Goal: Task Accomplishment & Management: Use online tool/utility

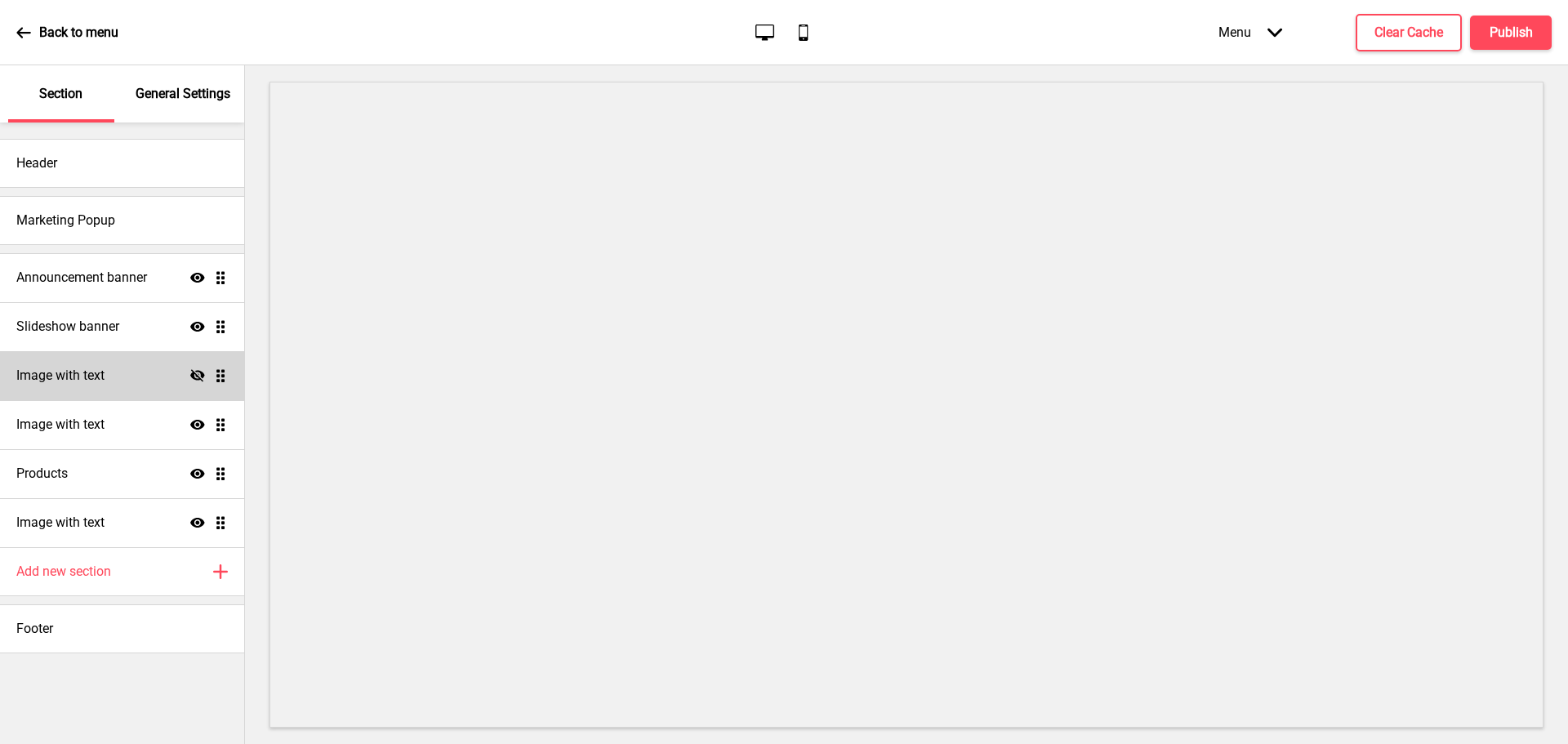
click at [199, 378] on icon at bounding box center [197, 374] width 15 height 13
click at [129, 433] on div "Image with text Show Drag" at bounding box center [122, 424] width 244 height 49
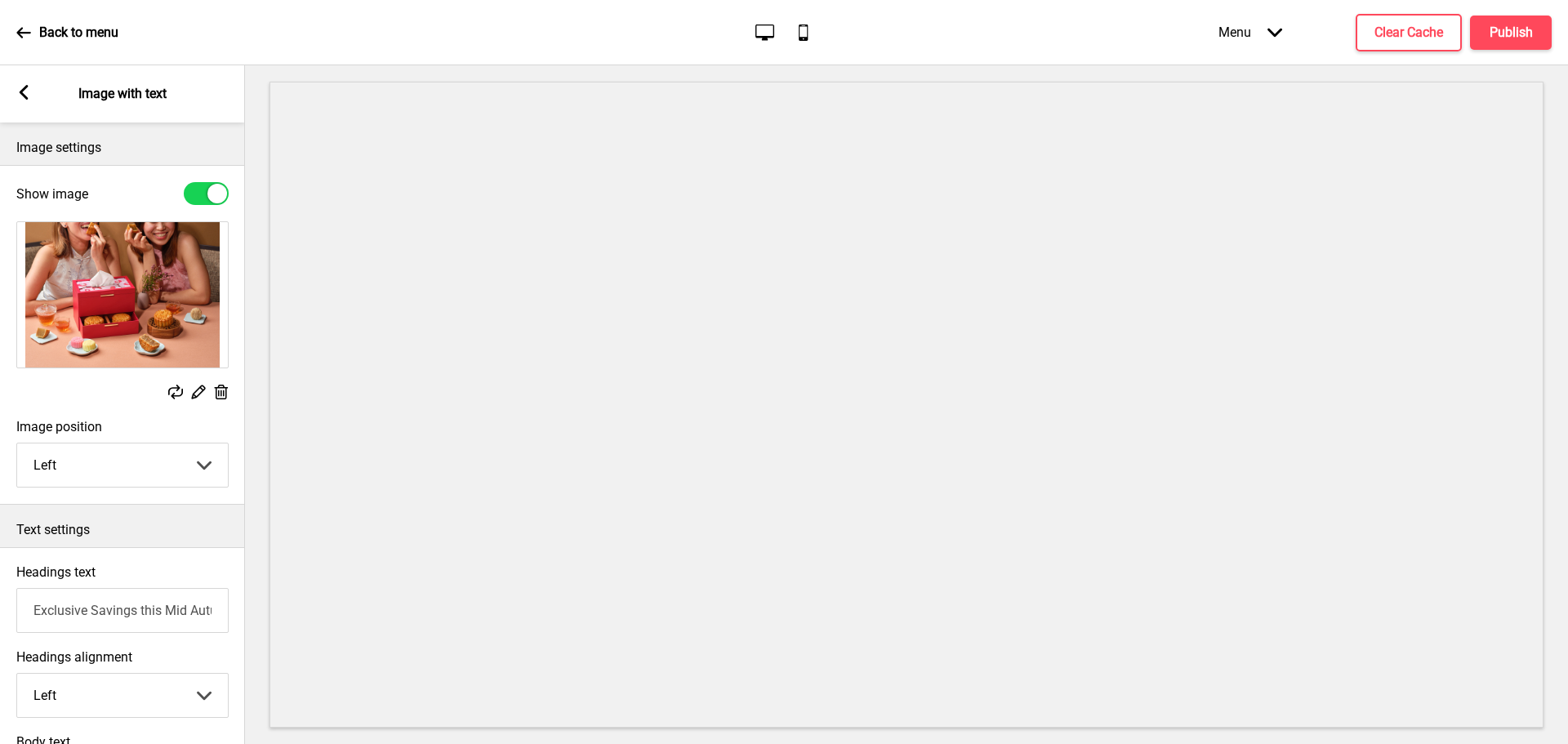
click at [23, 92] on rect at bounding box center [23, 91] width 15 height 15
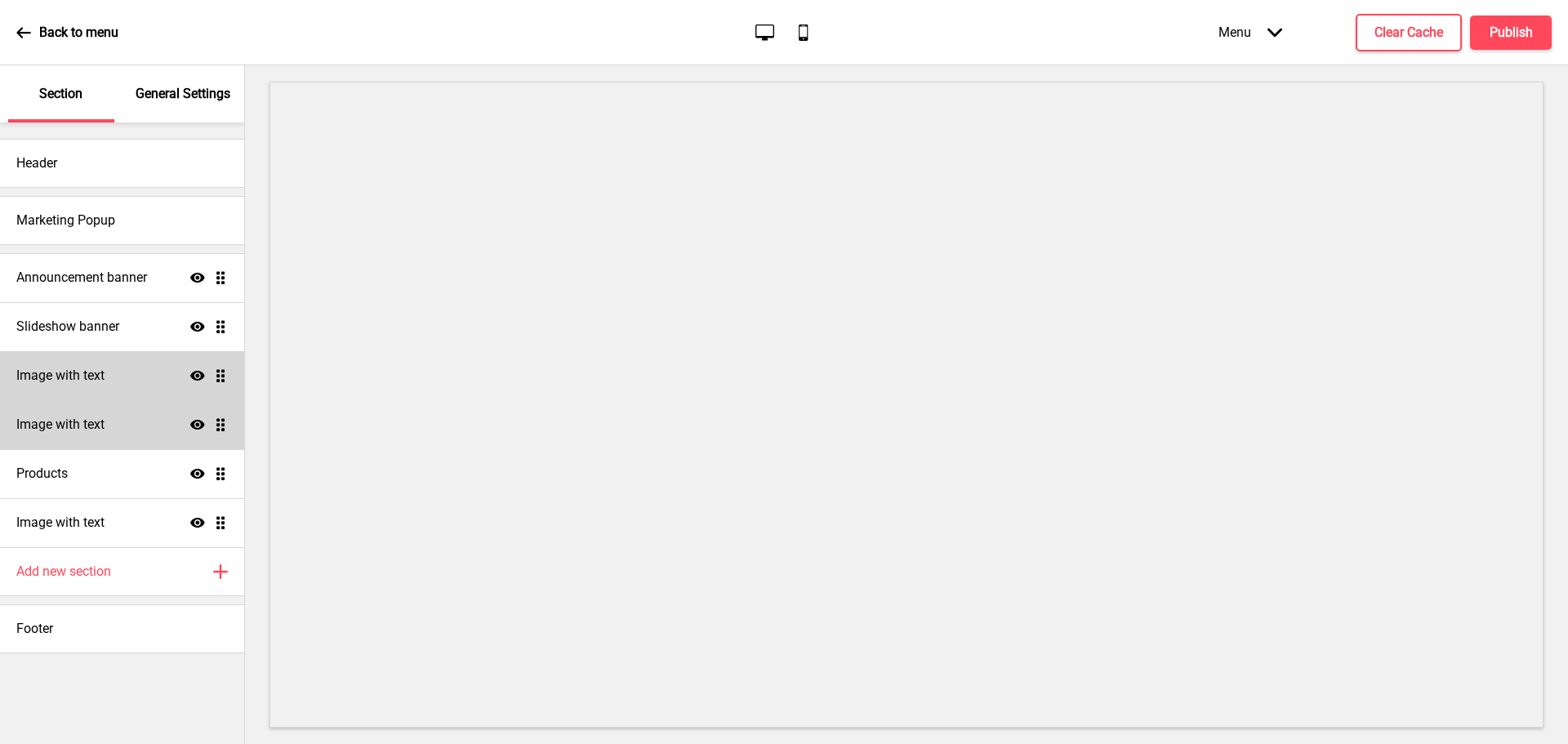
click at [198, 424] on icon at bounding box center [197, 424] width 15 height 10
click at [80, 378] on h4 "Image with text" at bounding box center [60, 375] width 89 height 18
select select "center"
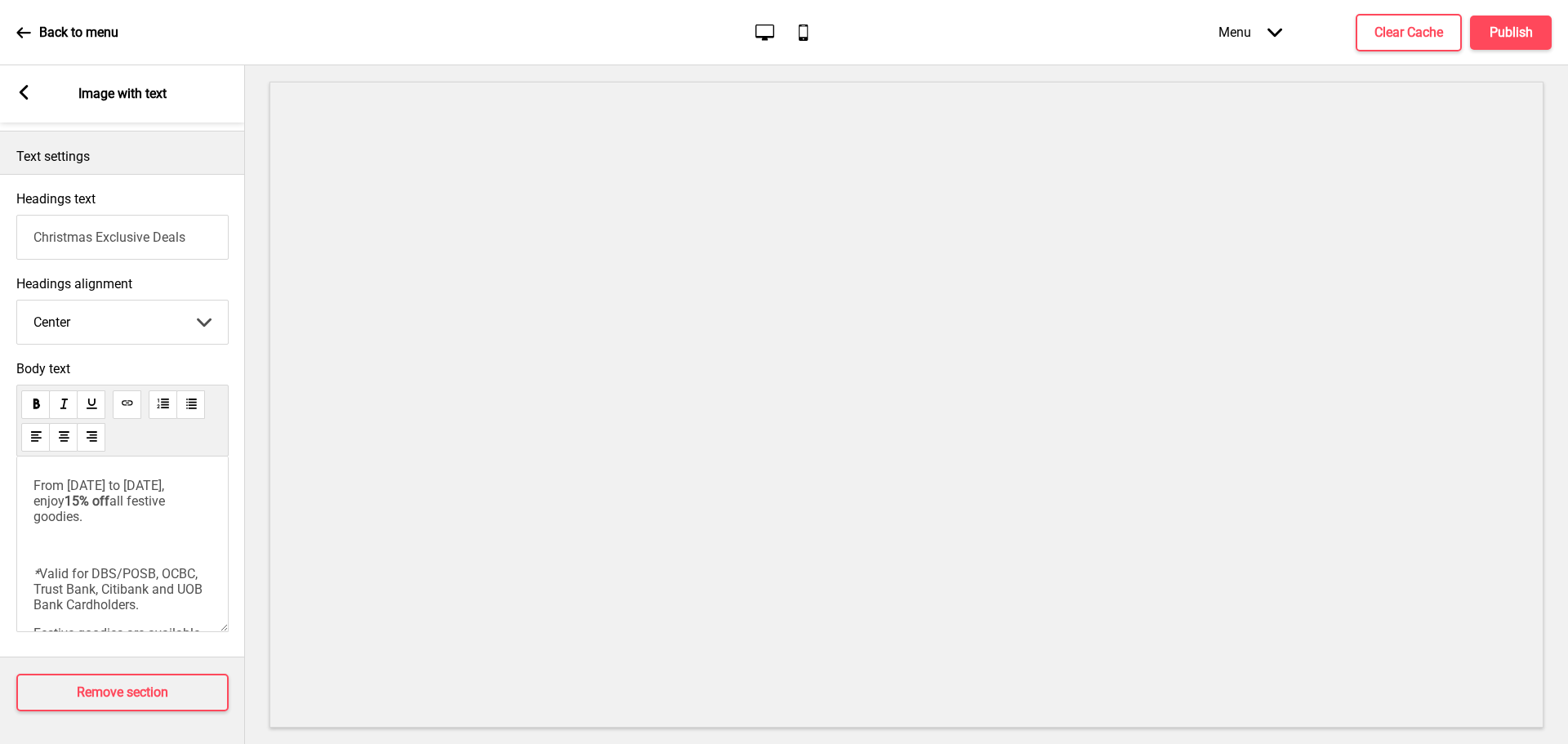
scroll to position [142, 0]
drag, startPoint x: 130, startPoint y: 543, endPoint x: 151, endPoint y: 543, distance: 21.0
click at [151, 543] on span "Festive goodies are available for purchase from 1 November 2025, and can be col…" at bounding box center [121, 576] width 176 height 78
click at [155, 554] on span "Festive goodies are available for purchase from 1 November 2025, and can be col…" at bounding box center [121, 576] width 176 height 78
drag, startPoint x: 136, startPoint y: 543, endPoint x: 163, endPoint y: 543, distance: 27.0
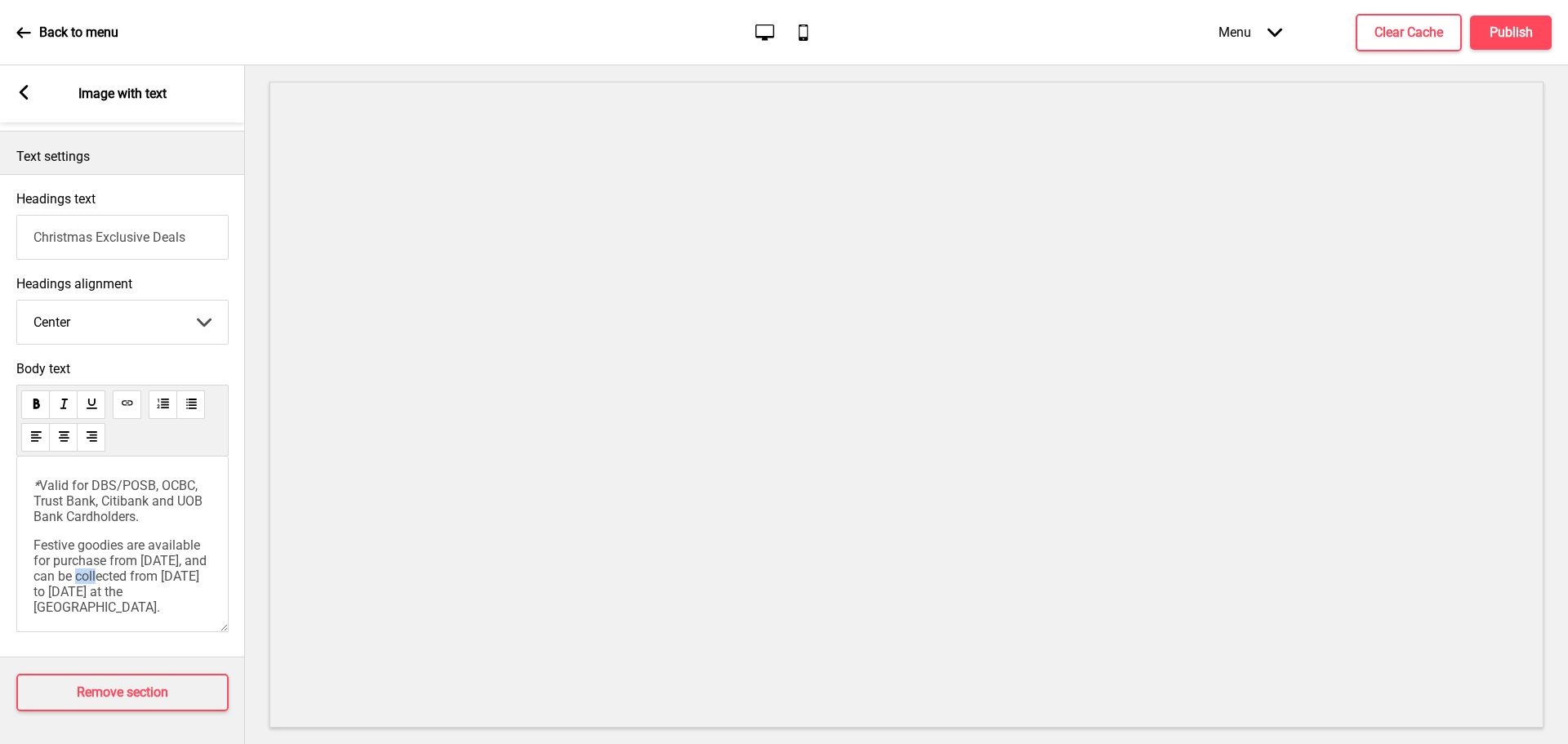
click at [163, 543] on span "Festive goodies are available for purchase from 1 November 2025, and can be col…" at bounding box center [121, 576] width 176 height 78
click at [160, 550] on span "Festive goodies are available for purchase from 1 November 2025, and can be col…" at bounding box center [121, 576] width 176 height 78
drag, startPoint x: 135, startPoint y: 543, endPoint x: 120, endPoint y: 558, distance: 21.2
click at [120, 558] on span "Festive goodies are available for purchase from 1 November 2025, and can be col…" at bounding box center [121, 576] width 176 height 78
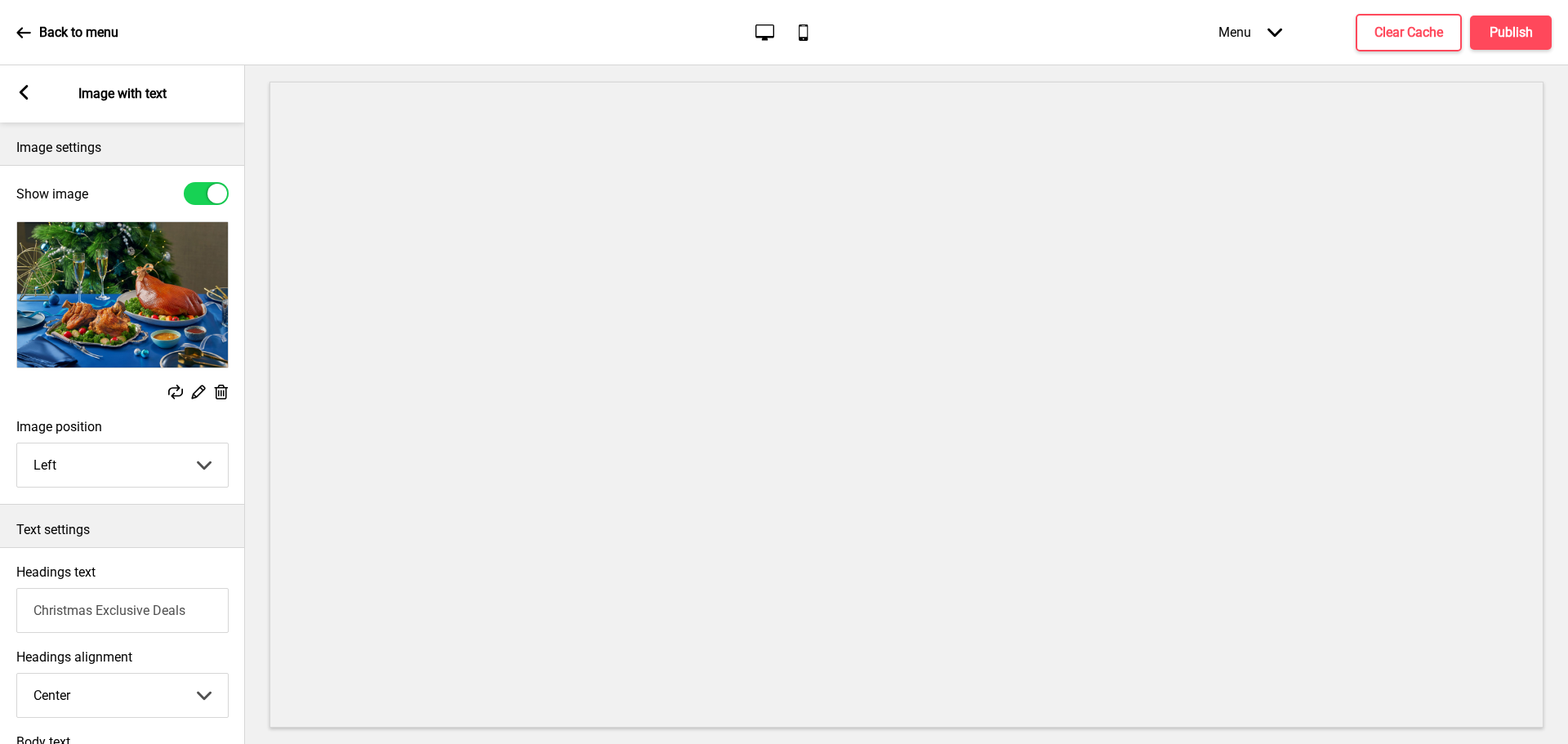
scroll to position [327, 0]
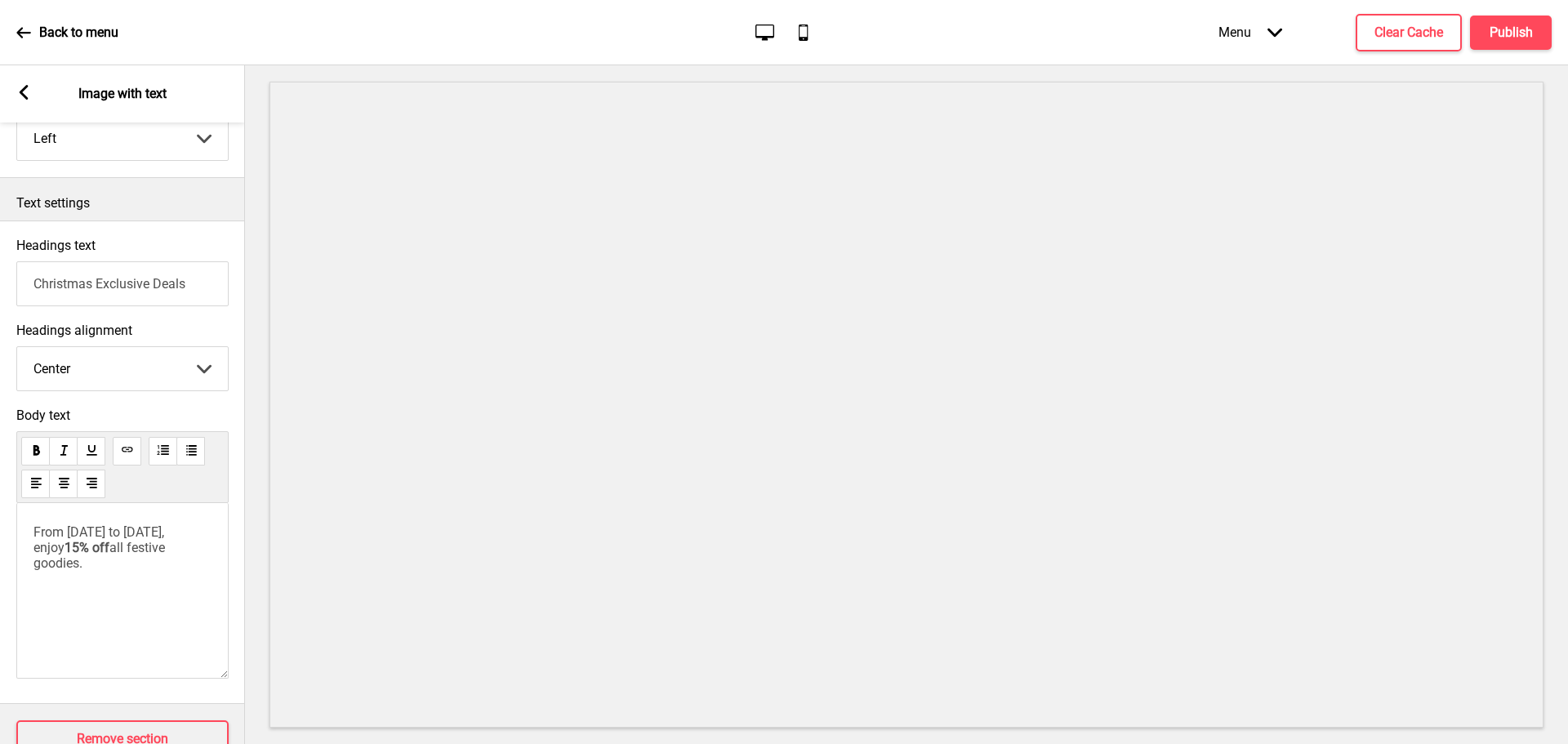
click at [160, 592] on div "From 1 November to 25 December 2025, enjoy 15% off all festive goodies." at bounding box center [123, 590] width 212 height 175
click at [180, 565] on p "From 1 November to 25 December 2025, enjoy 15% off all festive goodies." at bounding box center [122, 548] width 178 height 47
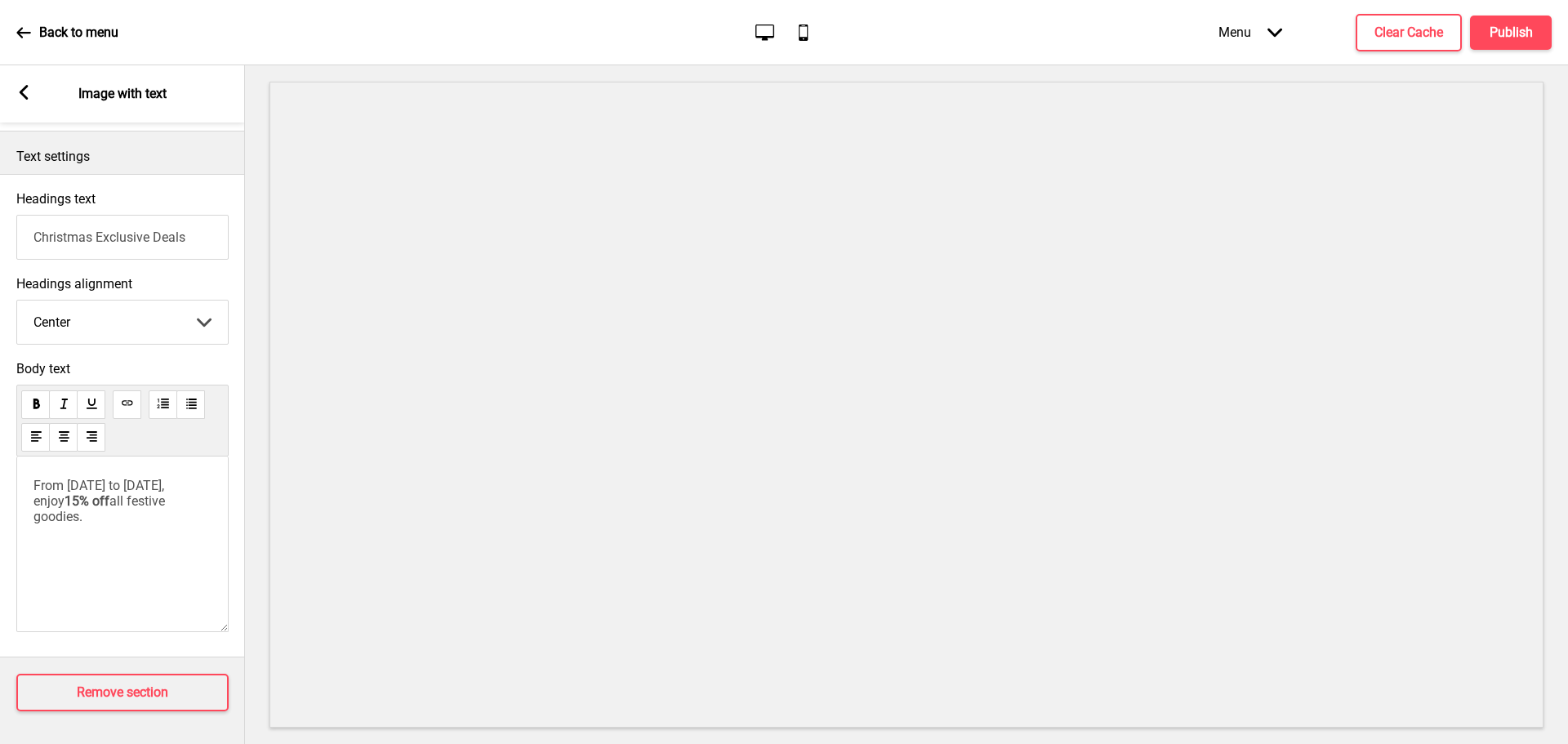
click at [201, 510] on p "From 1 November to 25 December 2025, enjoy 15% off all festive goodies." at bounding box center [122, 501] width 178 height 47
click at [188, 507] on p "From 1 November to 25 December 2025, enjoy 15% off all festive goodies." at bounding box center [122, 501] width 178 height 47
paste div
click at [135, 577] on span "Festive goodies are available for purchase from 1 November 2025, and collection…" at bounding box center [121, 579] width 176 height 47
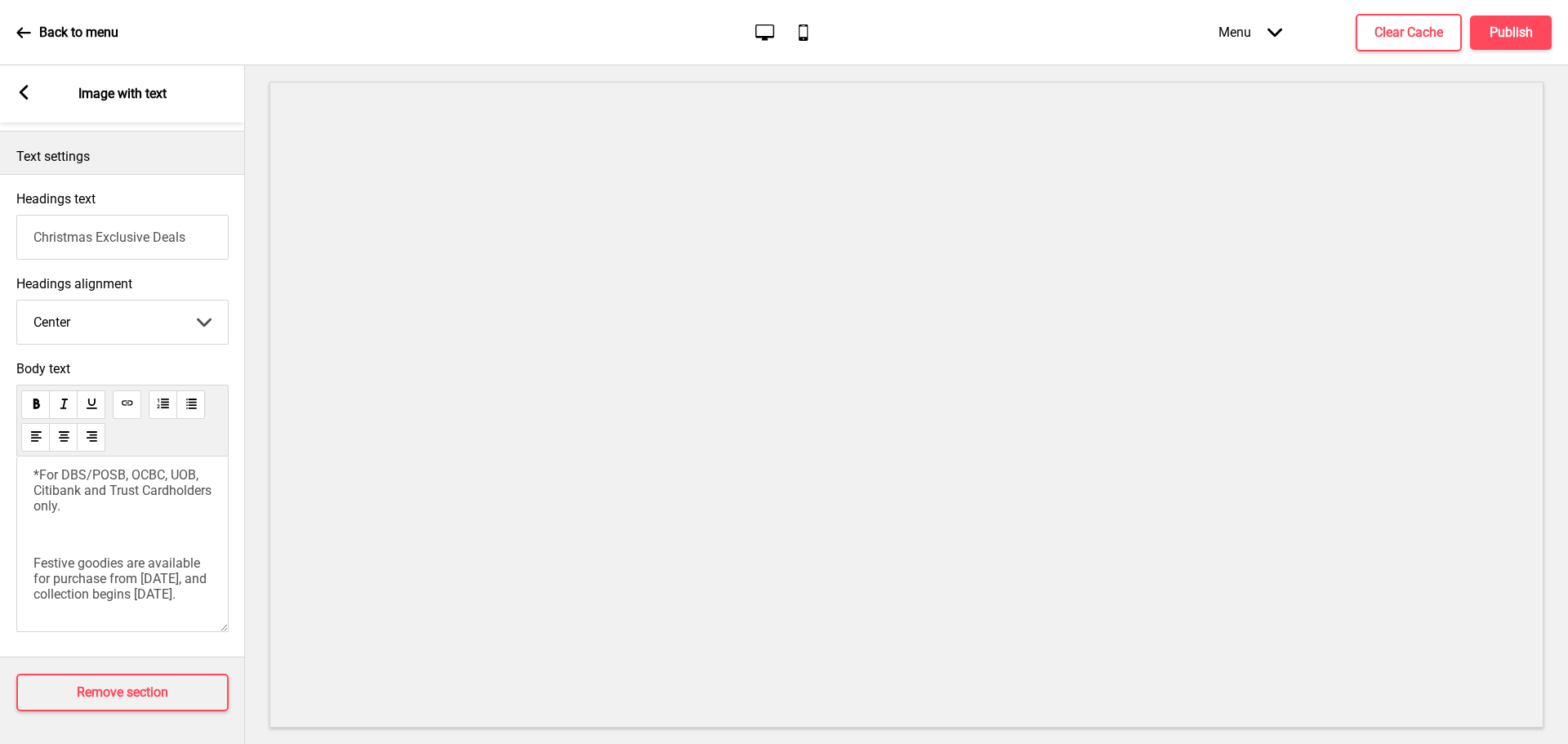
click at [37, 594] on span "Festive goodies are available for purchase from 1 November 2025, and collection…" at bounding box center [121, 579] width 176 height 47
click at [33, 594] on div "From 1 November to 25 December 2025, enjoy 15% off all festive goodies. *For DB…" at bounding box center [123, 544] width 212 height 175
click at [34, 594] on span "Festive goodies are available for purchase from 1 November 2025, and collection…" at bounding box center [121, 579] width 176 height 47
click at [35, 588] on span "Festive goodies are available for purchase from 1 November 2025, and collection…" at bounding box center [121, 579] width 176 height 47
click at [135, 576] on span "Festive goodies are available for purchase from 1 November 2025, and collection…" at bounding box center [121, 579] width 176 height 47
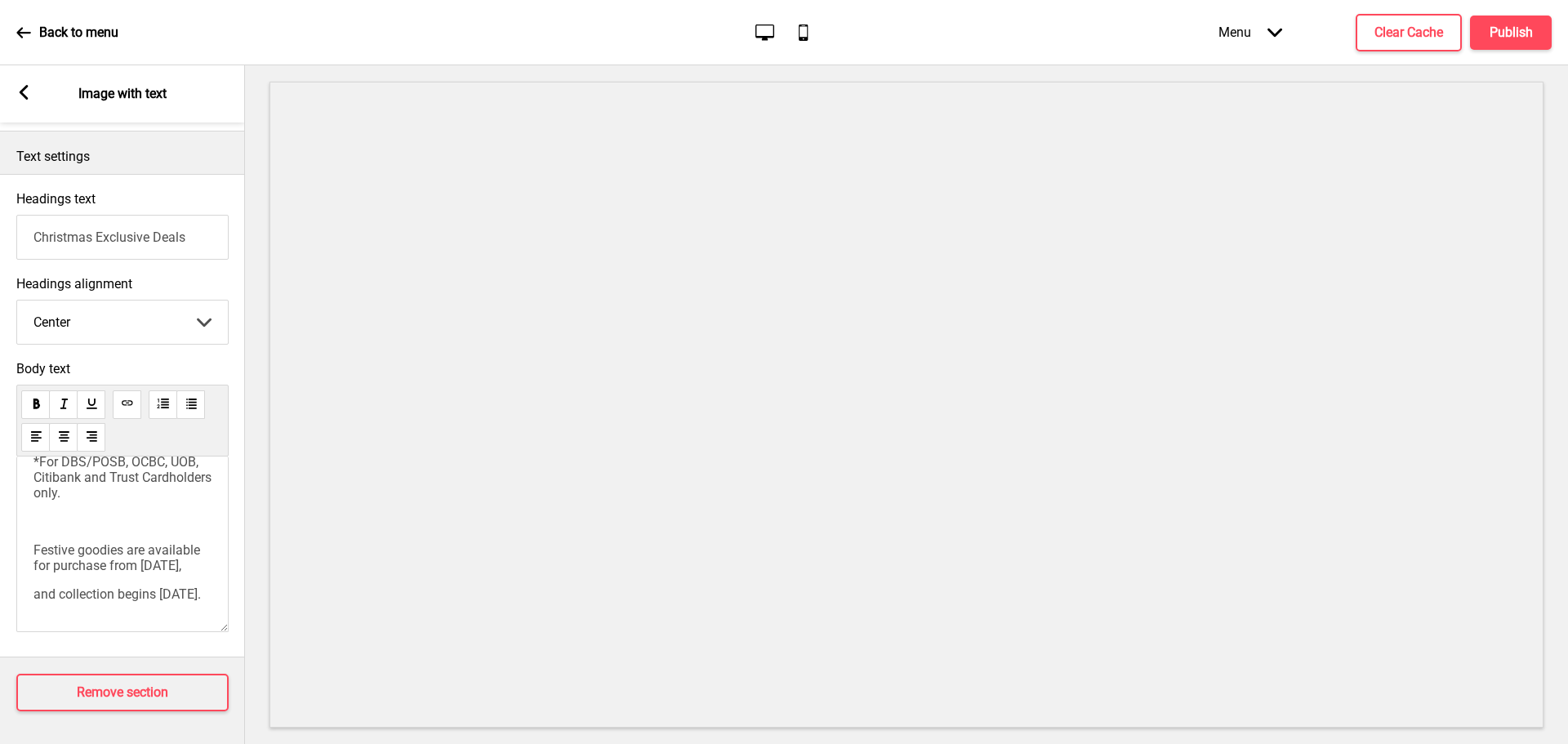
scroll to position [134, 0]
click at [153, 586] on p "and collection begins 1 December 2025." at bounding box center [122, 594] width 178 height 16
click at [144, 586] on p "and collection begins 1 December 2025." at bounding box center [122, 594] width 178 height 16
click at [150, 581] on p "*For DBS/POSB, OCBC, UOB, Citibank and Trust Cardholders only." at bounding box center [122, 560] width 178 height 47
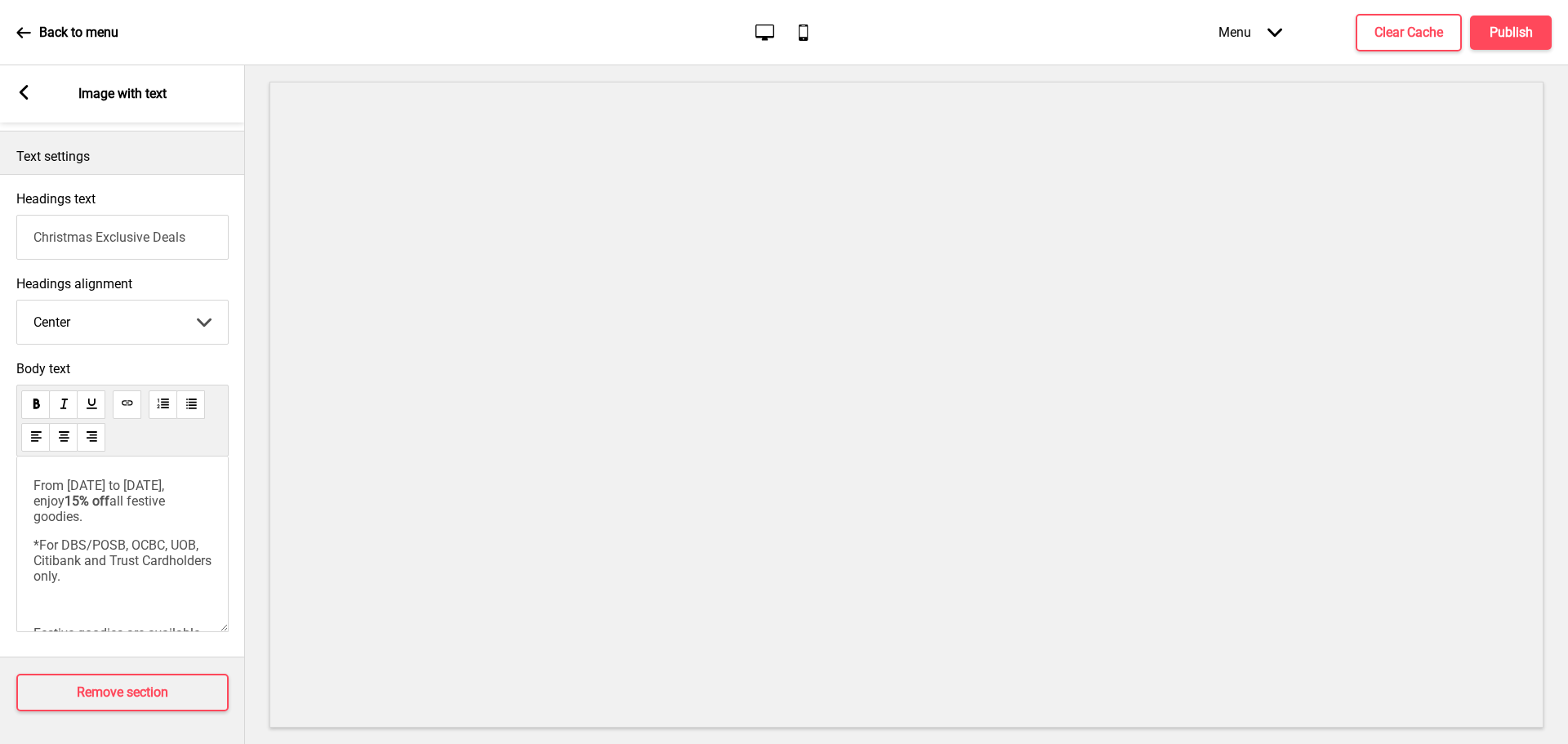
scroll to position [387, 0]
click at [127, 539] on span "*For DBS/POSB, OCBC, UOB, Citibank and Trust Cardholders only." at bounding box center [124, 560] width 181 height 47
click at [125, 539] on span "*For DBS/POSB, OCBC, UOB, Citibank and Trust Cardholders only." at bounding box center [124, 560] width 181 height 47
click at [22, 102] on div "Arrow left" at bounding box center [23, 93] width 15 height 18
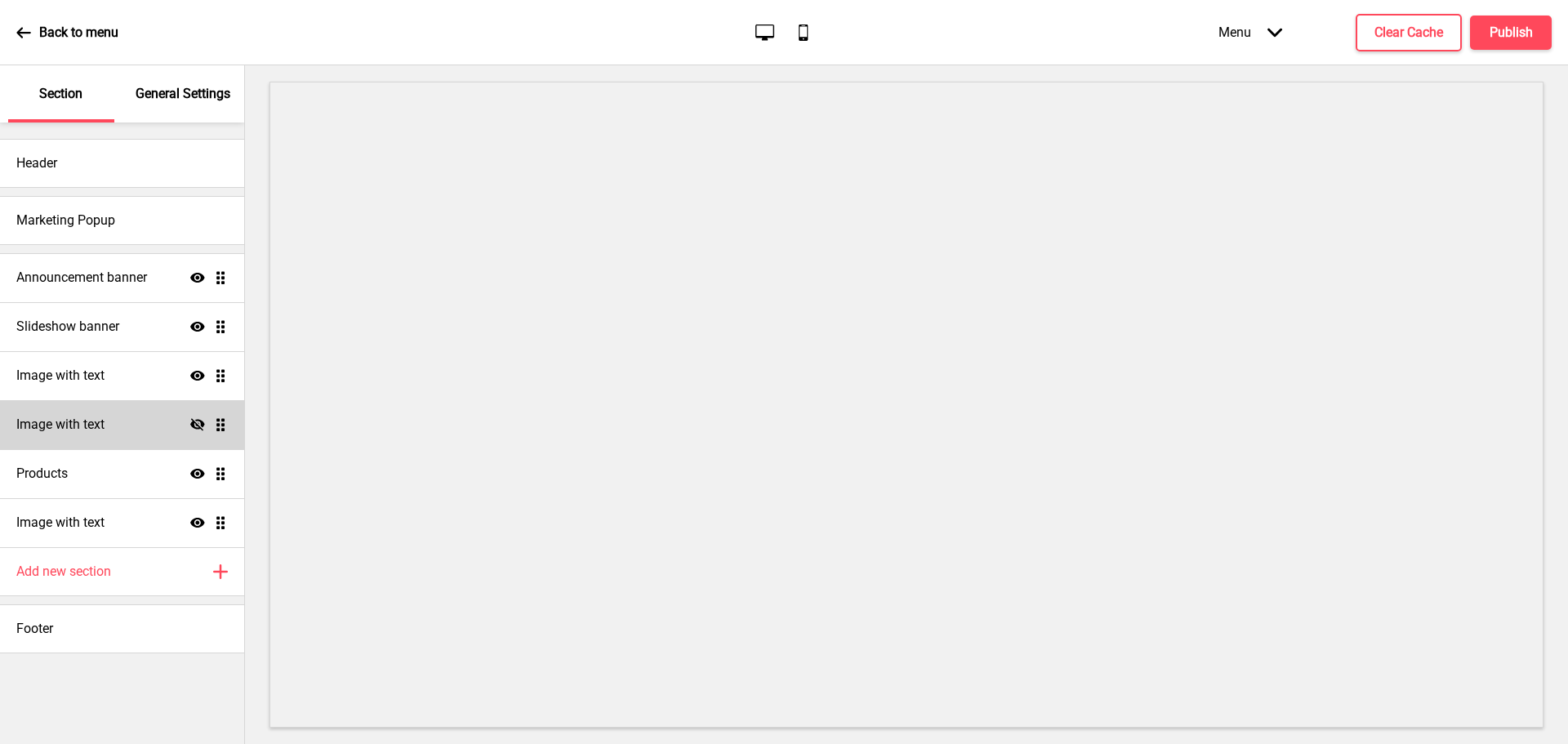
click at [196, 424] on icon "Hide" at bounding box center [197, 424] width 15 height 15
click at [21, 32] on icon at bounding box center [23, 32] width 14 height 11
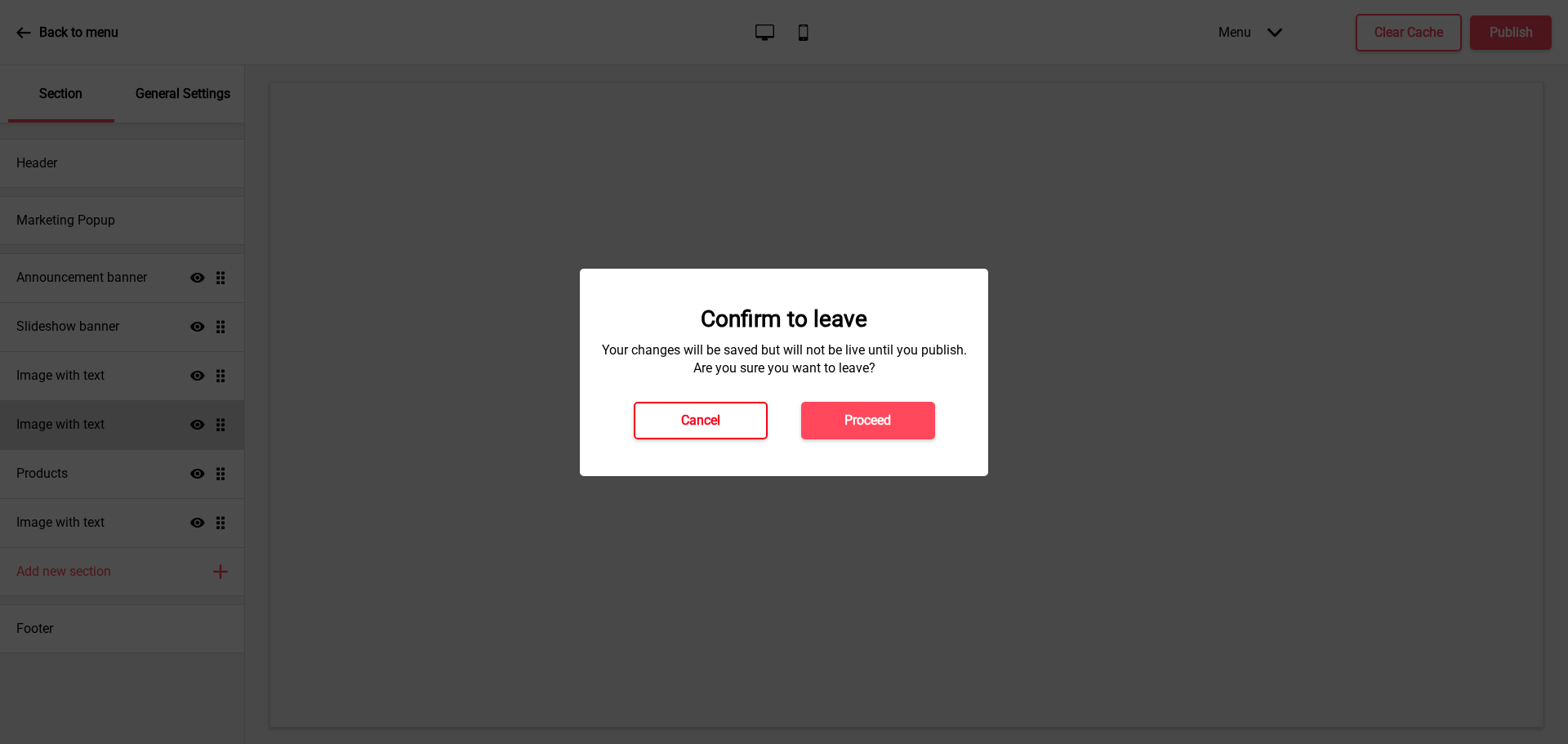
click at [713, 413] on h4 "Cancel" at bounding box center [700, 420] width 39 height 18
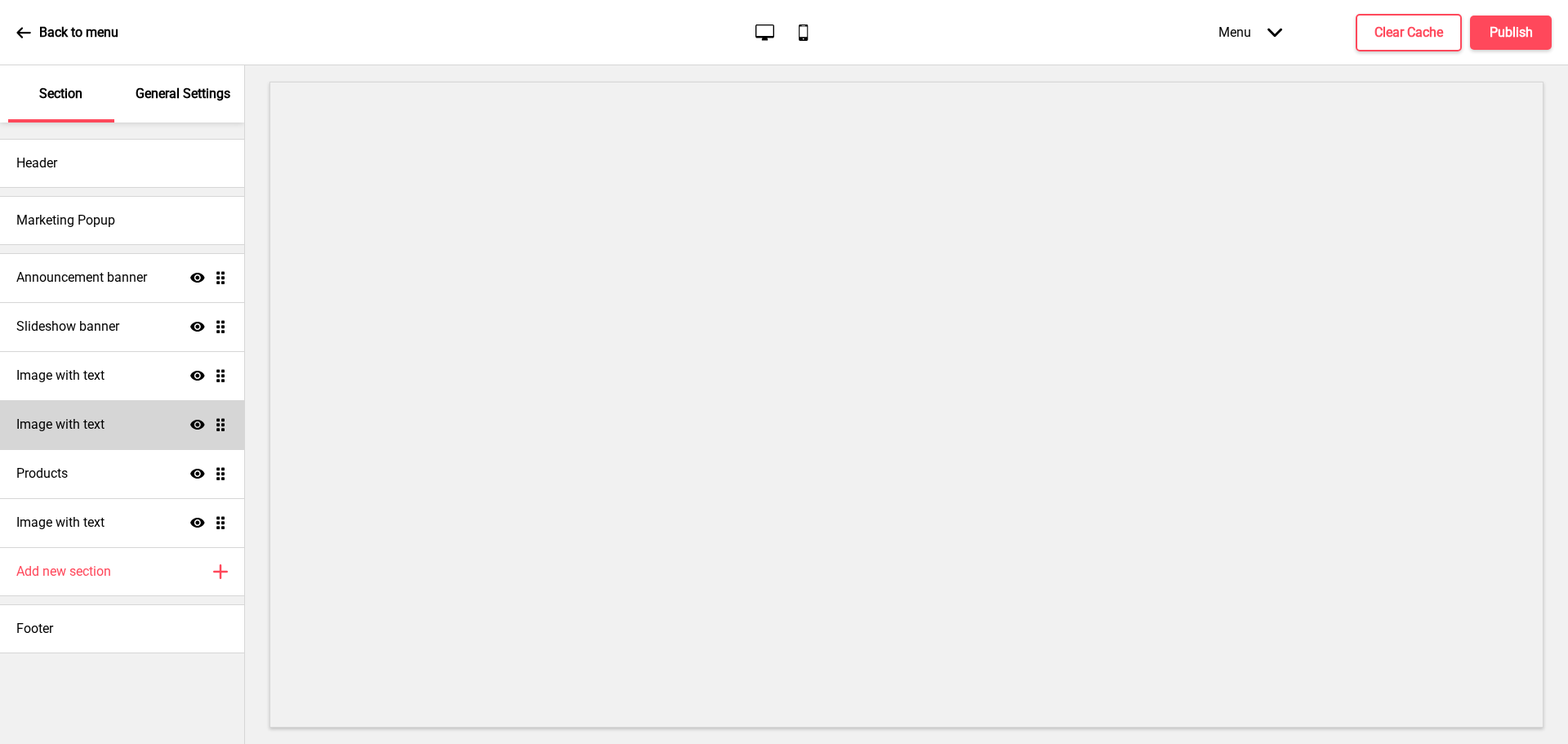
click at [194, 424] on icon at bounding box center [197, 424] width 15 height 10
click at [142, 370] on div "Image with text Show Drag" at bounding box center [122, 375] width 244 height 49
select select "center"
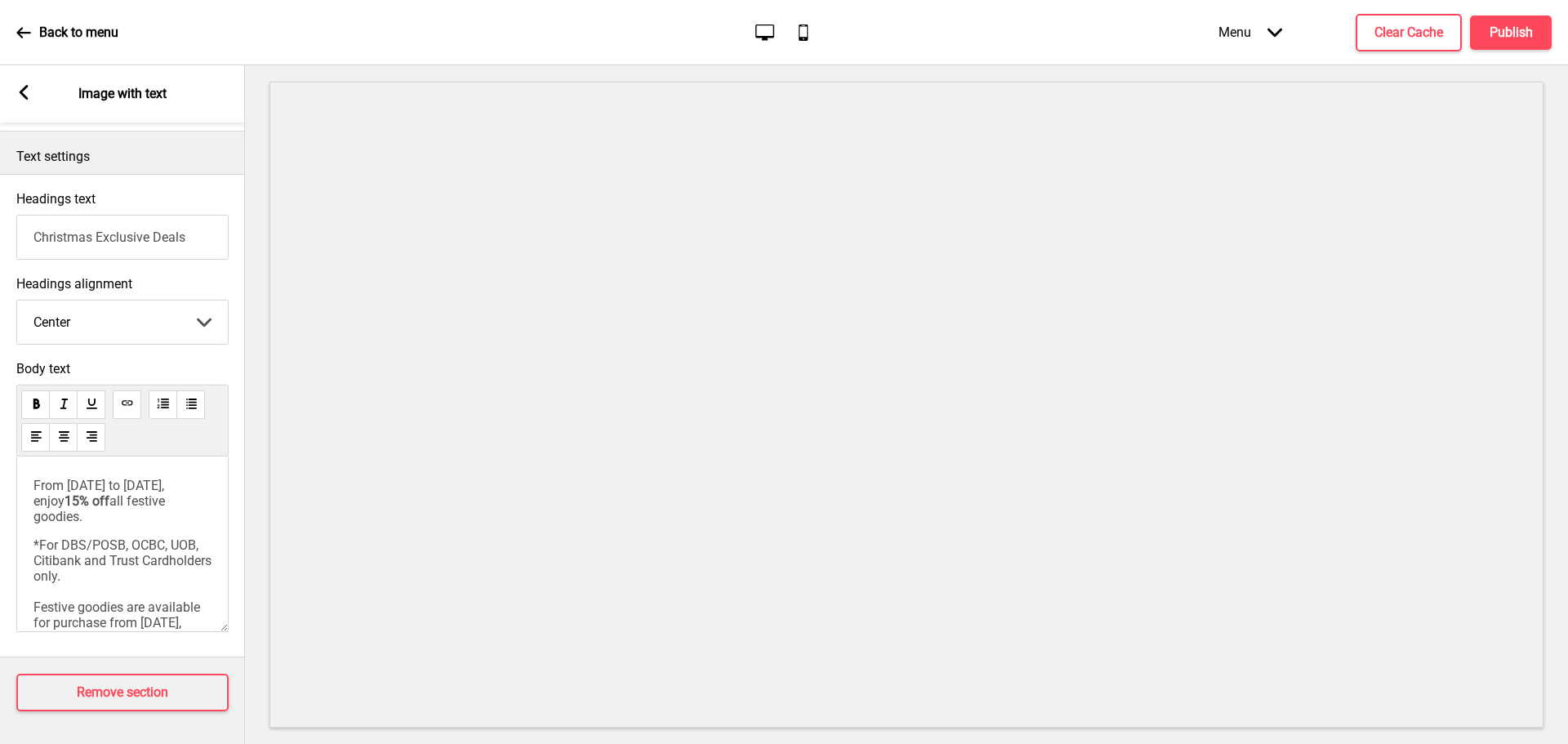
scroll to position [99, 0]
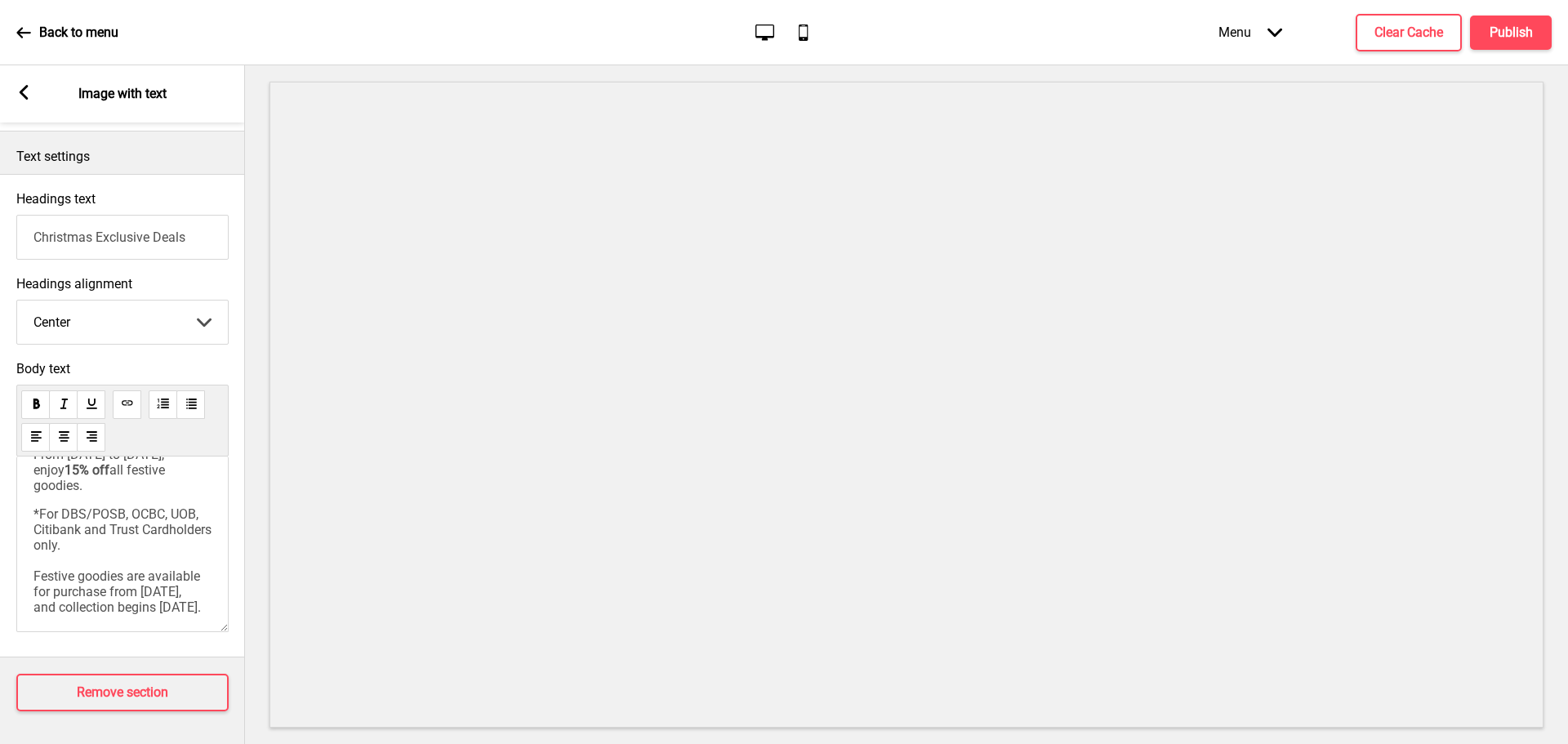
click at [145, 549] on span "*For DBS/POSB, OCBC, UOB, Citibank and Trust Cardholders only. Festive goodies …" at bounding box center [124, 560] width 181 height 109
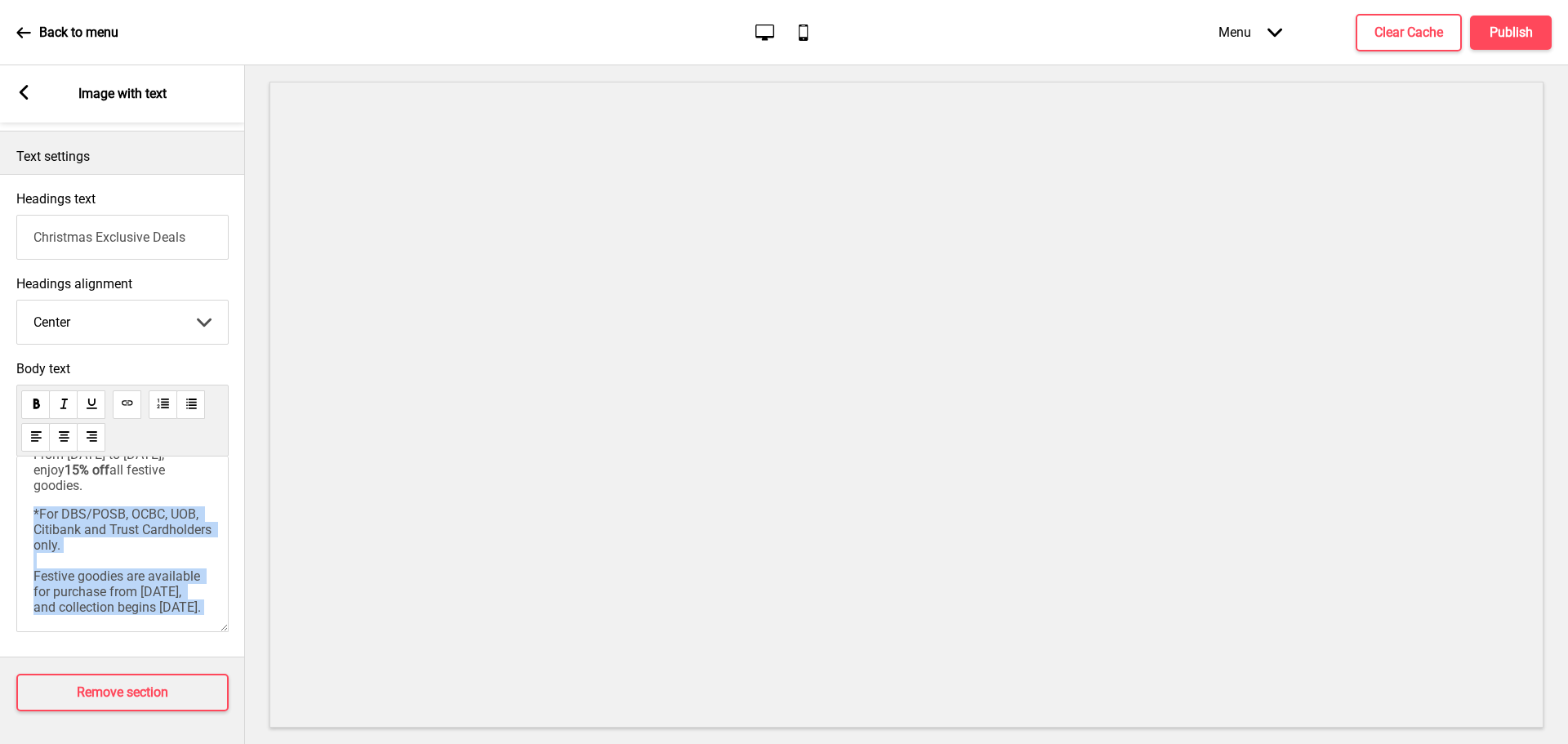
drag, startPoint x: 135, startPoint y: 604, endPoint x: 109, endPoint y: 577, distance: 37.5
click at [109, 577] on div "From 1 November to 25 December 2025, enjoy 15% off all festive goodies. *For DB…" at bounding box center [123, 544] width 212 height 175
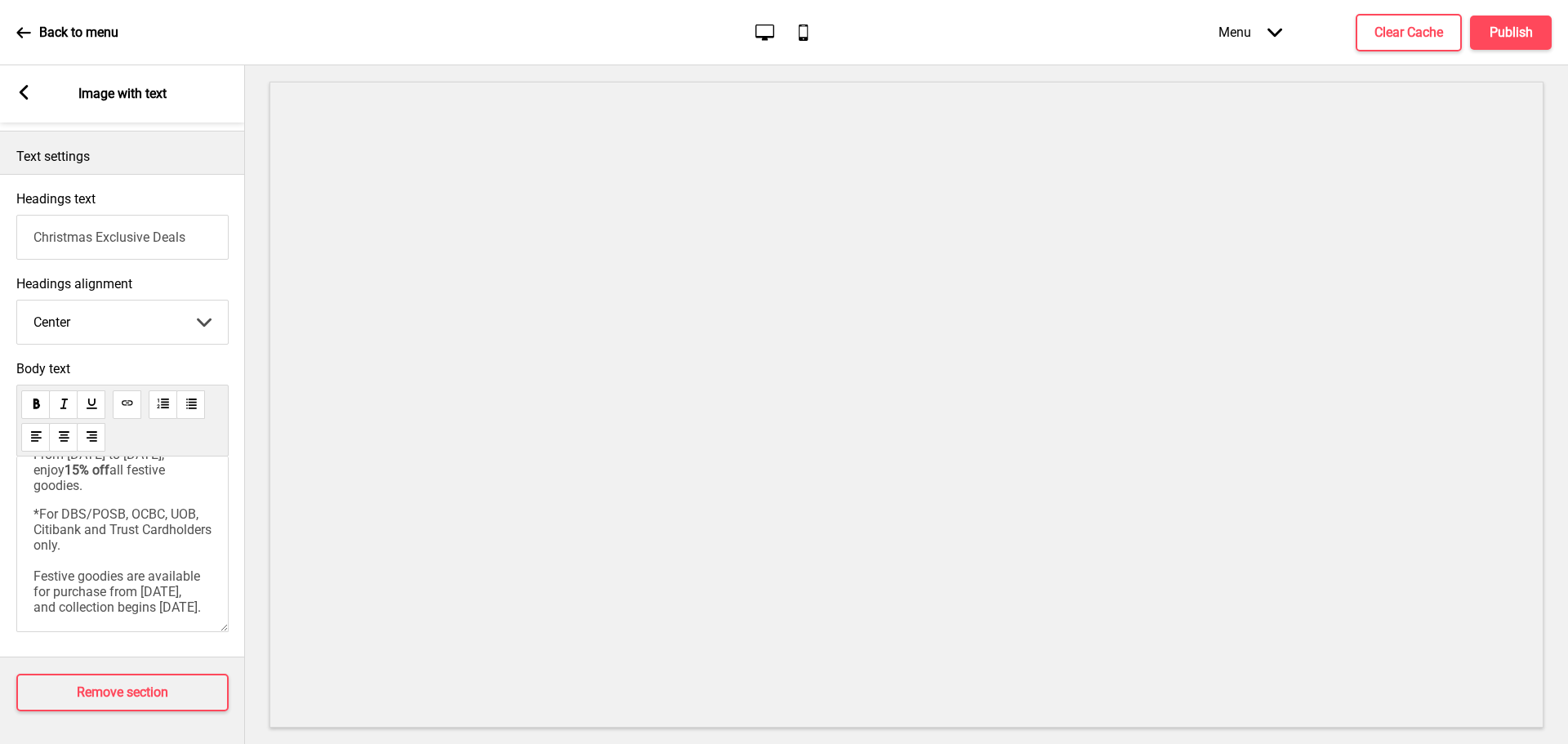
click at [70, 525] on span "*For DBS/POSB, OCBC, UOB, Citibank and Trust Cardholders only. Festive goodies …" at bounding box center [124, 560] width 181 height 109
drag, startPoint x: 36, startPoint y: 526, endPoint x: 89, endPoint y: 552, distance: 59.0
click at [89, 552] on span "*For DBS/POSB, OCBC, UOB, Citibank and Trust Cardholders only. Festive goodies …" at bounding box center [124, 560] width 181 height 109
click at [150, 588] on div "From 1 November to 25 December 2025, enjoy 15% off all festive goodies. *For DB…" at bounding box center [122, 530] width 178 height 168
drag, startPoint x: 33, startPoint y: 583, endPoint x: 150, endPoint y: 611, distance: 120.3
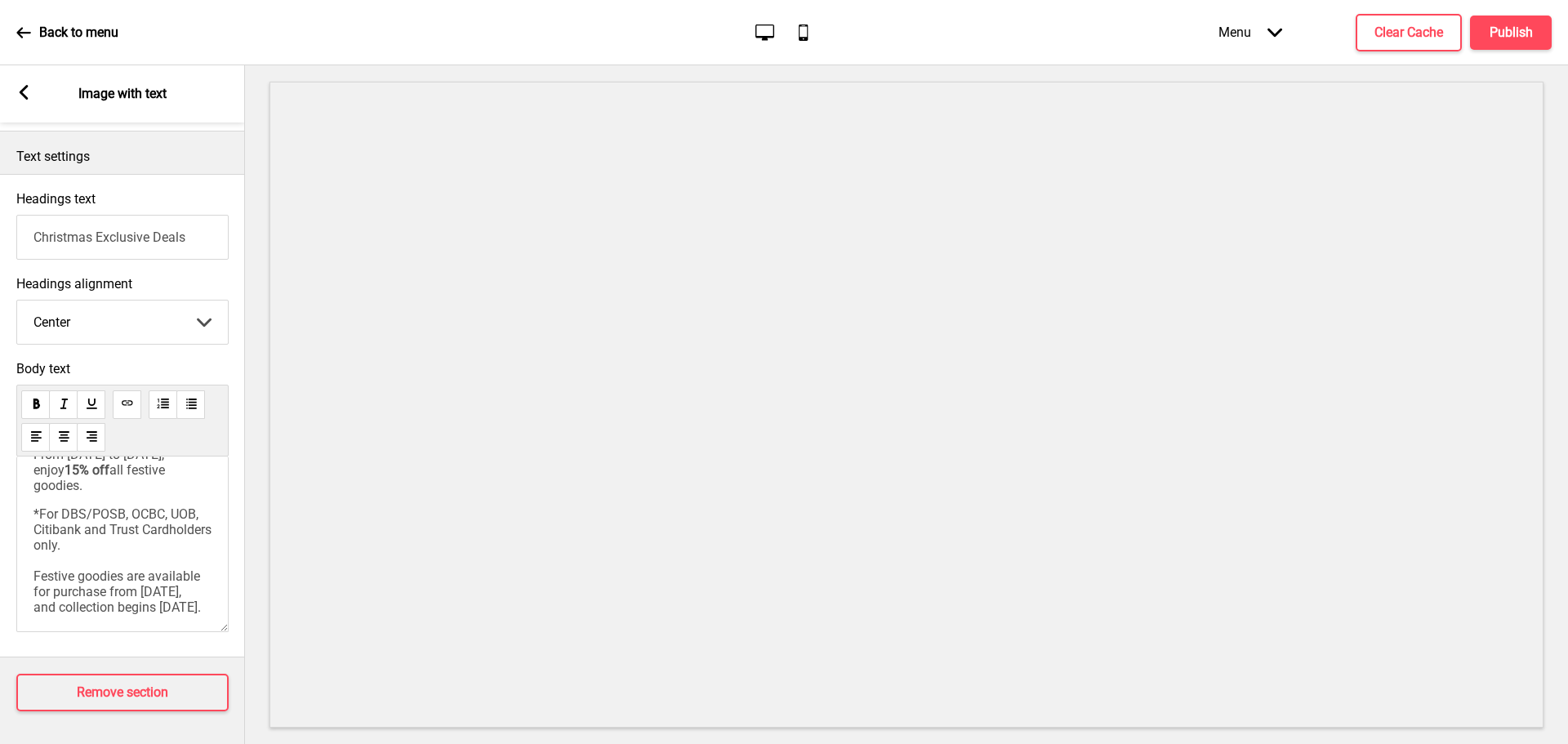
click at [150, 611] on div "From 1 November to 25 December 2025, enjoy 15% off all festive goodies. *For DB…" at bounding box center [123, 544] width 212 height 175
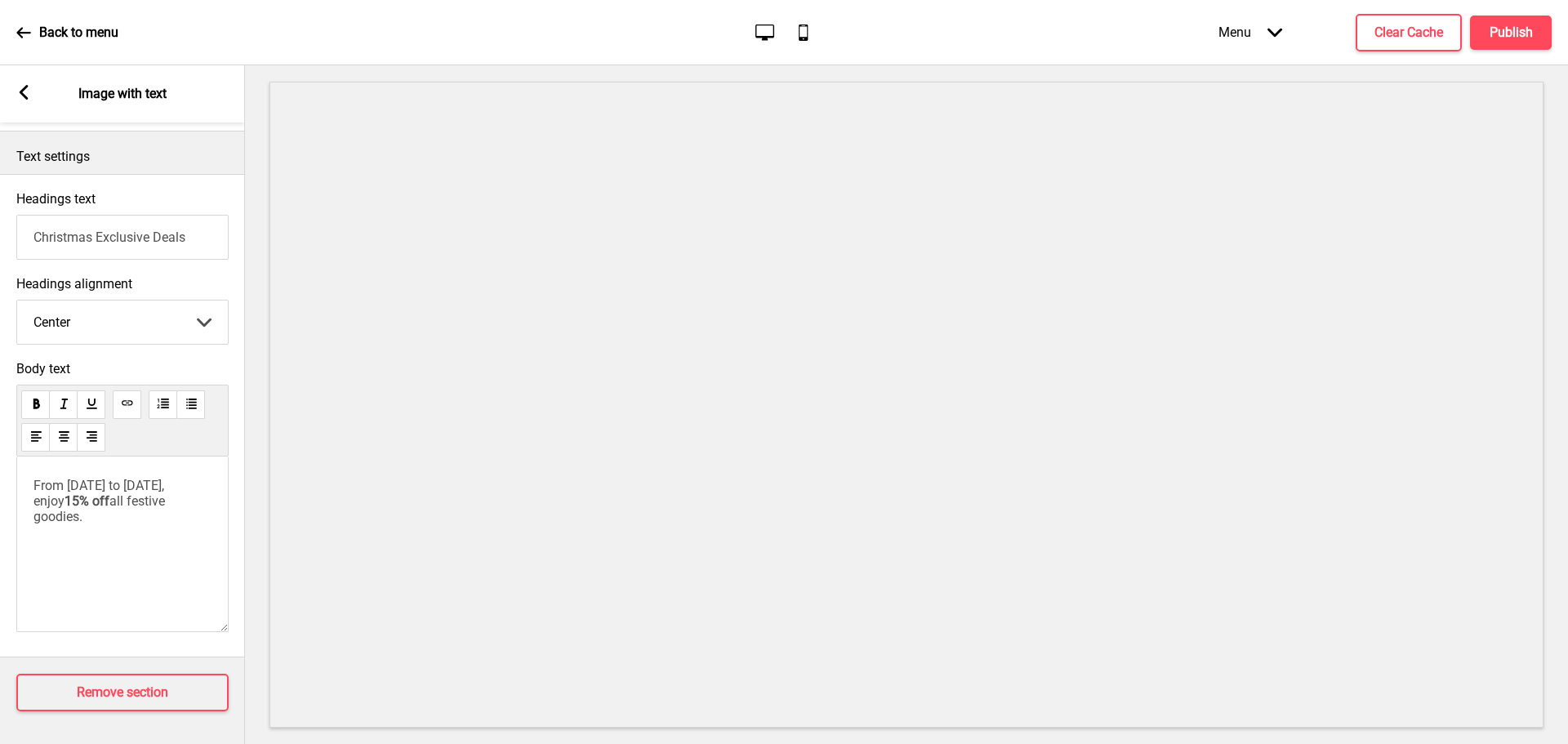
click at [23, 103] on div "Arrow left Image with text" at bounding box center [123, 93] width 245 height 57
click at [28, 87] on icon at bounding box center [23, 91] width 9 height 15
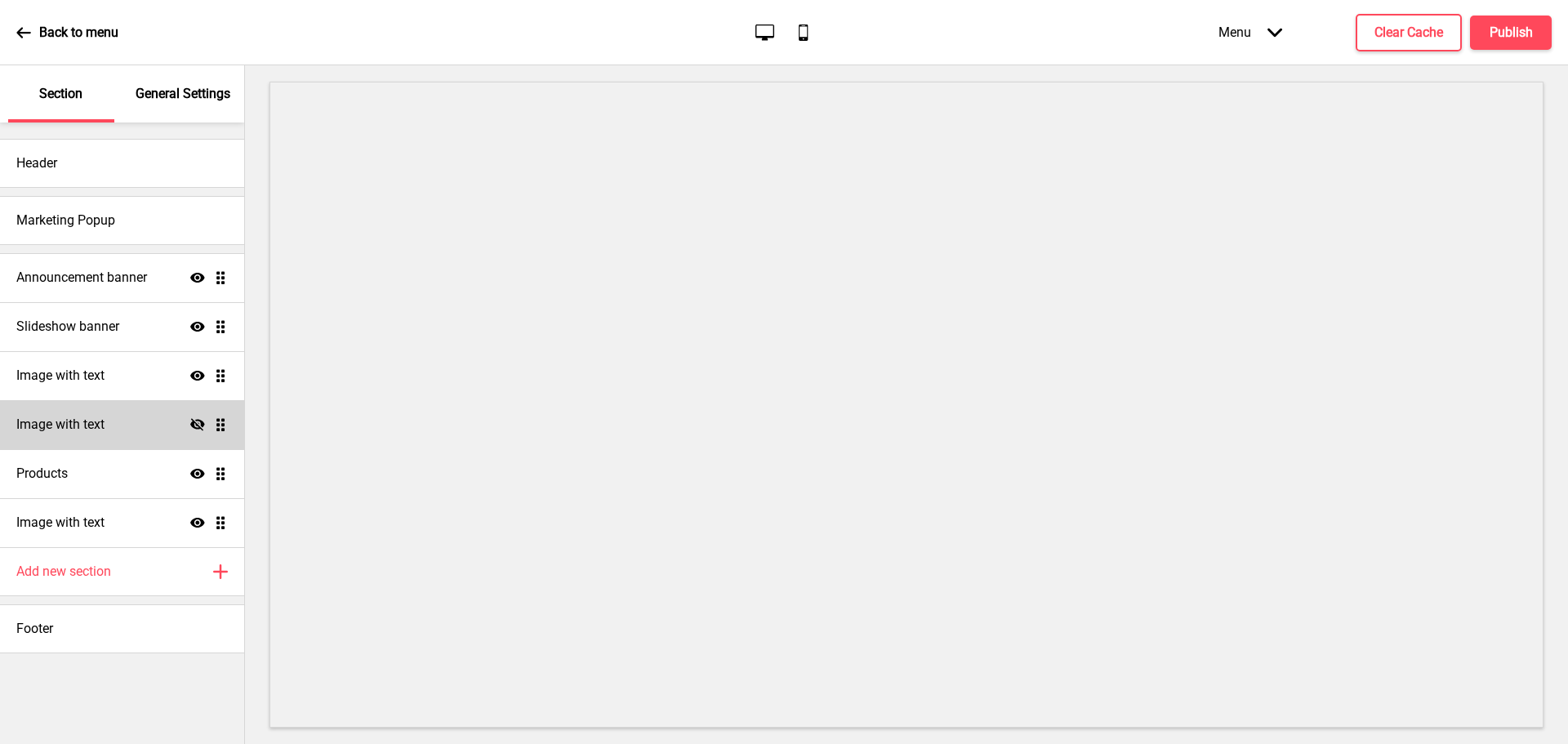
click at [196, 424] on icon "Hide" at bounding box center [197, 424] width 15 height 15
click at [128, 377] on div "Image with text Show Drag" at bounding box center [122, 375] width 244 height 49
select select "center"
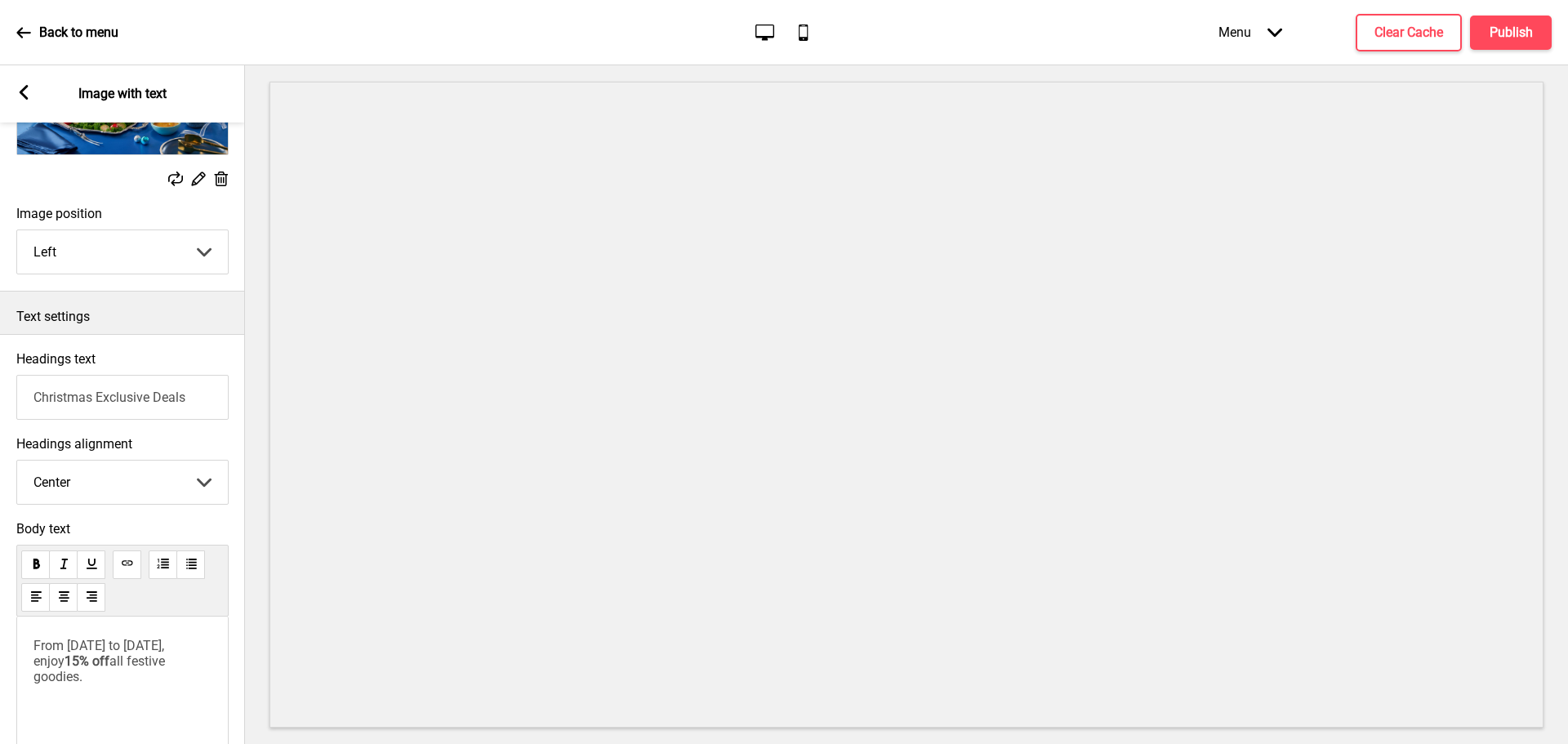
scroll to position [387, 0]
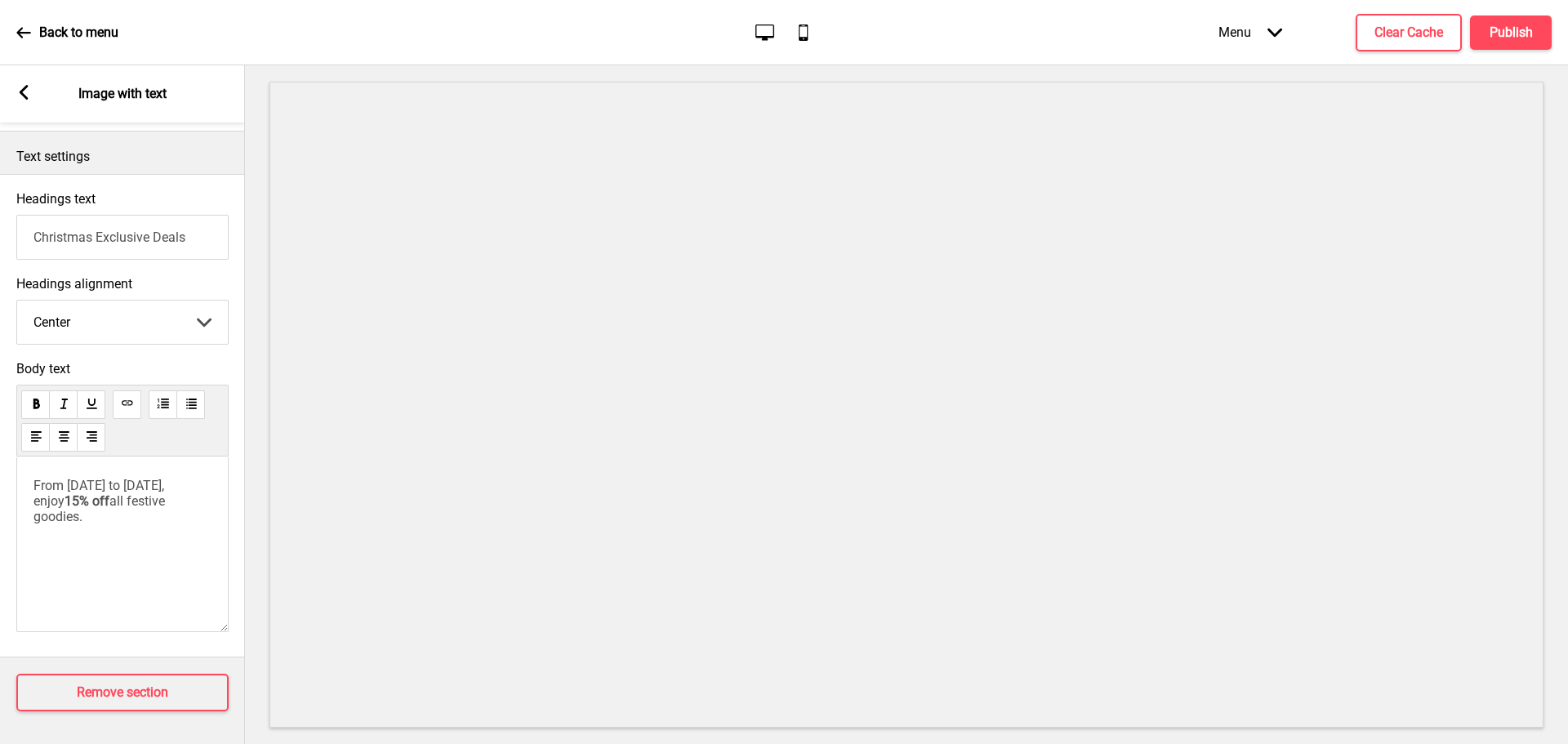
click at [90, 547] on div "From 1 November to 25 December 2025, enjoy 15% off all festive goodies." at bounding box center [123, 544] width 212 height 175
click at [196, 507] on p "From 1 November to 25 December 2025, enjoy 15% off all festive goodies." at bounding box center [122, 501] width 178 height 47
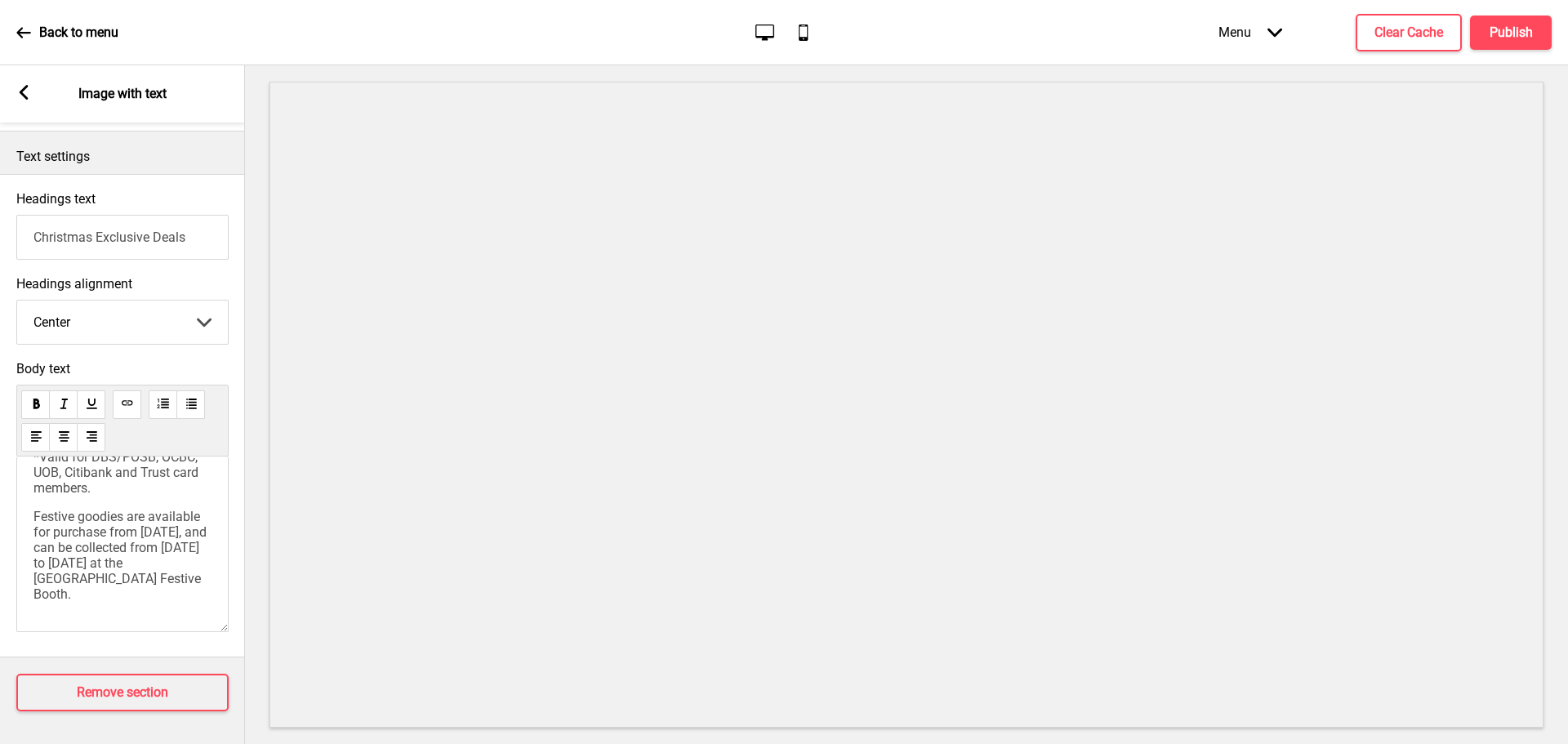
scroll to position [108, 0]
drag, startPoint x: 122, startPoint y: 533, endPoint x: 138, endPoint y: 513, distance: 25.6
click at [138, 513] on span "Festive goodies are available for purchase from 1 November 2025, and can be col…" at bounding box center [121, 555] width 176 height 93
click at [145, 540] on span "Festive goodies are available for purchase from 1 November 2025, and can be col…" at bounding box center [121, 555] width 176 height 93
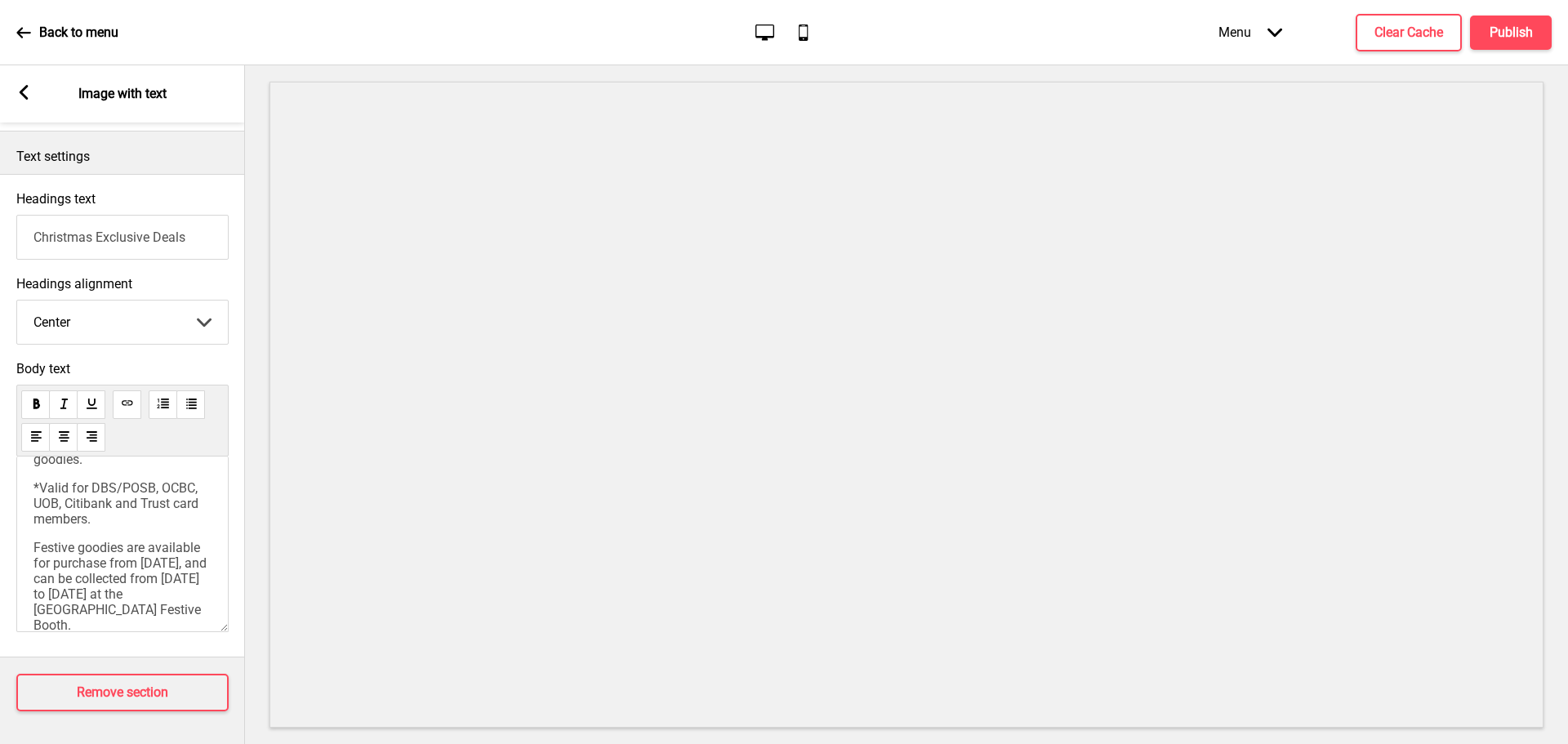
scroll to position [0, 0]
click at [29, 103] on div "Arrow left Image with text" at bounding box center [123, 93] width 245 height 57
click at [25, 91] on rect at bounding box center [23, 91] width 15 height 15
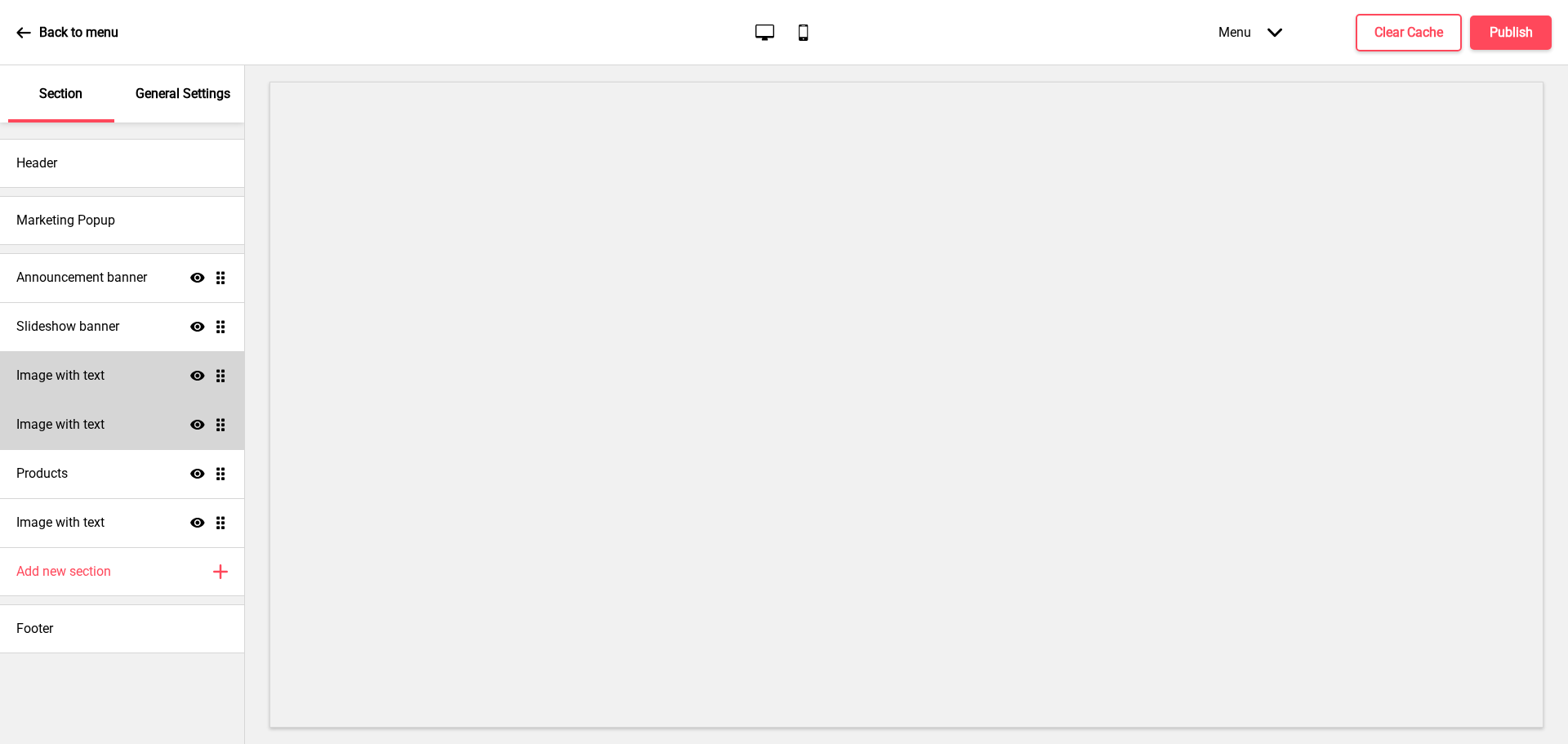
click at [80, 384] on h4 "Image with text" at bounding box center [60, 375] width 89 height 18
select select "center"
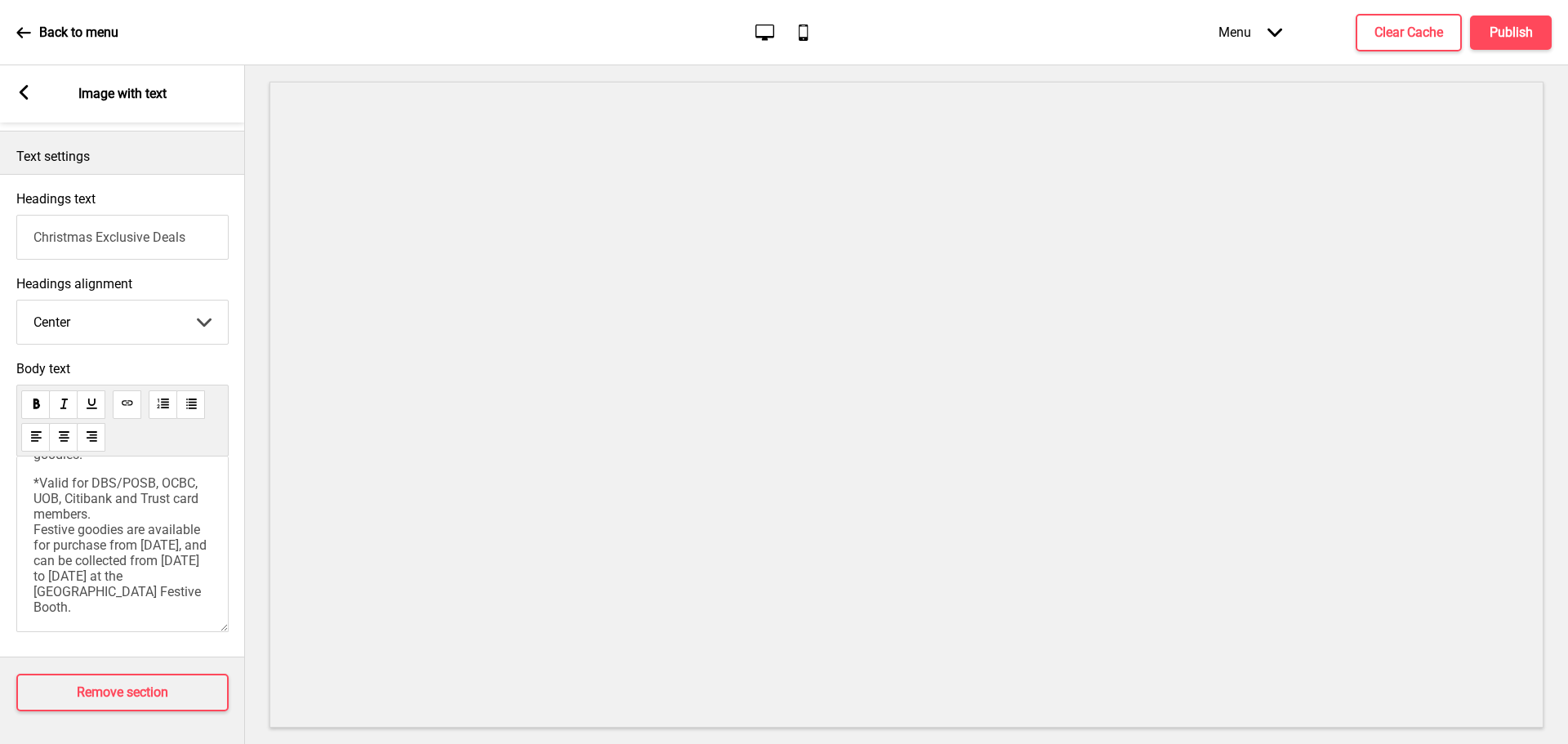
scroll to position [99, 0]
click at [157, 530] on div "From 1 November to 25 December 2025, enjoy 15% off all festive goodies. *Valid …" at bounding box center [122, 514] width 178 height 199
click at [157, 492] on div "From 1 November to 25 December 2025, enjoy 15% off all festive goodies. *Valid …" at bounding box center [122, 514] width 178 height 199
click at [155, 511] on span "*Valid for DBS/POSB, OCBC, UOB, Citibank and Trust card members. Festive goodie…" at bounding box center [121, 546] width 176 height 140
click at [160, 533] on div "From 1 November to 25 December 2025, enjoy 15% off all festive goodies. *Valid …" at bounding box center [122, 514] width 178 height 199
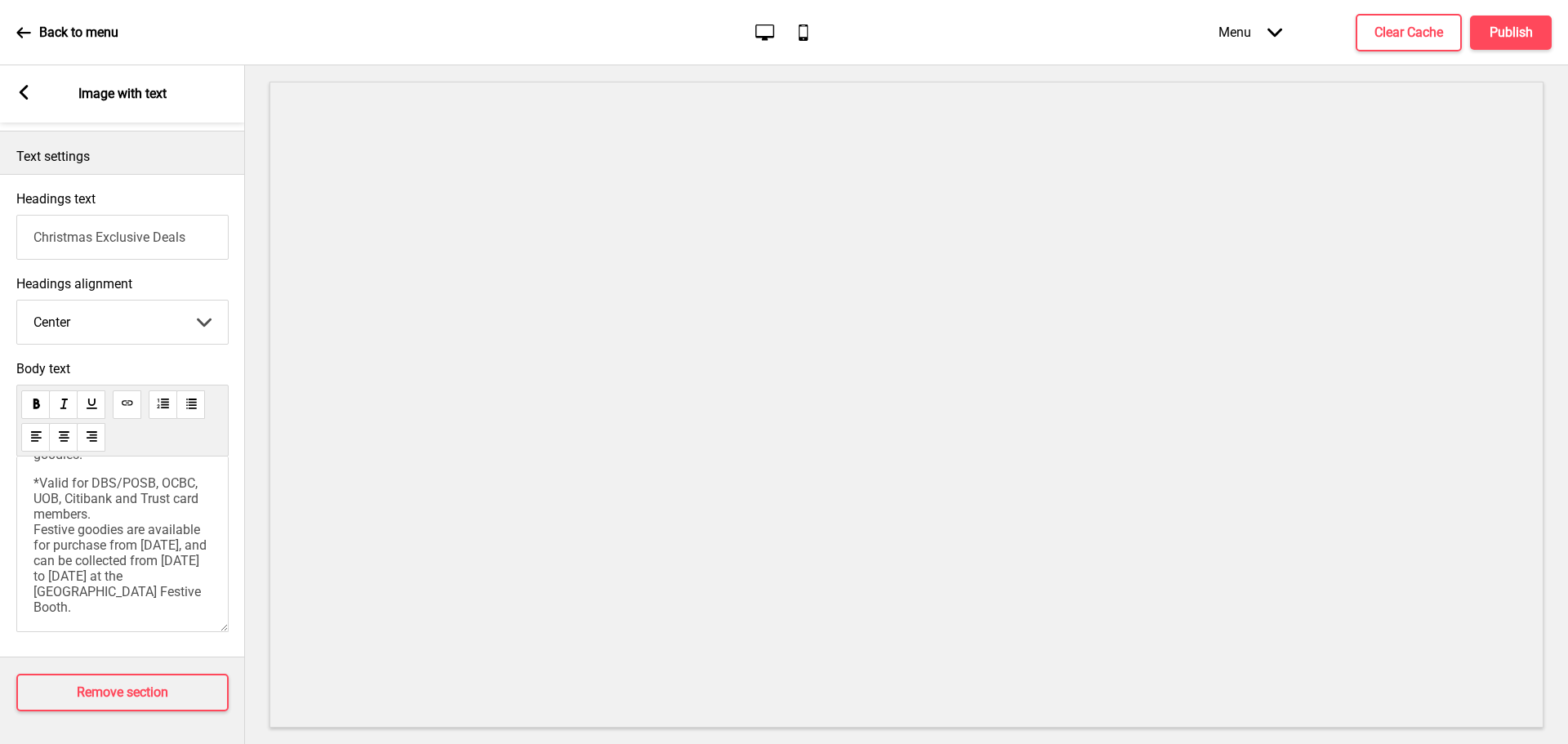
click at [129, 488] on div "From 1 November to 25 December 2025, enjoy 15% off all festive goodies. *Valid …" at bounding box center [122, 514] width 178 height 199
click at [28, 507] on div "From 1 November to 25 December 2025, enjoy 15% off all festive goodies. *Valid …" at bounding box center [123, 544] width 212 height 175
click at [33, 513] on div "From 1 November to 25 December 2025, enjoy 15% off all festive goodies. *Valid …" at bounding box center [123, 544] width 212 height 175
click at [35, 513] on span "*Valid for DBS/POSB, OCBC, UOB, Citibank and Trust card members. Festive goodie…" at bounding box center [121, 546] width 176 height 140
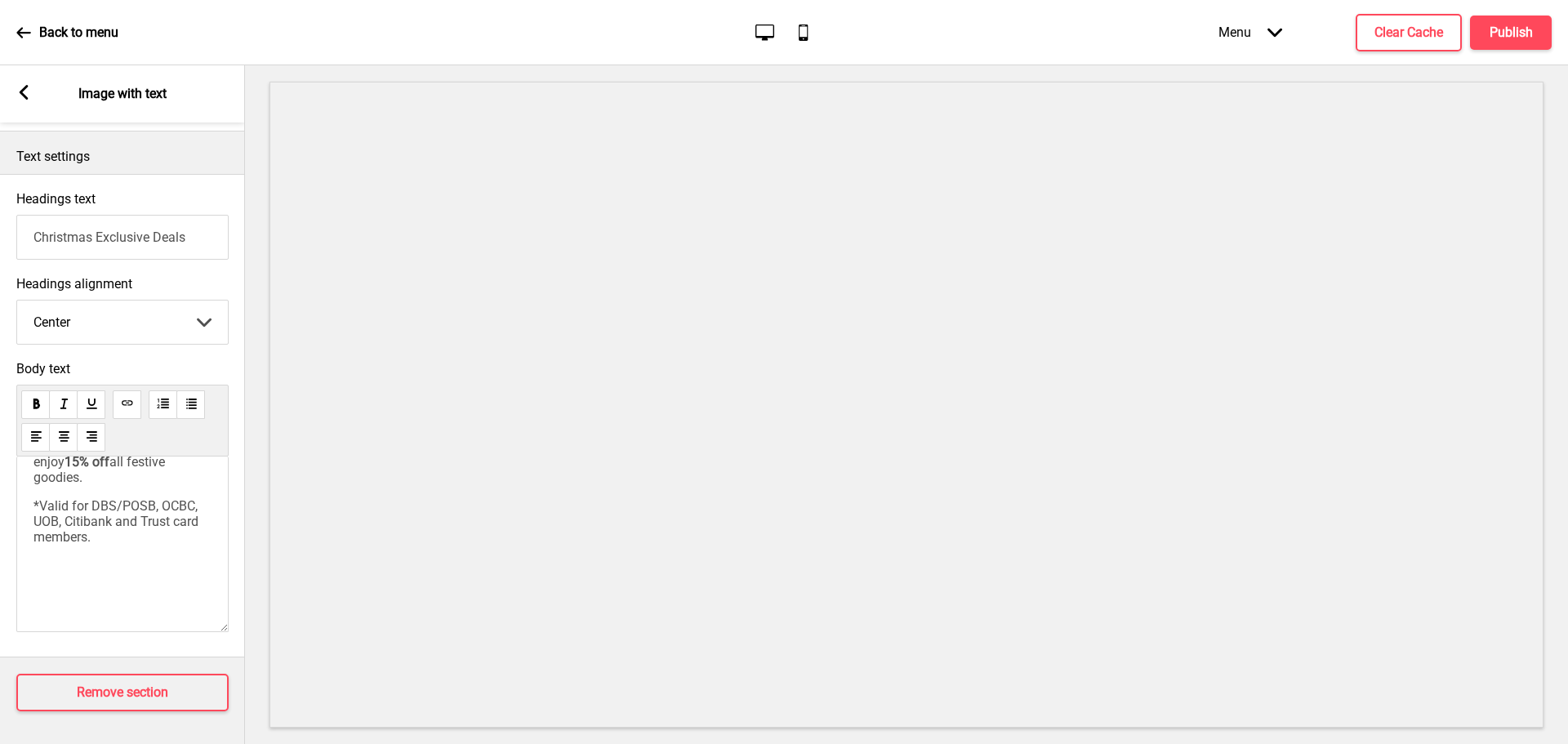
scroll to position [22, 0]
click at [35, 586] on span "Festive goodies" at bounding box center [78, 594] width 89 height 16
click at [146, 586] on p "Festive goodies" at bounding box center [122, 594] width 178 height 16
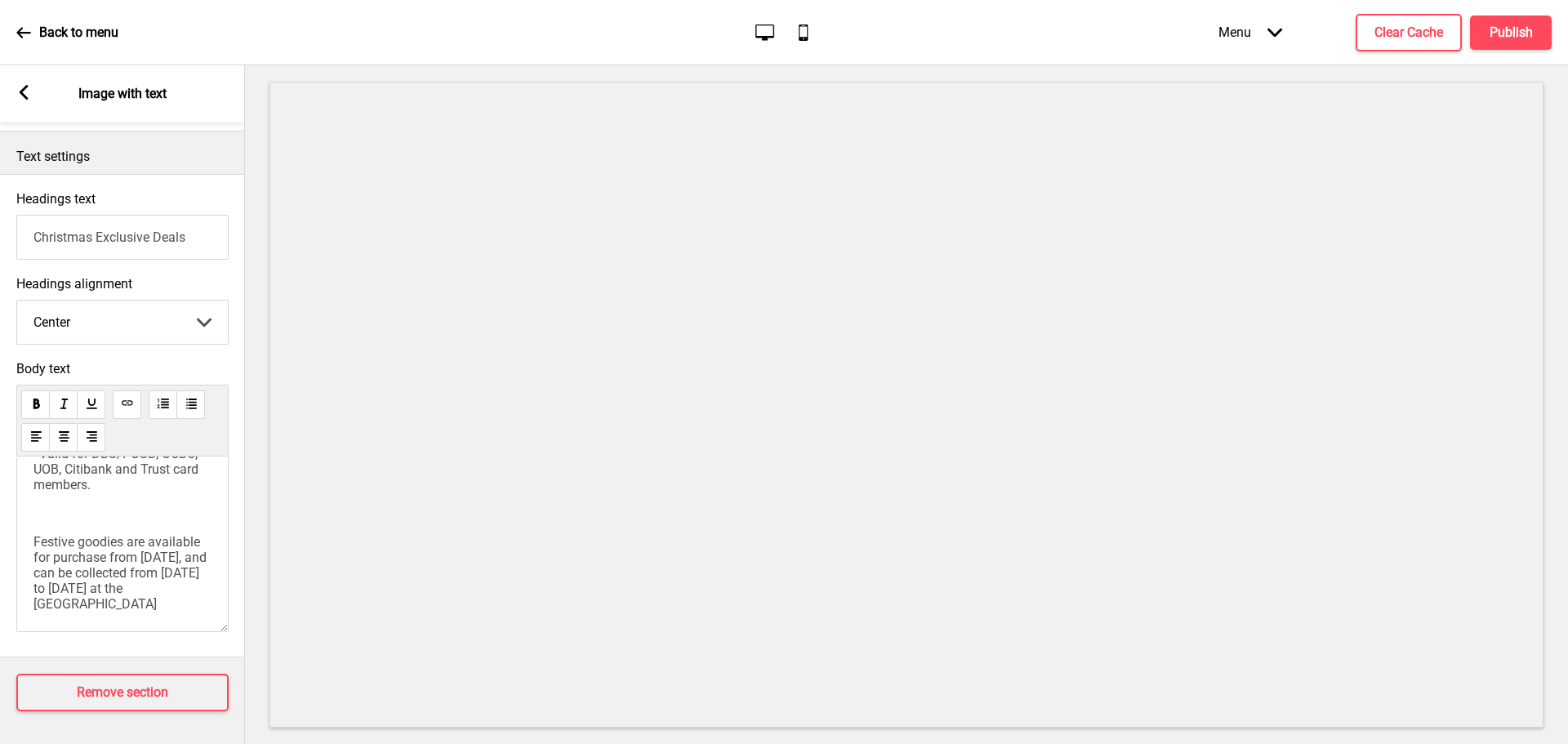
scroll to position [109, 0]
click at [31, 88] on div "Arrow left Image with text" at bounding box center [123, 93] width 245 height 57
click at [16, 89] on div "Arrow left Image with text" at bounding box center [123, 93] width 245 height 57
click at [20, 89] on rect at bounding box center [23, 91] width 15 height 15
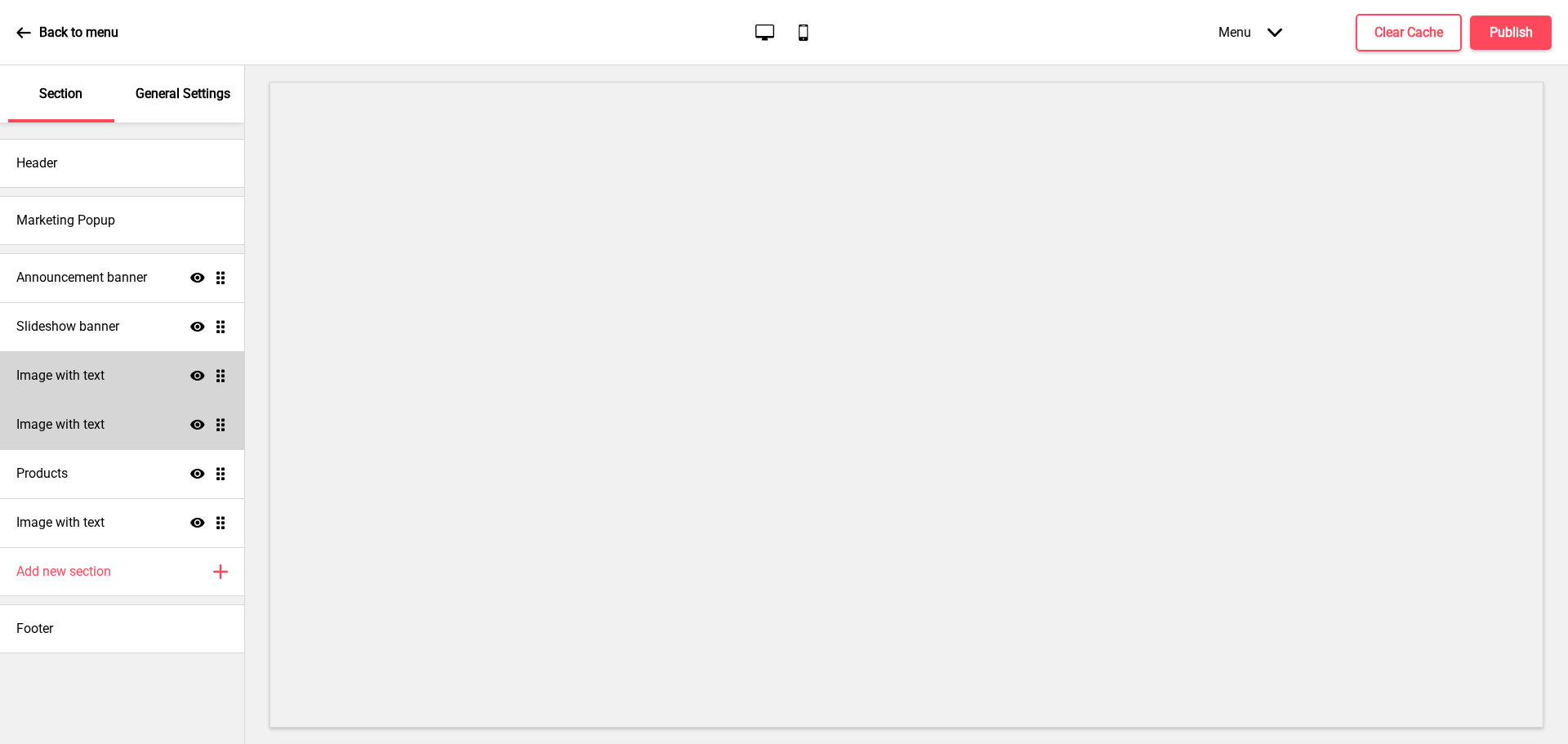
click at [125, 384] on div "Image with text Show Drag" at bounding box center [122, 375] width 244 height 49
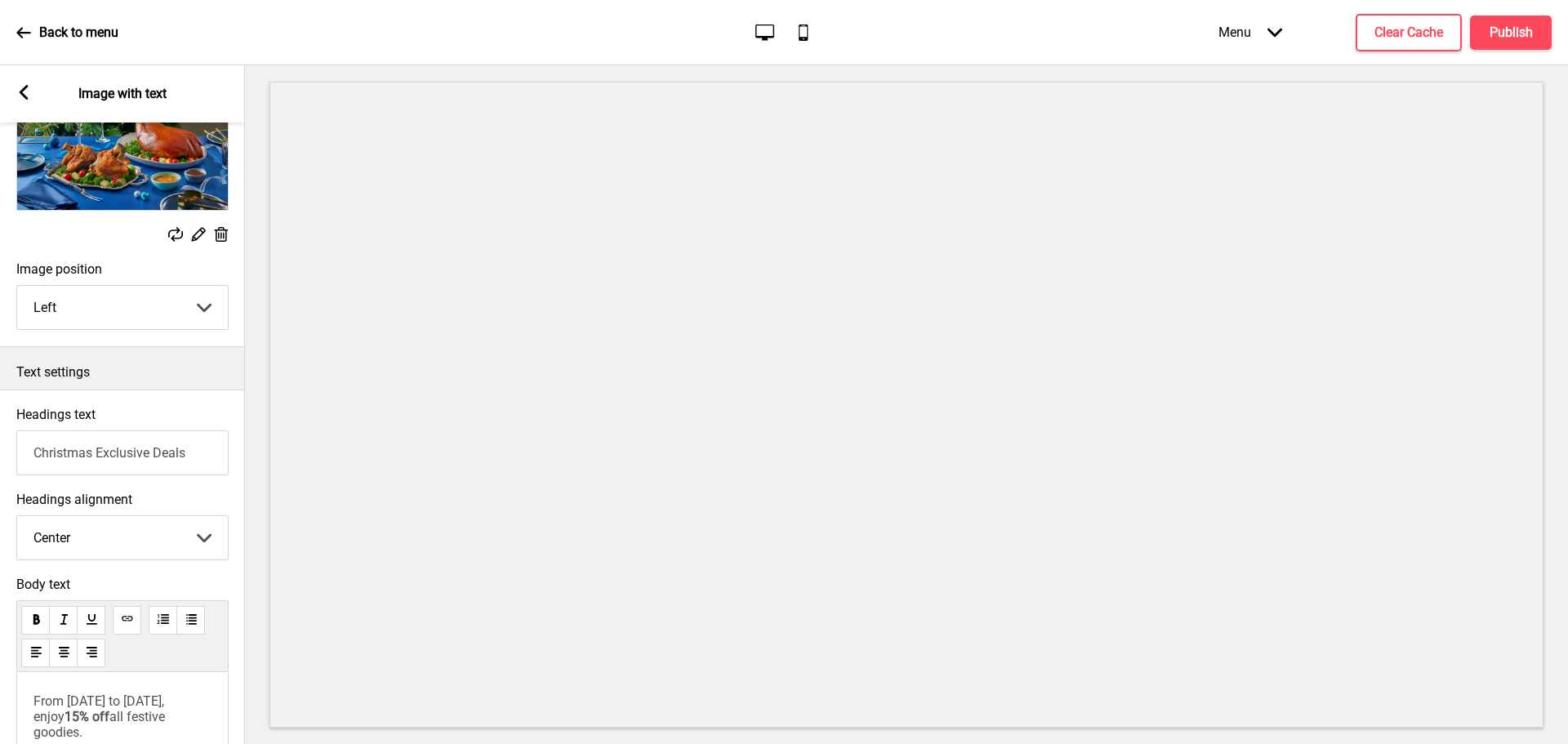
scroll to position [163, 0]
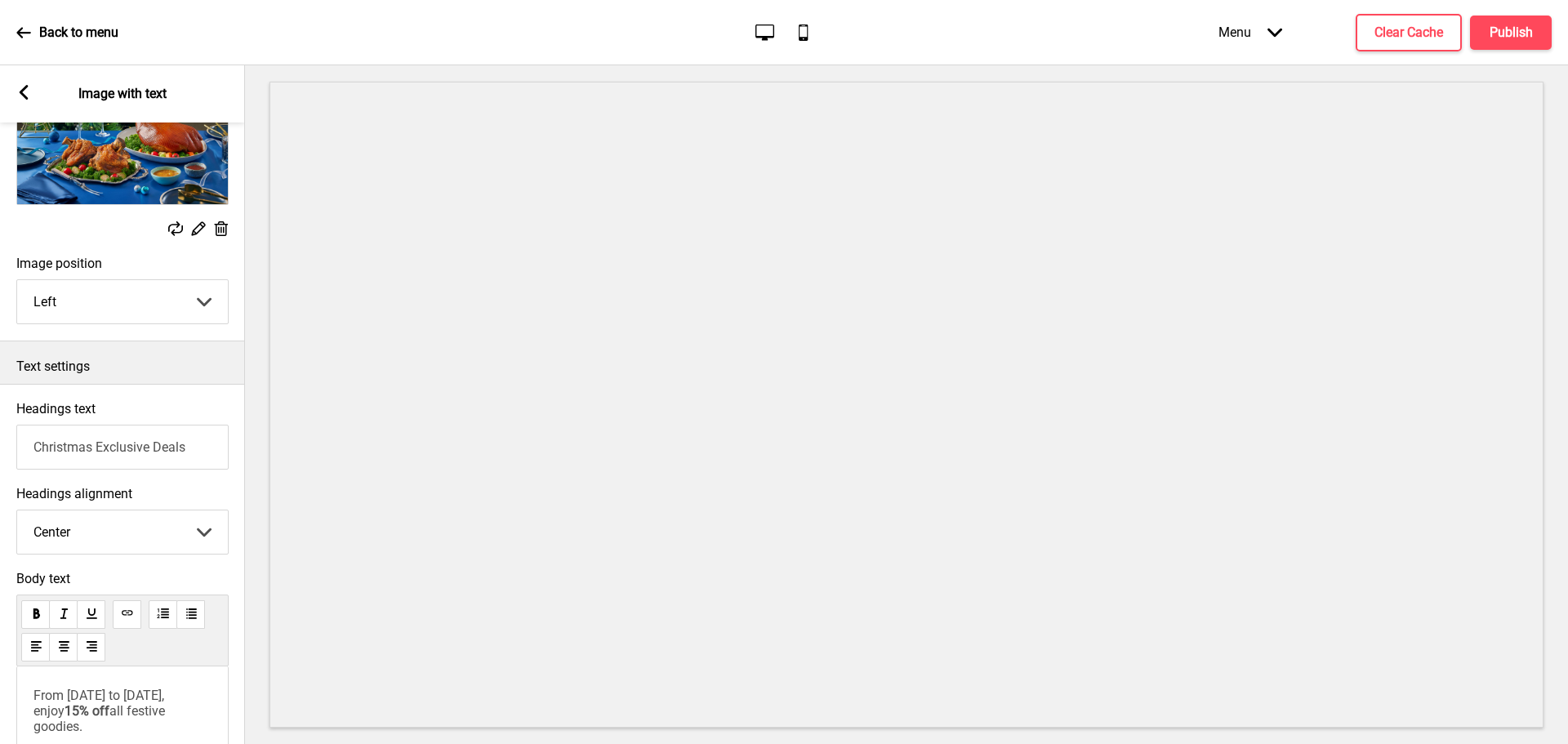
click at [144, 433] on input "Christmas Exclusive Deals" at bounding box center [123, 446] width 212 height 45
click at [140, 525] on select "Left Center Right" at bounding box center [123, 532] width 211 height 43
select select "left"
click at [18, 512] on select "Left Center Right" at bounding box center [123, 532] width 211 height 43
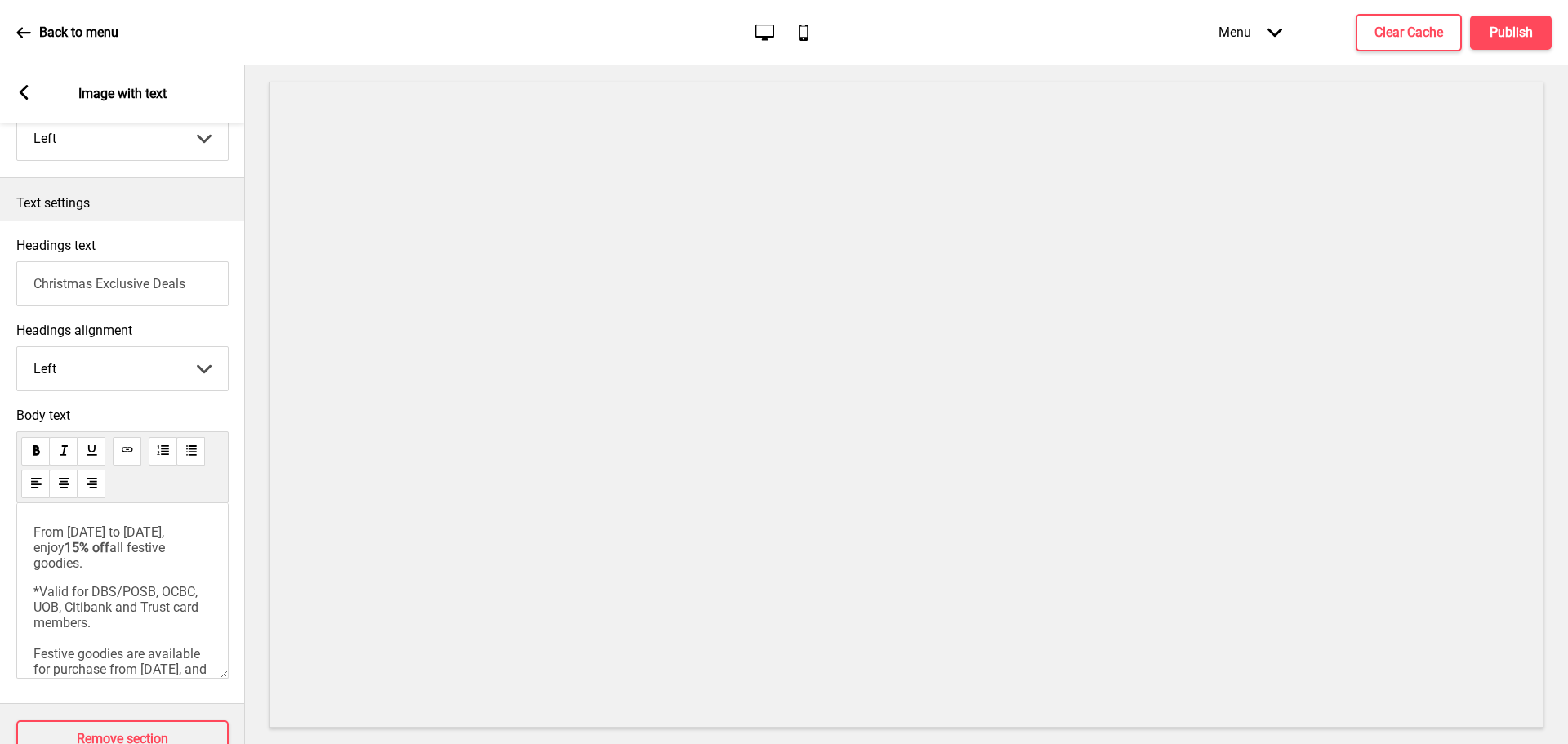
click at [26, 92] on rect at bounding box center [23, 91] width 15 height 15
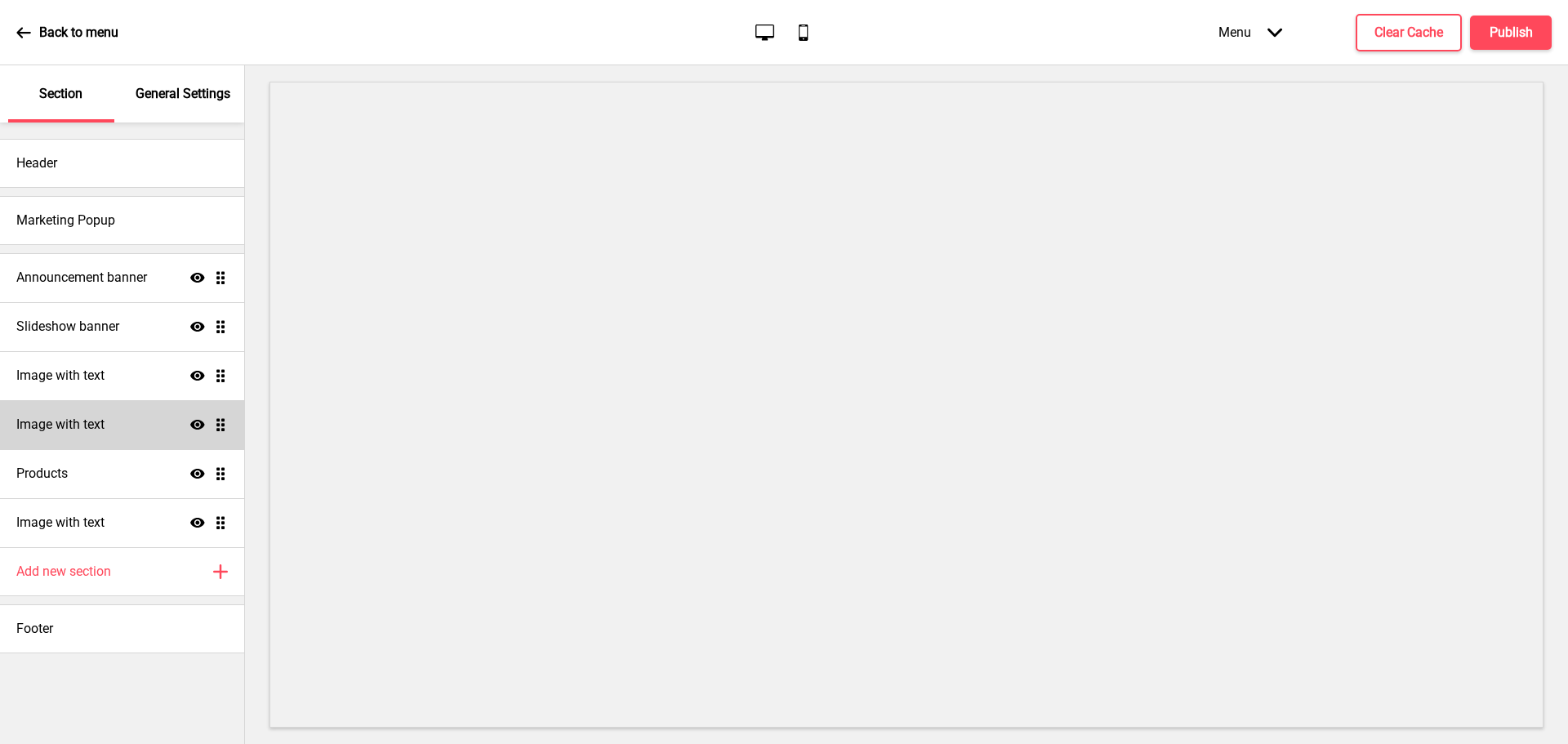
click at [199, 421] on icon at bounding box center [197, 424] width 15 height 10
click at [102, 483] on div "Products Show Drag" at bounding box center [122, 474] width 244 height 49
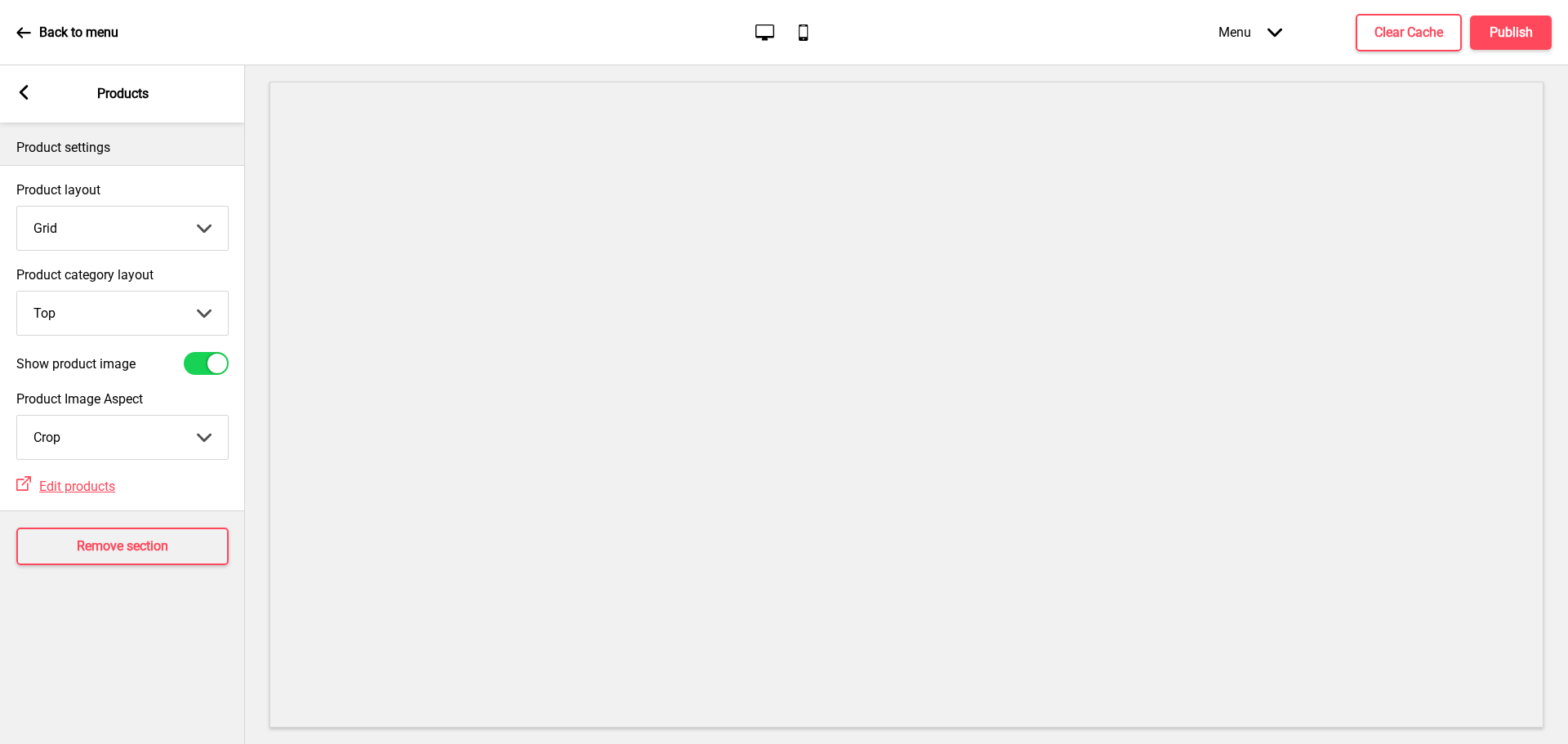
click at [22, 95] on icon at bounding box center [23, 91] width 9 height 15
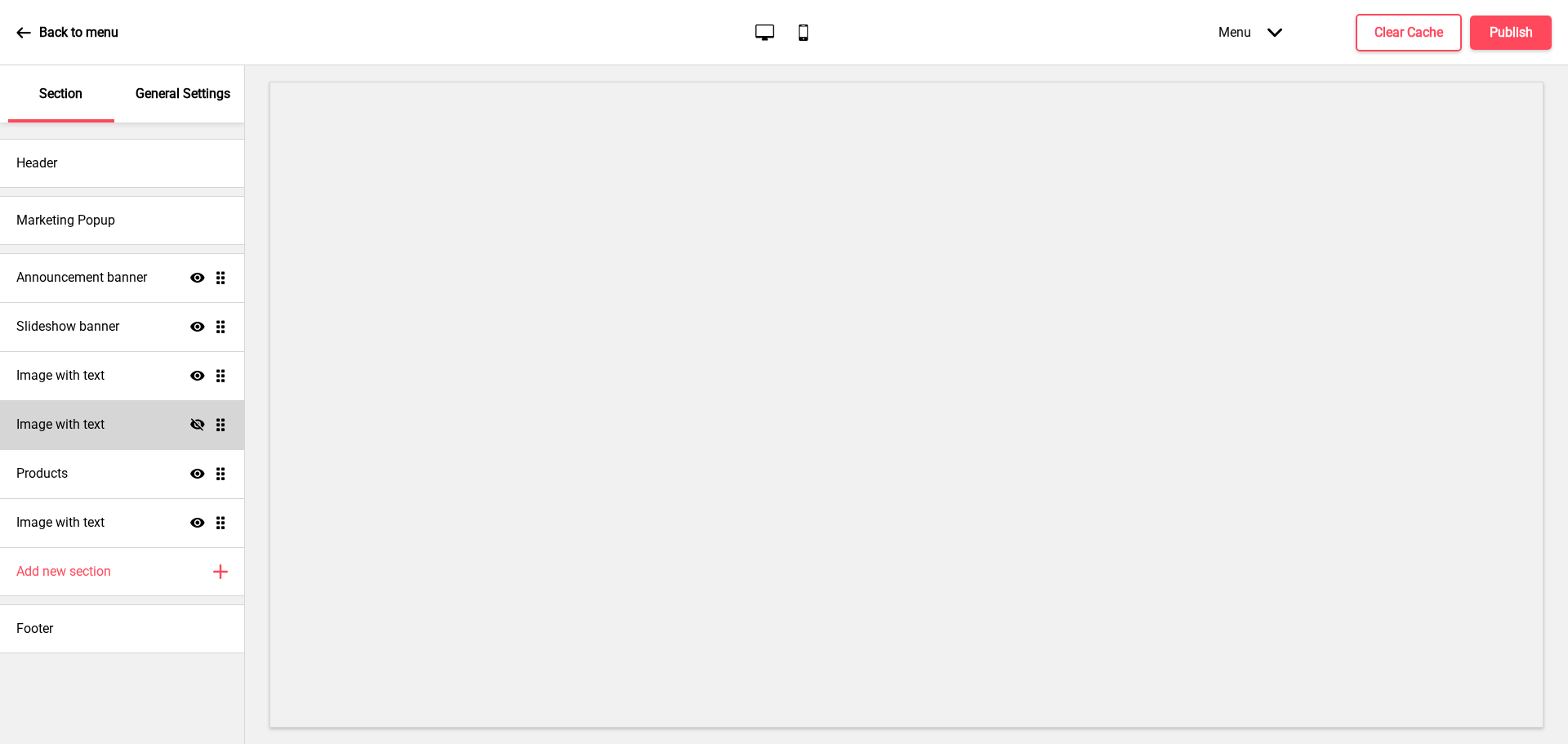
click at [26, 94] on div "Section" at bounding box center [60, 93] width 106 height 57
click at [23, 32] on icon at bounding box center [23, 32] width 14 height 11
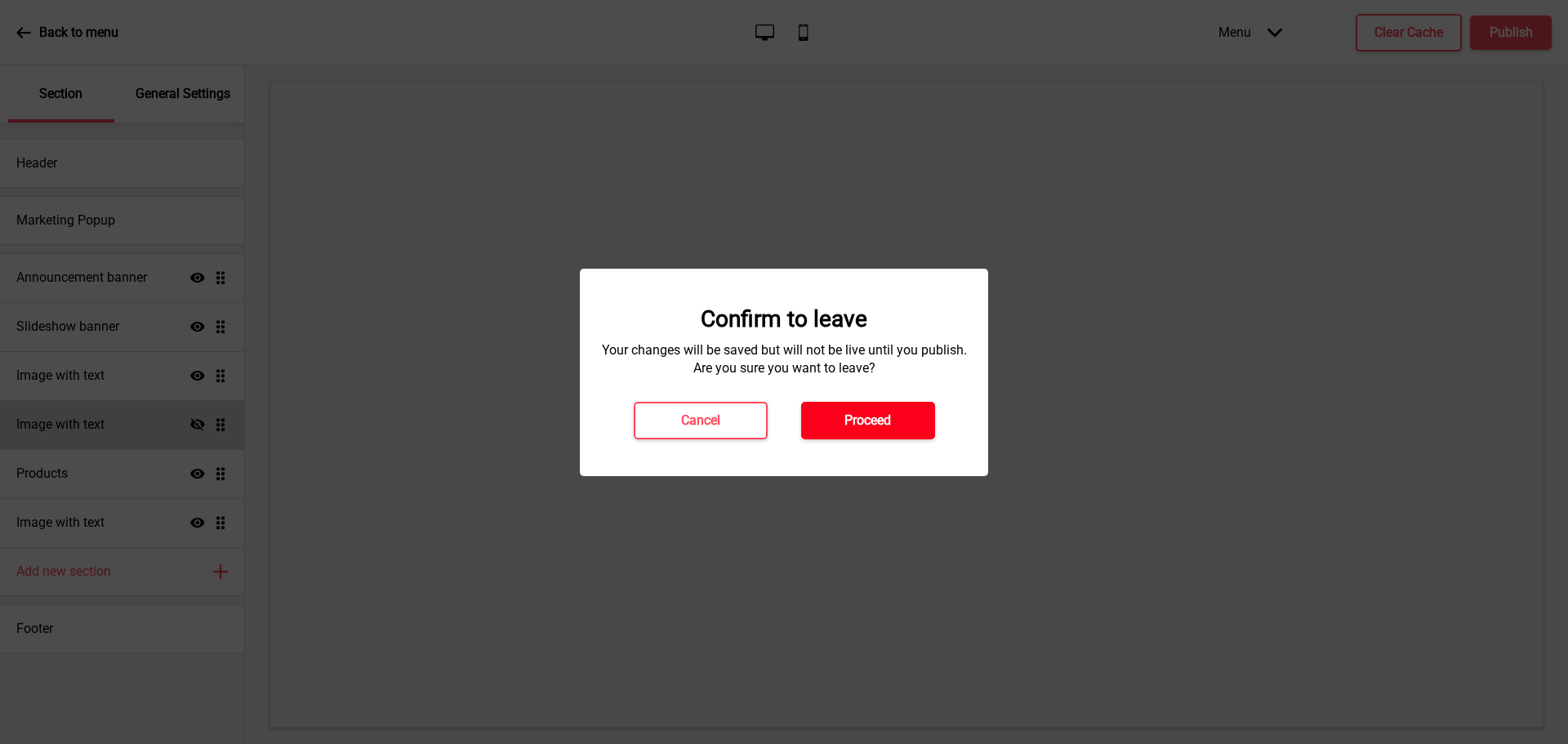
click at [893, 416] on button "Proceed" at bounding box center [868, 420] width 134 height 38
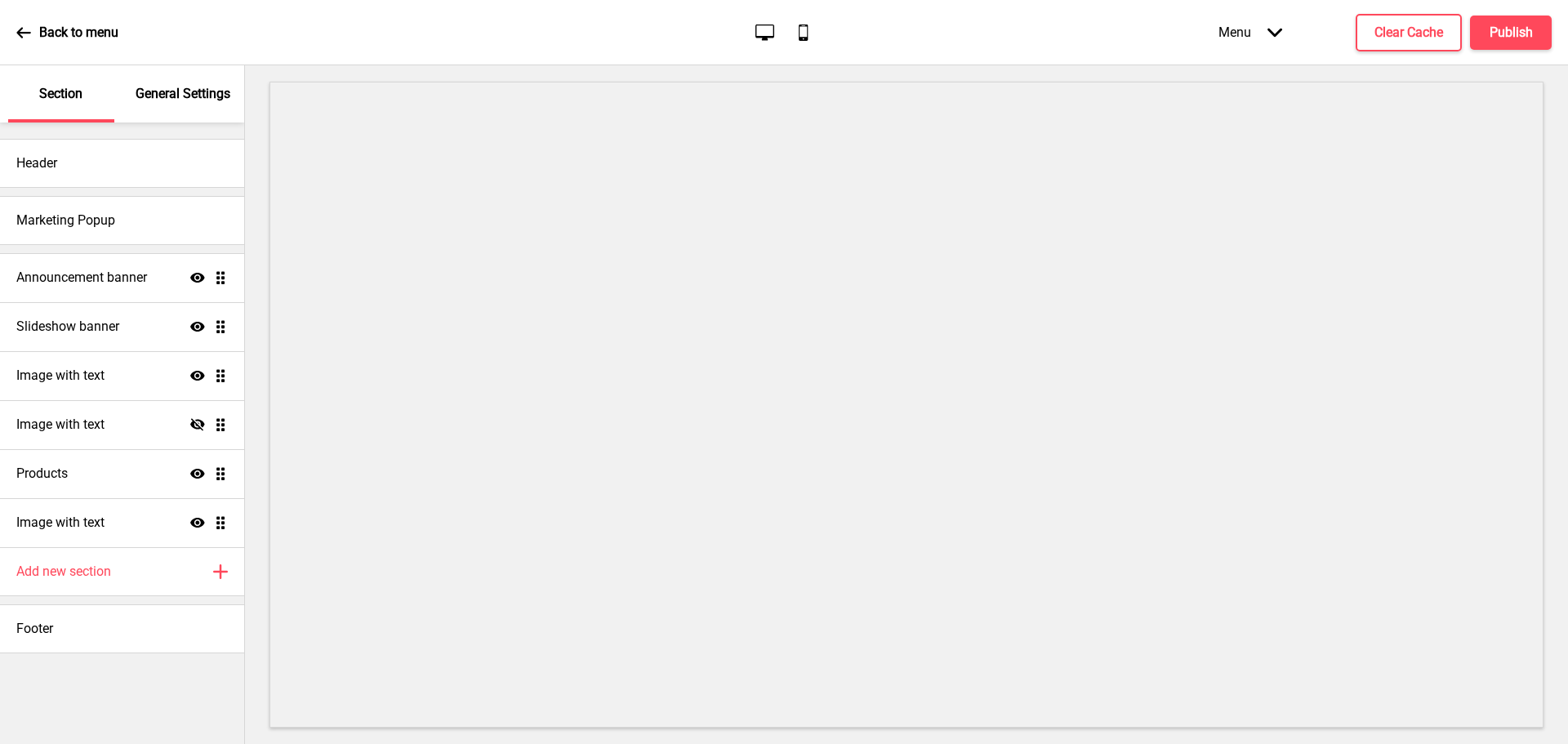
click at [180, 89] on p "General Settings" at bounding box center [182, 93] width 94 height 18
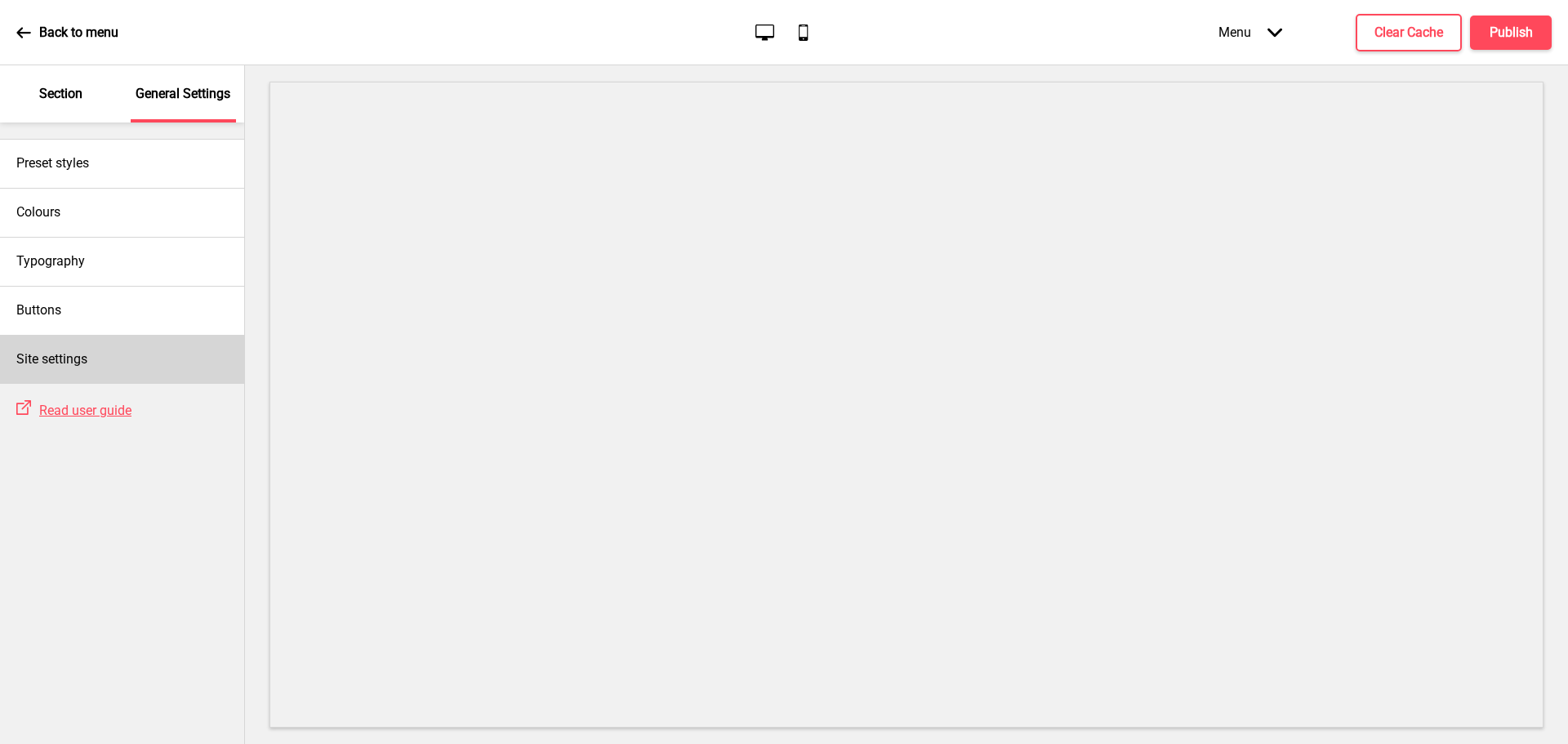
click at [120, 352] on div "Site settings" at bounding box center [122, 359] width 244 height 49
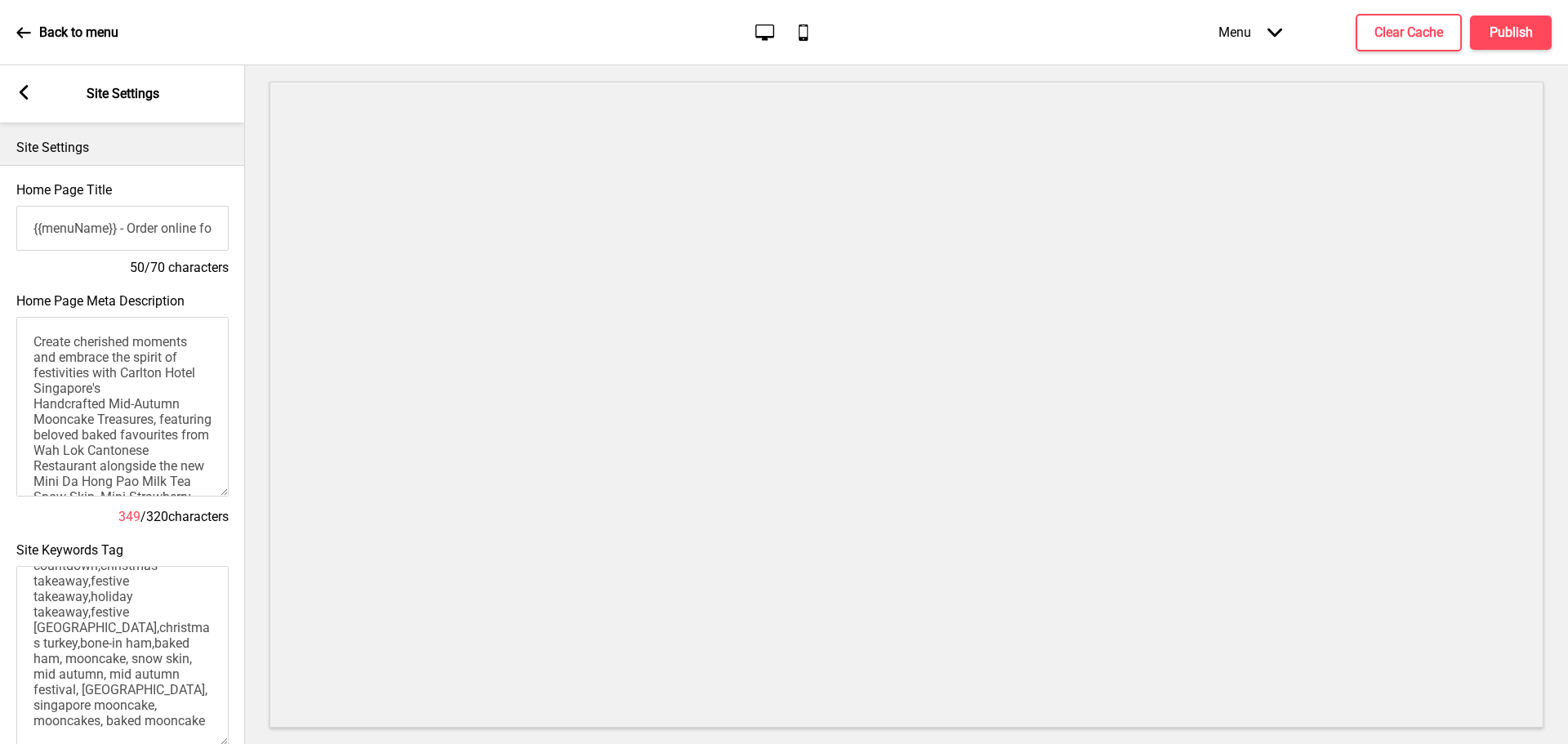
click at [36, 95] on div "Arrow left Site Settings" at bounding box center [123, 93] width 245 height 57
click at [18, 87] on rect at bounding box center [23, 91] width 15 height 15
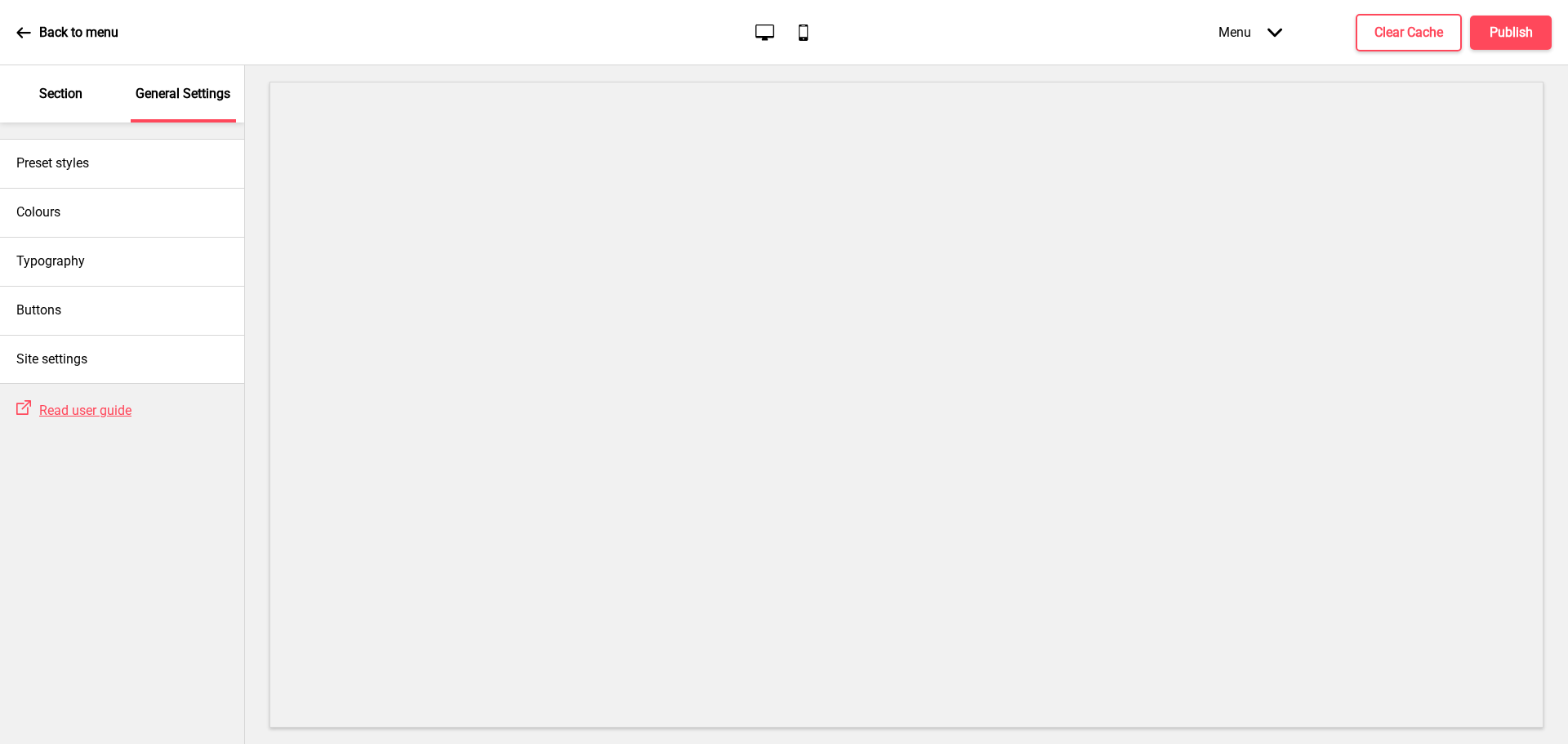
click at [66, 83] on div "Section" at bounding box center [60, 93] width 106 height 57
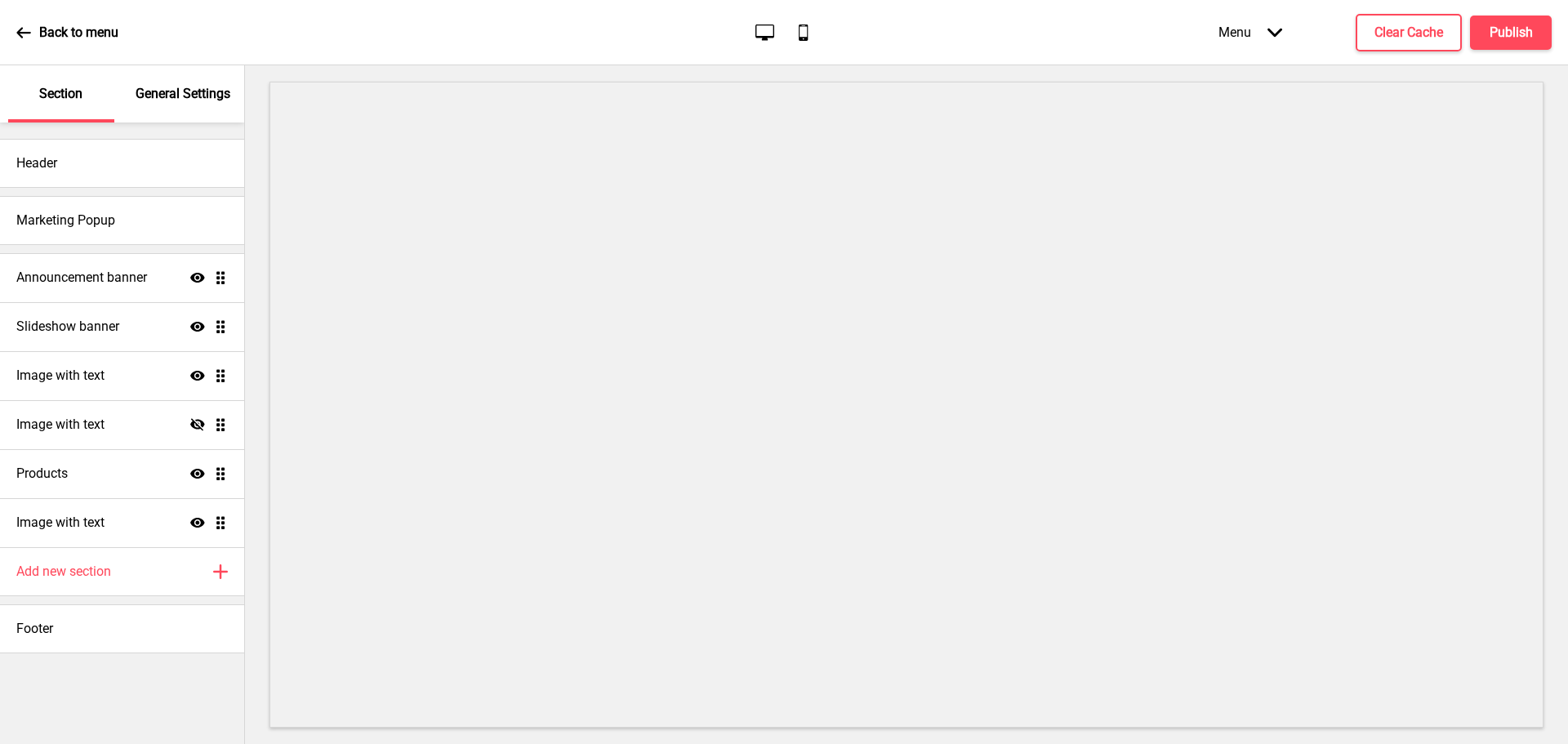
click at [801, 30] on icon "Mobile" at bounding box center [802, 32] width 22 height 22
click at [776, 31] on div "Desktop Mobile" at bounding box center [783, 32] width 77 height 22
click at [770, 31] on icon "Desktop" at bounding box center [765, 32] width 22 height 22
click at [208, 101] on p "General Settings" at bounding box center [182, 93] width 94 height 18
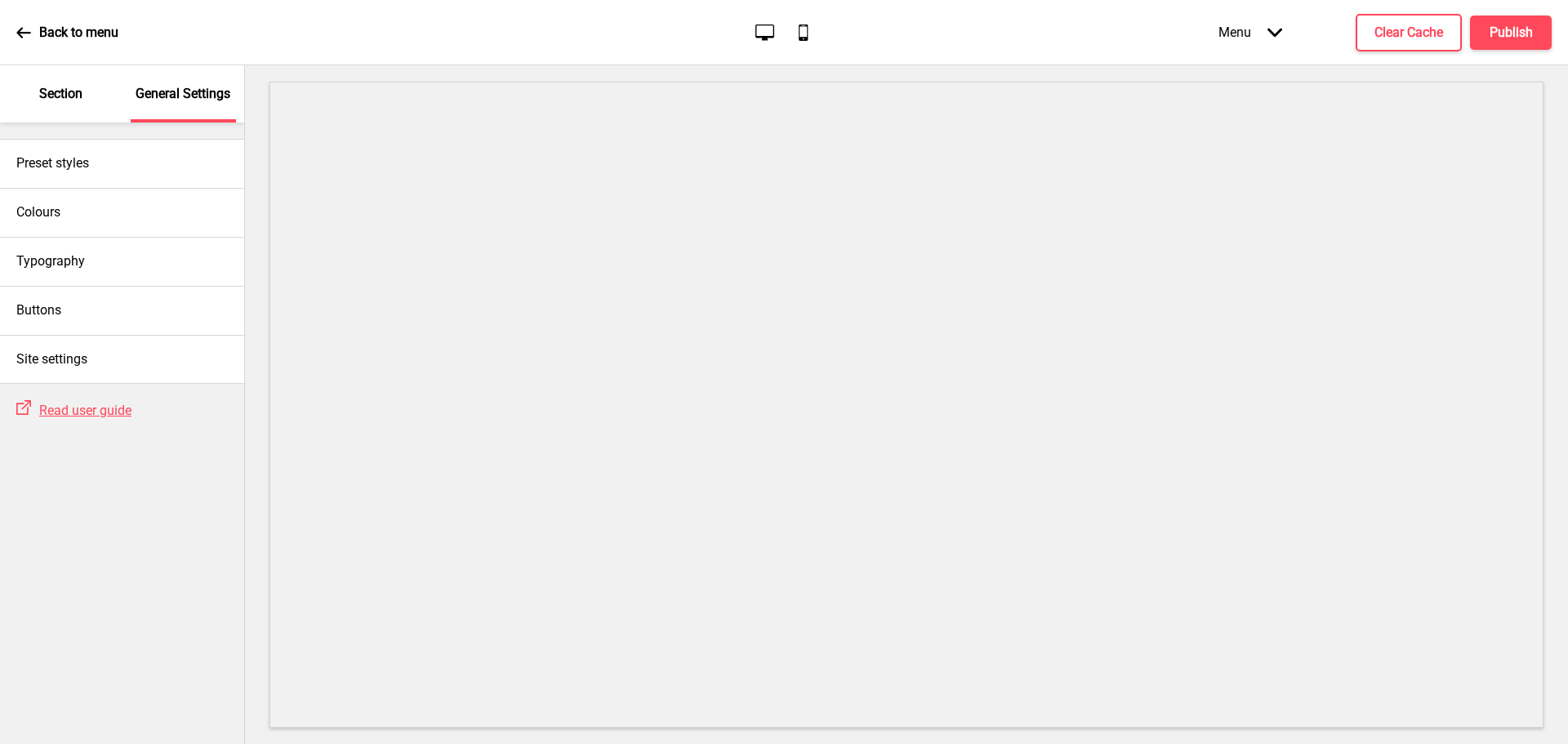
click at [58, 104] on div "Section" at bounding box center [60, 93] width 106 height 57
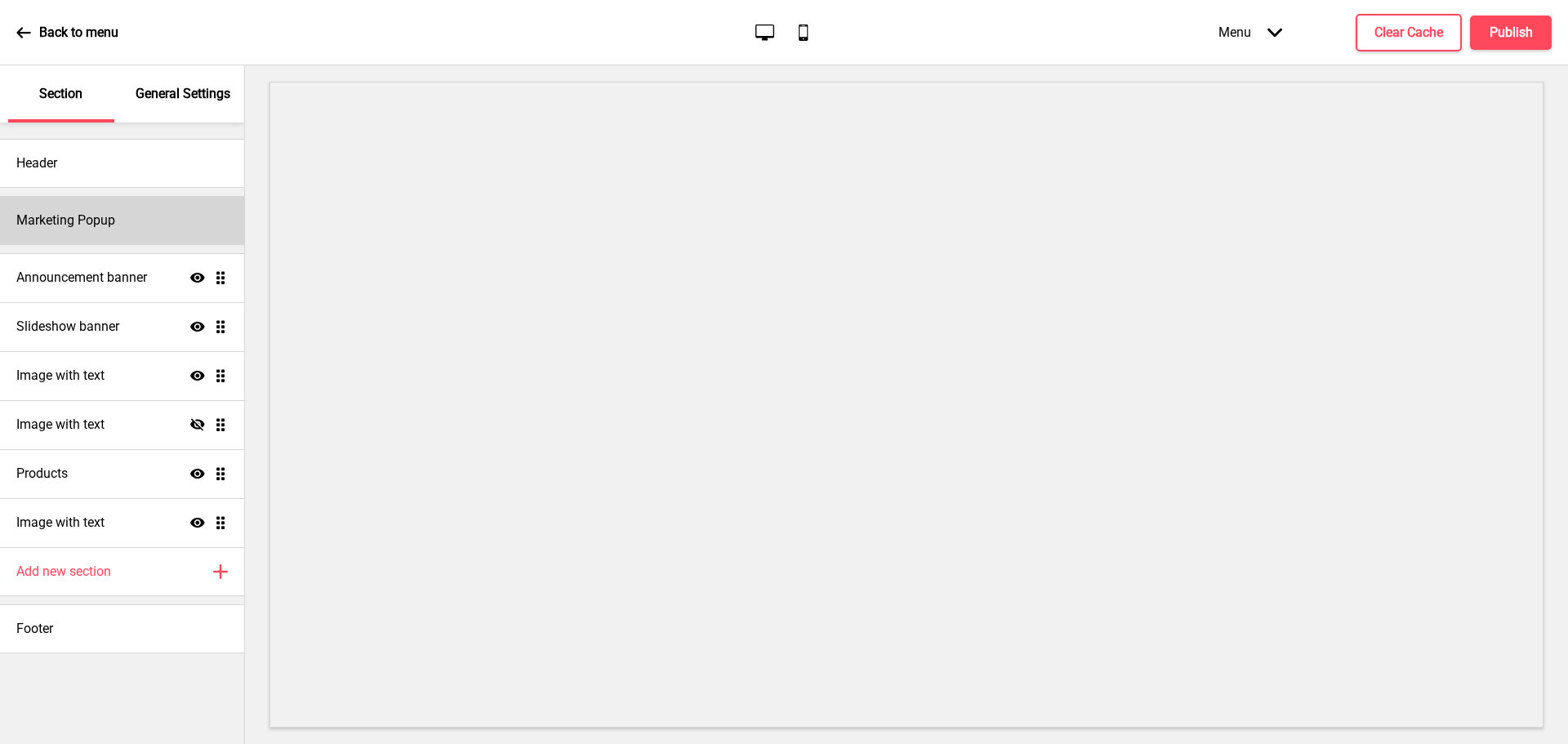
click at [88, 200] on div "Marketing Popup" at bounding box center [122, 220] width 244 height 49
select select "exitIntent"
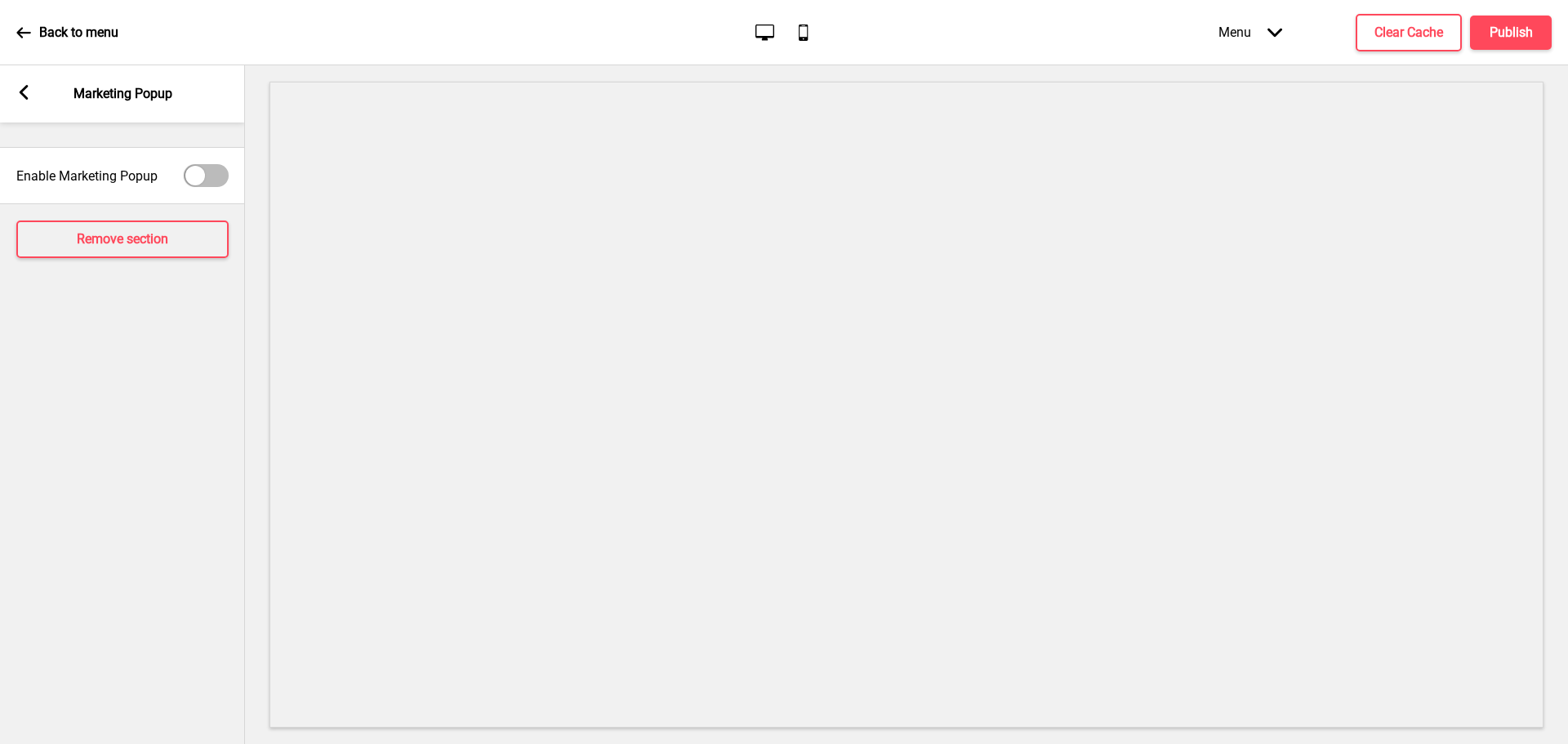
click at [11, 86] on div "Arrow left Marketing Popup" at bounding box center [123, 93] width 245 height 57
click at [22, 92] on icon at bounding box center [23, 91] width 9 height 15
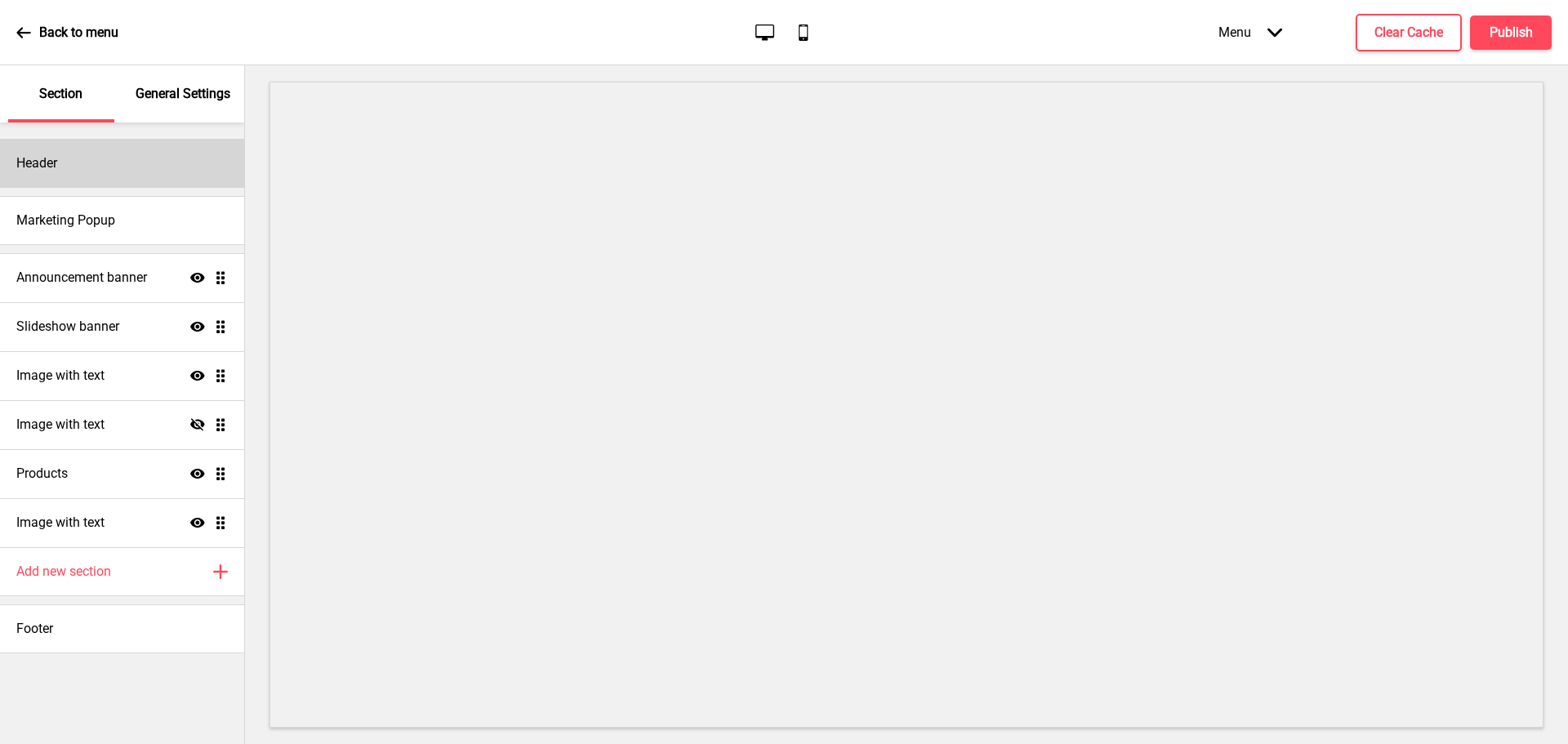
click at [91, 167] on div "Header" at bounding box center [122, 163] width 244 height 49
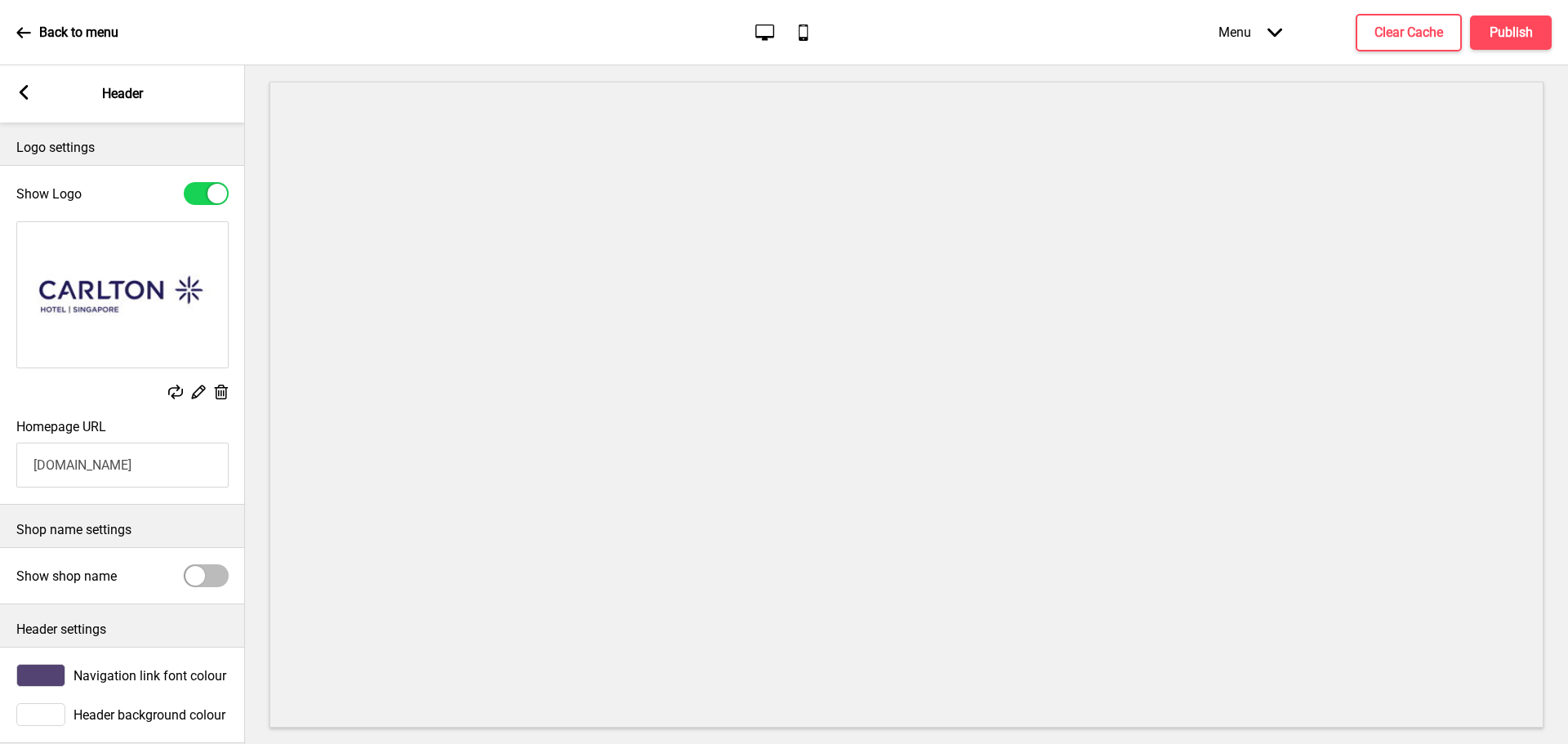
scroll to position [29, 0]
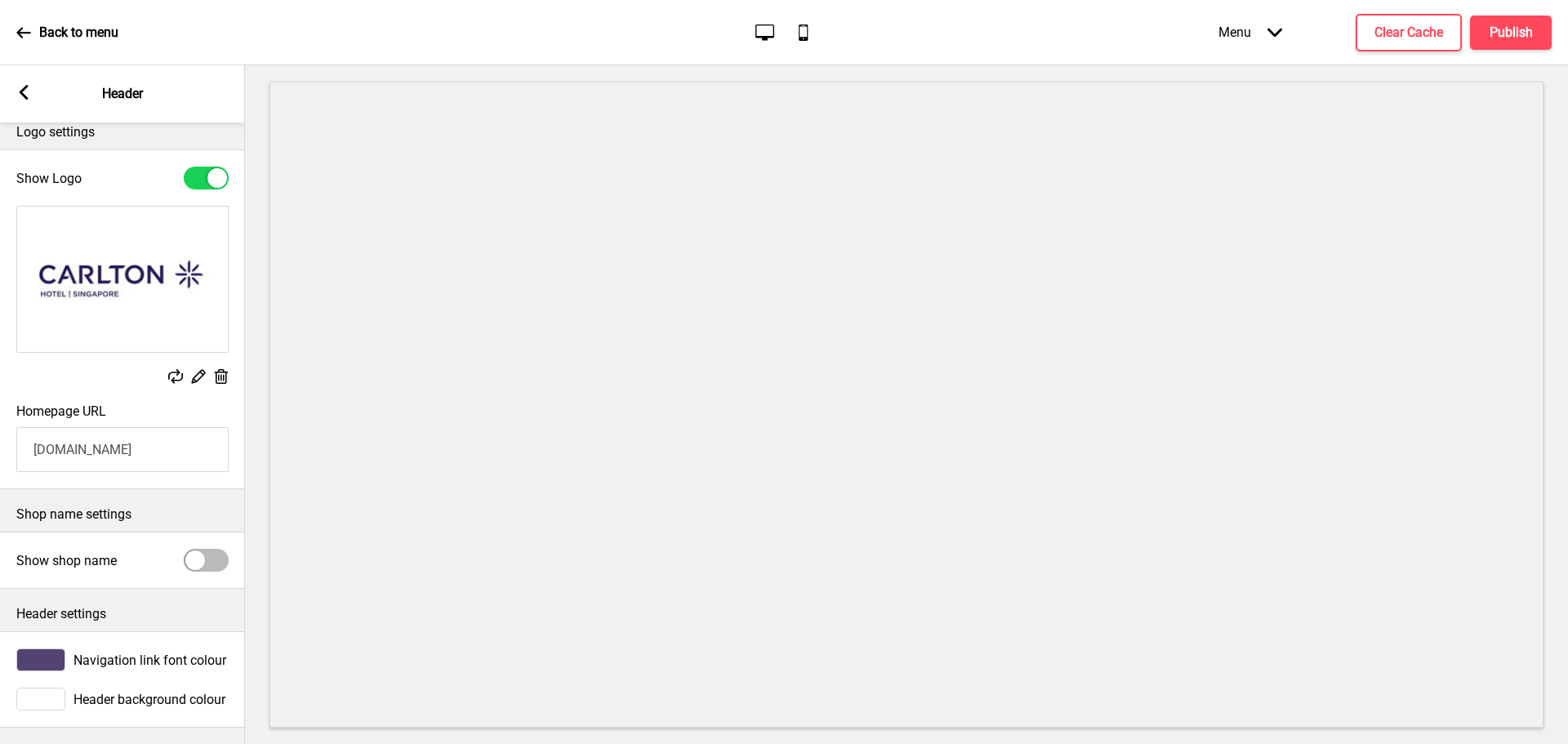
click at [22, 84] on div "Arrow left Header" at bounding box center [123, 93] width 245 height 57
click at [18, 91] on rect at bounding box center [23, 91] width 15 height 15
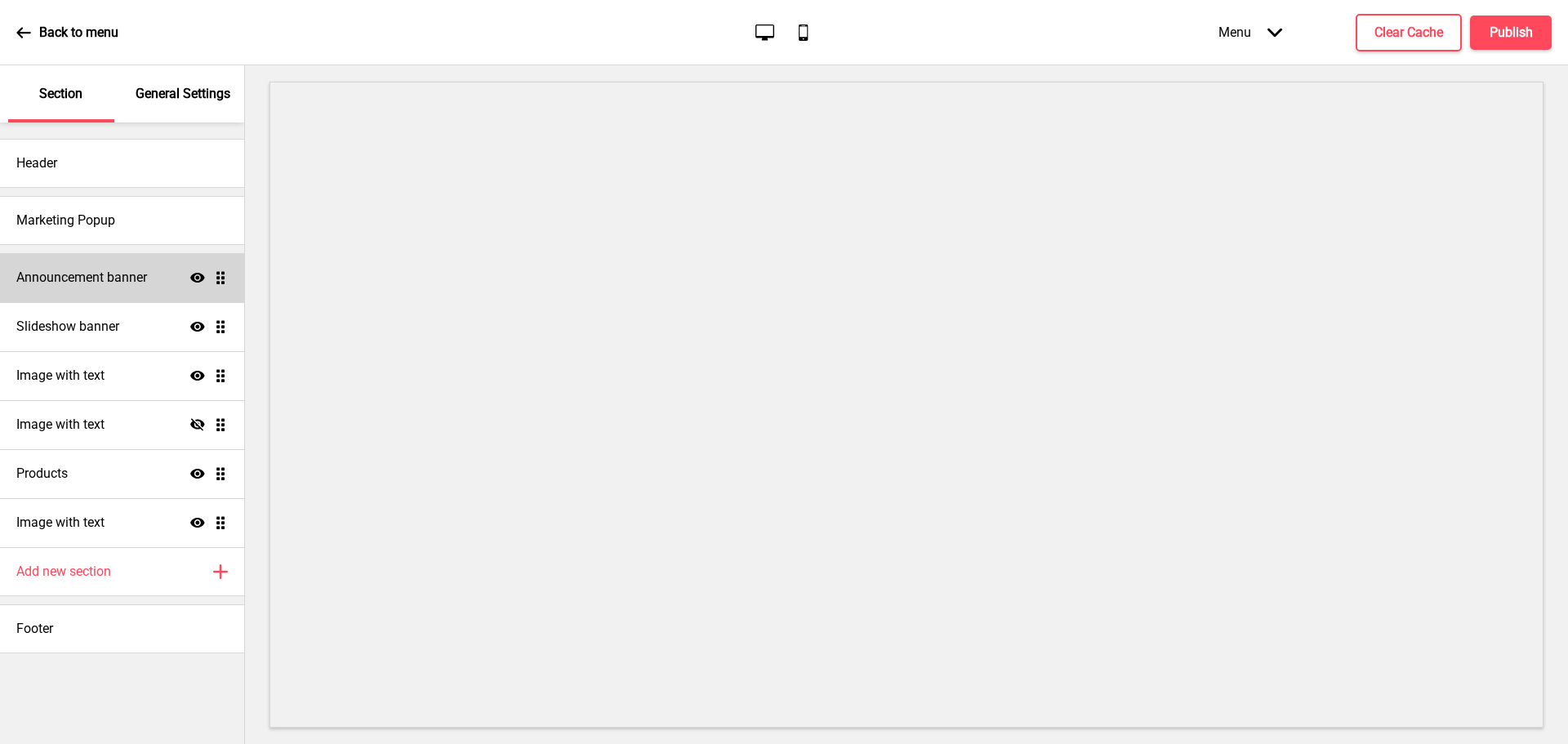
click at [100, 258] on div "Announcement banner Show Drag" at bounding box center [122, 277] width 244 height 49
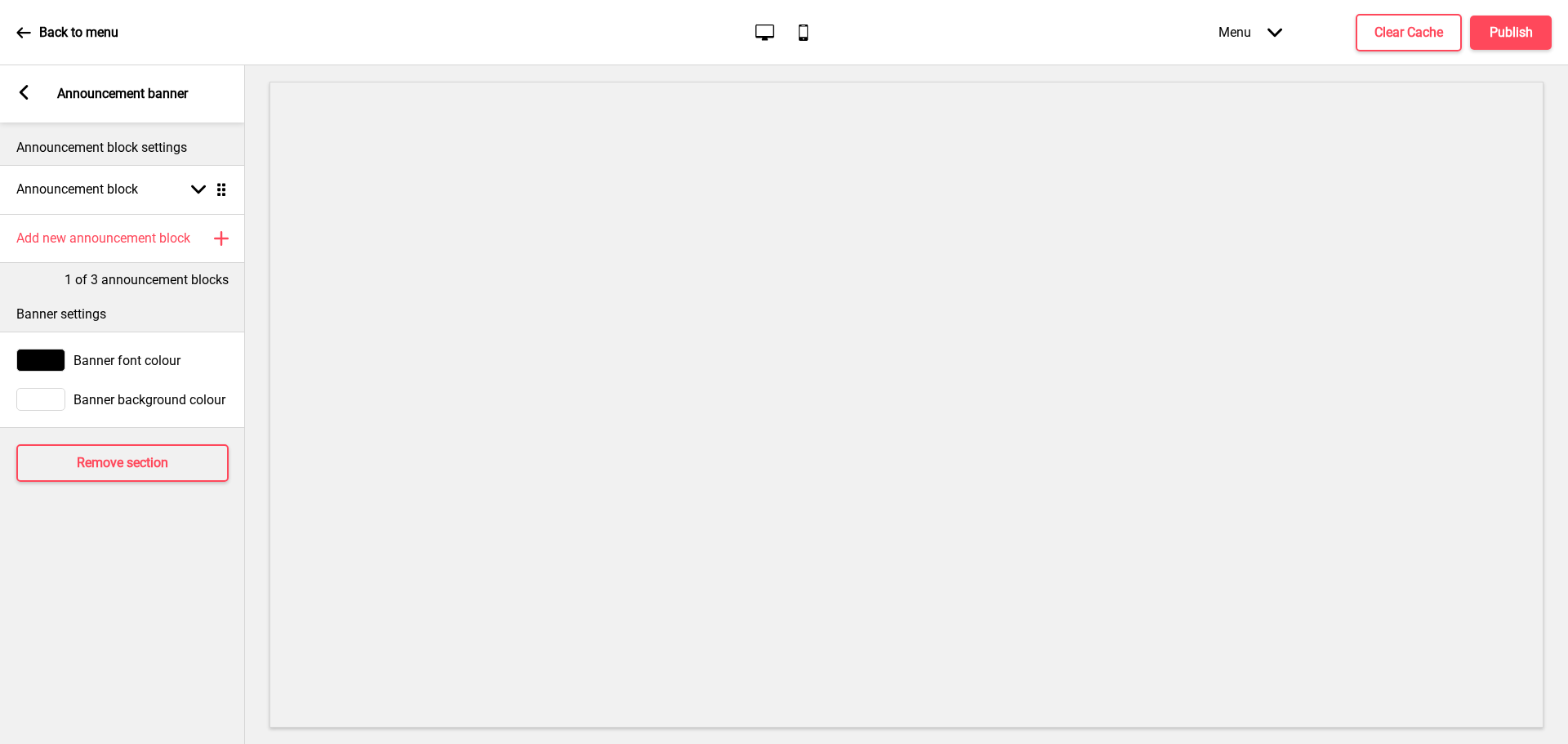
click at [13, 88] on div "Arrow left Announcement banner" at bounding box center [123, 93] width 245 height 57
click at [22, 89] on icon at bounding box center [23, 91] width 9 height 15
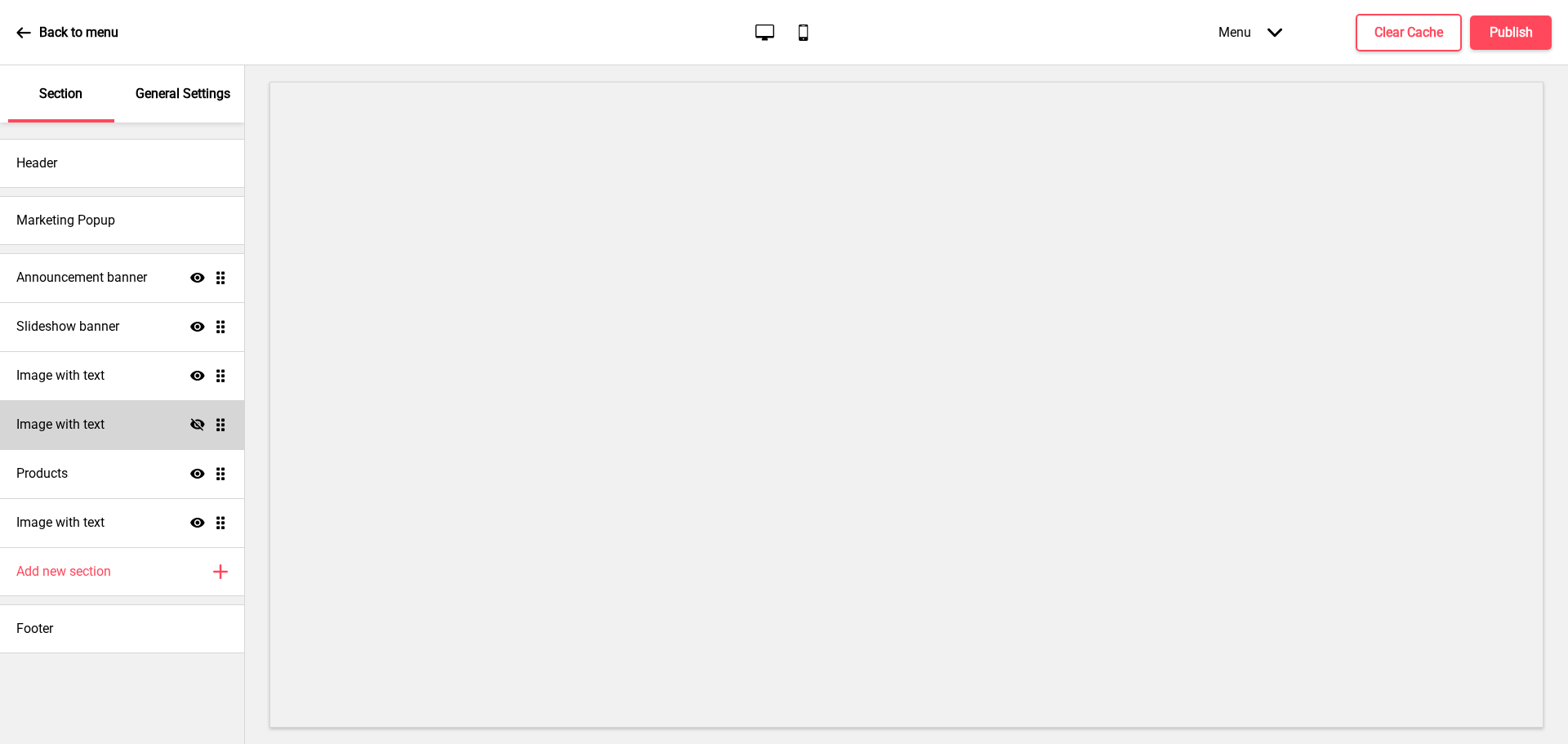
click at [107, 404] on div "Image with text Hide Drag" at bounding box center [122, 424] width 244 height 49
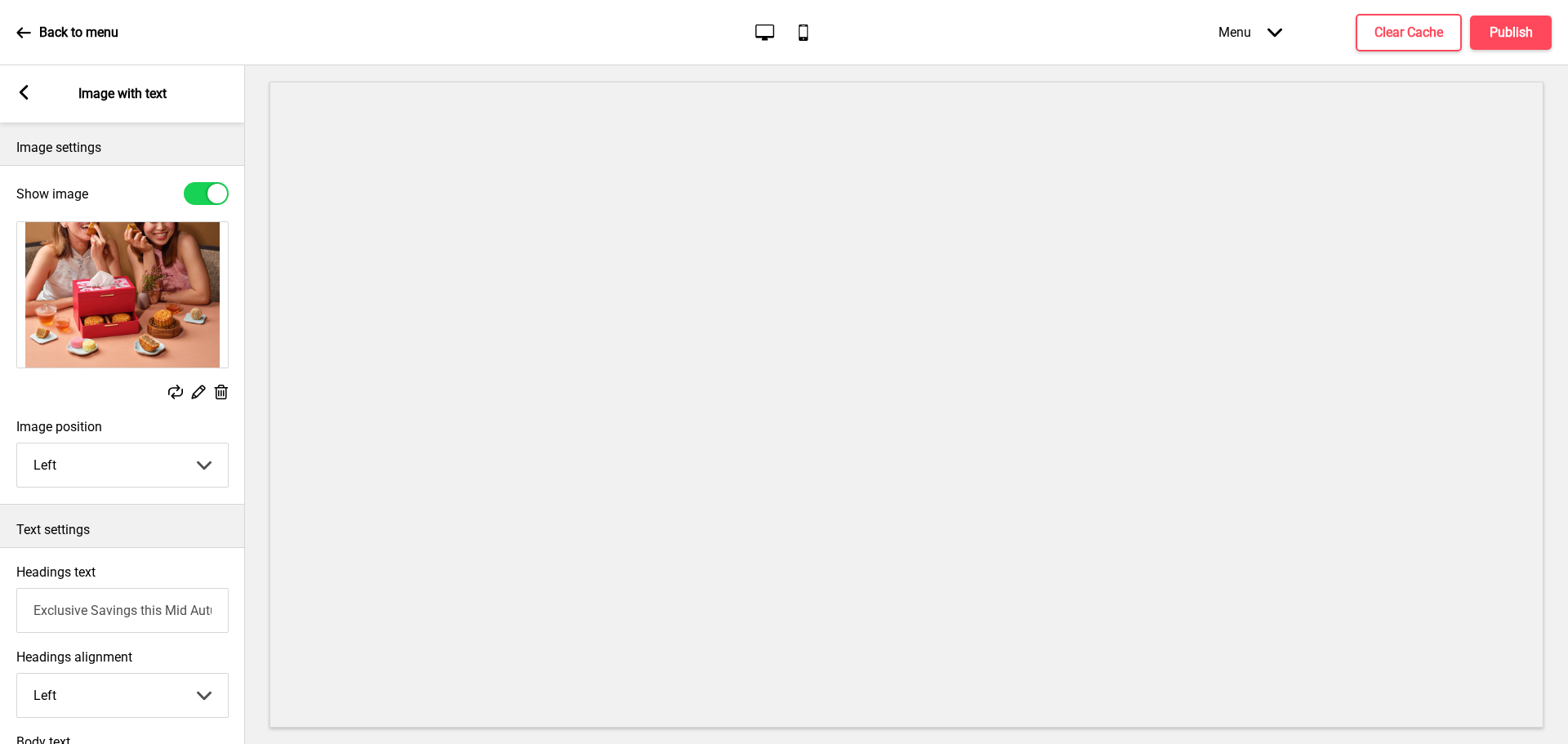
click at [34, 103] on div "Arrow left Image with text" at bounding box center [123, 93] width 245 height 57
click at [31, 98] on div "Arrow left Image with text" at bounding box center [123, 93] width 245 height 57
click at [24, 94] on icon at bounding box center [23, 91] width 9 height 15
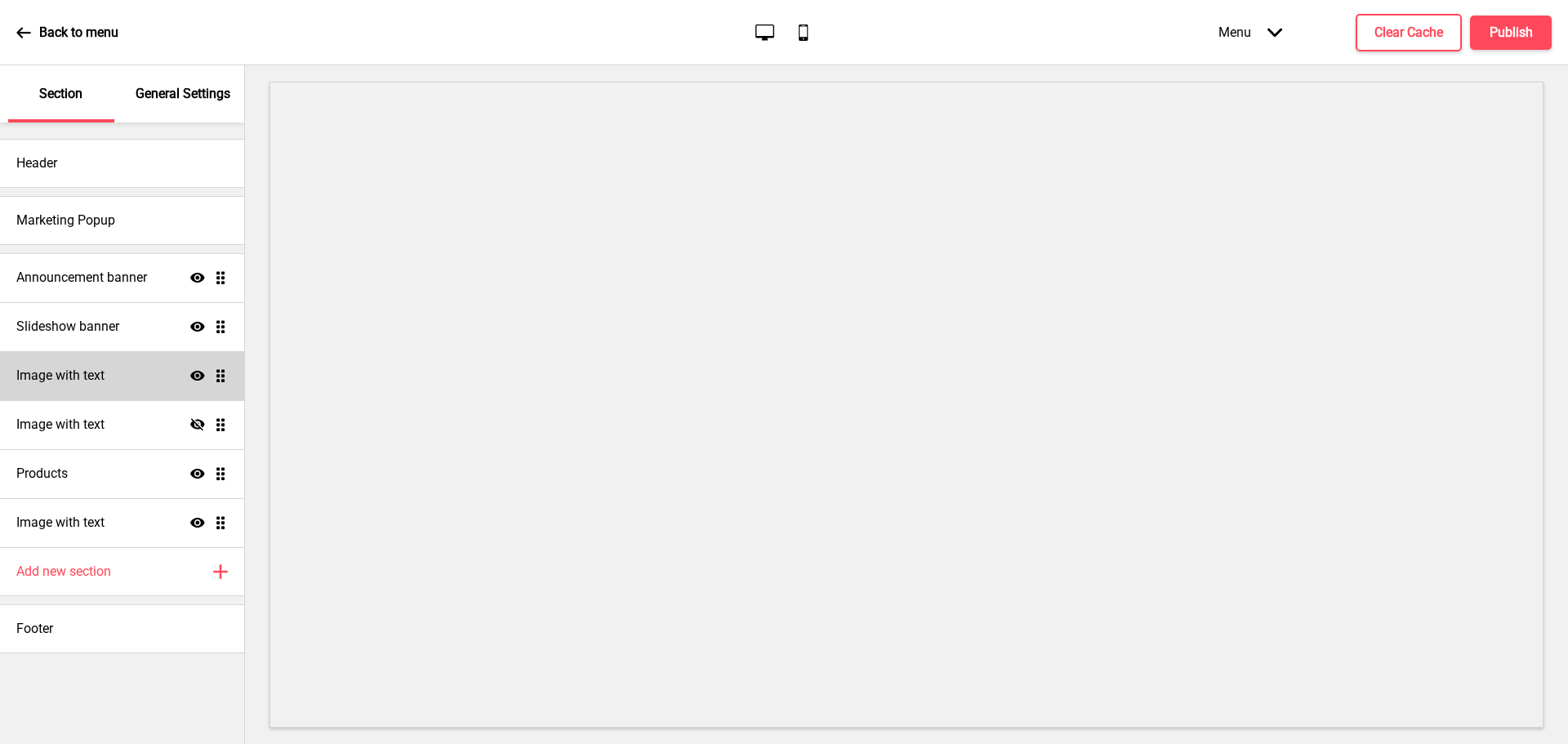
click at [136, 372] on div "Image with text Show Drag" at bounding box center [122, 375] width 244 height 49
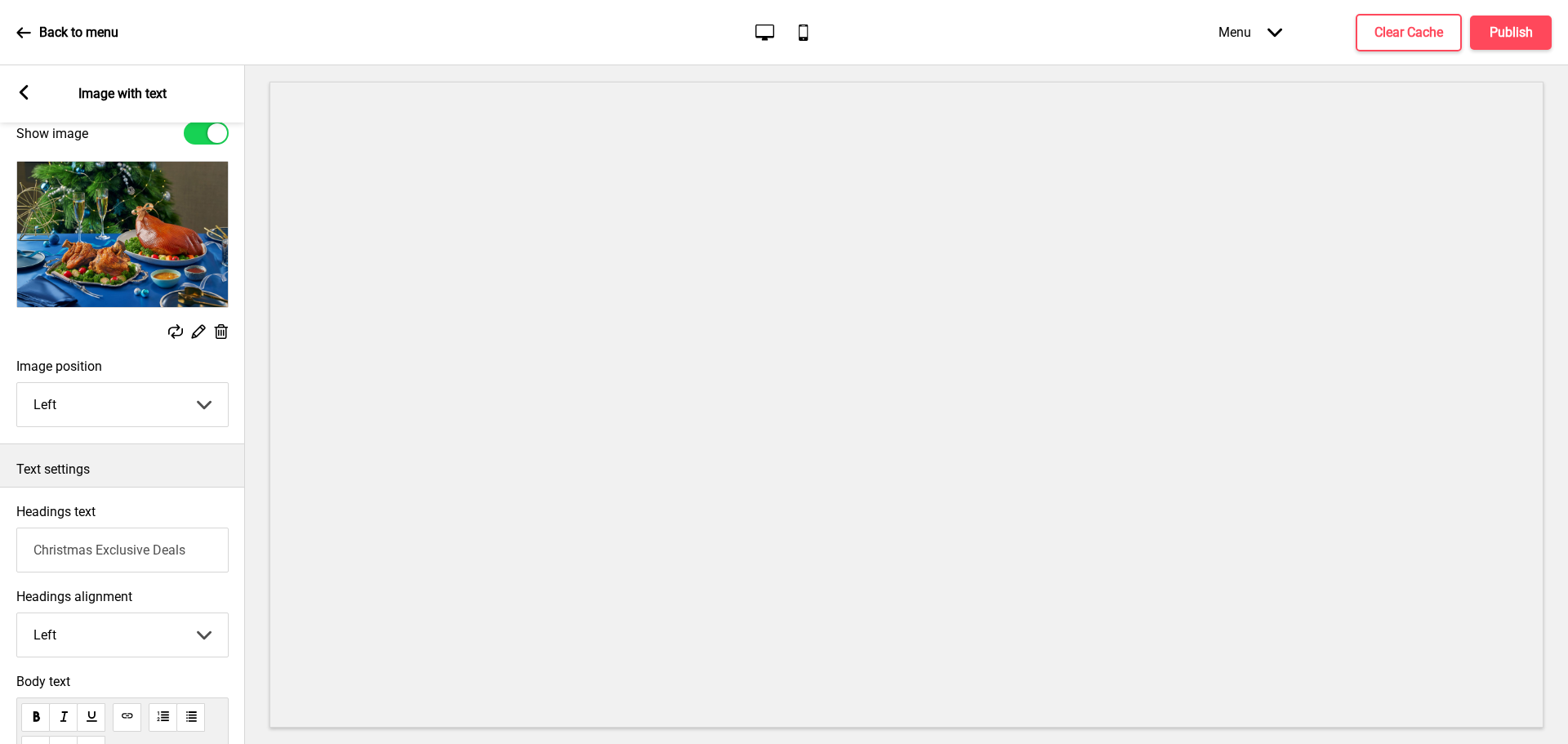
scroll to position [0, 0]
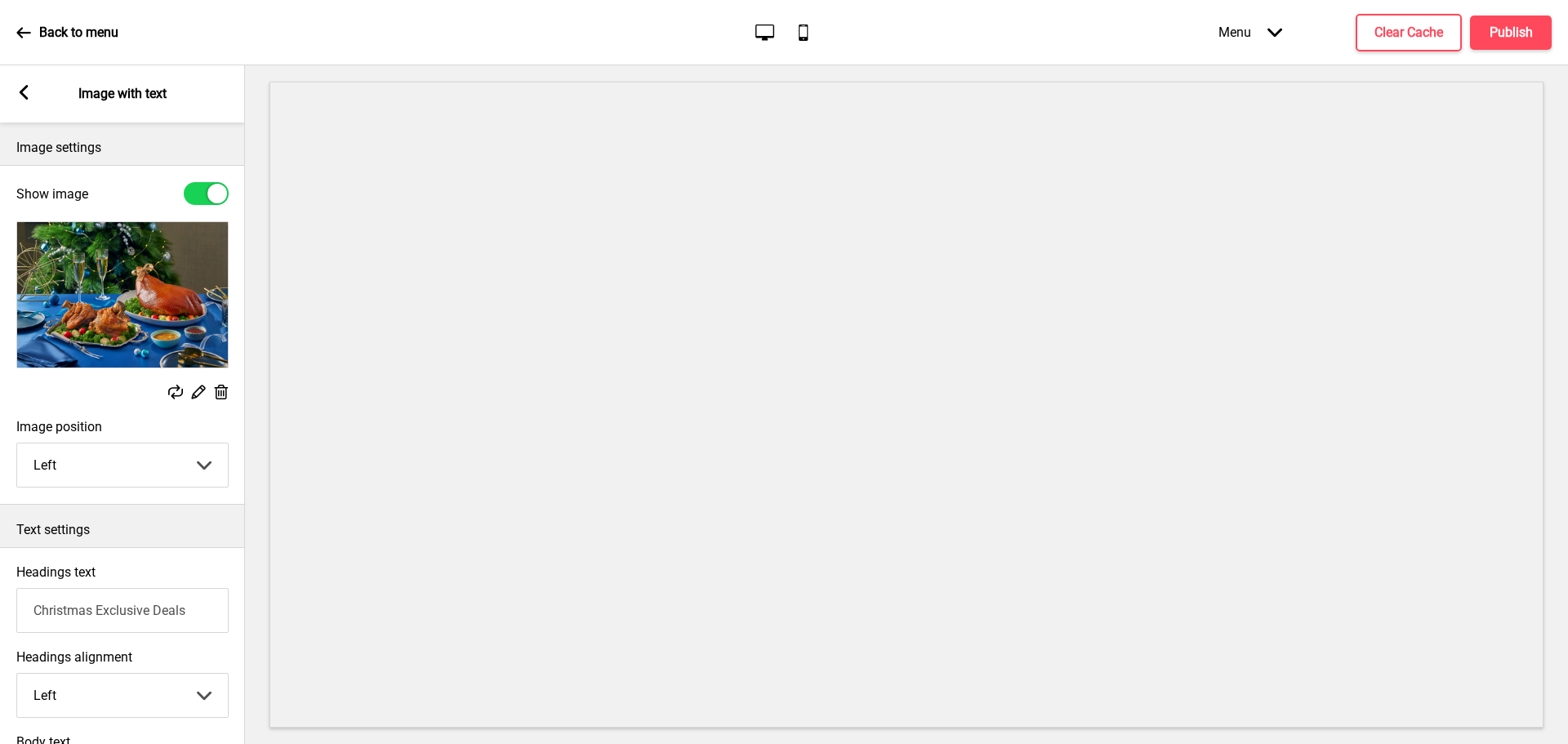
click at [26, 98] on icon at bounding box center [23, 91] width 9 height 15
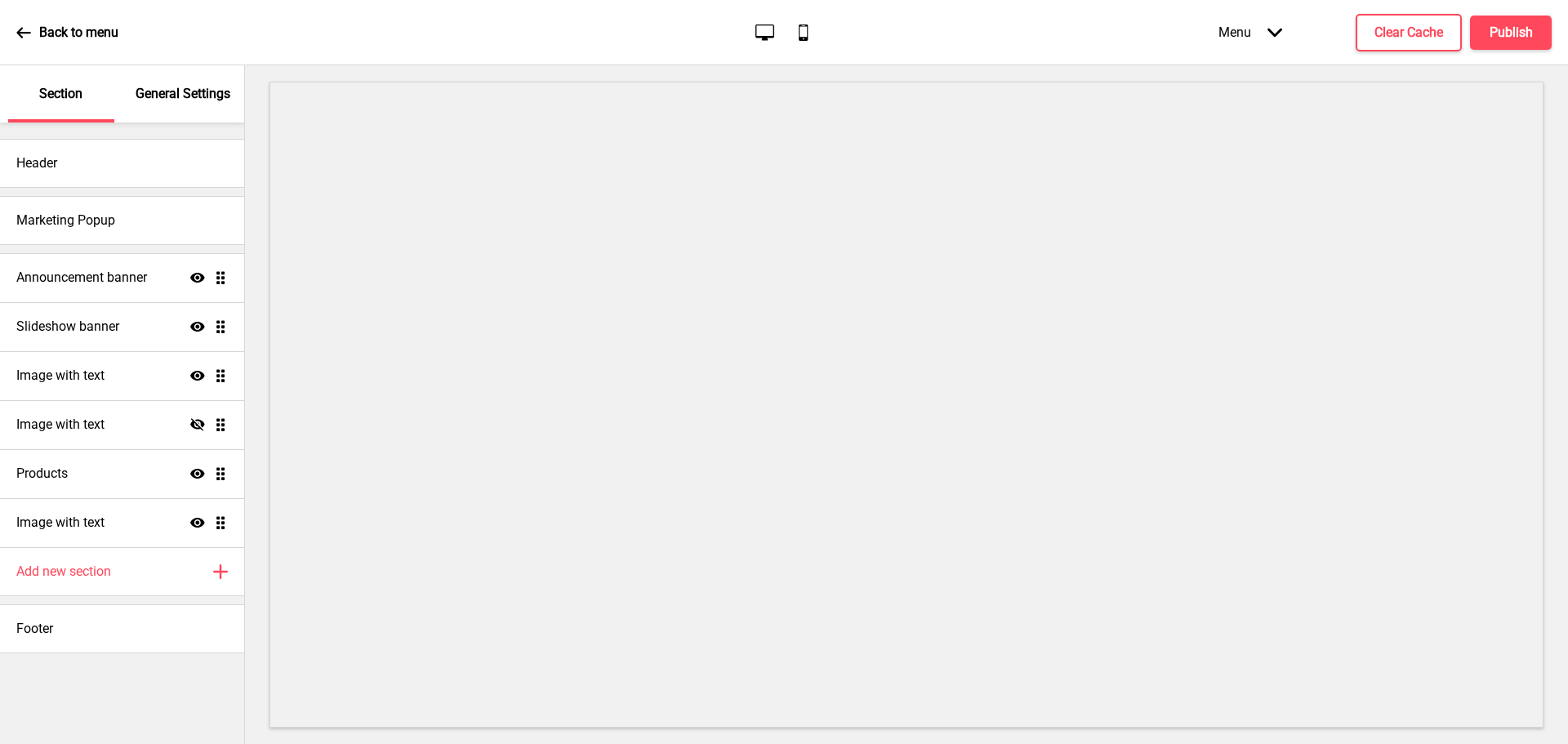
click at [26, 42] on div "Back to menu" at bounding box center [67, 32] width 102 height 44
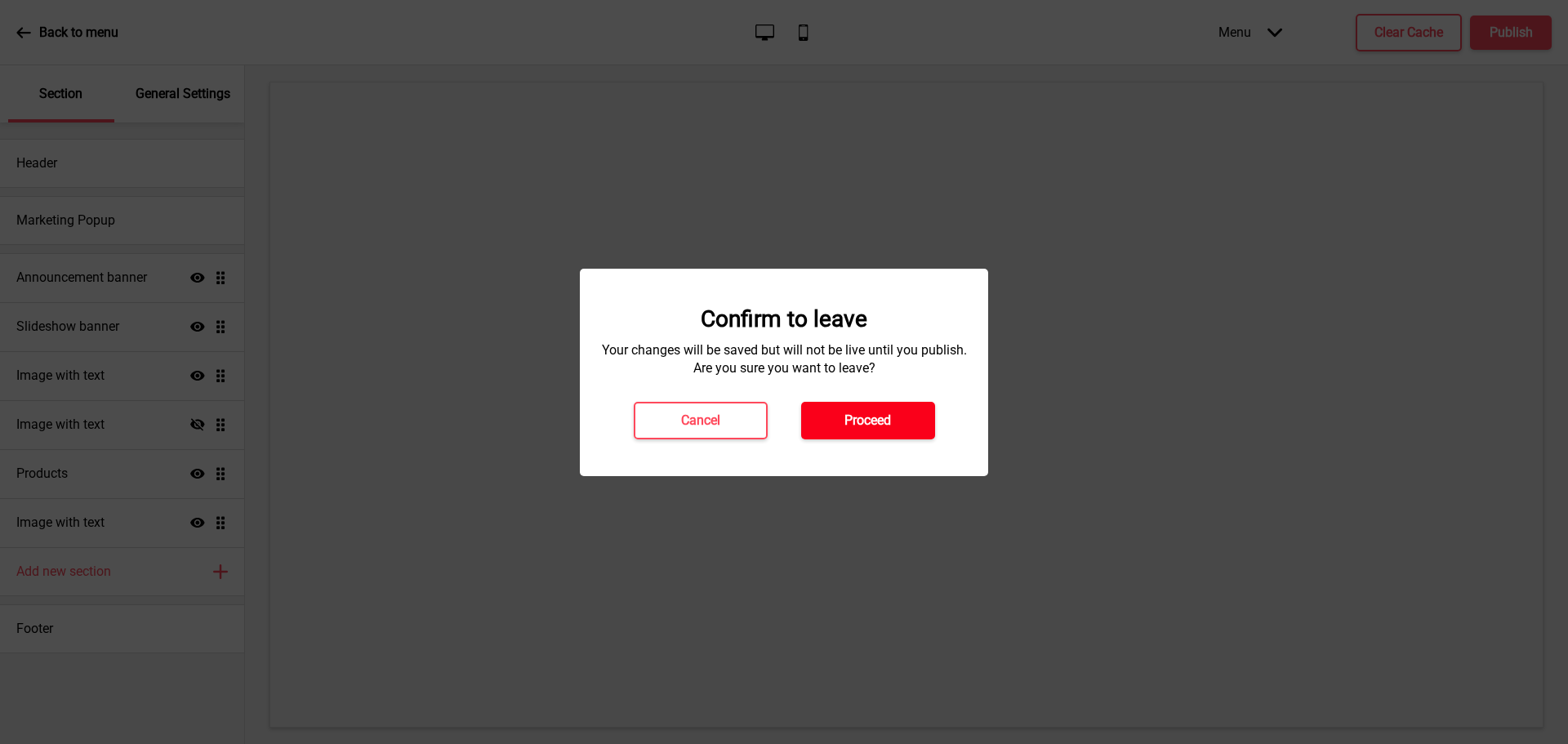
click at [869, 414] on h4 "Proceed" at bounding box center [868, 420] width 47 height 18
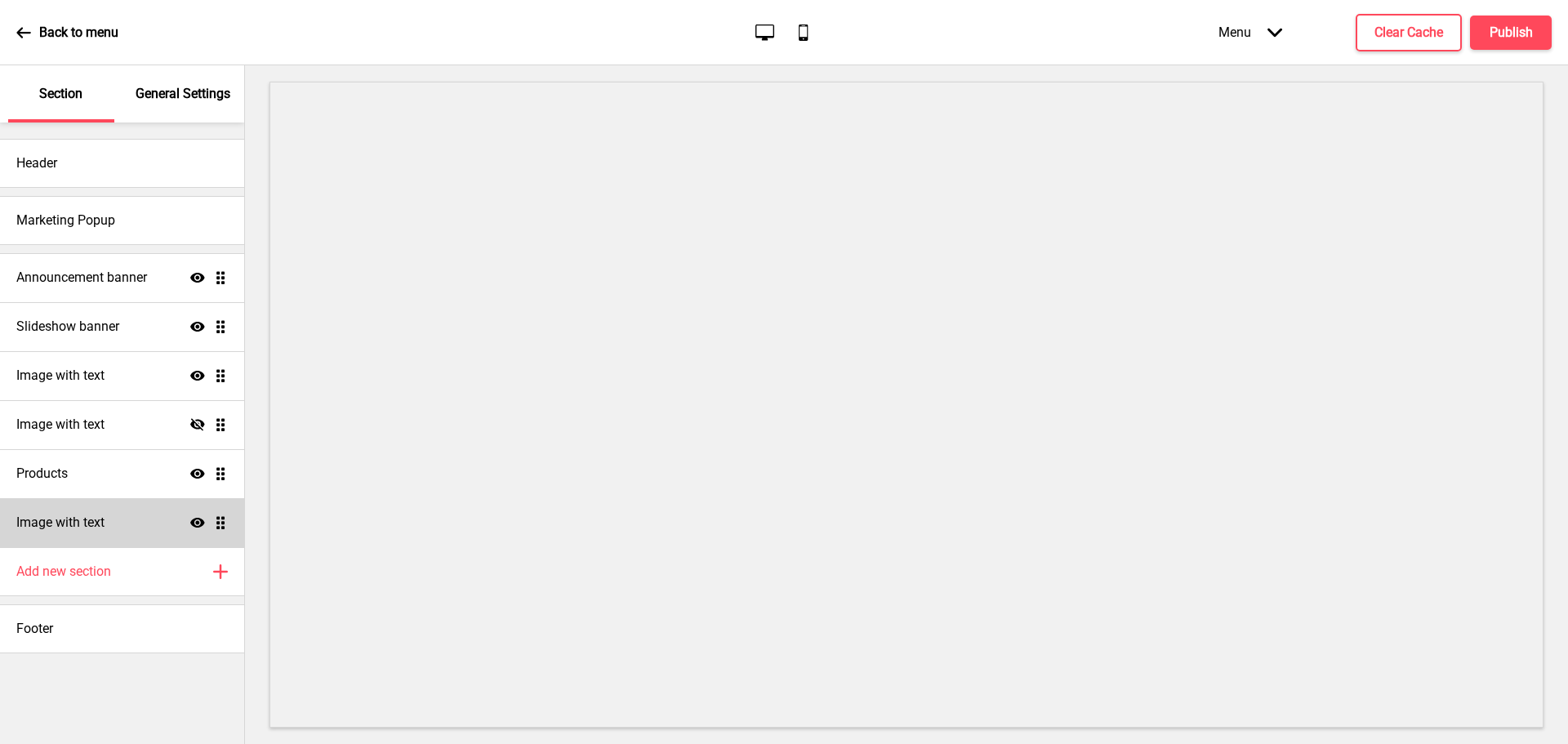
click at [100, 538] on div "Image with text Show Drag" at bounding box center [122, 522] width 244 height 49
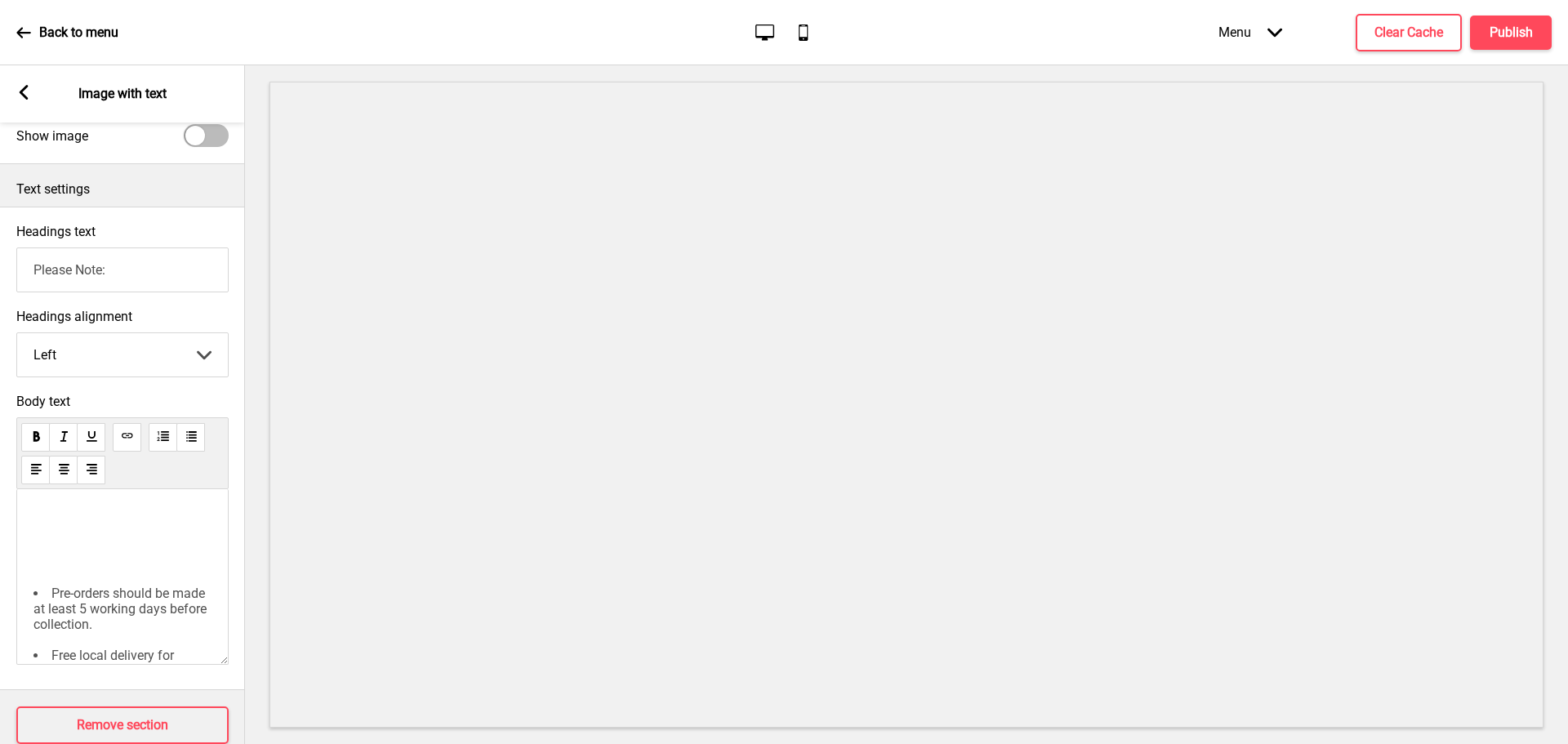
scroll to position [104, 0]
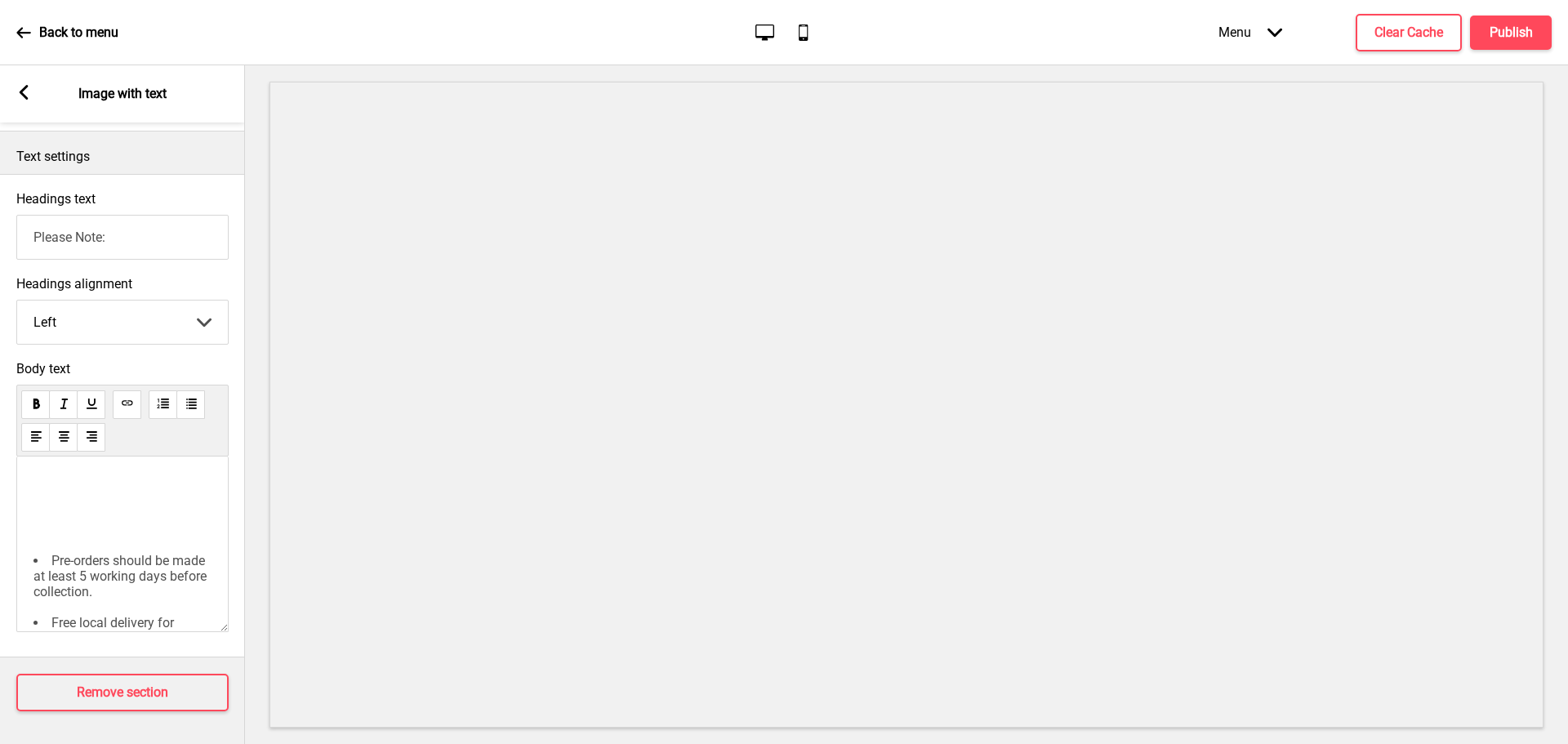
click at [73, 478] on p at bounding box center [122, 509] width 178 height 62
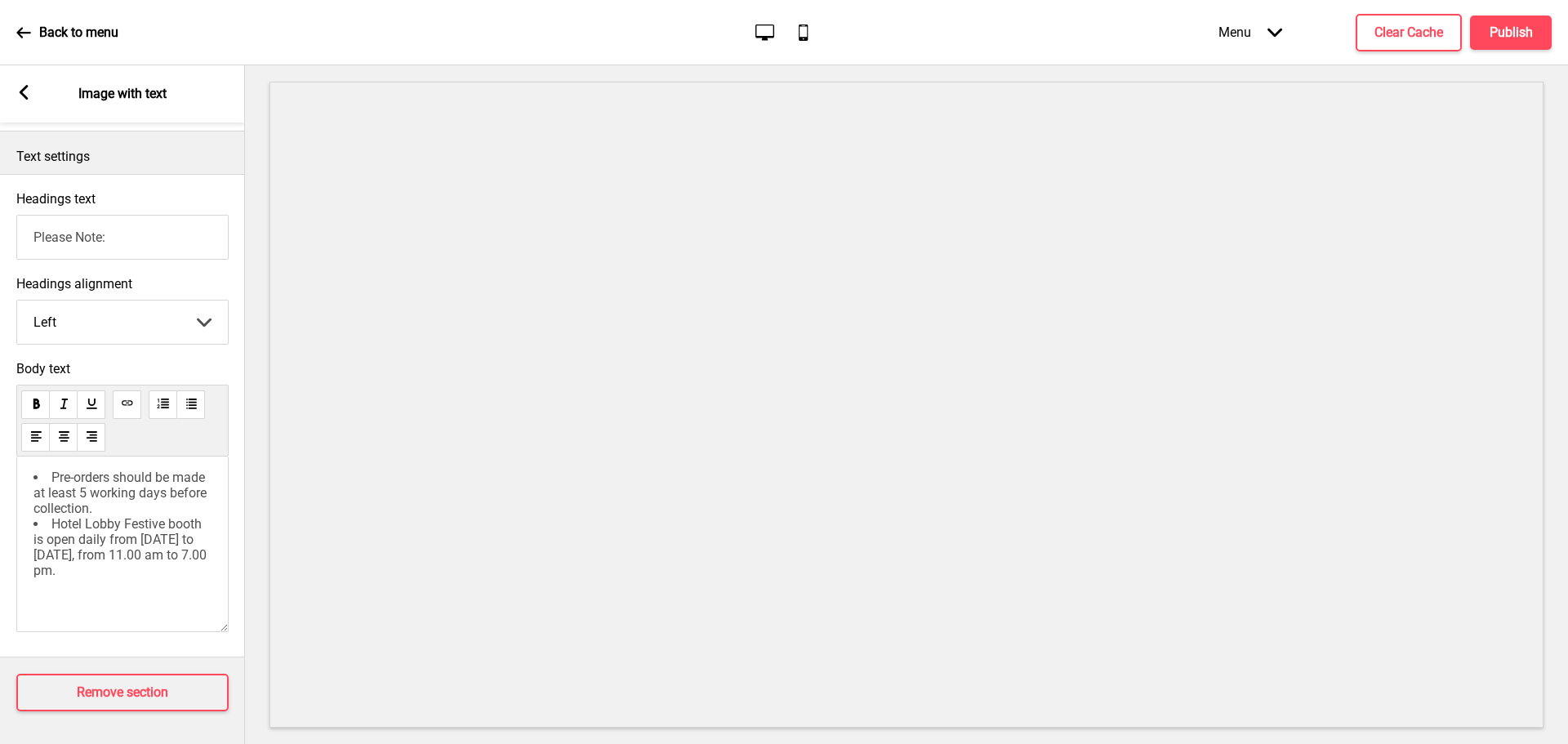
scroll to position [56, 0]
click at [147, 586] on p "﻿" at bounding box center [122, 594] width 178 height 16
click at [160, 542] on li "Pre-orders should be made at least 5 working days before collection." at bounding box center [122, 529] width 178 height 47
drag, startPoint x: 129, startPoint y: 571, endPoint x: 181, endPoint y: 568, distance: 52.1
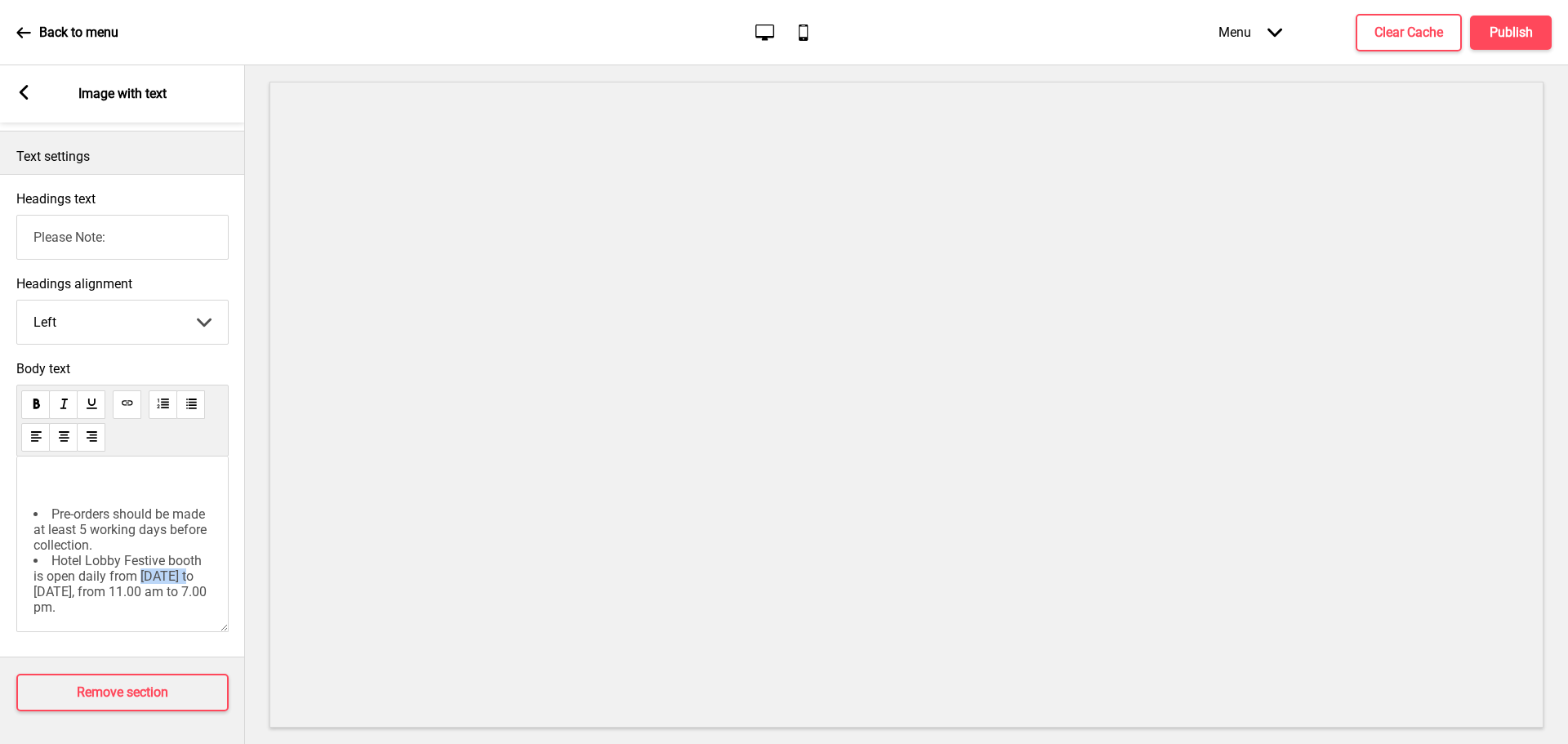
click at [181, 568] on span "Hotel Lobby Festive booth is open daily from [DATE] to [DATE], from 11.00 am to…" at bounding box center [121, 584] width 176 height 62
click at [155, 570] on span "Hotel Lobby Festive booth is open daily from [DATE] to [DATE], from 11.00 am to…" at bounding box center [121, 584] width 176 height 62
click at [58, 592] on span "Hotel Lobby Festive booth is open daily from 1 to 25 October 2025, from 11.00 a…" at bounding box center [121, 584] width 176 height 62
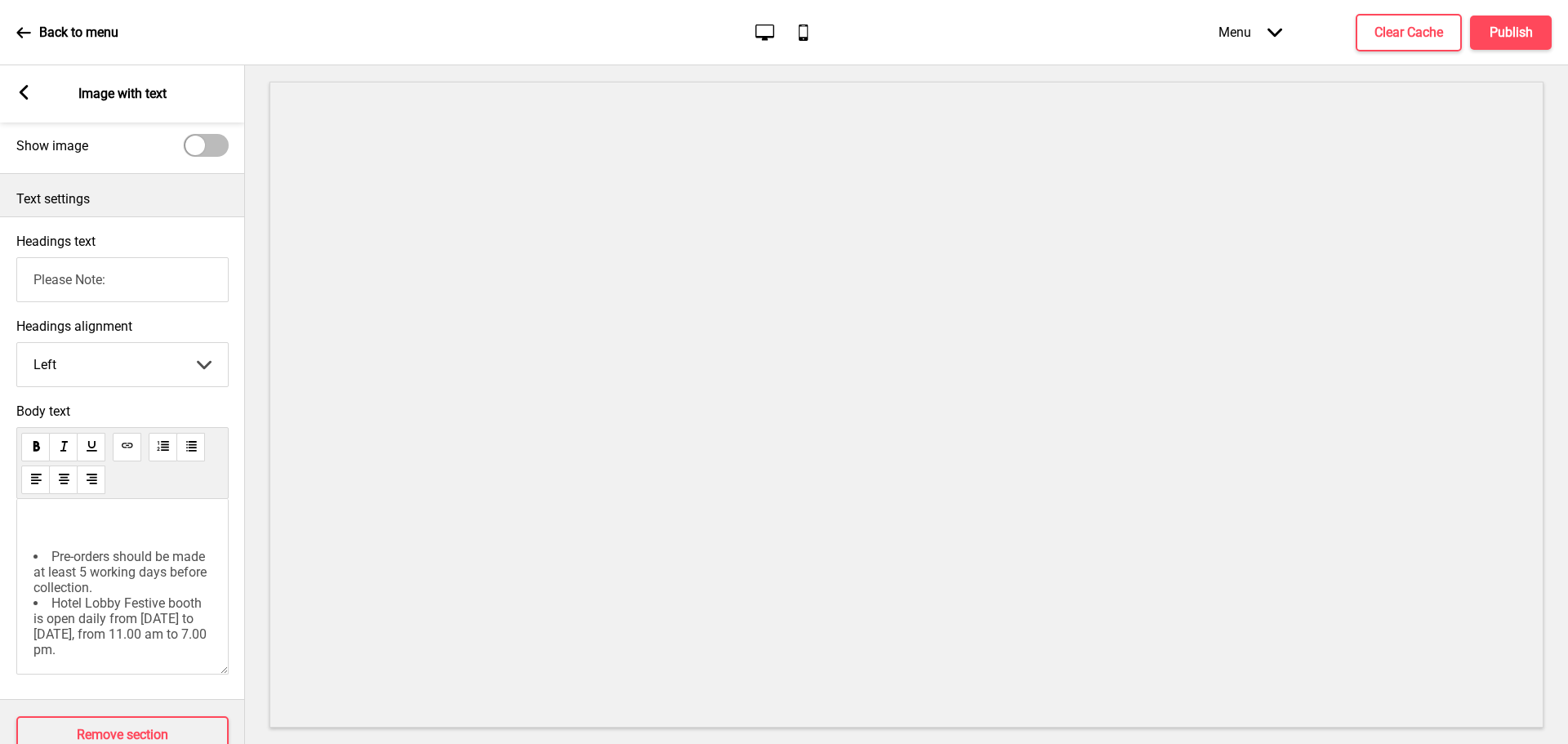
scroll to position [23, 0]
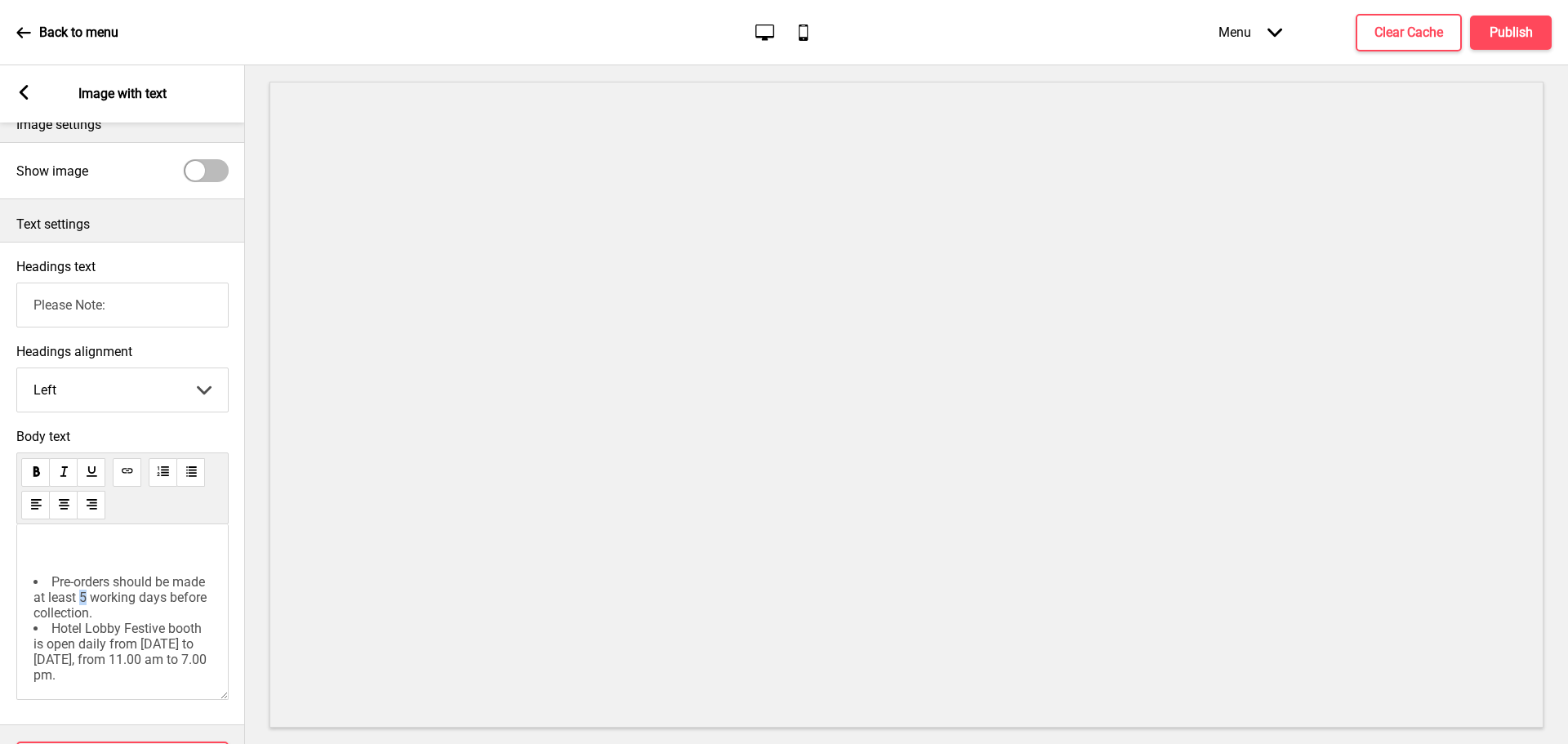
click at [87, 602] on span "Pre-orders should be made at least 5 working days before collection." at bounding box center [121, 597] width 176 height 47
click at [109, 576] on div "﻿ Pre-orders should be made at least 6 working days before collection. Hotel Lo…" at bounding box center [122, 628] width 178 height 165
click at [142, 564] on li "Pre-orders should be made at least 6 working days before collection." at bounding box center [122, 555] width 178 height 47
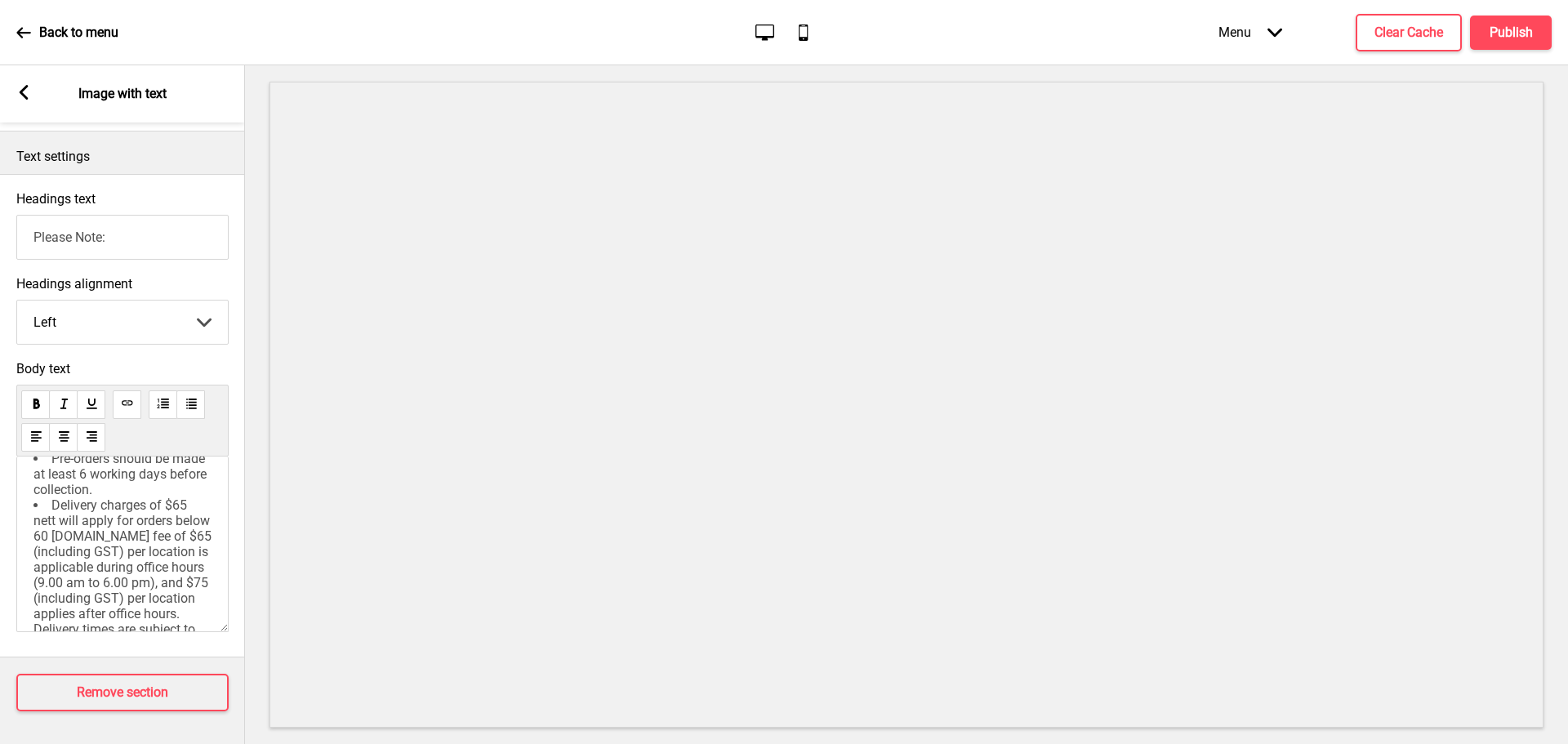
scroll to position [82, 0]
drag, startPoint x: 89, startPoint y: 508, endPoint x: 33, endPoint y: 476, distance: 64.5
click at [33, 476] on div "﻿ Pre-orders should be made at least 6 working days before collection. Delivery…" at bounding box center [123, 544] width 212 height 175
click at [87, 471] on span "Delivery fee of $65 (including GST) per location is applicable during office ho…" at bounding box center [122, 548] width 178 height 155
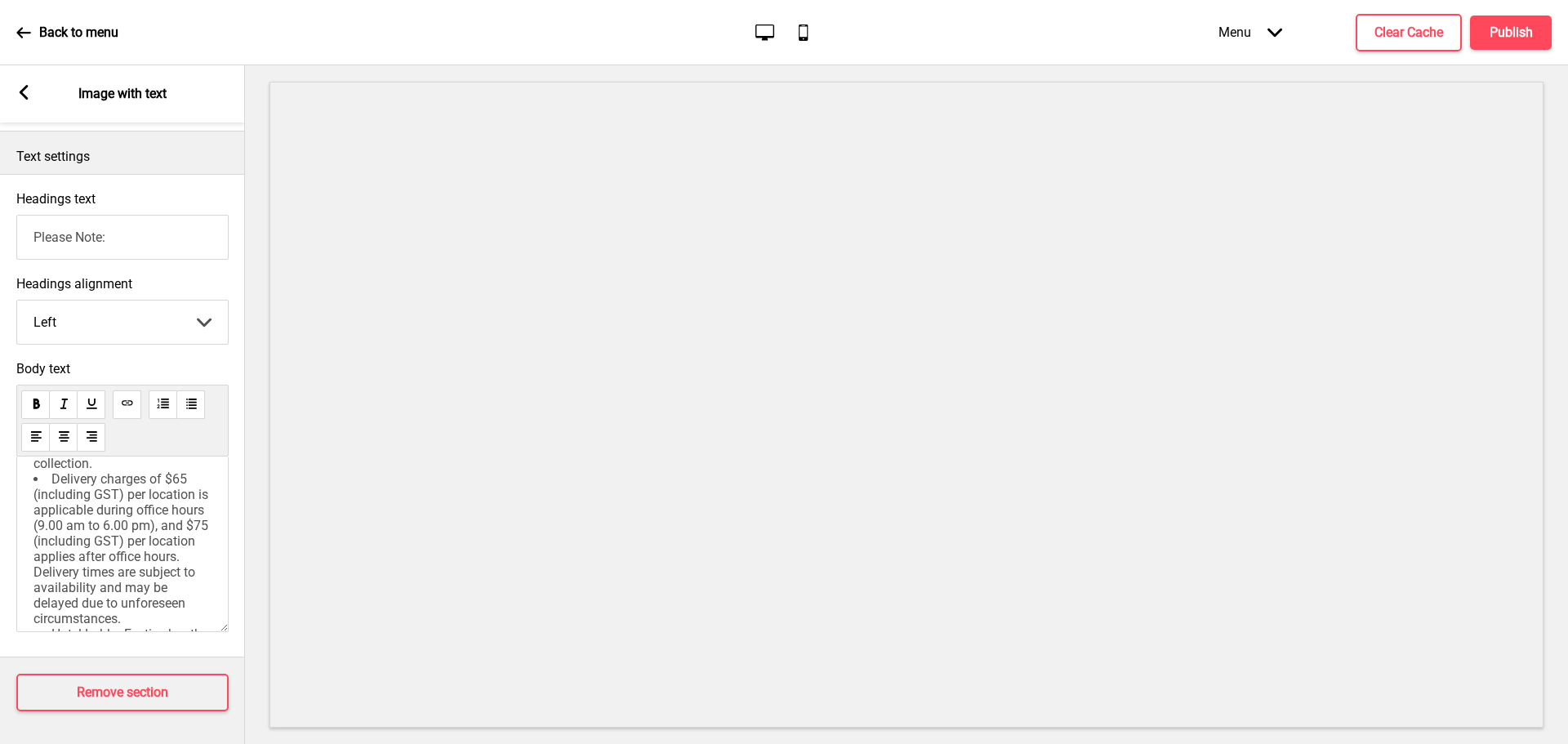
click at [131, 491] on span "Delivery charges of $65 (including GST) per location is applicable during offic…" at bounding box center [122, 548] width 178 height 155
drag, startPoint x: 125, startPoint y: 490, endPoint x: 139, endPoint y: 490, distance: 14.0
click at [125, 490] on span "Delivery charges of $65 (including GST) per location is applicable during offic…" at bounding box center [122, 548] width 178 height 155
drag, startPoint x: 104, startPoint y: 509, endPoint x: 33, endPoint y: 510, distance: 71.0
click at [33, 510] on span "Delivery charges of $65 (including GST) per location is applicable during offic…" at bounding box center [122, 548] width 178 height 155
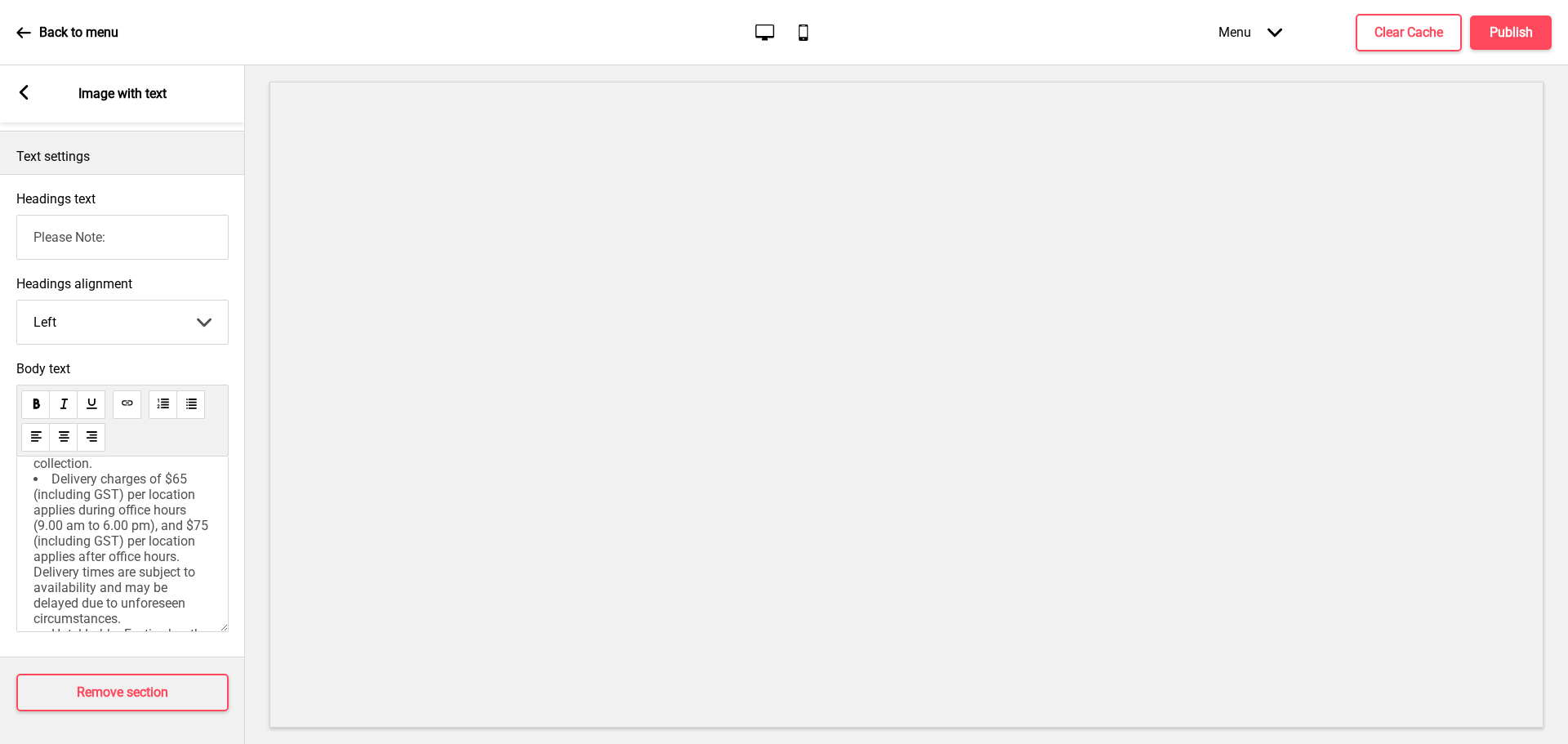
scroll to position [163, 0]
click at [188, 545] on li "Delivery charges of $65 (including GST) per location applies during office hour…" at bounding box center [122, 466] width 178 height 155
click at [75, 494] on span "Delivery charges of $65 (including GST) per location applies during office hour…" at bounding box center [122, 466] width 178 height 155
click at [58, 570] on div "﻿ Pre-orders should be made at least 6 working days before collection. Delivery…" at bounding box center [122, 442] width 178 height 321
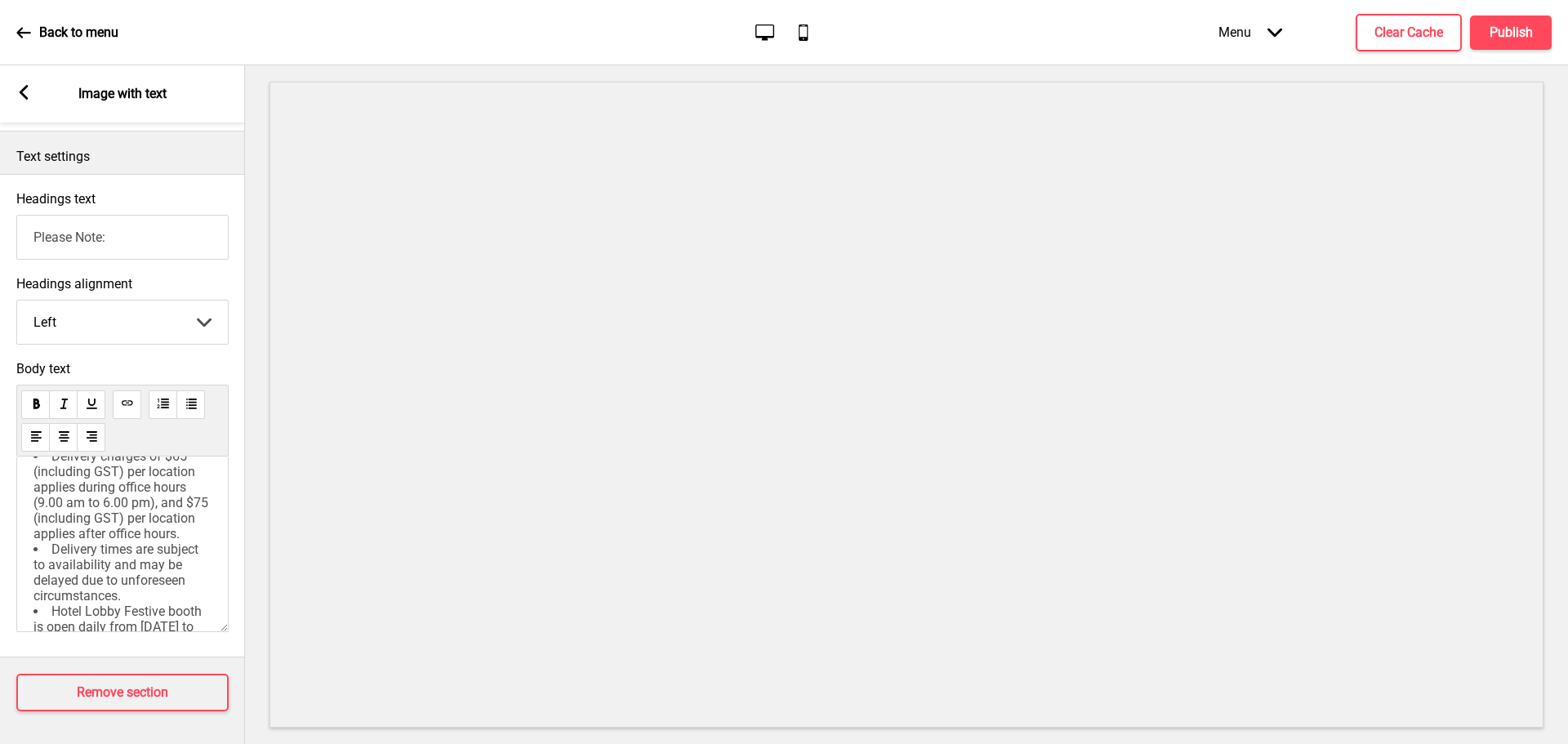
scroll to position [0, 0]
click at [57, 460] on div "﻿ Pre-orders should be made at least 6 working days before collection. Delivery…" at bounding box center [123, 544] width 212 height 175
click at [66, 478] on p "﻿" at bounding box center [122, 485] width 178 height 16
click at [28, 94] on rect at bounding box center [23, 91] width 15 height 15
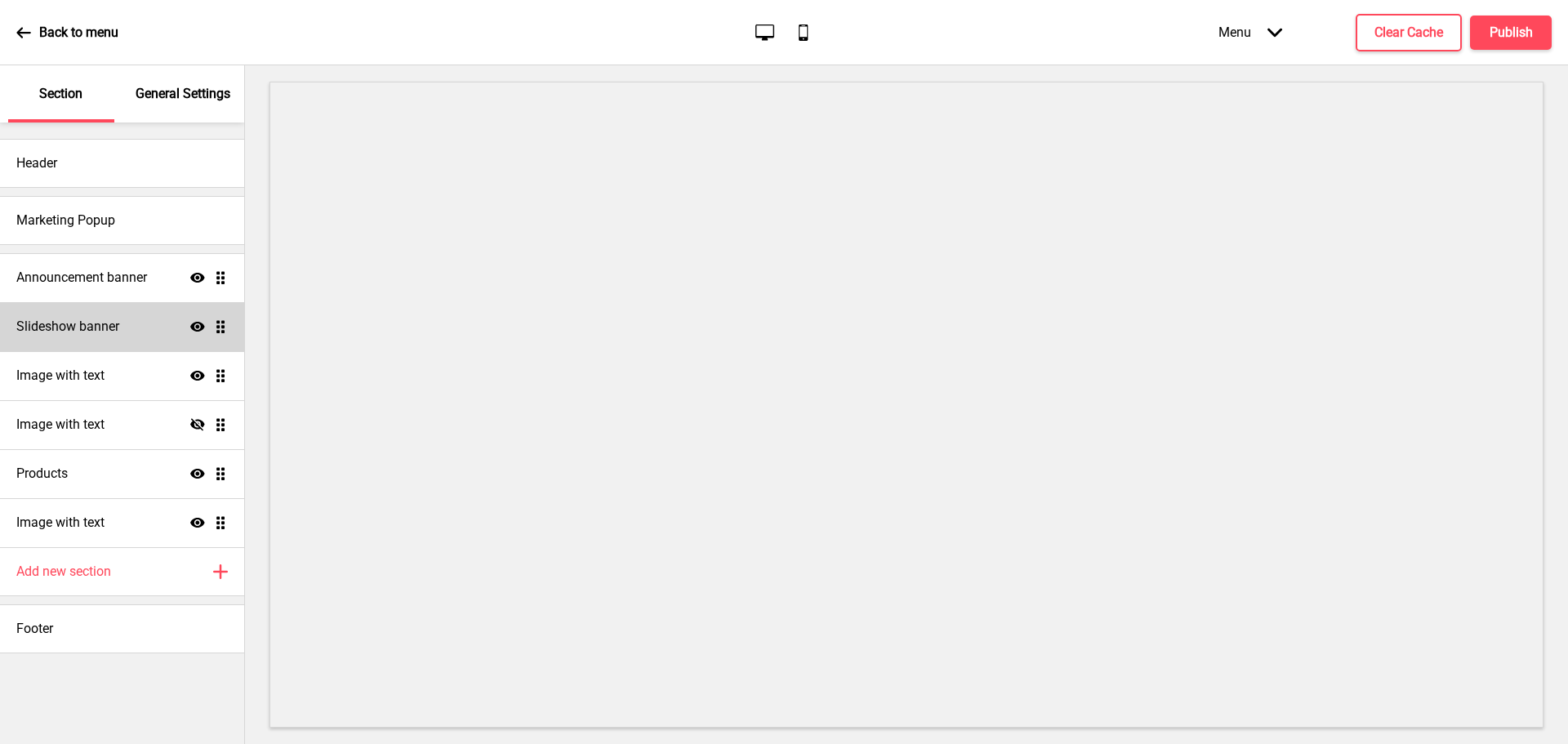
click at [88, 329] on h4 "Slideshow banner" at bounding box center [68, 327] width 103 height 18
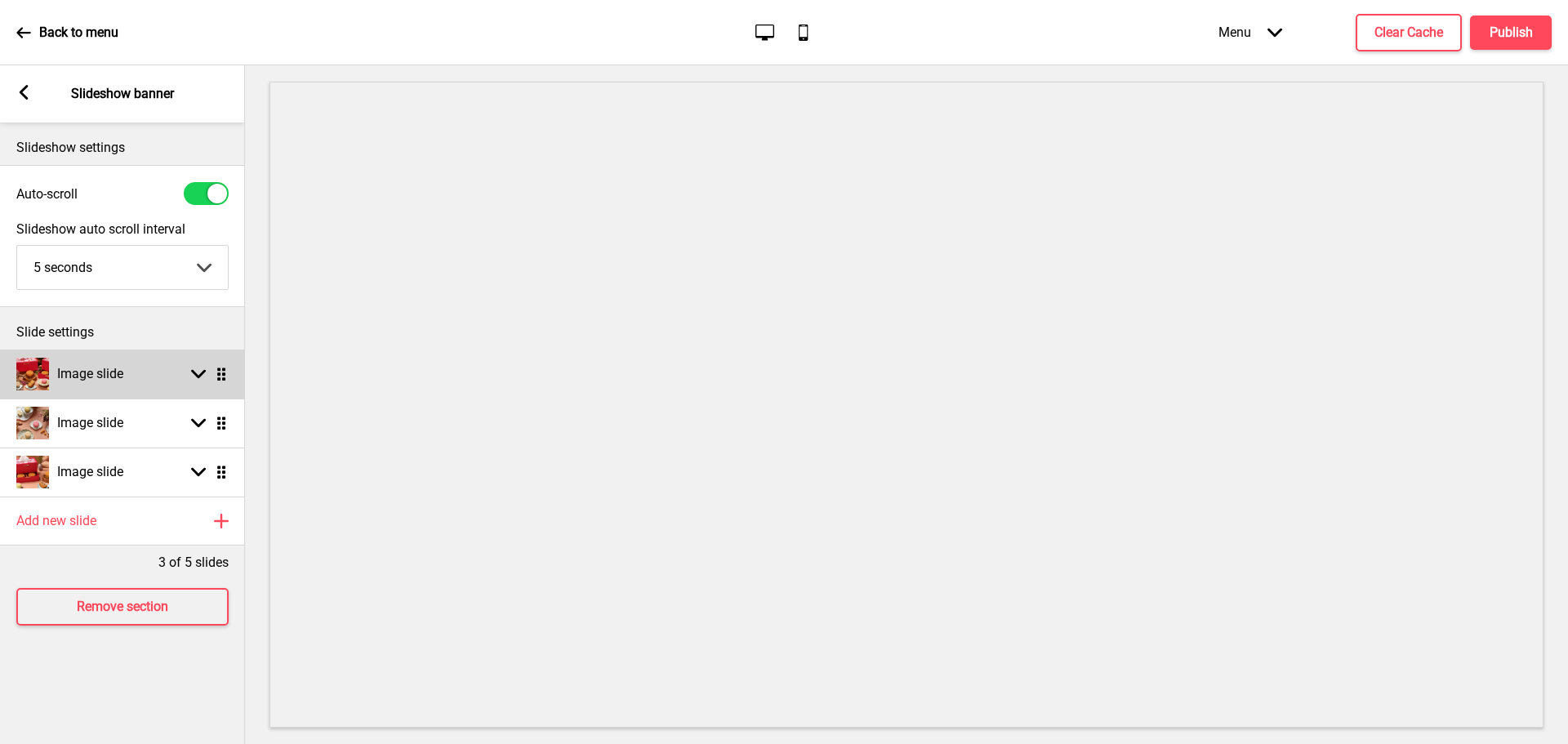
click at [108, 380] on h4 "Image slide" at bounding box center [90, 373] width 66 height 18
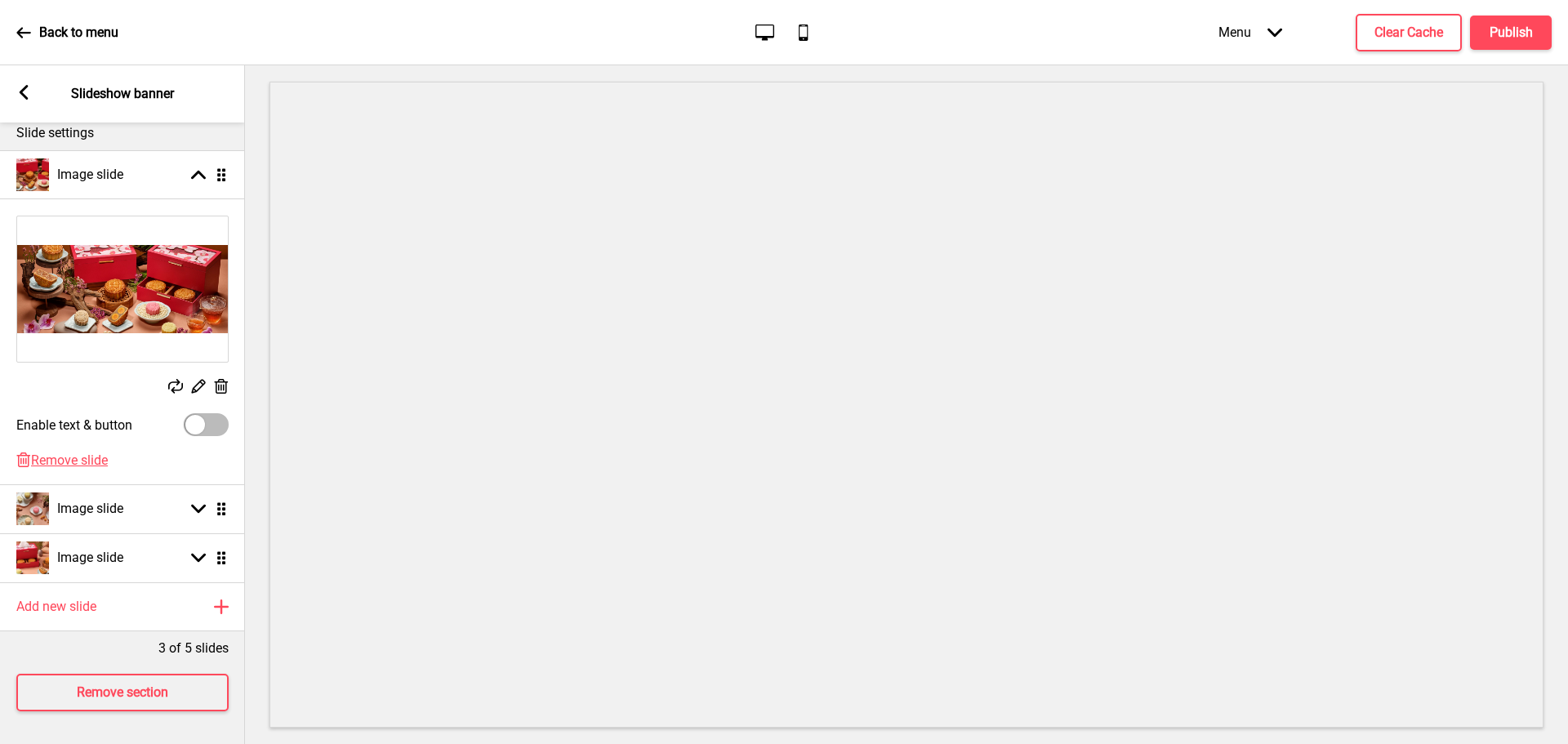
scroll to position [211, 0]
click at [120, 500] on h4 "Image slide" at bounding box center [90, 509] width 66 height 18
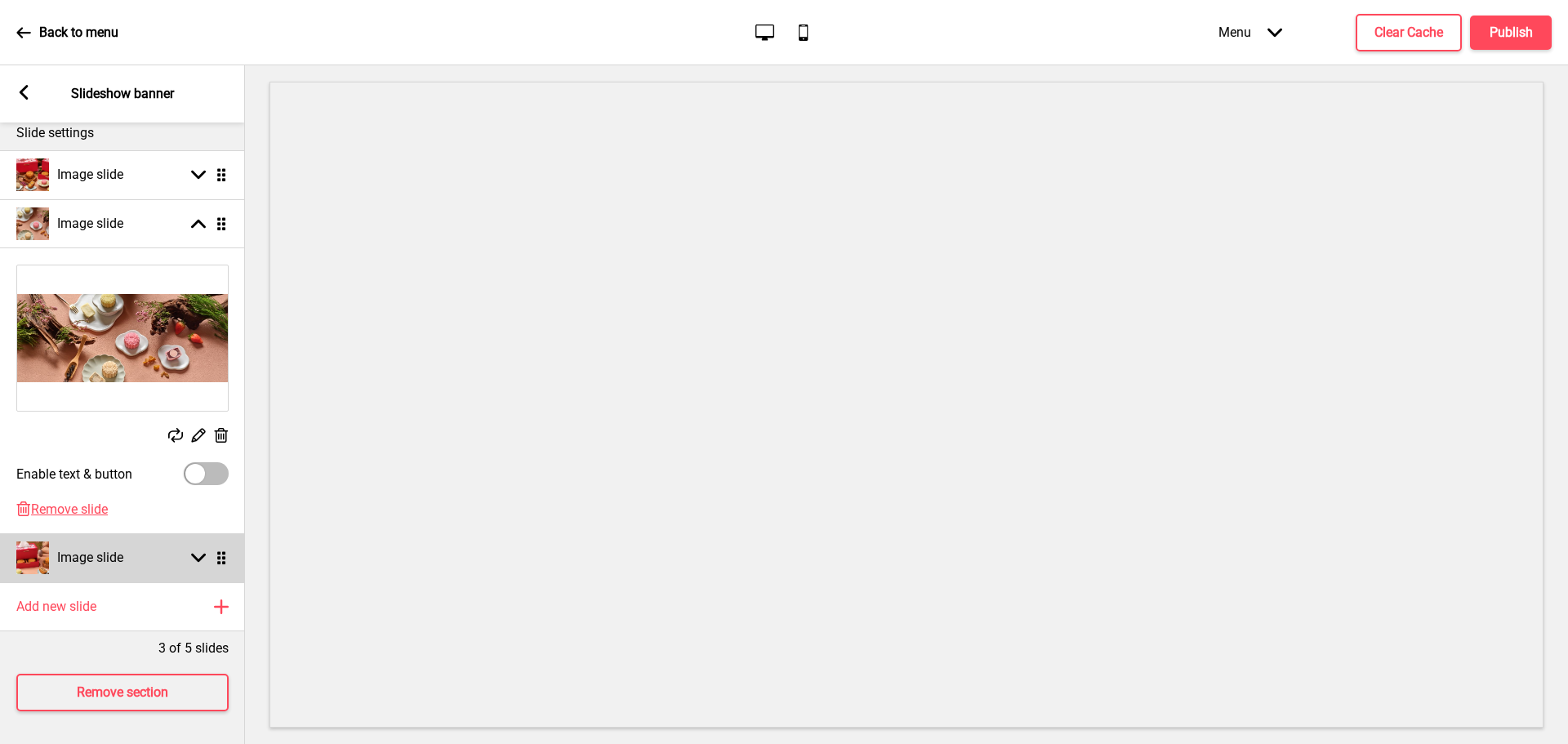
click at [140, 551] on div "Image slide Arrow down Drag" at bounding box center [123, 557] width 245 height 49
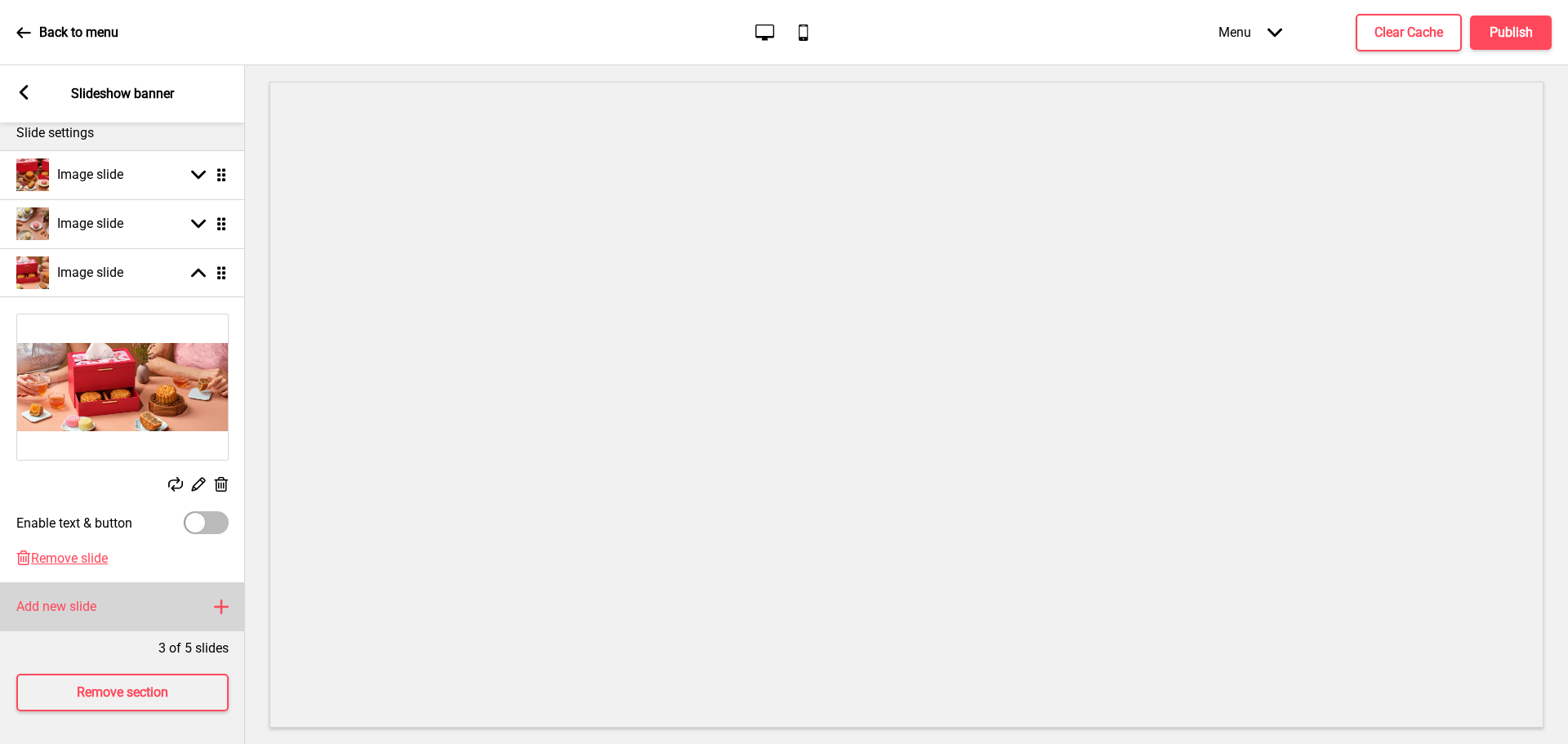
click at [155, 604] on div "Add new slide Plus" at bounding box center [123, 607] width 245 height 49
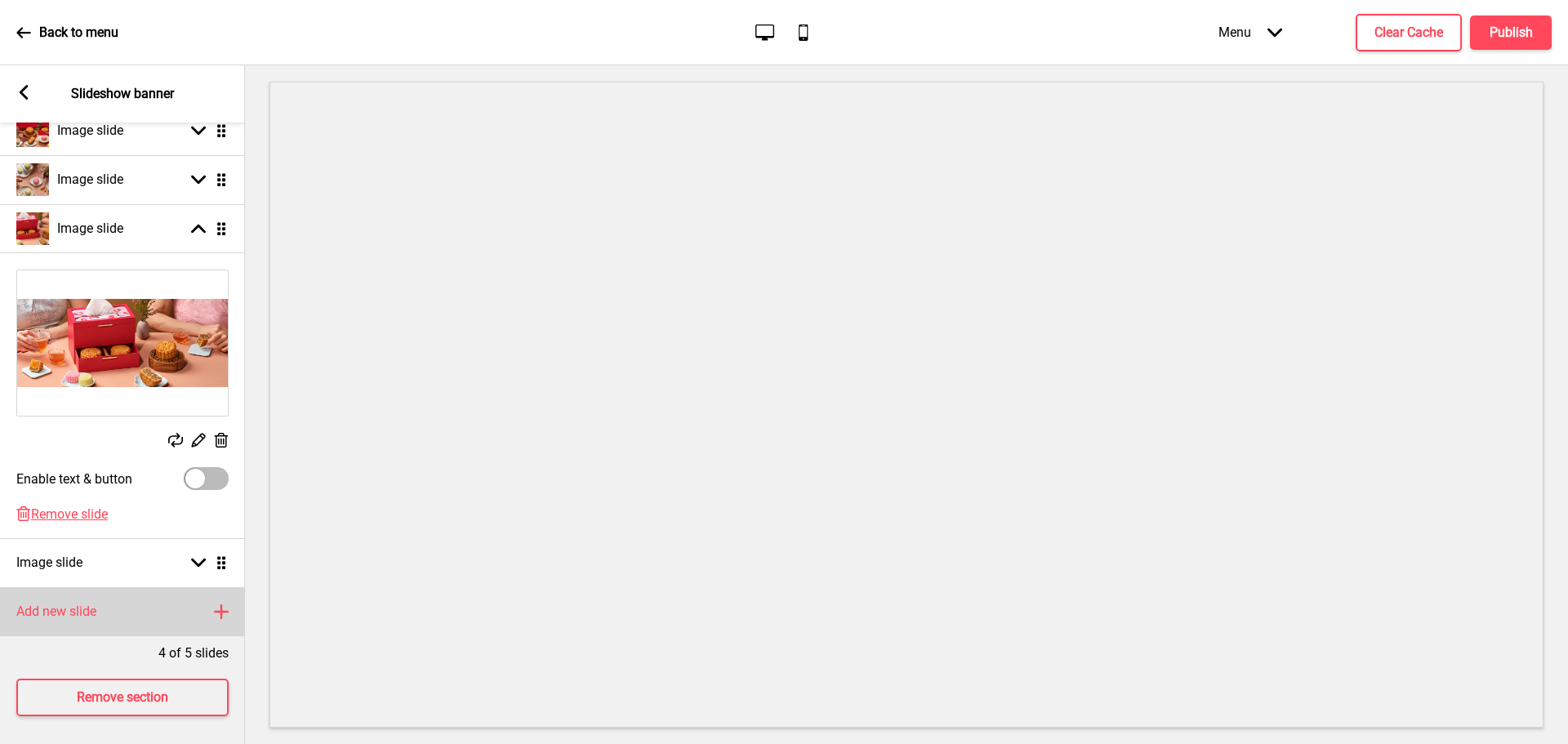
scroll to position [261, 0]
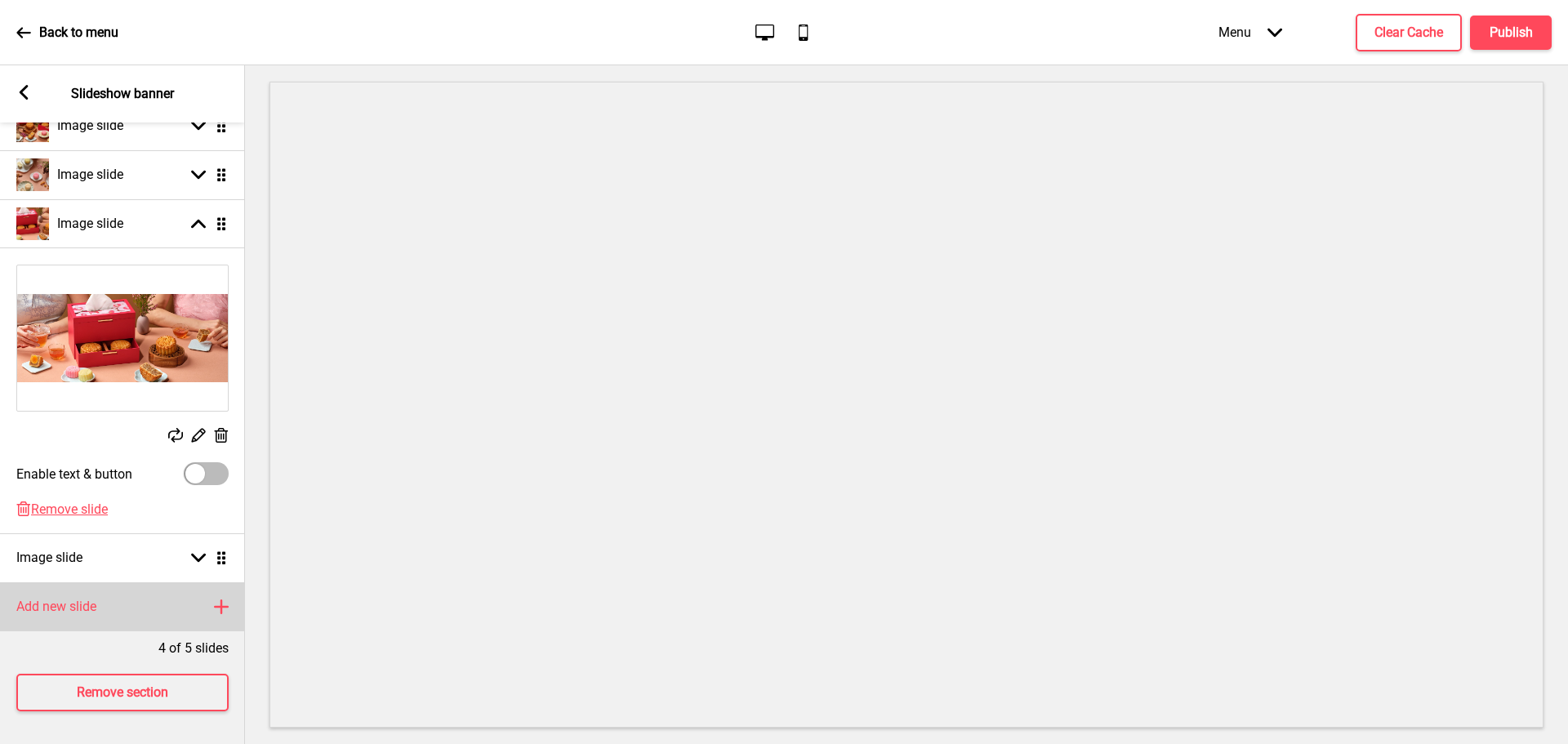
click at [147, 583] on div "Add new slide Plus" at bounding box center [123, 607] width 245 height 49
click at [201, 602] on icon at bounding box center [197, 606] width 15 height 9
select select "right"
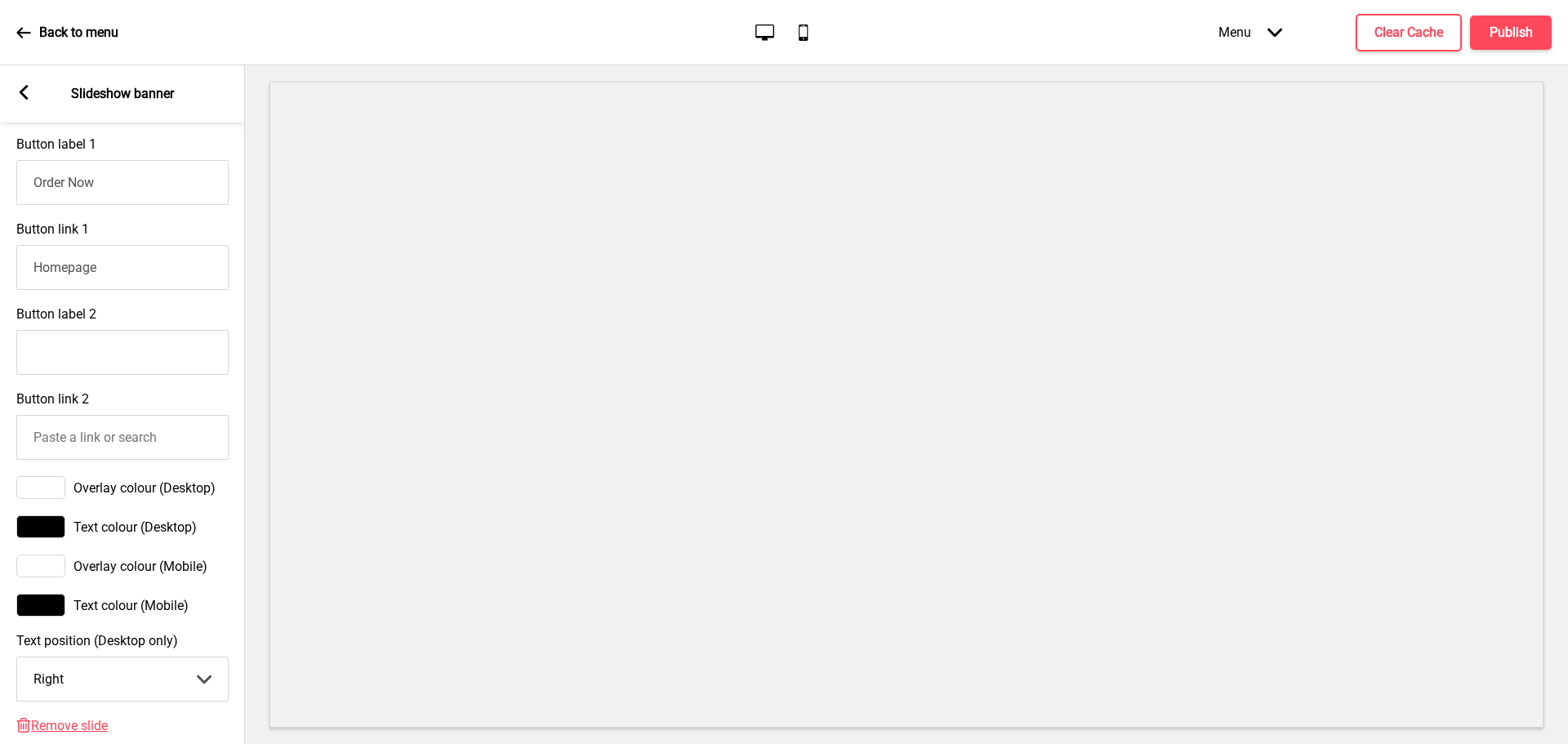
scroll to position [1045, 0]
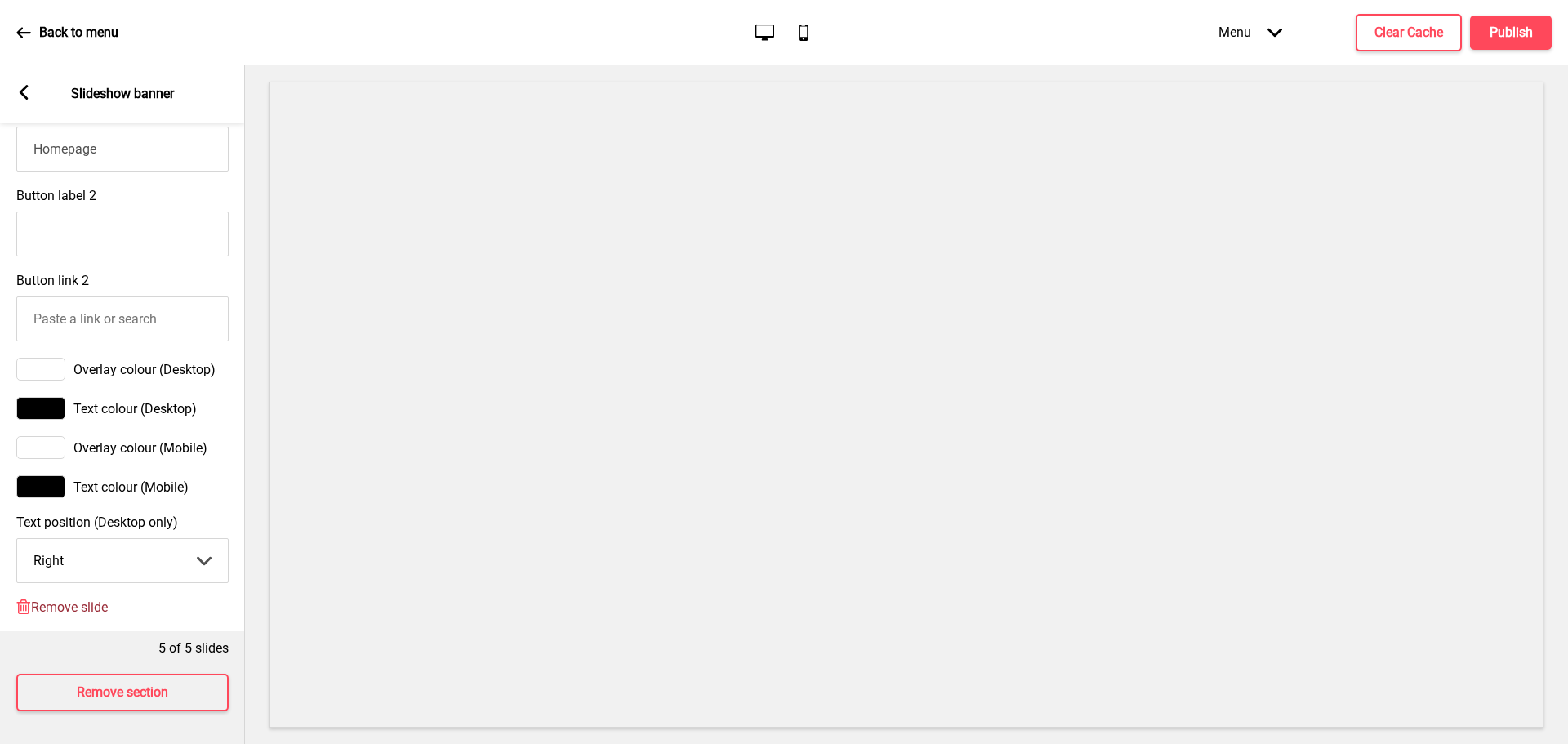
click at [68, 599] on span "Remove slide" at bounding box center [69, 607] width 77 height 16
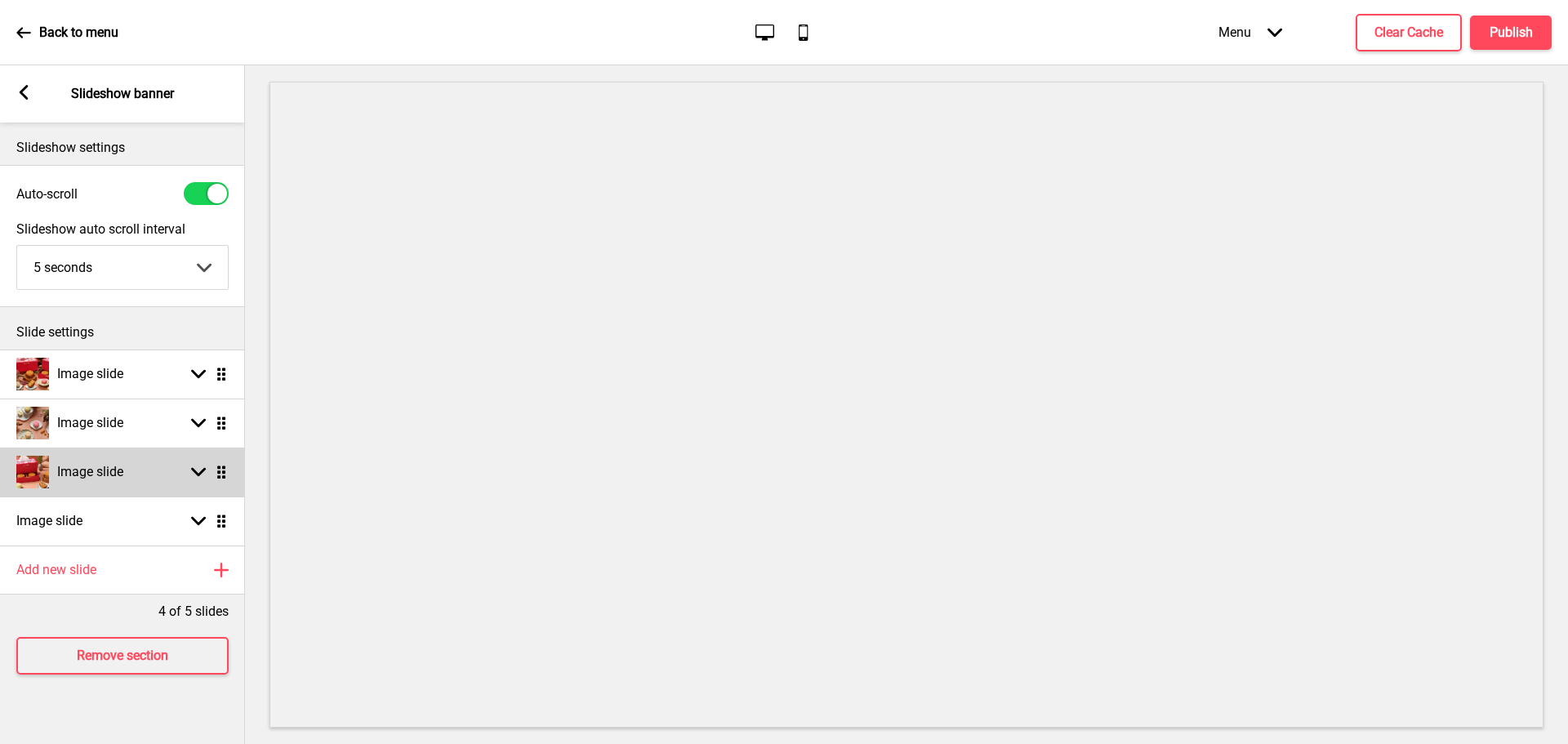
click at [162, 475] on div "Image slide Arrow down Drag" at bounding box center [123, 472] width 245 height 49
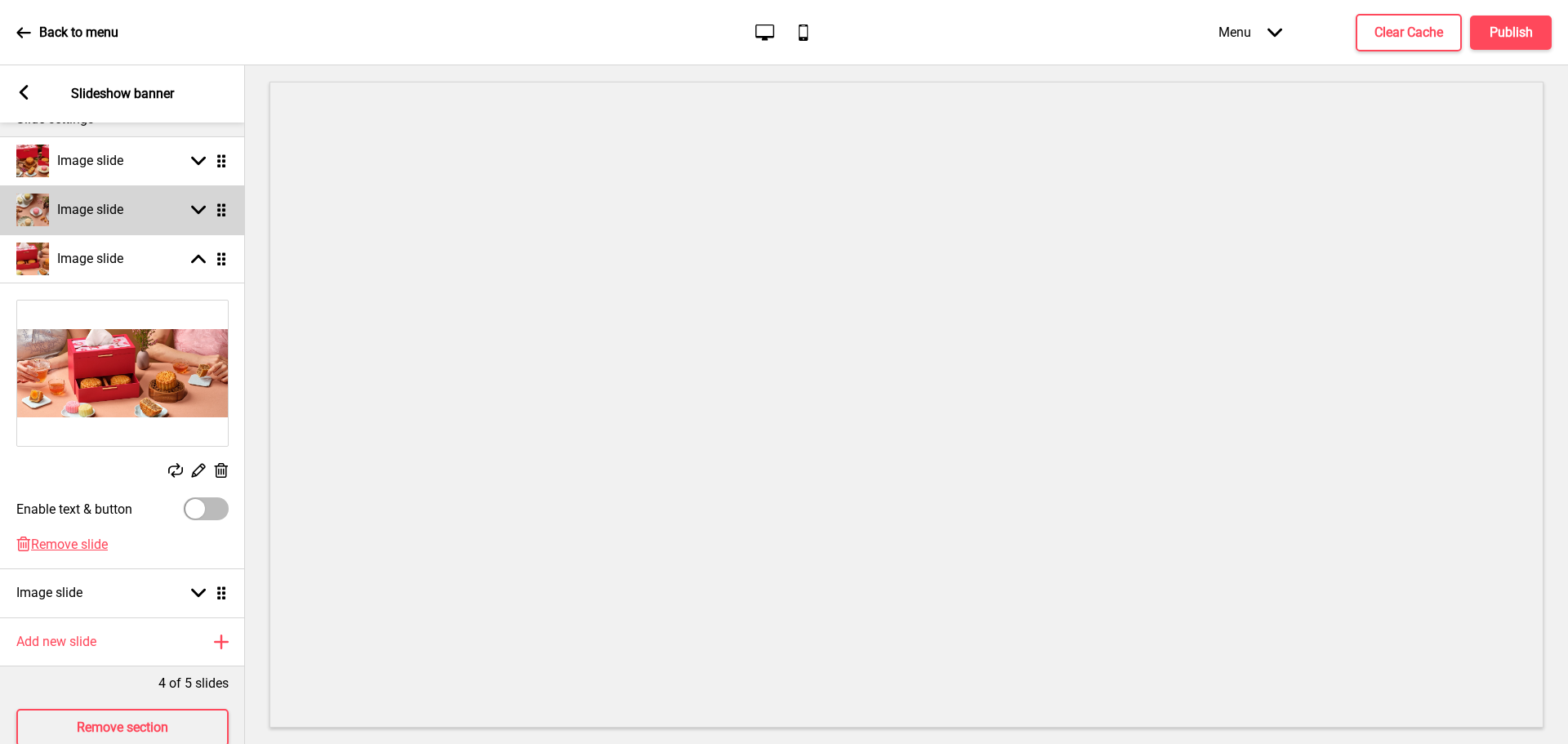
scroll to position [261, 0]
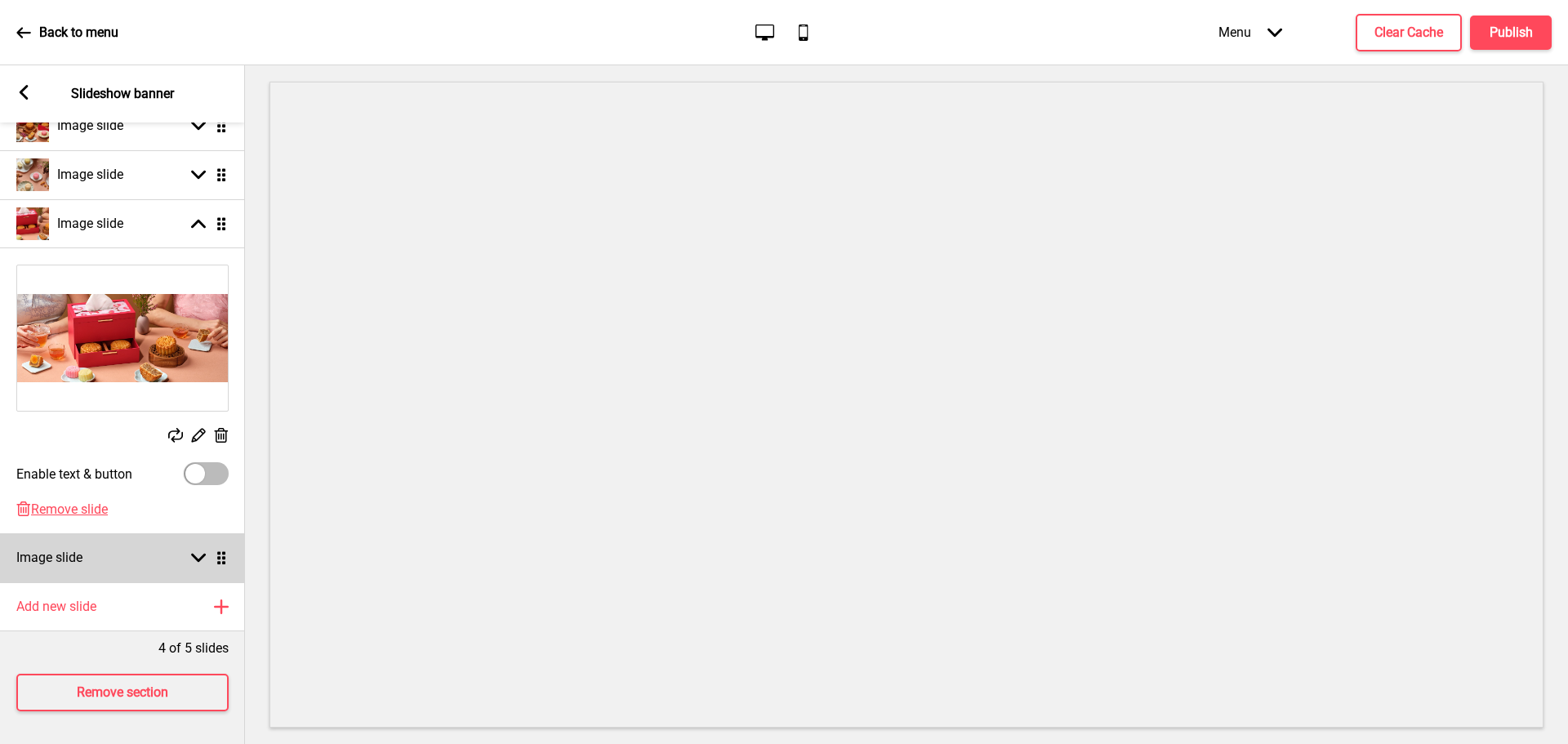
click at [181, 562] on div "Image slide Arrow down Drag" at bounding box center [123, 557] width 245 height 49
select select "right"
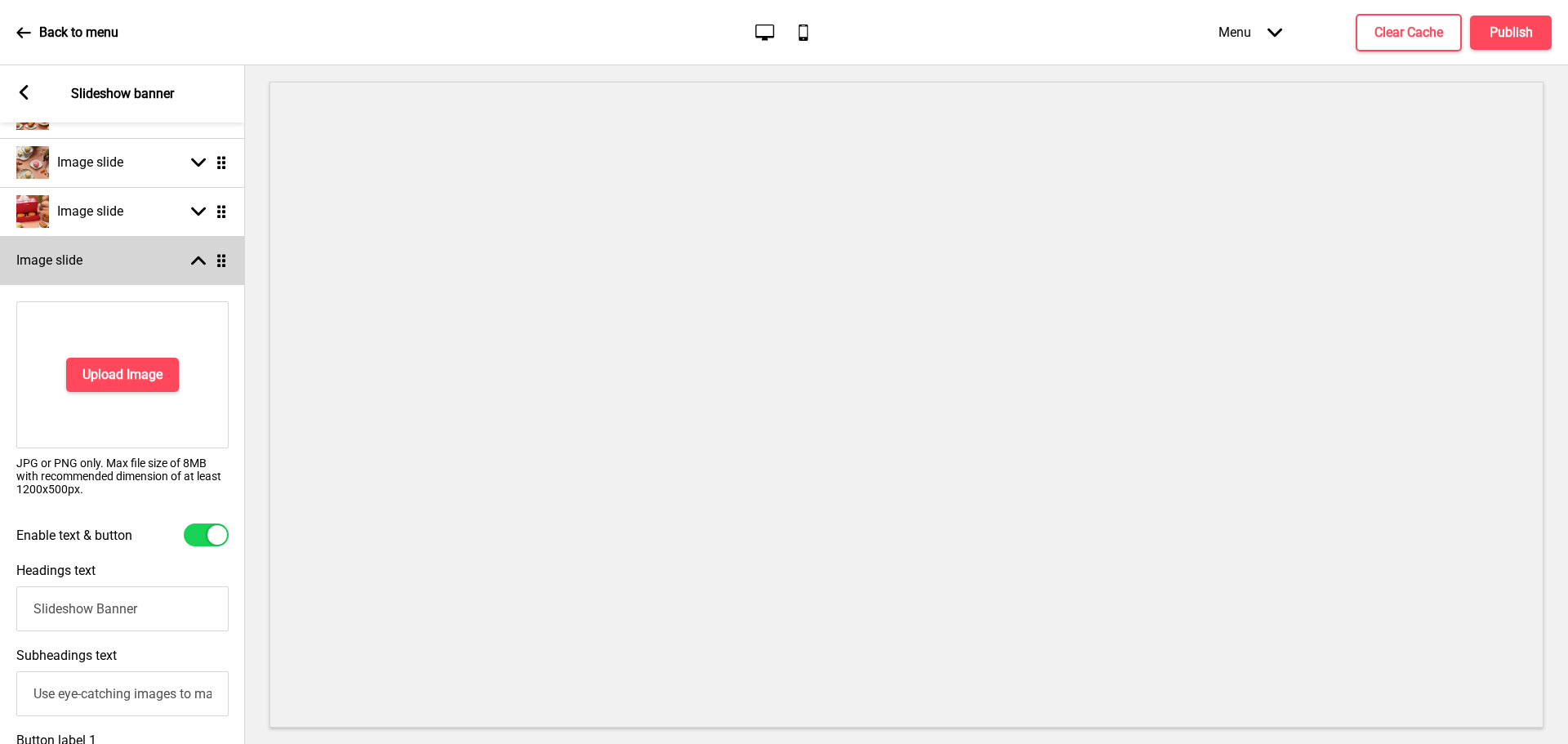
scroll to position [342, 0]
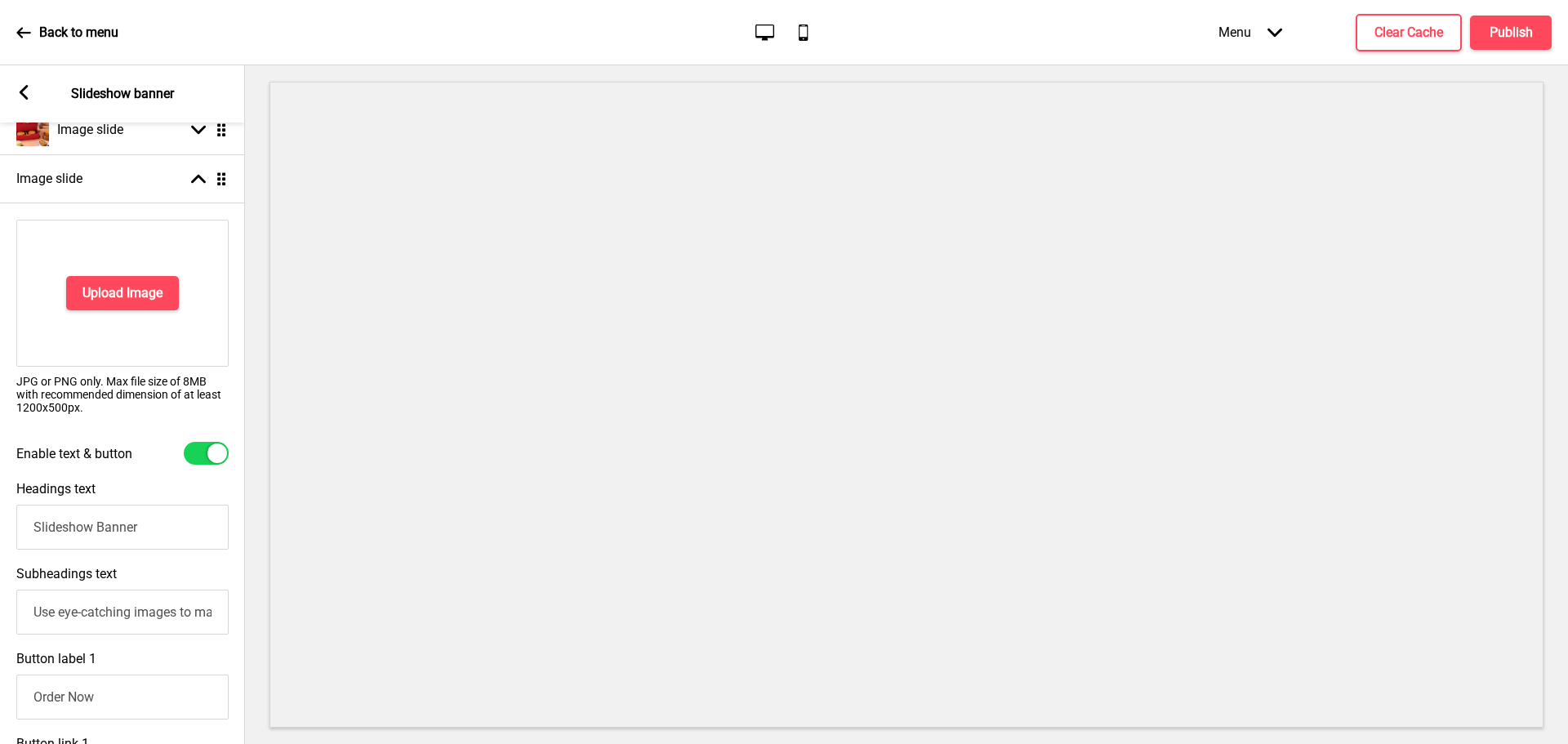
click at [193, 440] on div "Enable text & button" at bounding box center [123, 453] width 245 height 39
click at [205, 460] on div at bounding box center [206, 453] width 45 height 23
checkbox input "false"
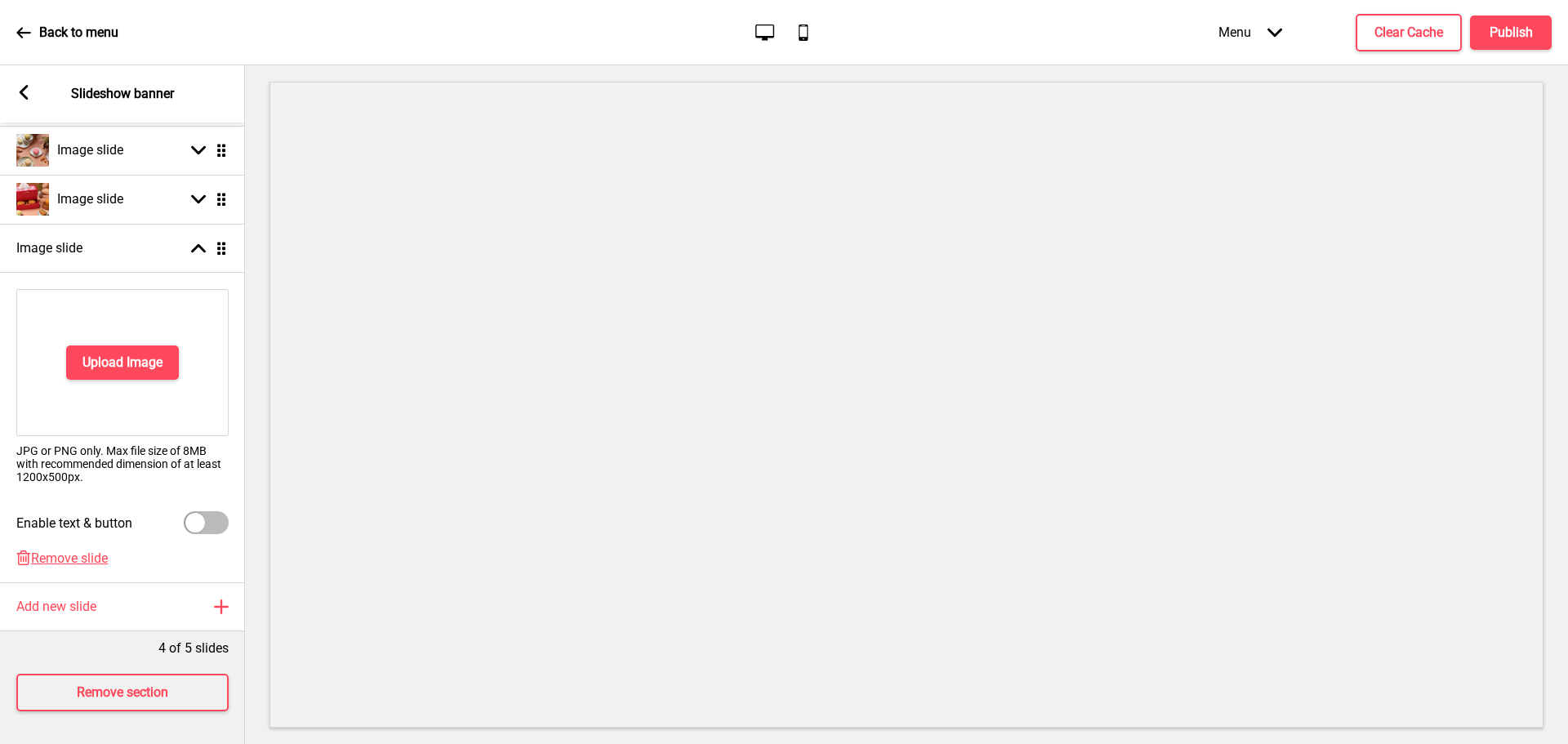
scroll to position [285, 0]
click at [145, 353] on h4 "Upload Image" at bounding box center [123, 362] width 80 height 18
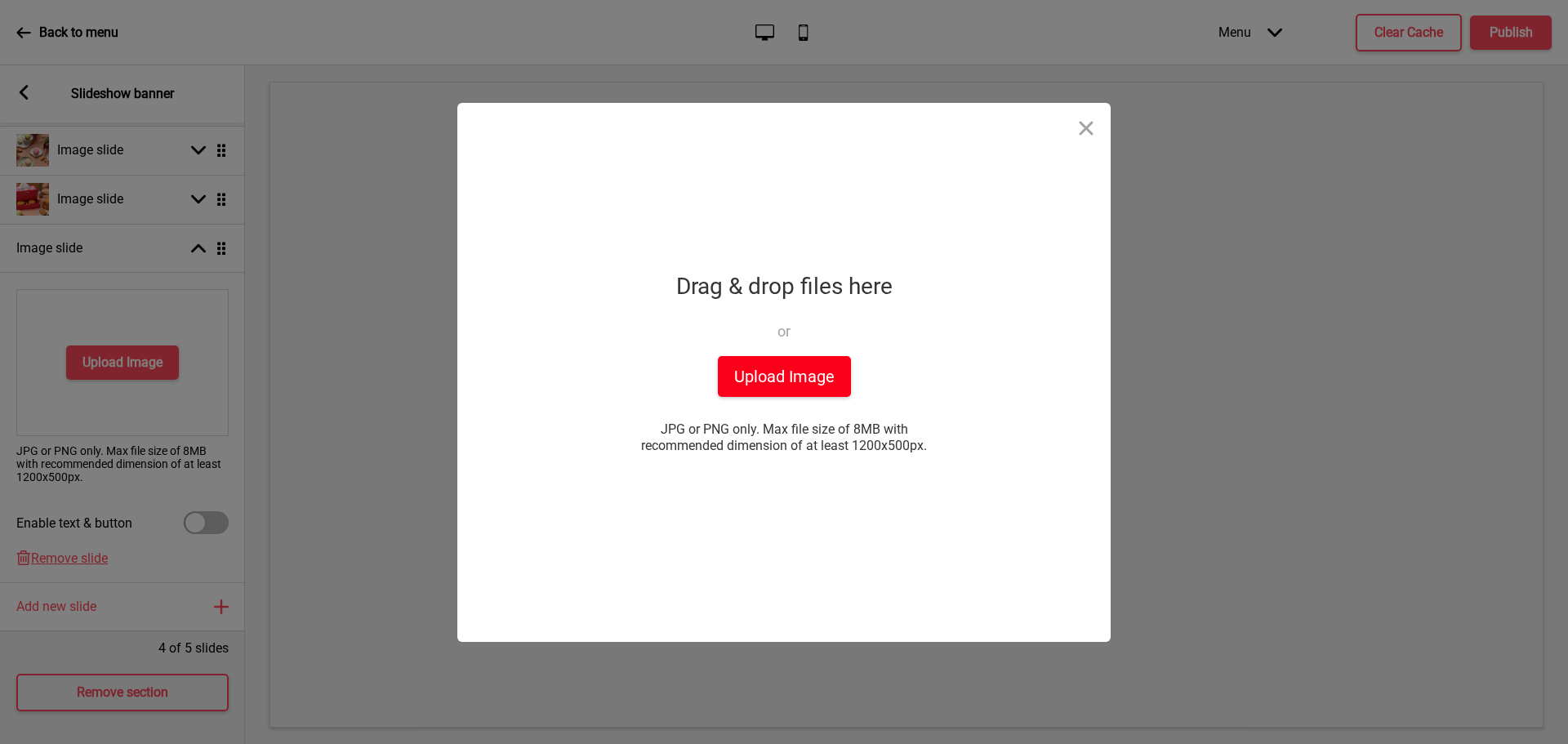
click at [815, 377] on button "Upload Image" at bounding box center [784, 376] width 133 height 41
click at [801, 369] on button "Upload Image" at bounding box center [784, 376] width 133 height 41
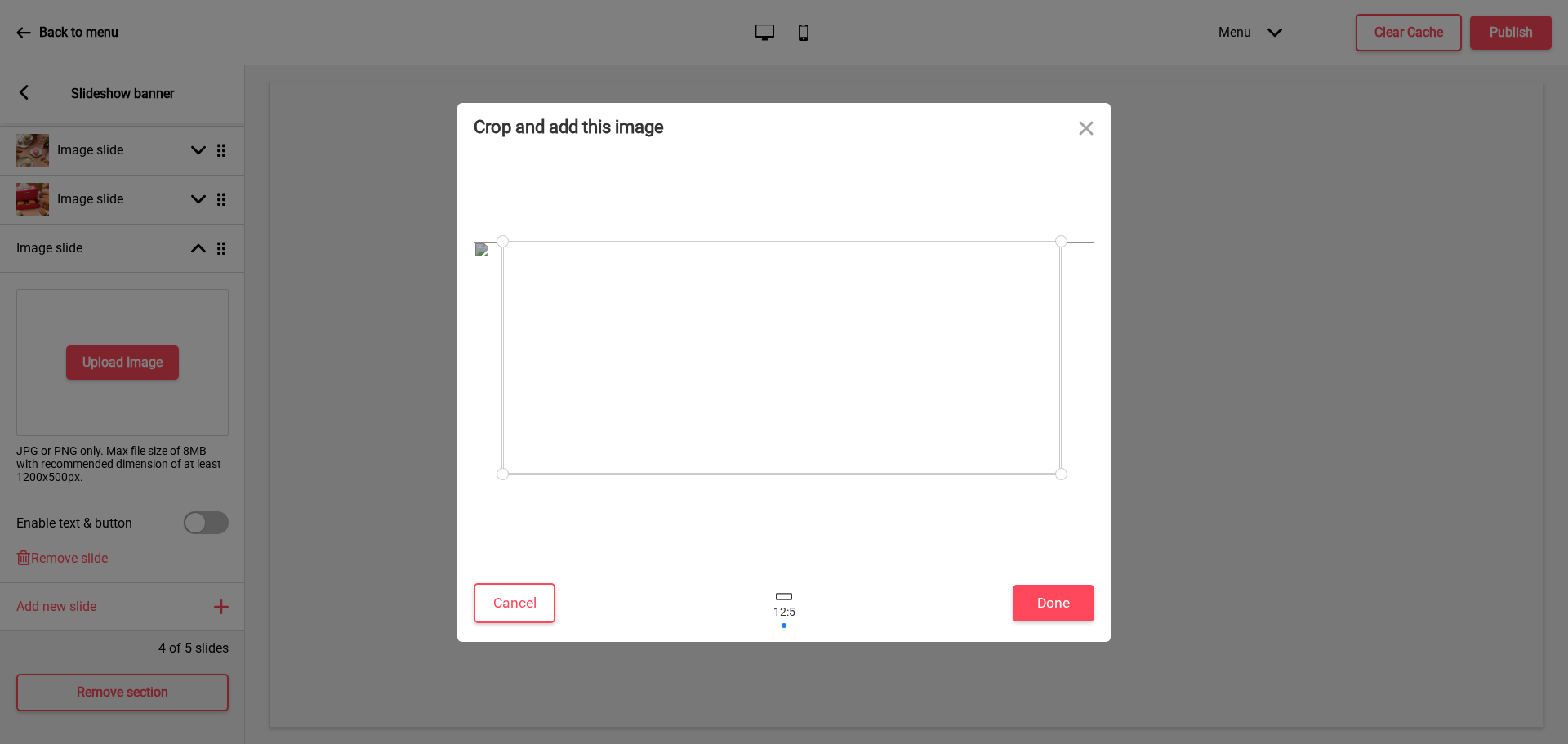
click at [806, 351] on div at bounding box center [781, 357] width 558 height 232
click at [1029, 595] on button "Done" at bounding box center [1053, 603] width 82 height 37
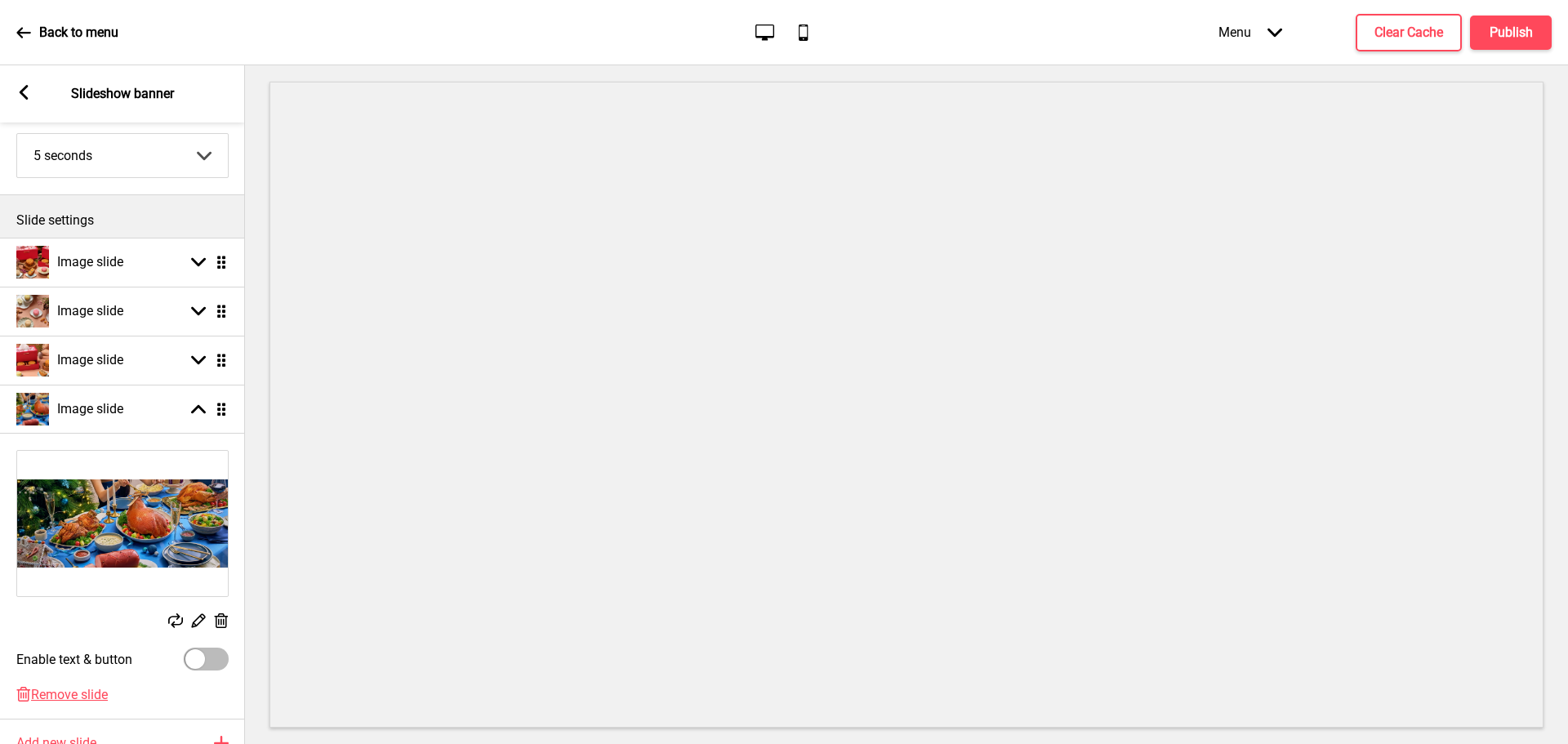
scroll to position [261, 0]
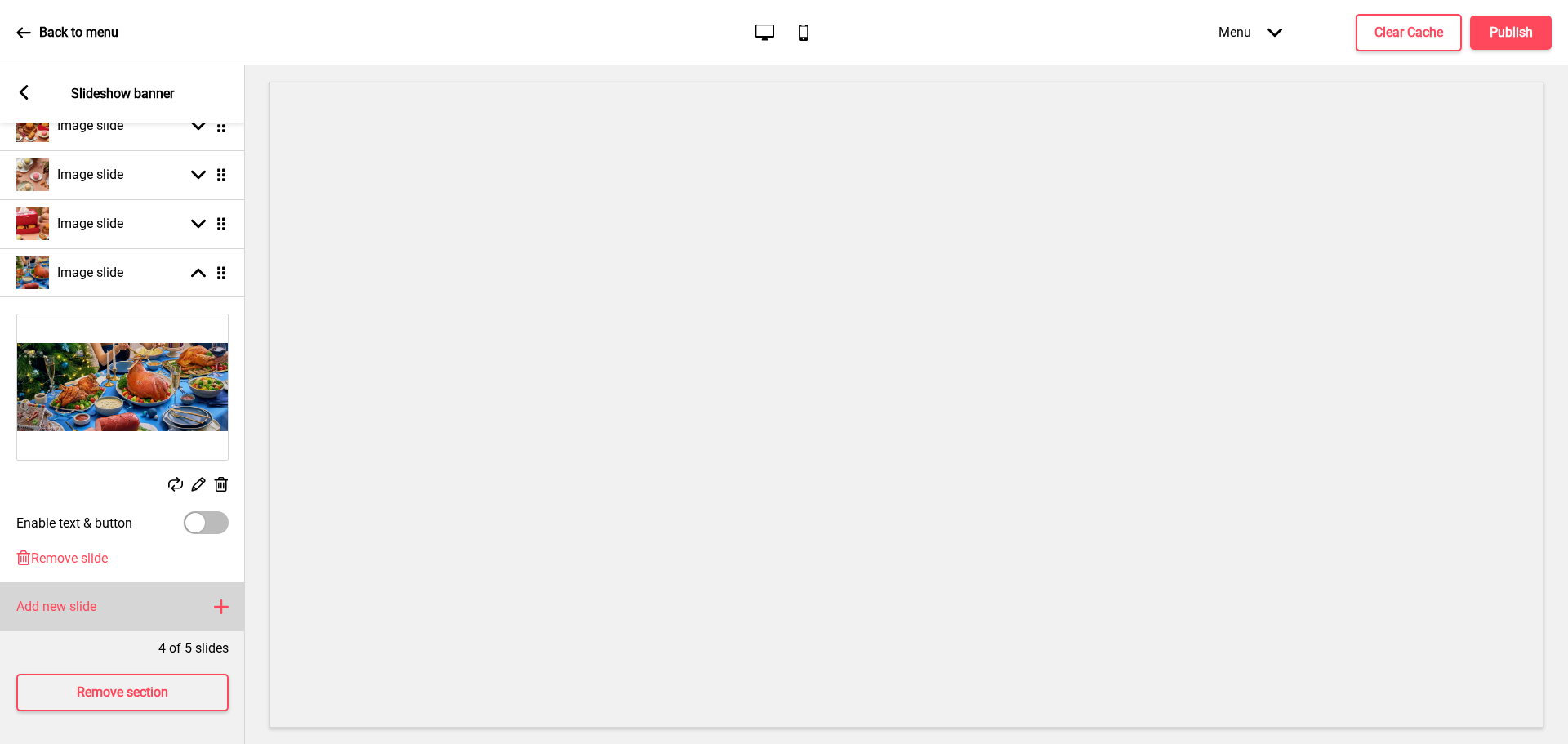
click at [89, 597] on h4 "Add new slide" at bounding box center [56, 606] width 80 height 18
click at [222, 477] on icon at bounding box center [222, 483] width 14 height 15
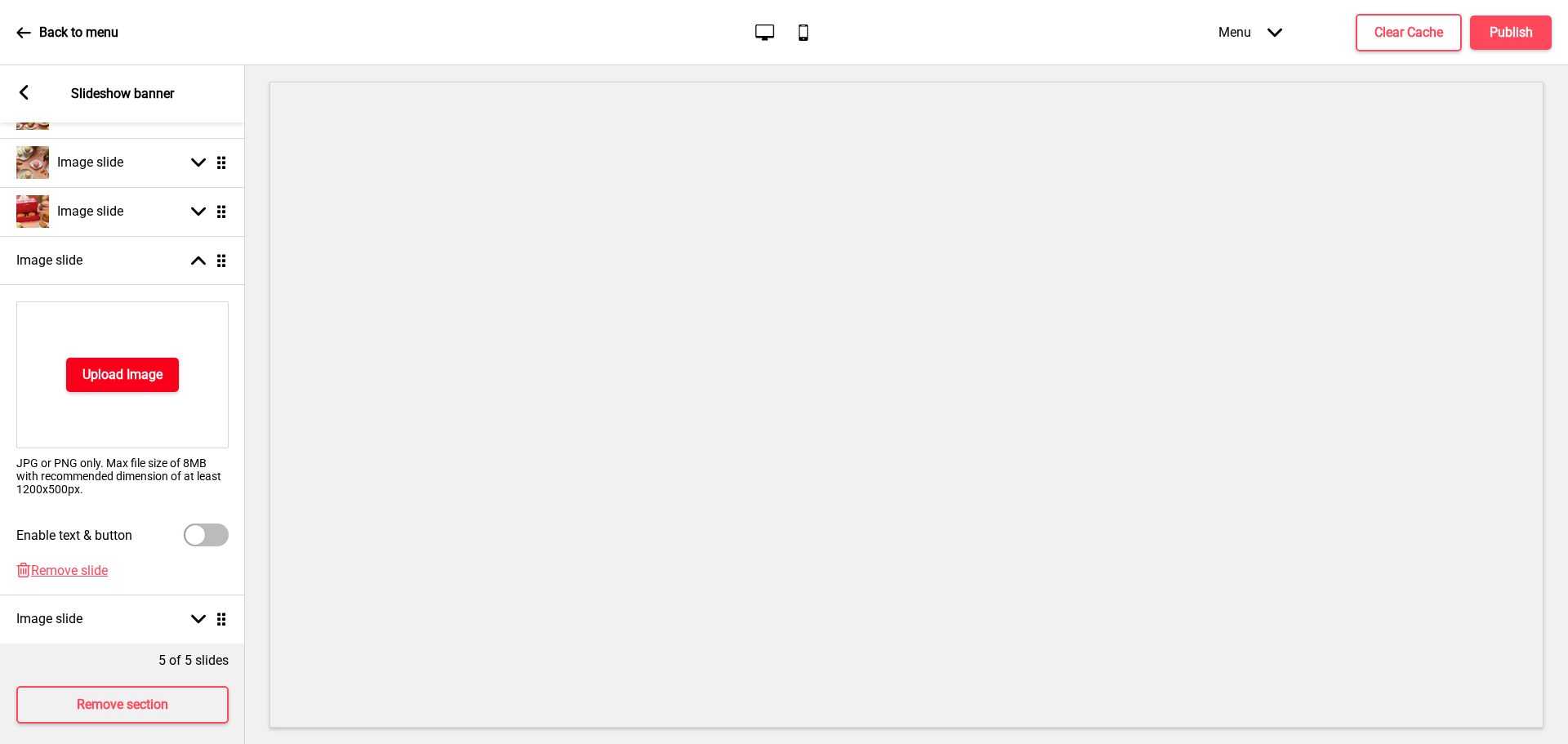
click at [136, 369] on h4 "Upload Image" at bounding box center [123, 374] width 80 height 18
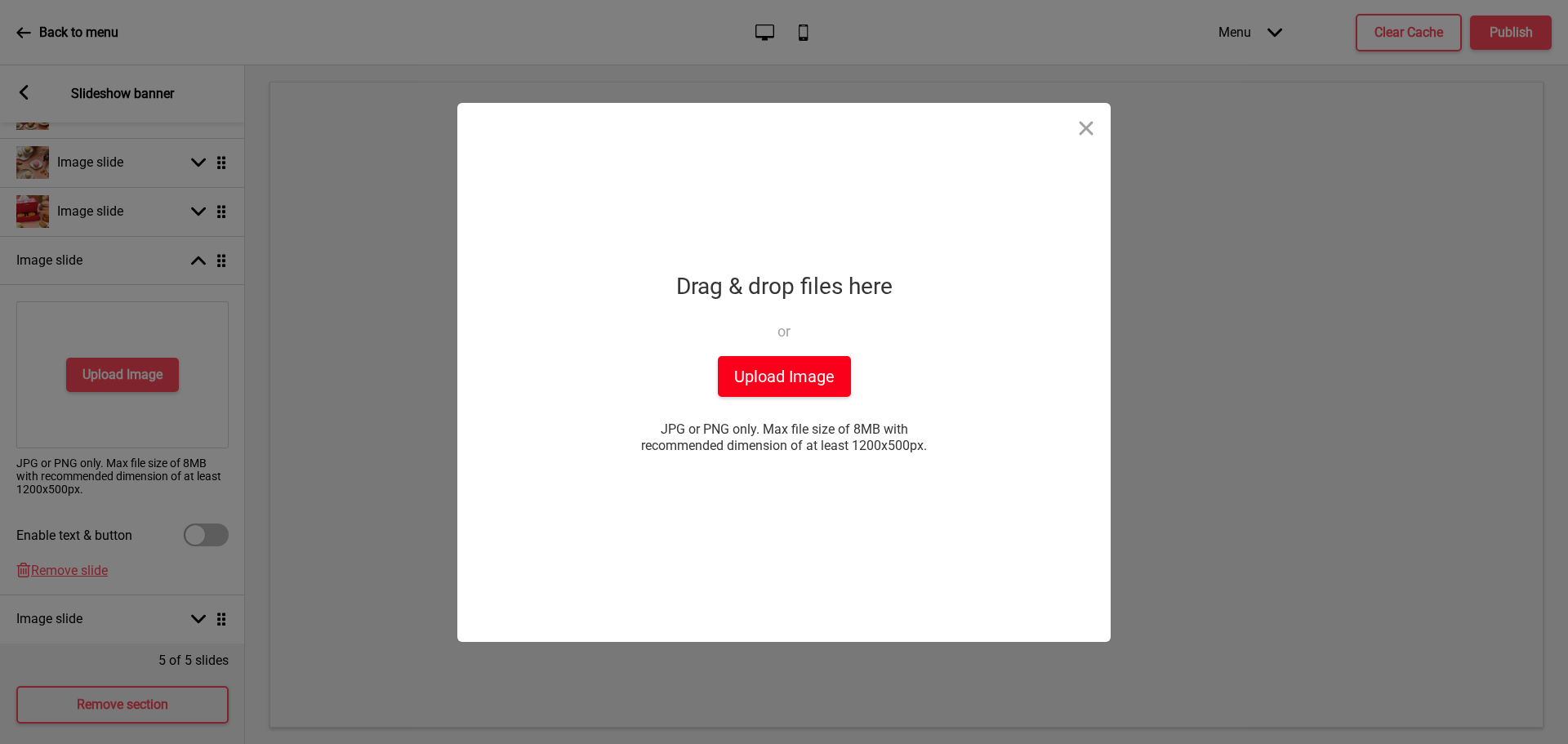
click at [826, 387] on button "Upload Image" at bounding box center [784, 376] width 133 height 41
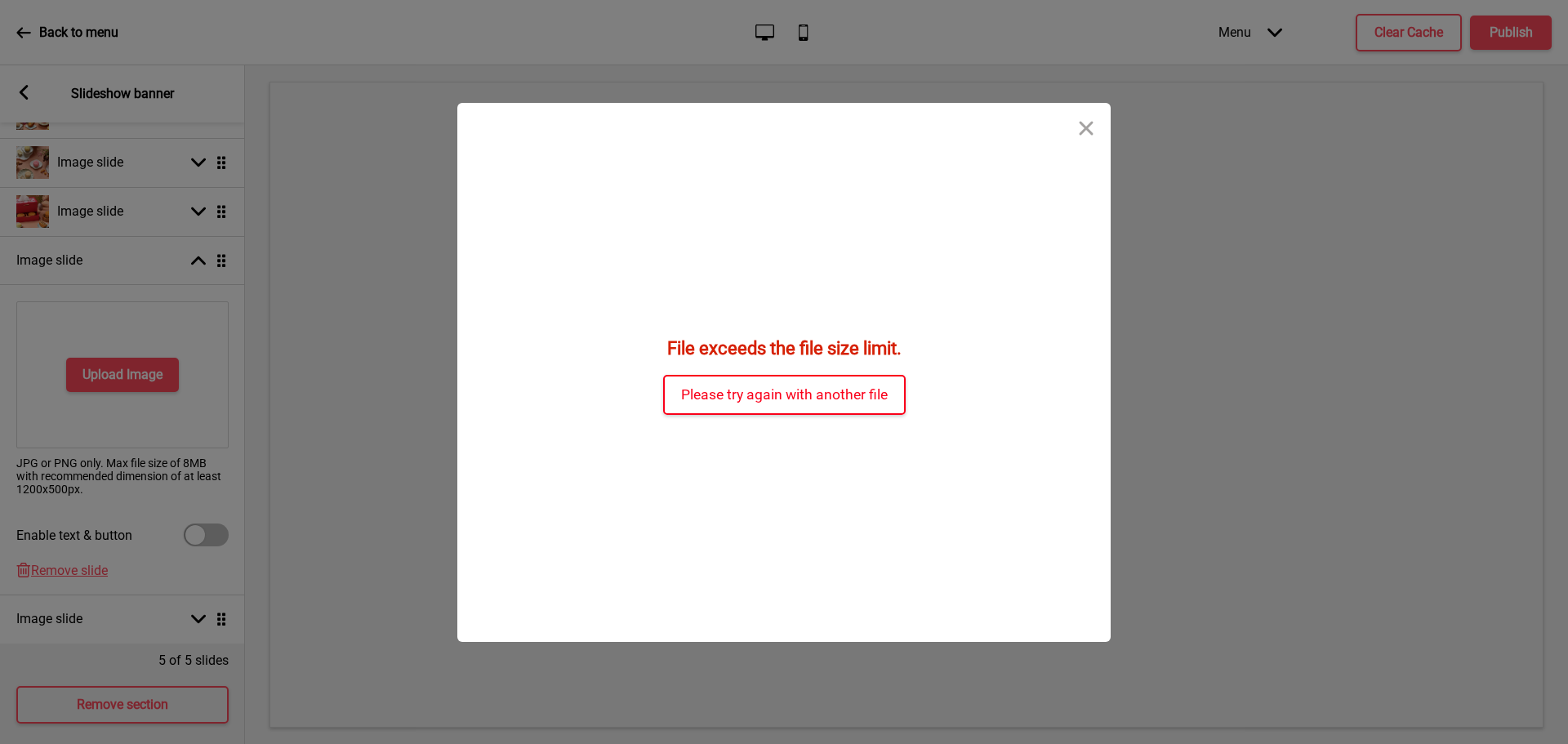
click at [802, 409] on button "Please try again with another file" at bounding box center [784, 394] width 242 height 40
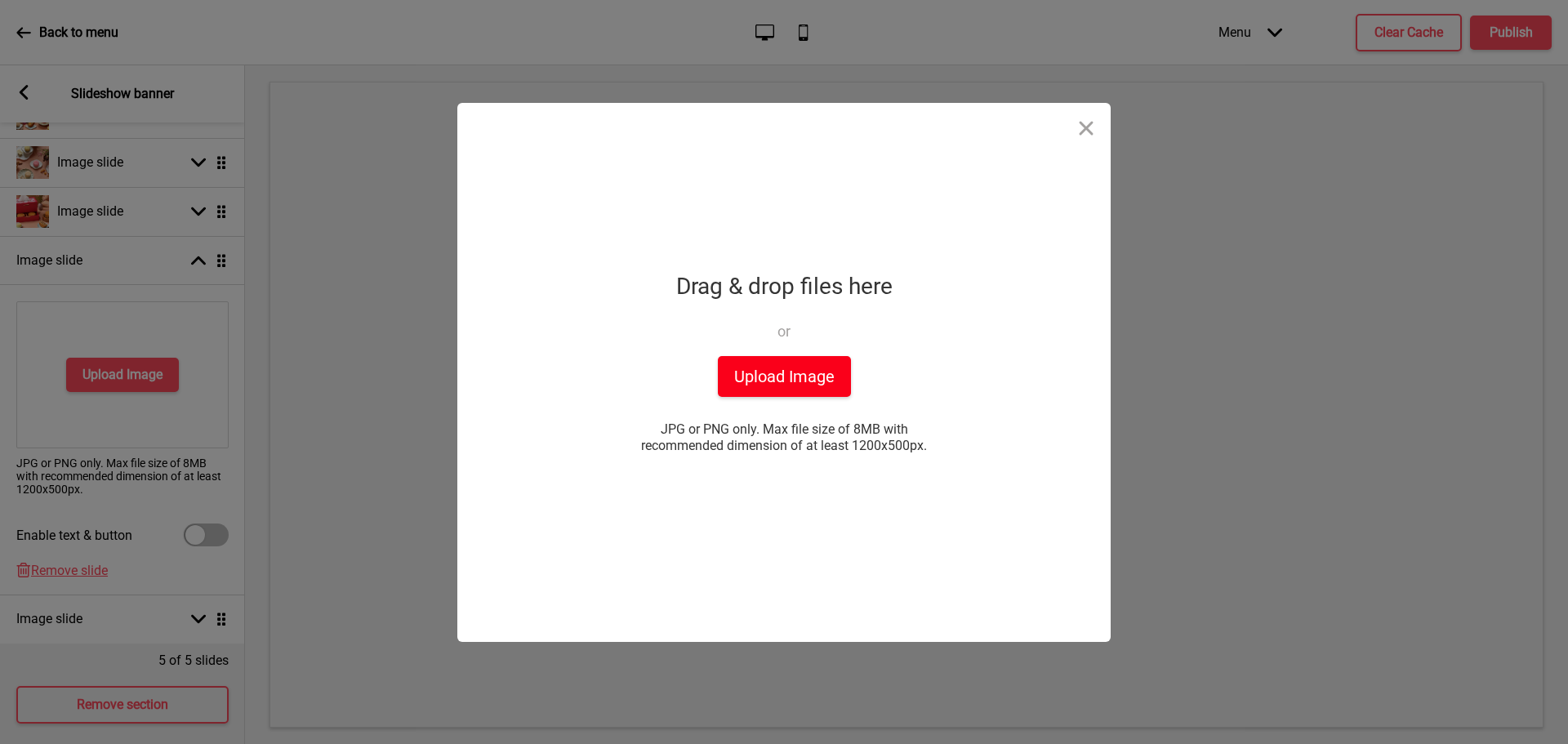
click at [796, 374] on button "Upload Image" at bounding box center [784, 376] width 133 height 41
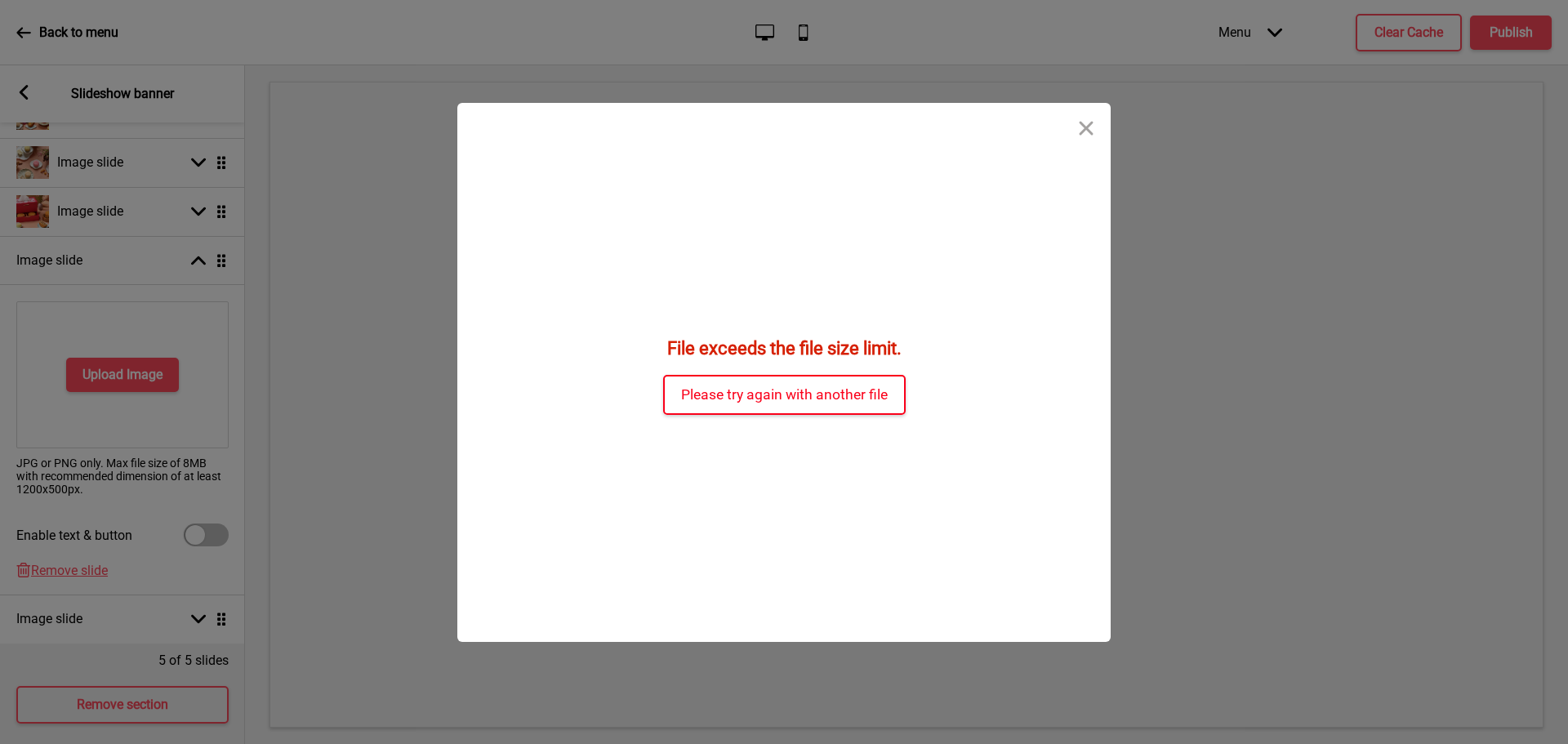
click at [831, 389] on button "Please try again with another file" at bounding box center [784, 394] width 242 height 40
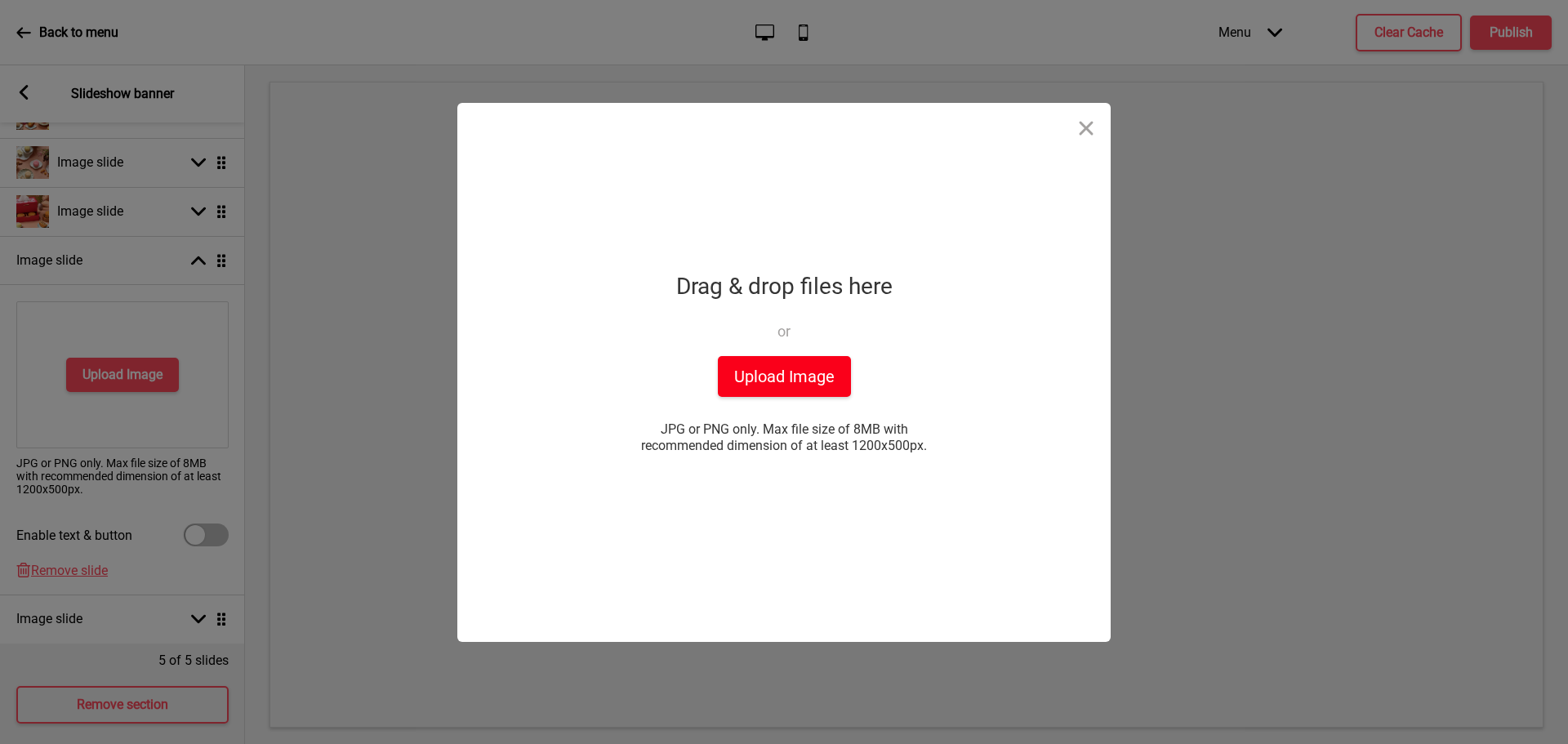
click at [806, 388] on button "Upload Image" at bounding box center [784, 376] width 133 height 41
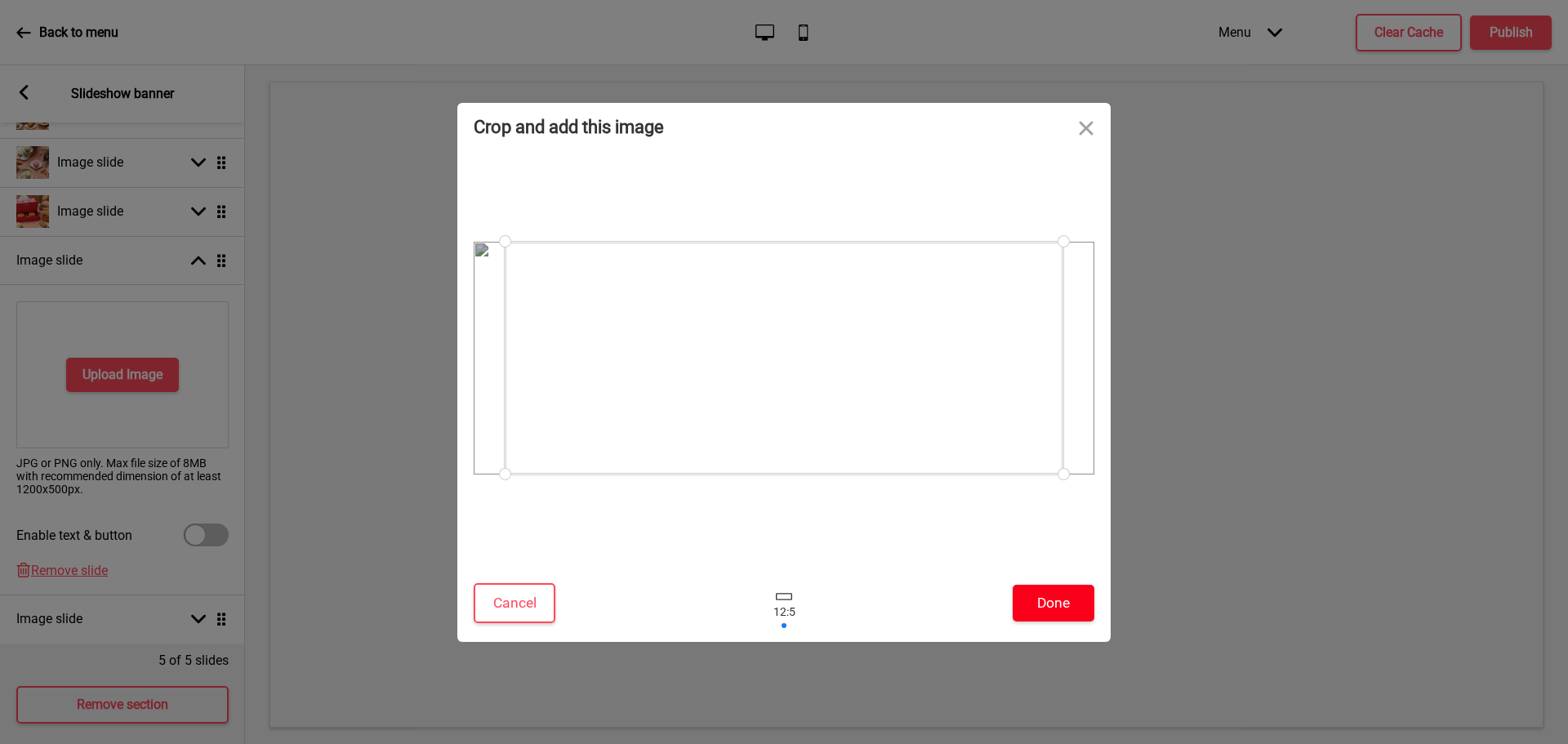
click at [1060, 598] on button "Done" at bounding box center [1053, 603] width 82 height 37
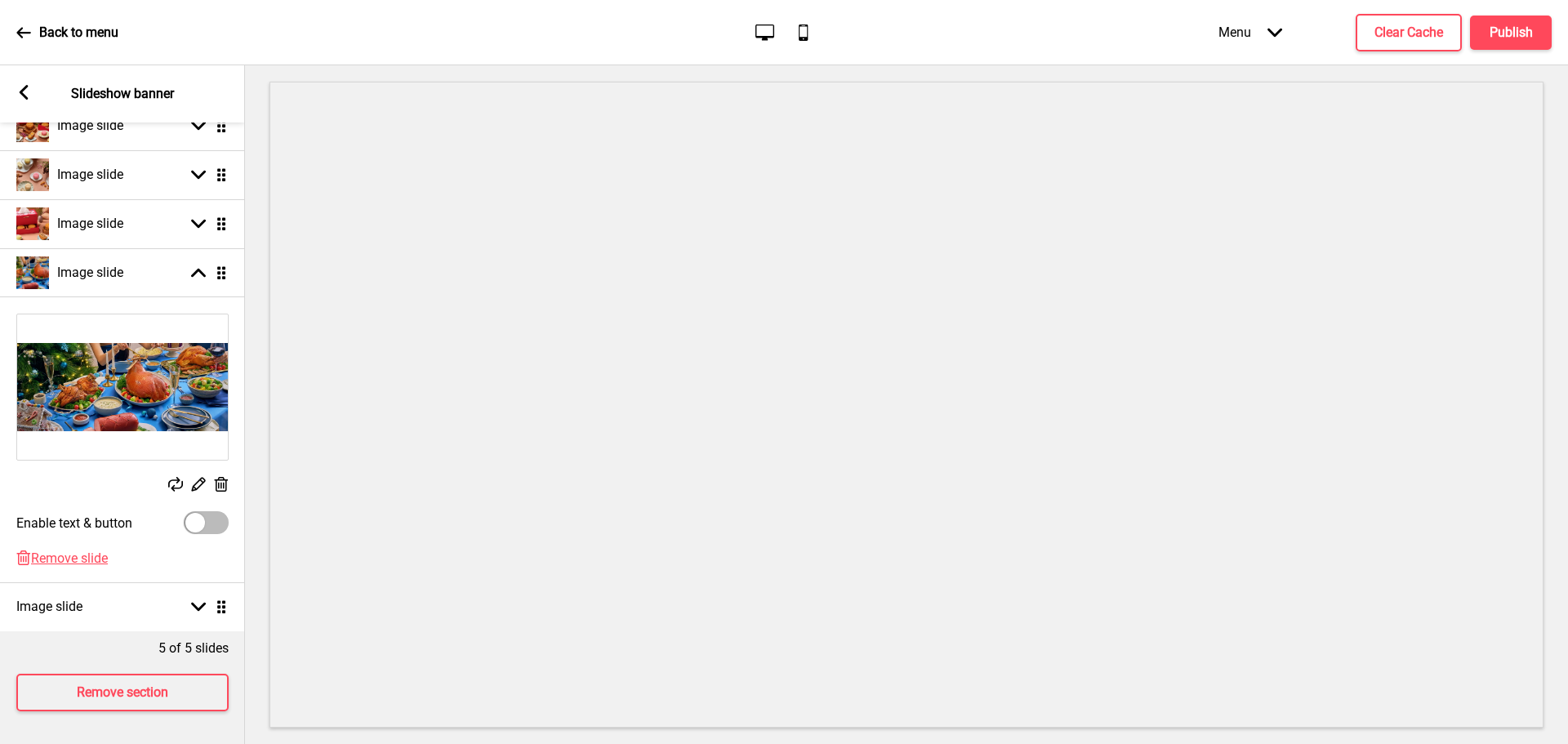
click at [155, 402] on img at bounding box center [123, 386] width 211 height 145
click at [199, 476] on rect at bounding box center [198, 484] width 18 height 18
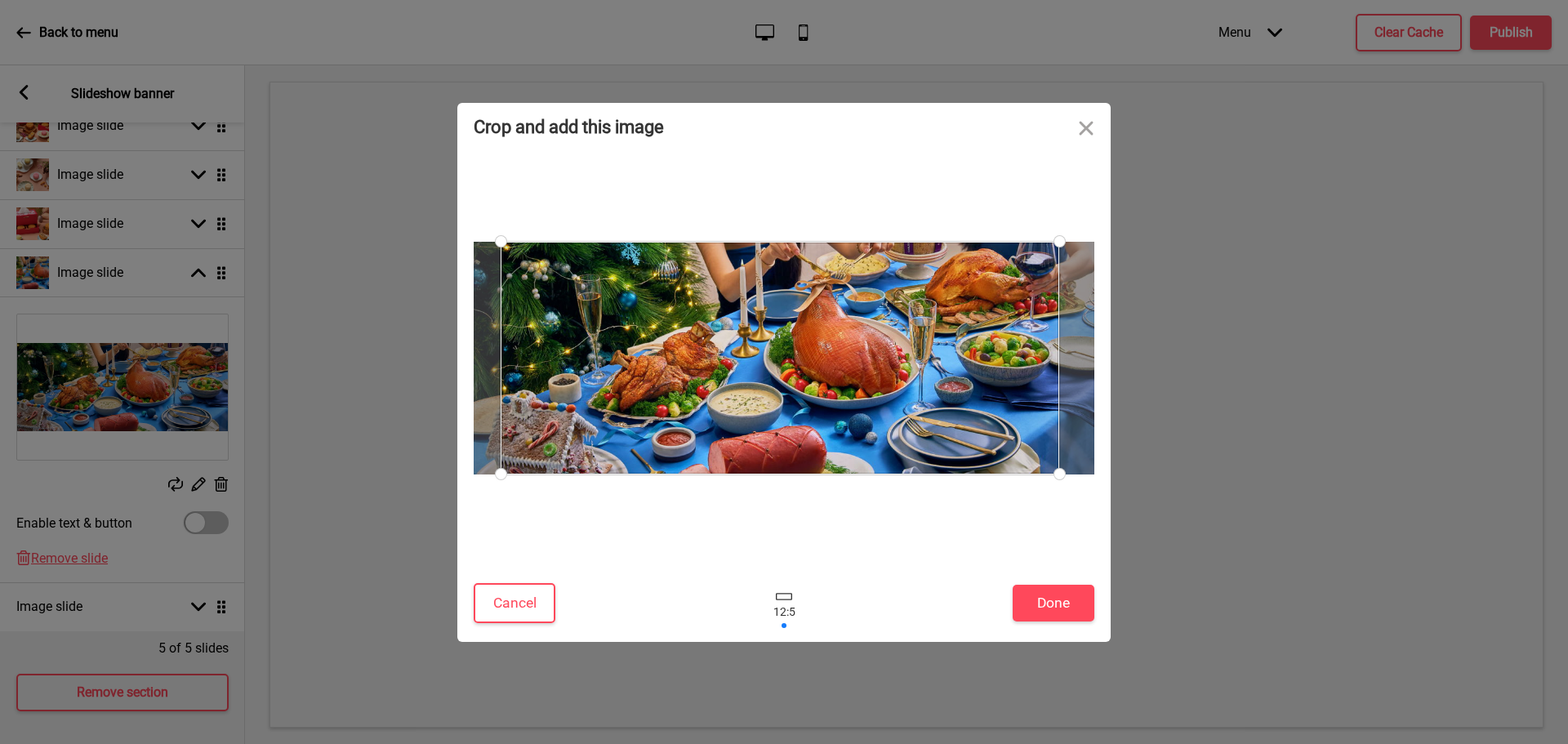
click at [815, 354] on div at bounding box center [780, 357] width 558 height 232
click at [1054, 598] on button "Done" at bounding box center [1053, 603] width 82 height 37
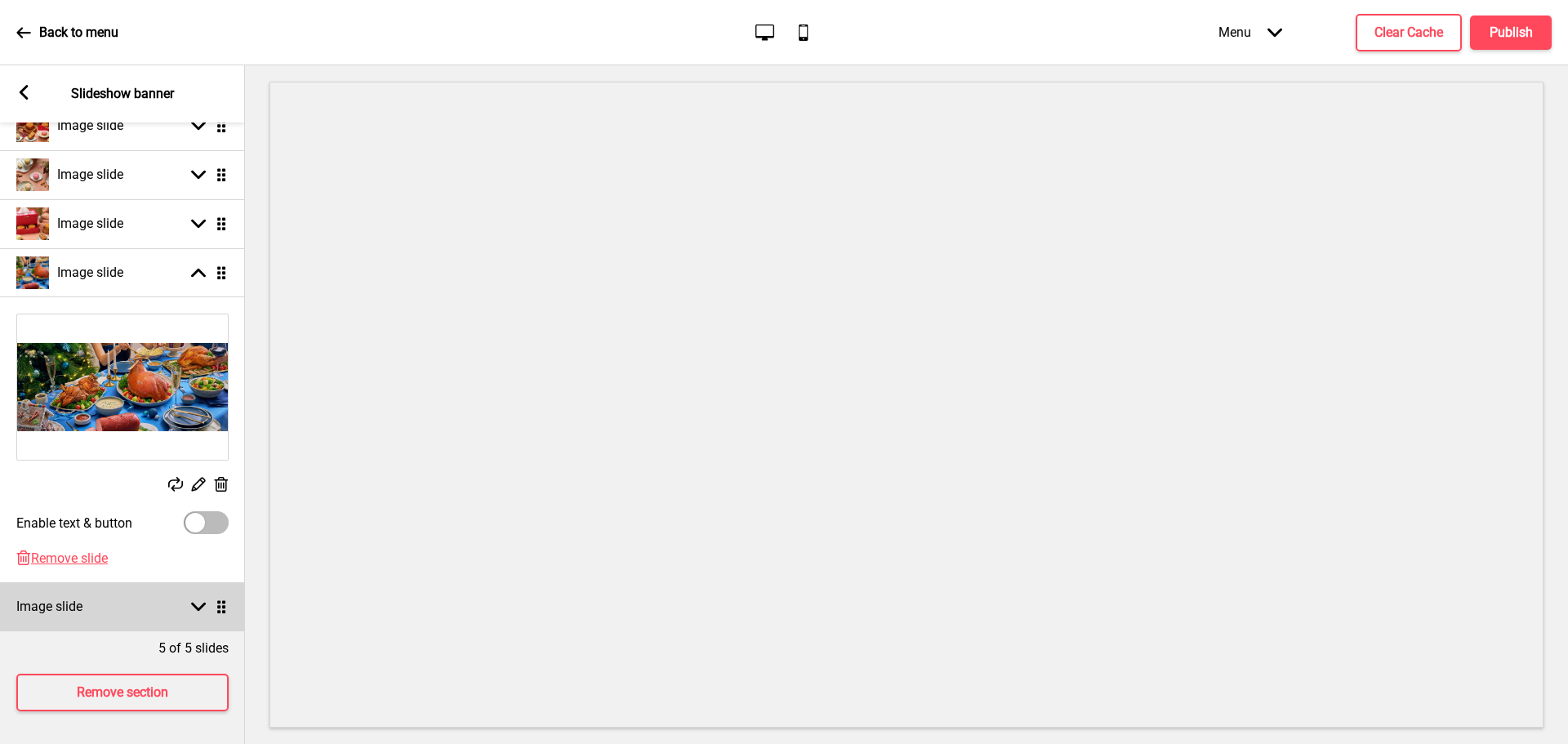
click at [134, 603] on div "Image slide Arrow down Drag" at bounding box center [123, 607] width 245 height 49
select select "right"
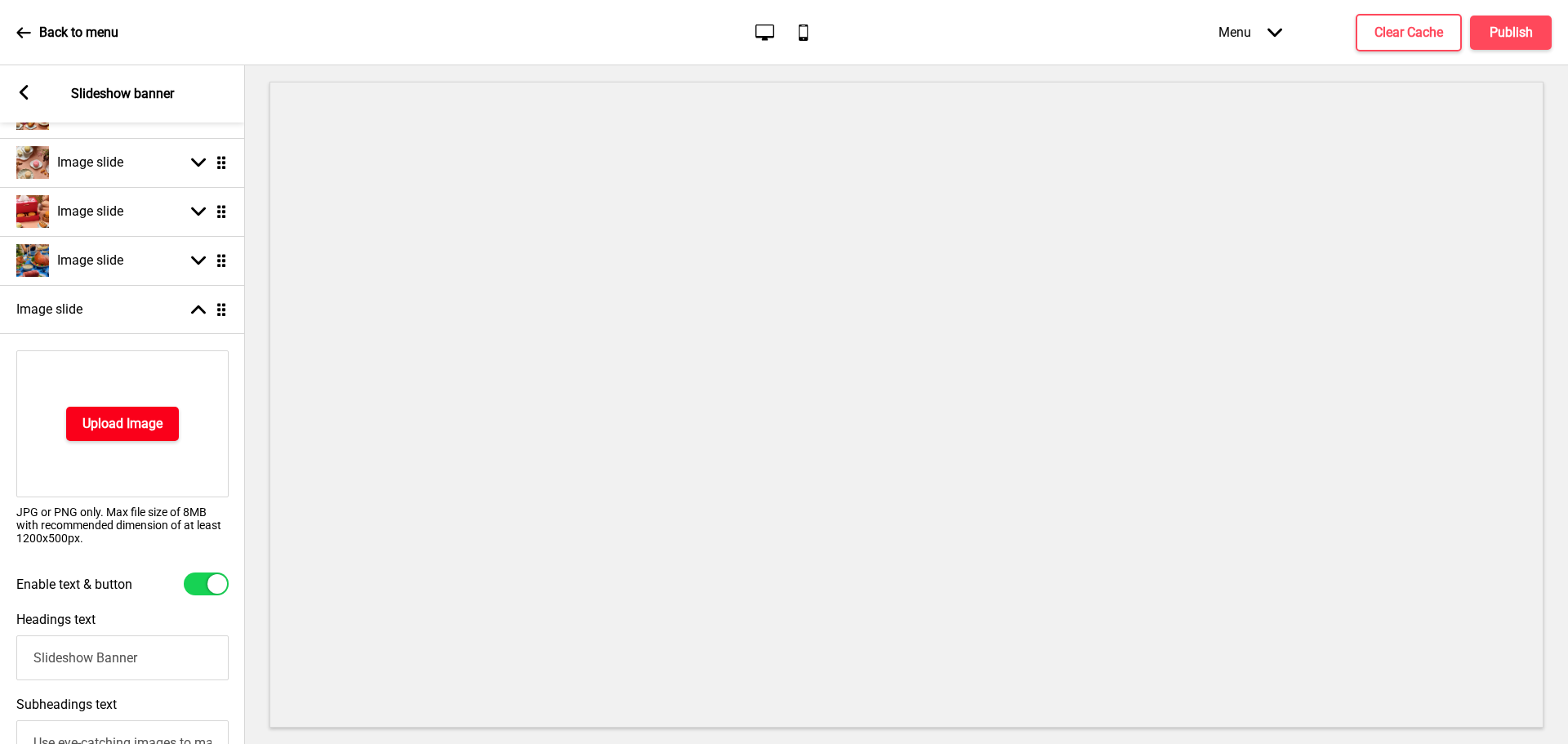
click at [149, 411] on button "Upload Image" at bounding box center [123, 423] width 113 height 34
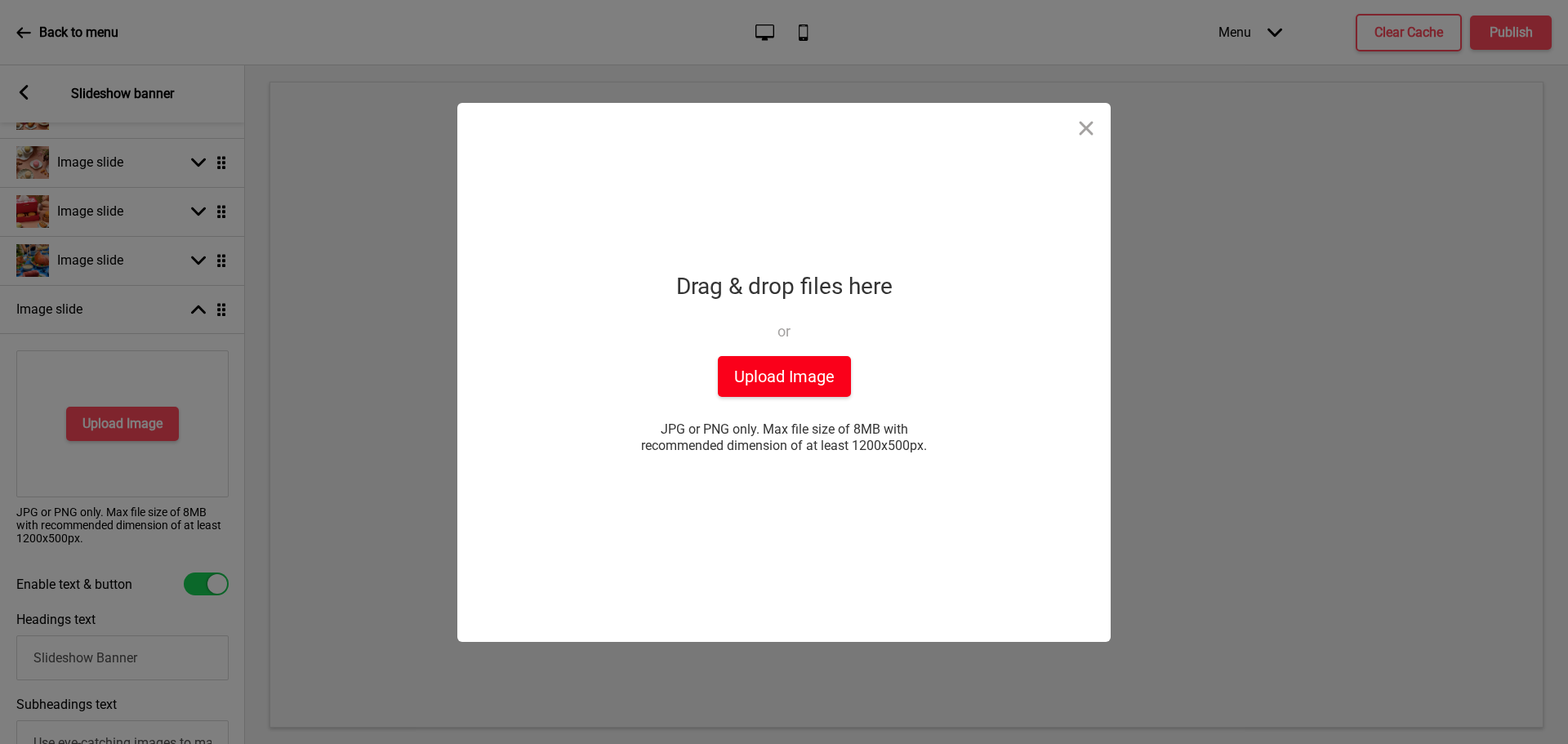
click at [780, 389] on button "Upload Image" at bounding box center [784, 376] width 133 height 41
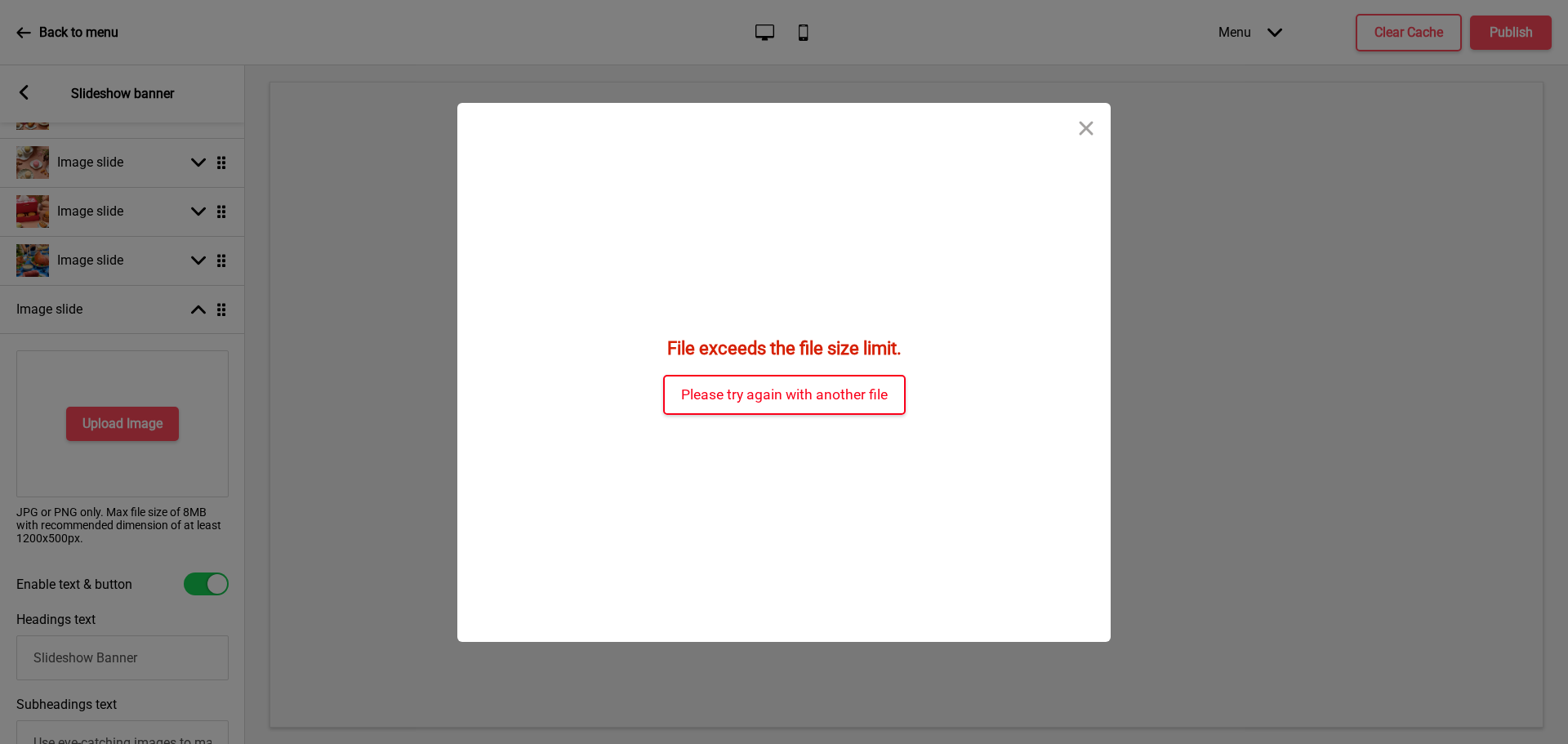
click at [792, 380] on button "Please try again with another file" at bounding box center [784, 394] width 242 height 40
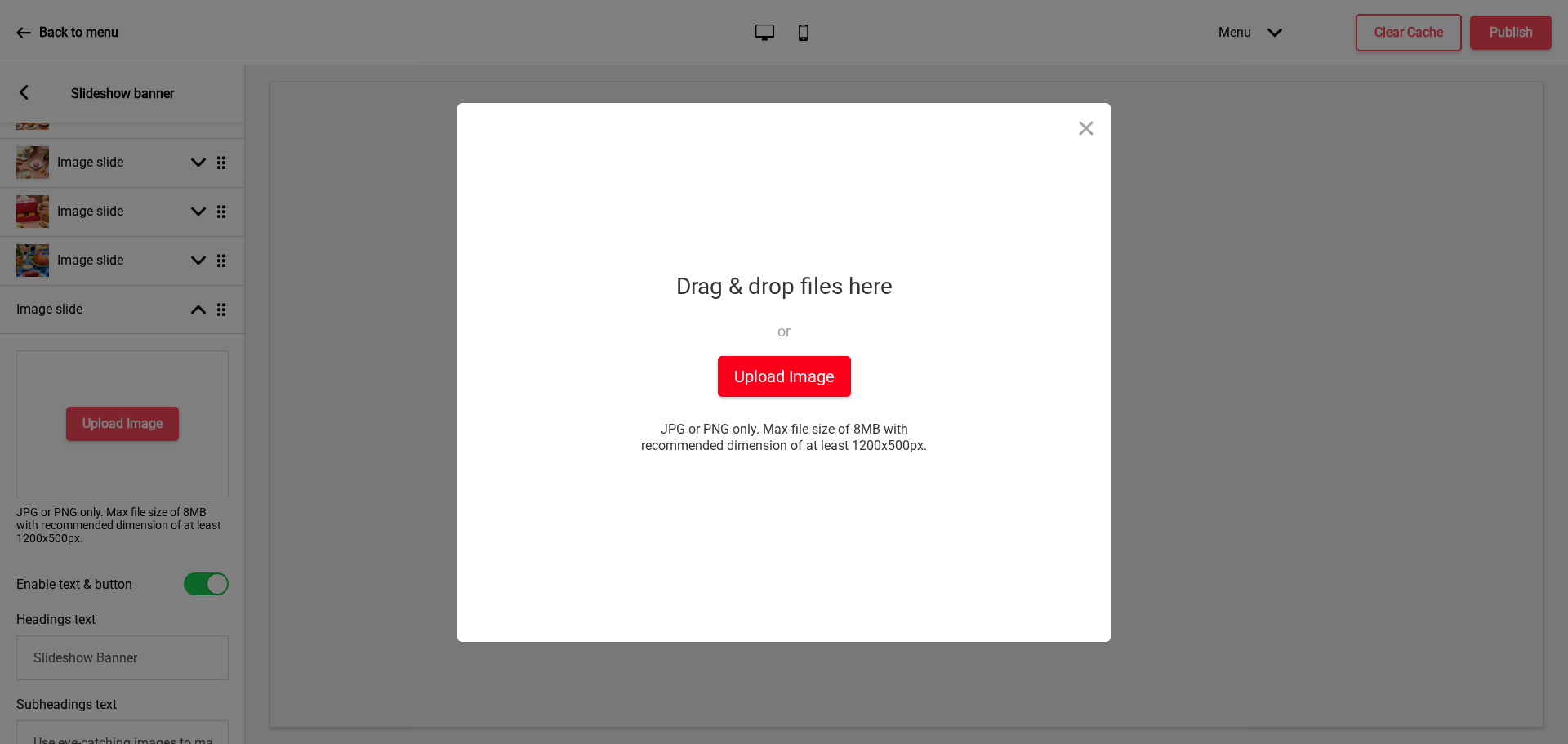
click at [809, 377] on button "Upload Image" at bounding box center [784, 376] width 133 height 41
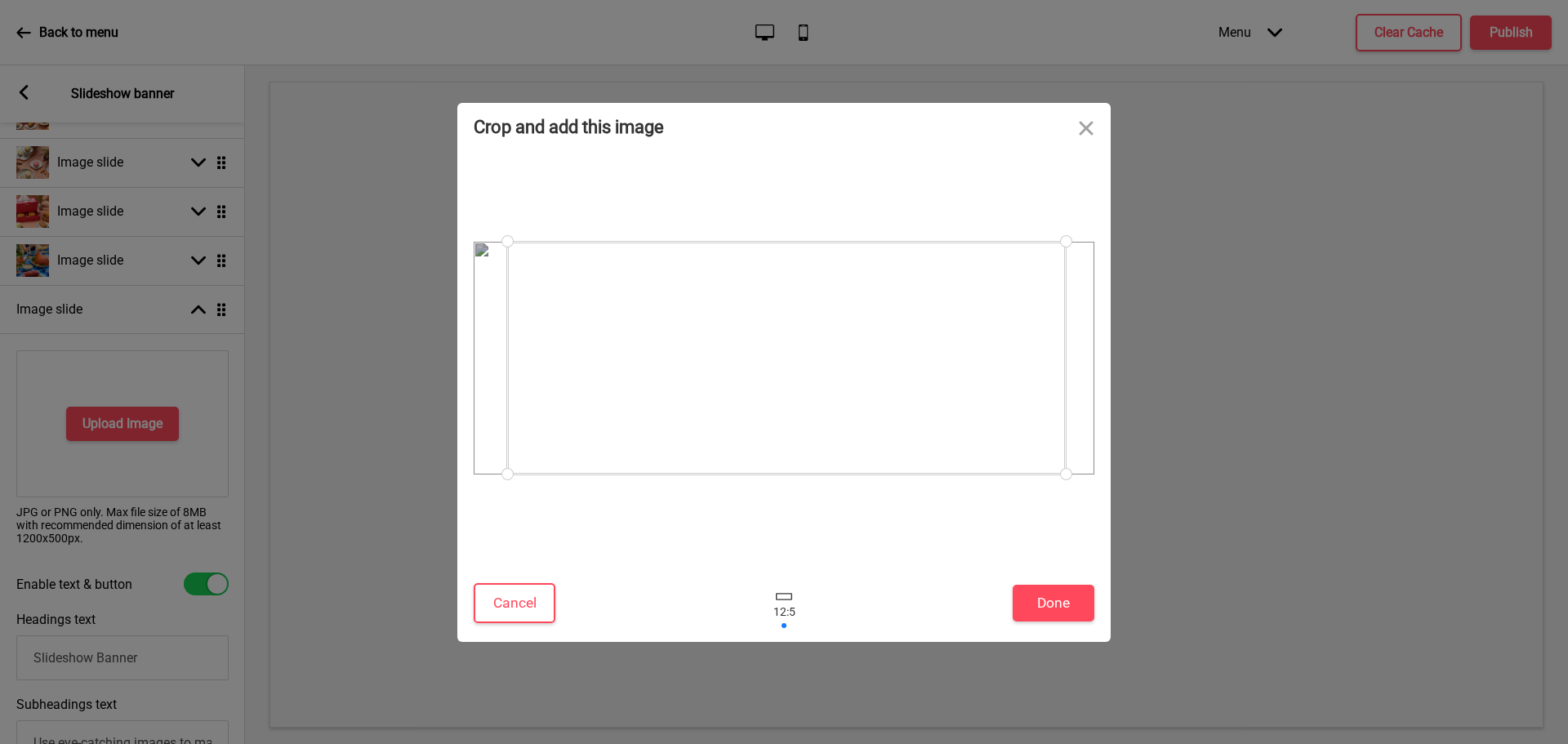
click at [851, 378] on div at bounding box center [786, 357] width 558 height 232
click at [1061, 599] on button "Done" at bounding box center [1053, 603] width 82 height 37
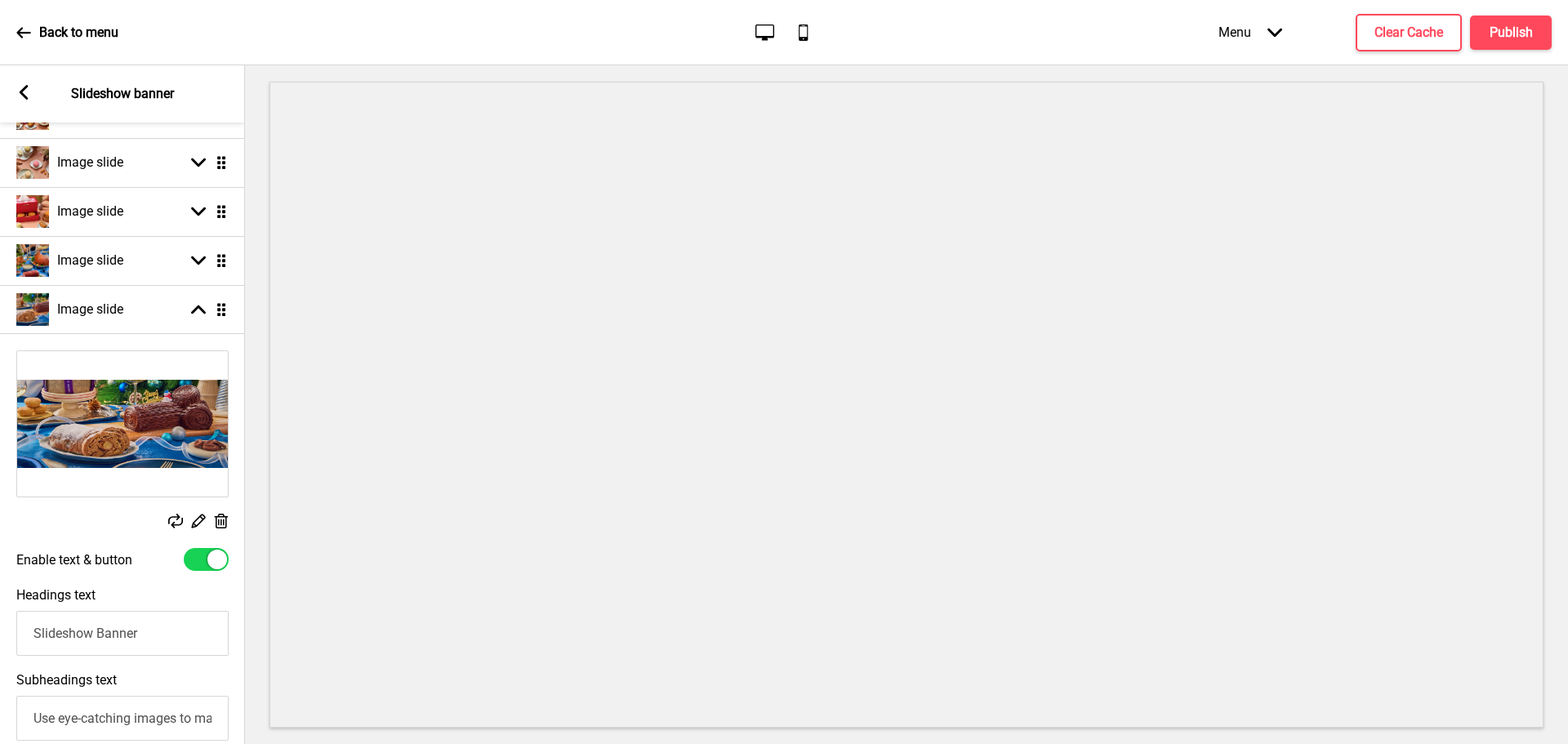
click at [184, 551] on div at bounding box center [206, 559] width 45 height 23
checkbox input "false"
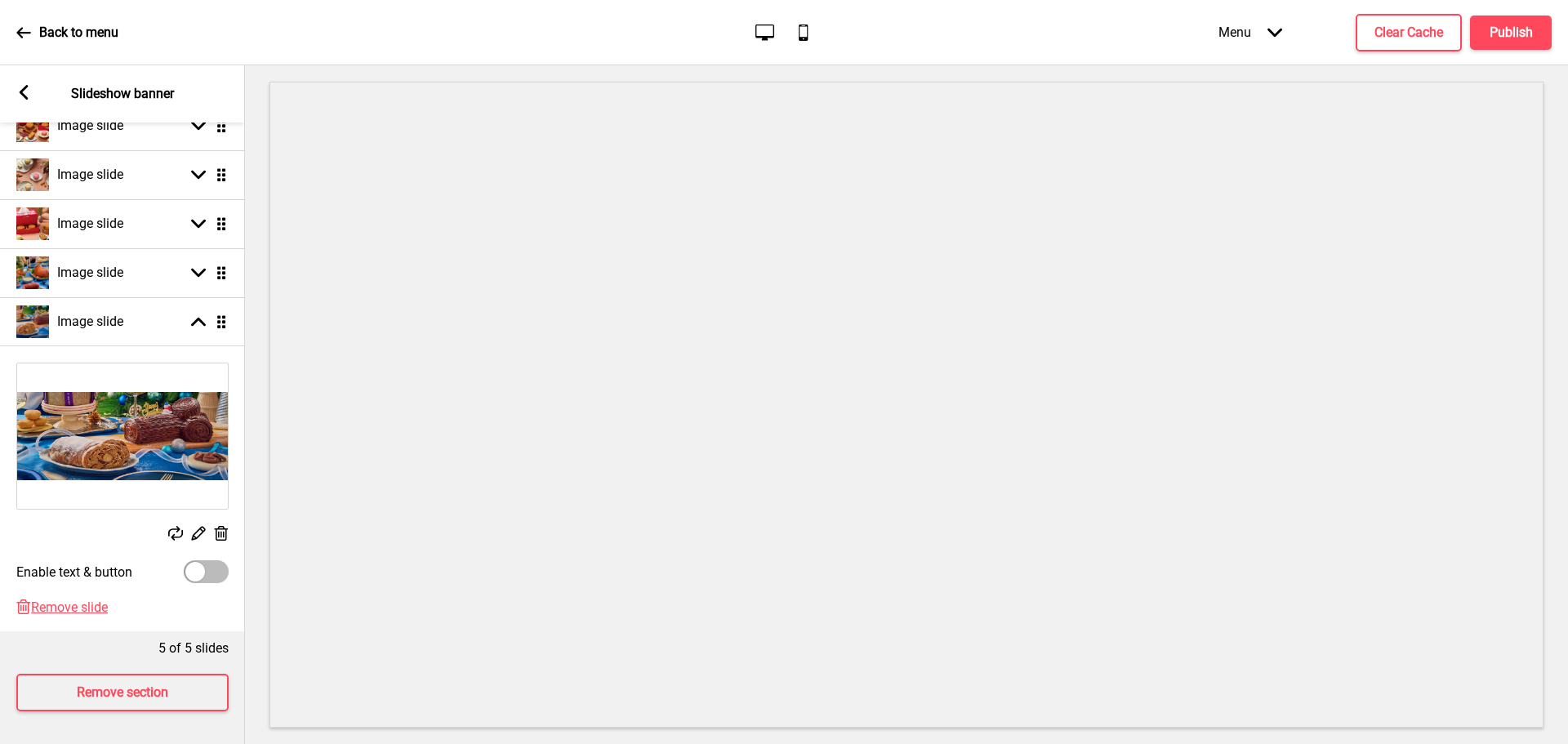
click at [105, 399] on img at bounding box center [123, 436] width 211 height 145
click at [217, 525] on rect at bounding box center [221, 534] width 18 height 18
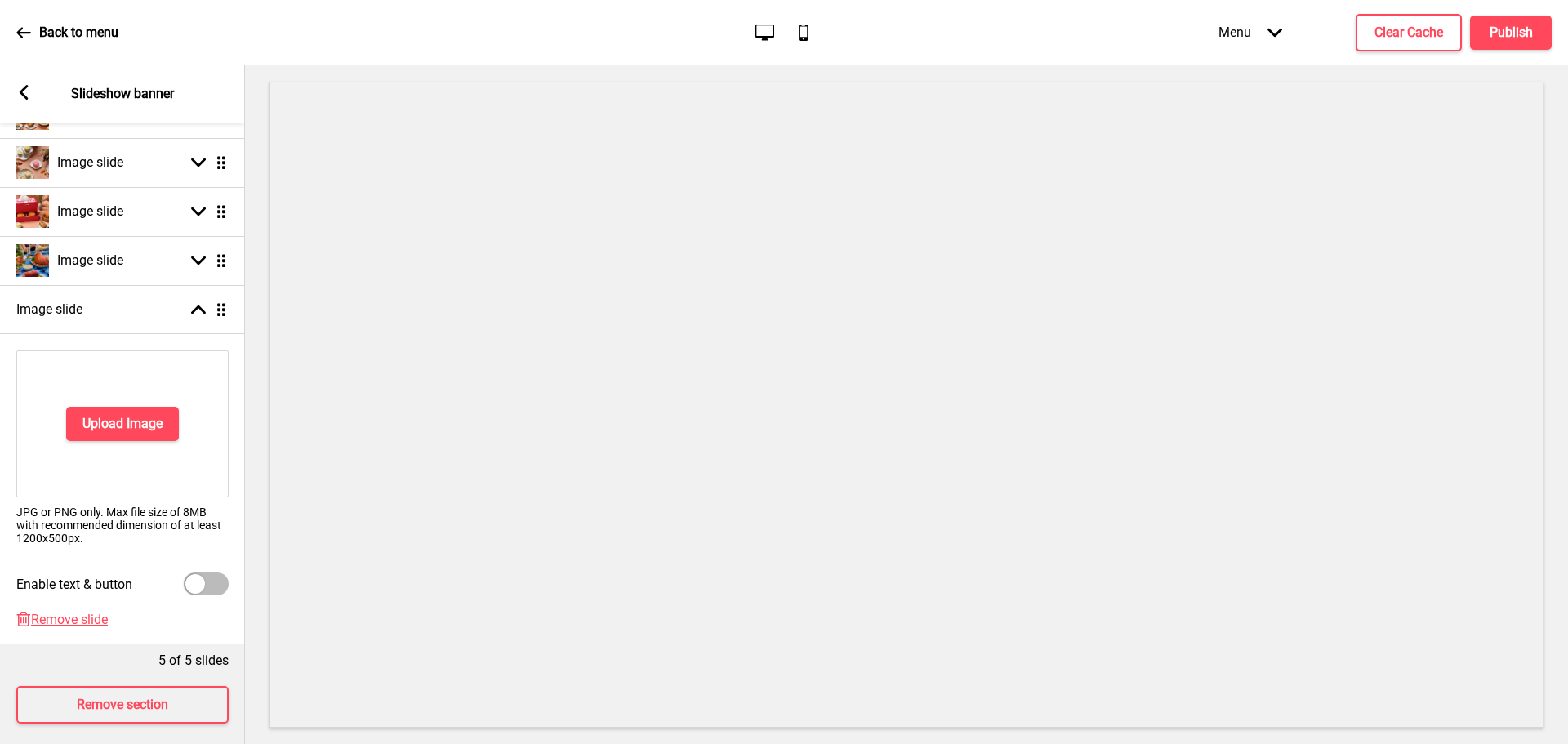
click at [140, 403] on div "Upload Image" at bounding box center [123, 423] width 212 height 147
click at [138, 424] on h4 "Upload Image" at bounding box center [123, 423] width 80 height 18
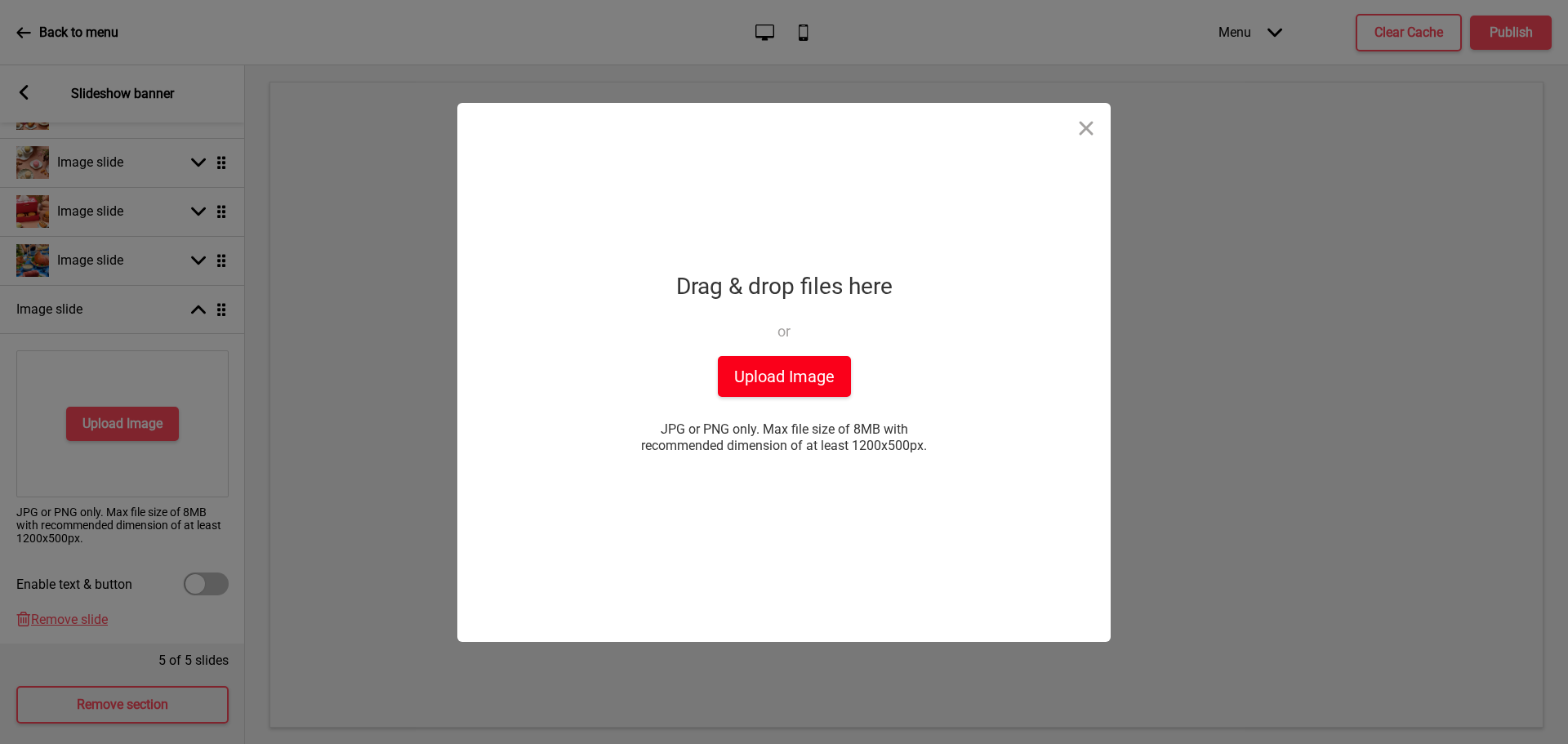
click at [806, 392] on button "Upload Image" at bounding box center [784, 376] width 133 height 41
click at [279, 54] on div "Drop a file here Drag & drop files here or Upload files from your computer Uplo…" at bounding box center [784, 372] width 1568 height 744
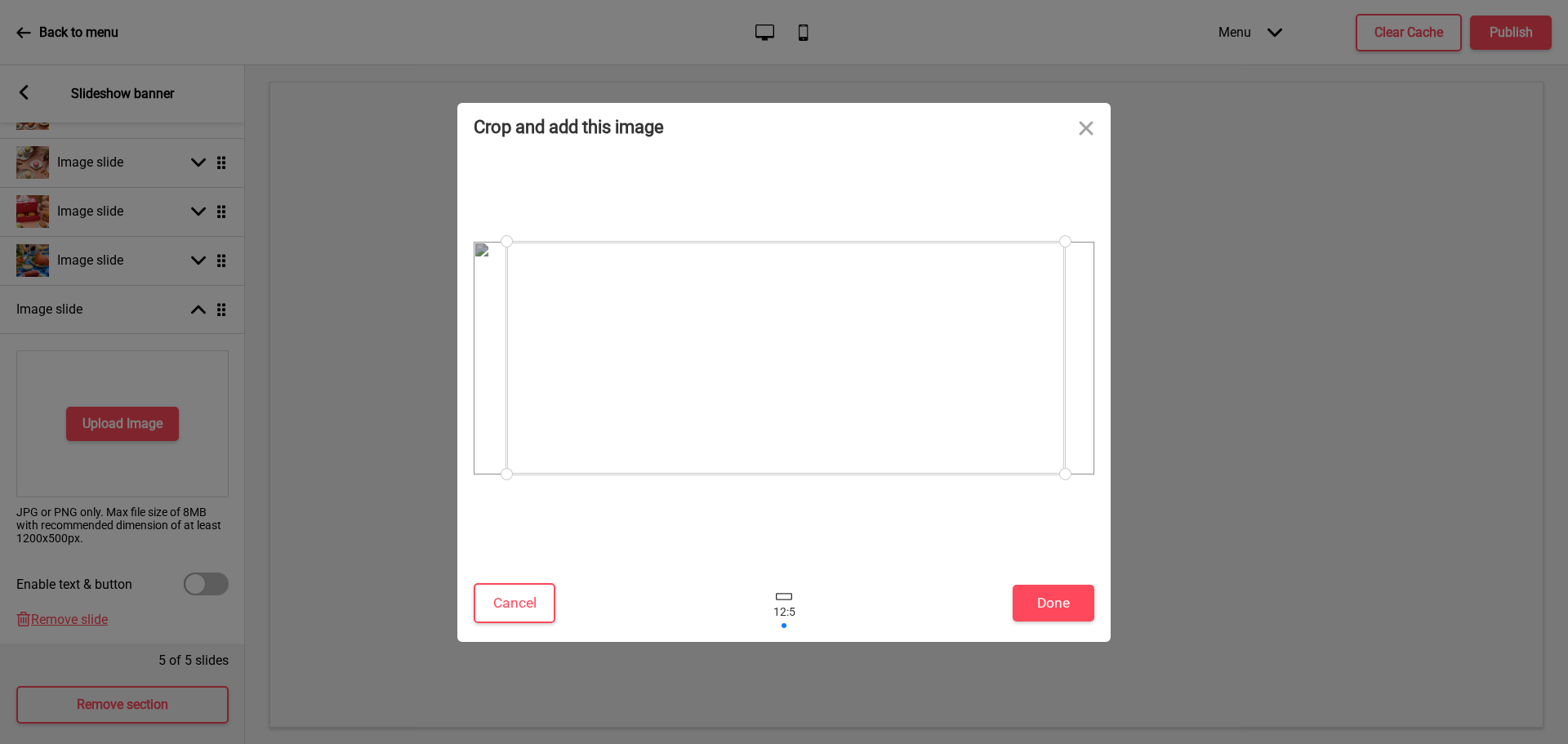
click at [923, 367] on div at bounding box center [785, 357] width 558 height 232
click at [1046, 599] on button "Done" at bounding box center [1053, 603] width 82 height 37
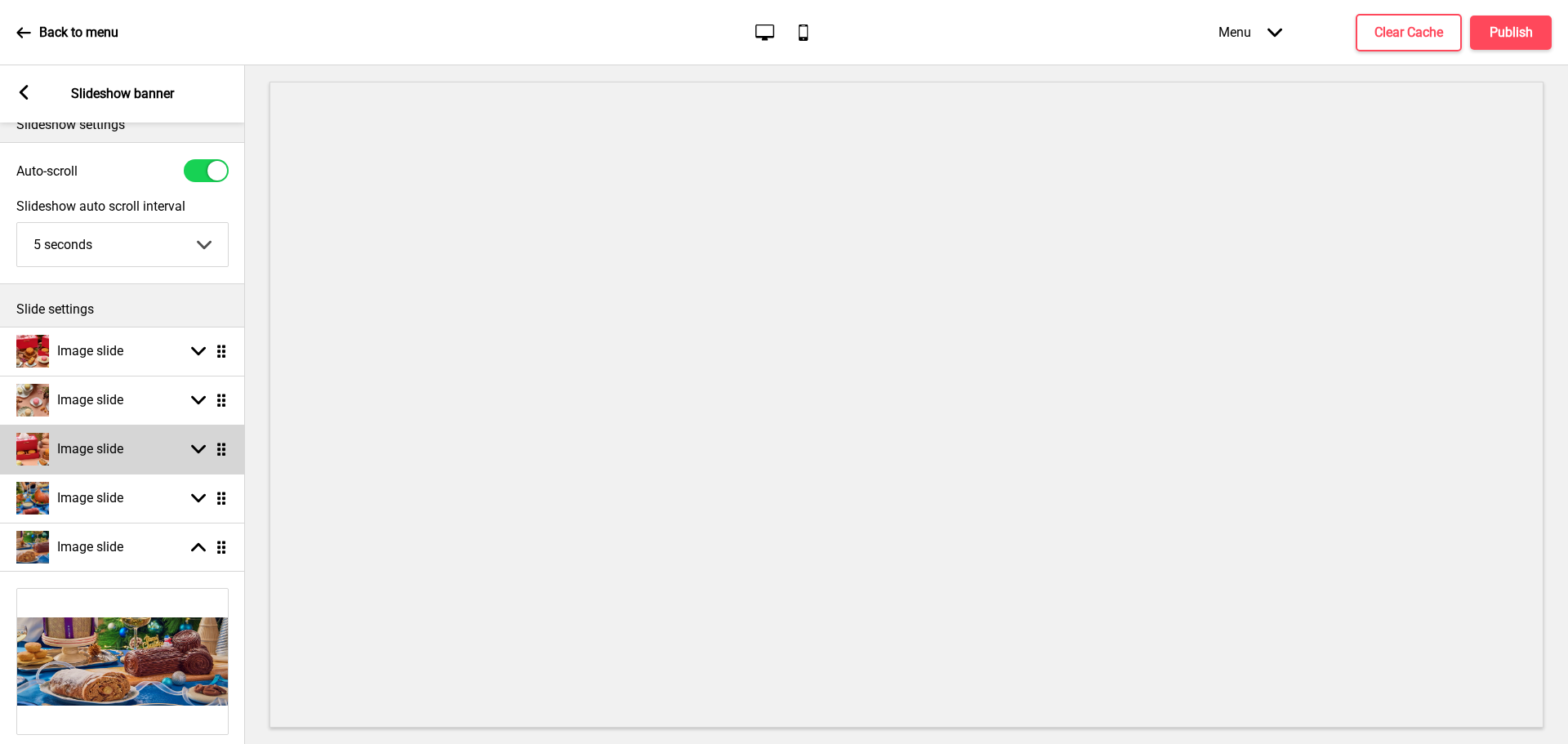
scroll to position [16, 0]
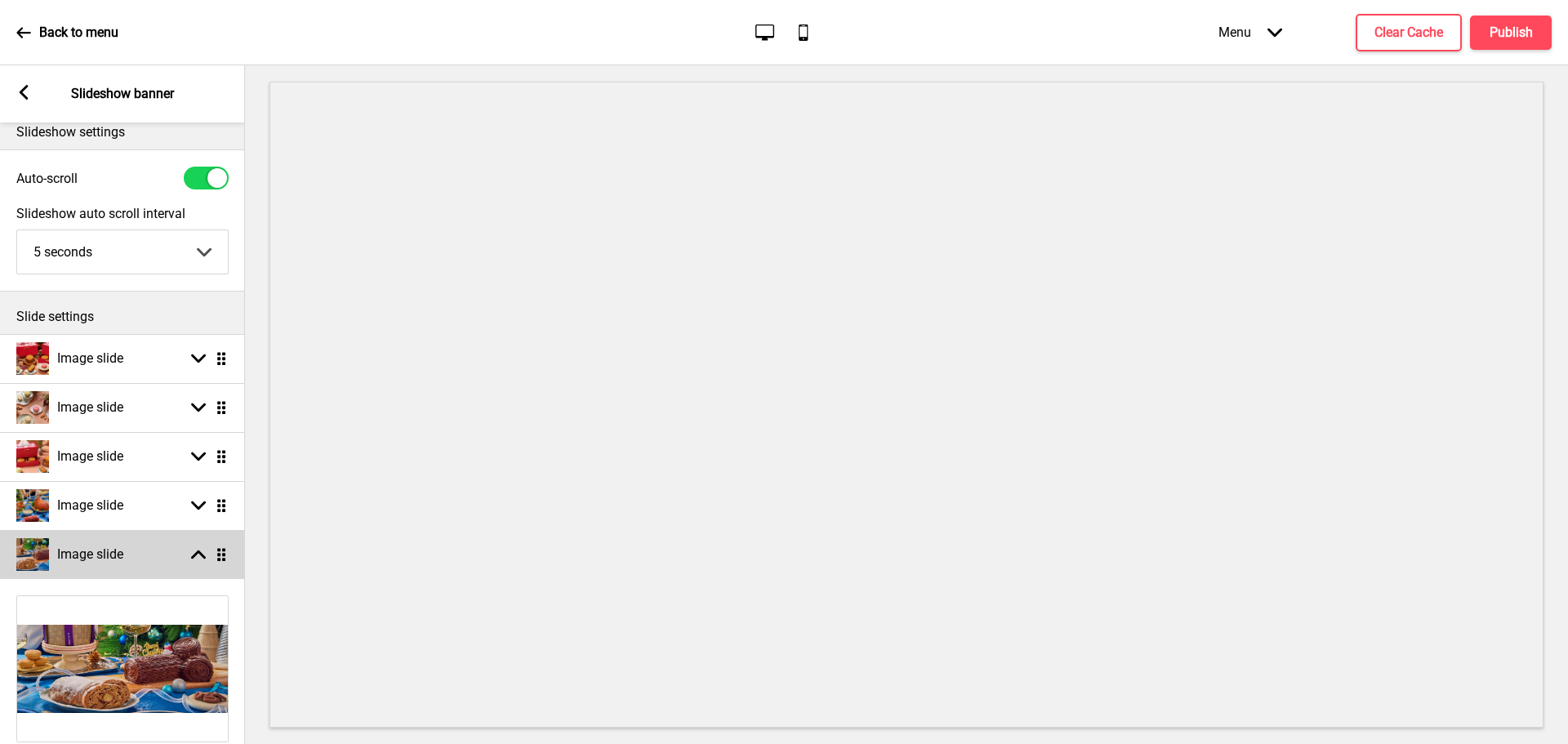
click at [200, 547] on rect at bounding box center [197, 553] width 15 height 15
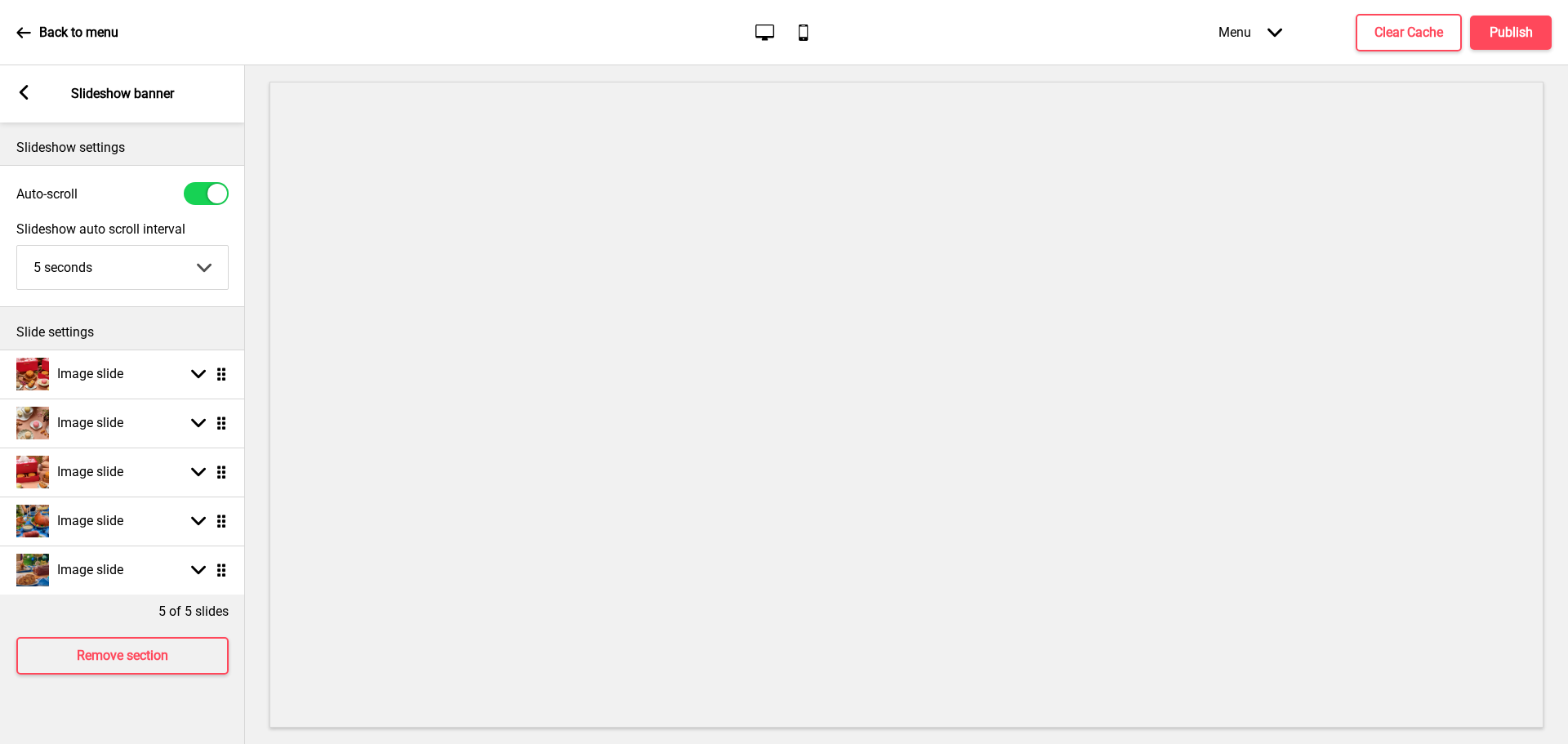
scroll to position [0, 0]
click at [192, 576] on rect at bounding box center [197, 569] width 15 height 15
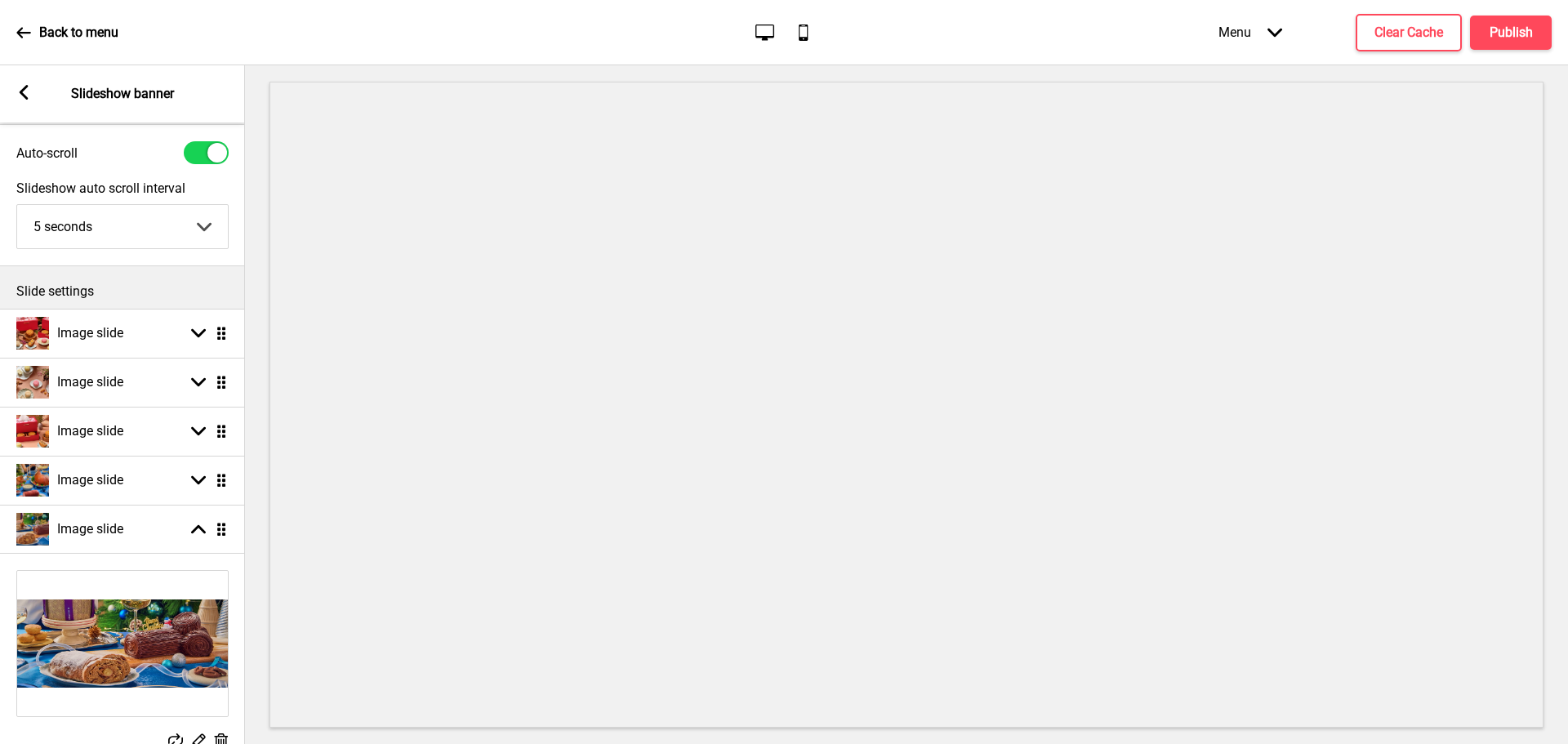
scroll to position [245, 0]
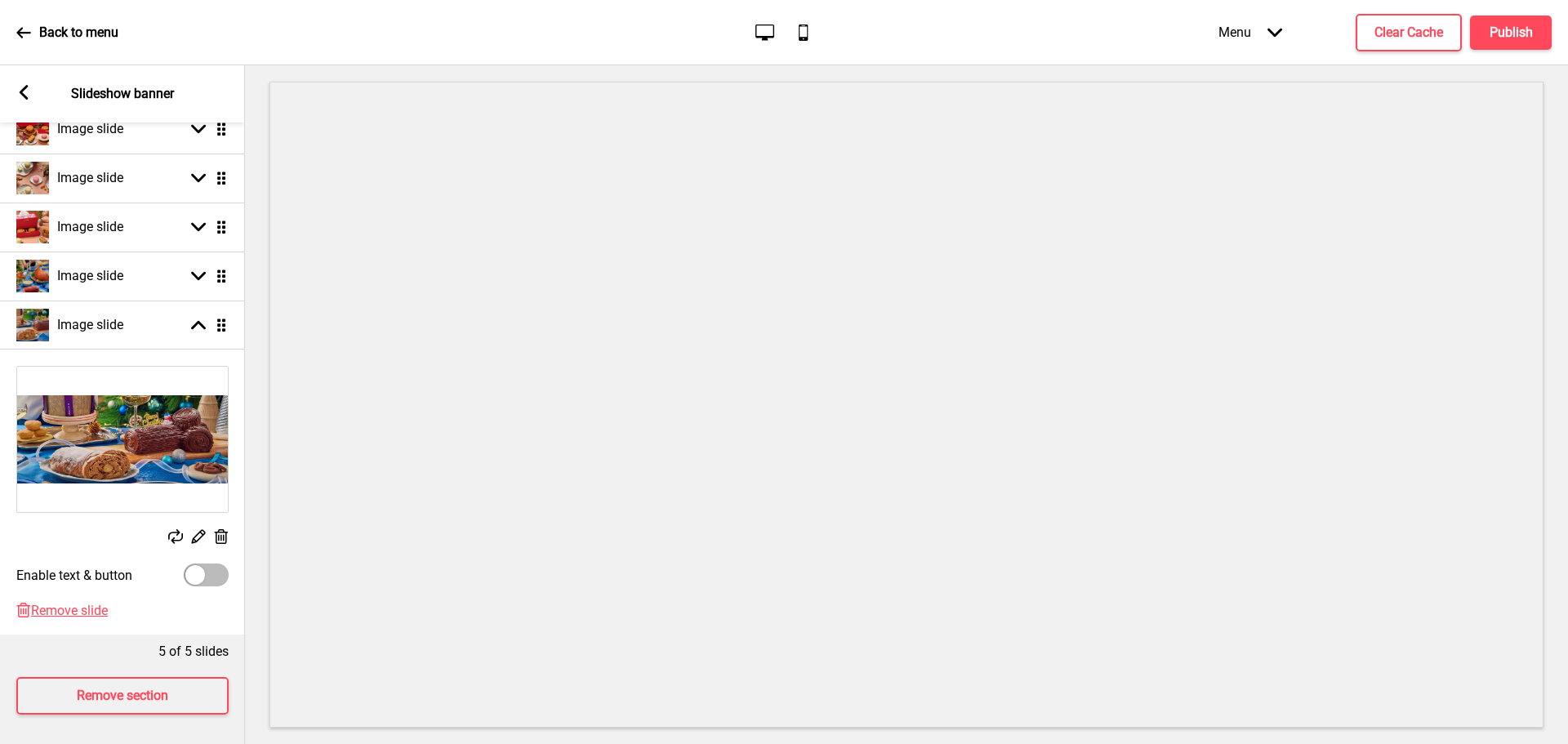
click at [177, 542] on icon at bounding box center [175, 536] width 15 height 15
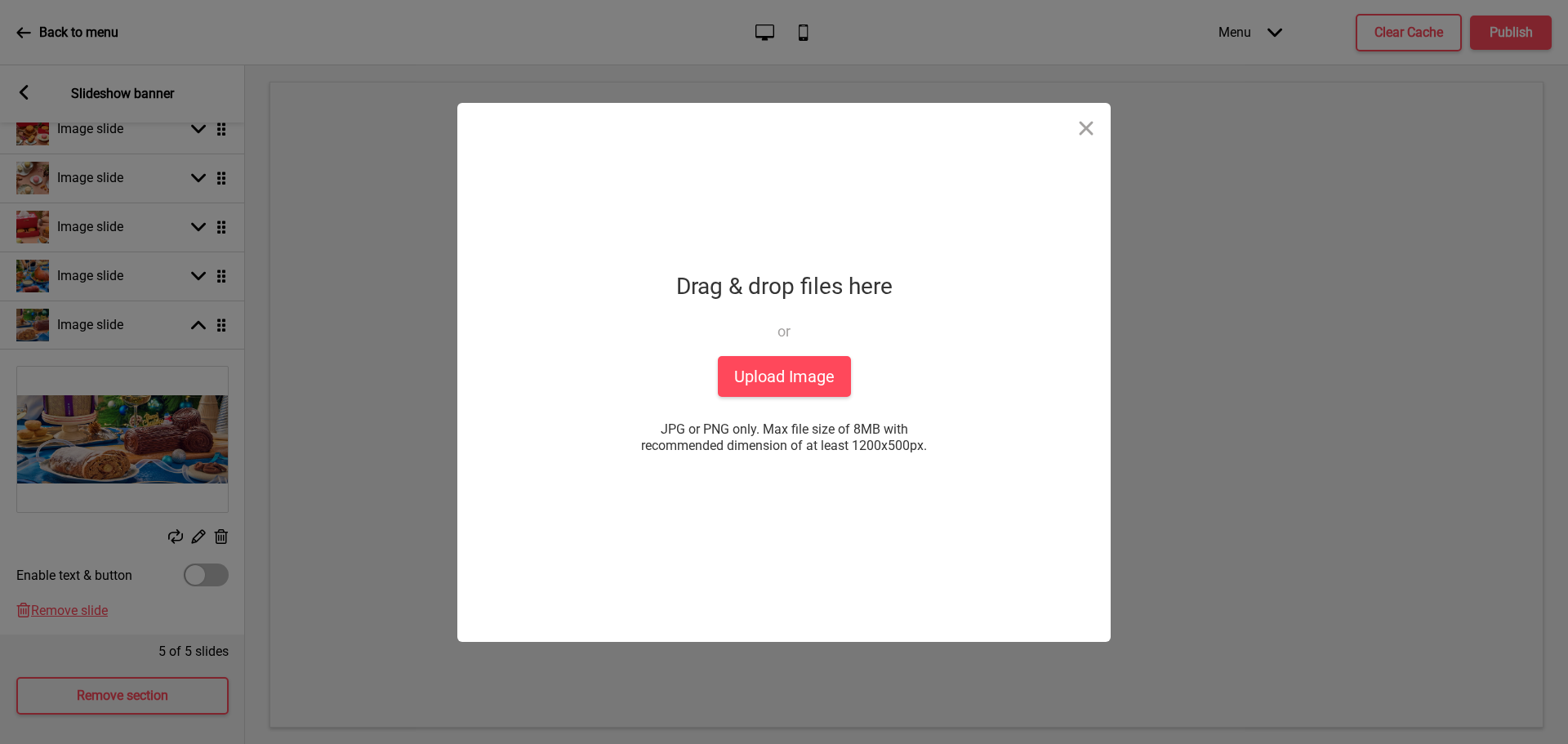
scroll to position [261, 0]
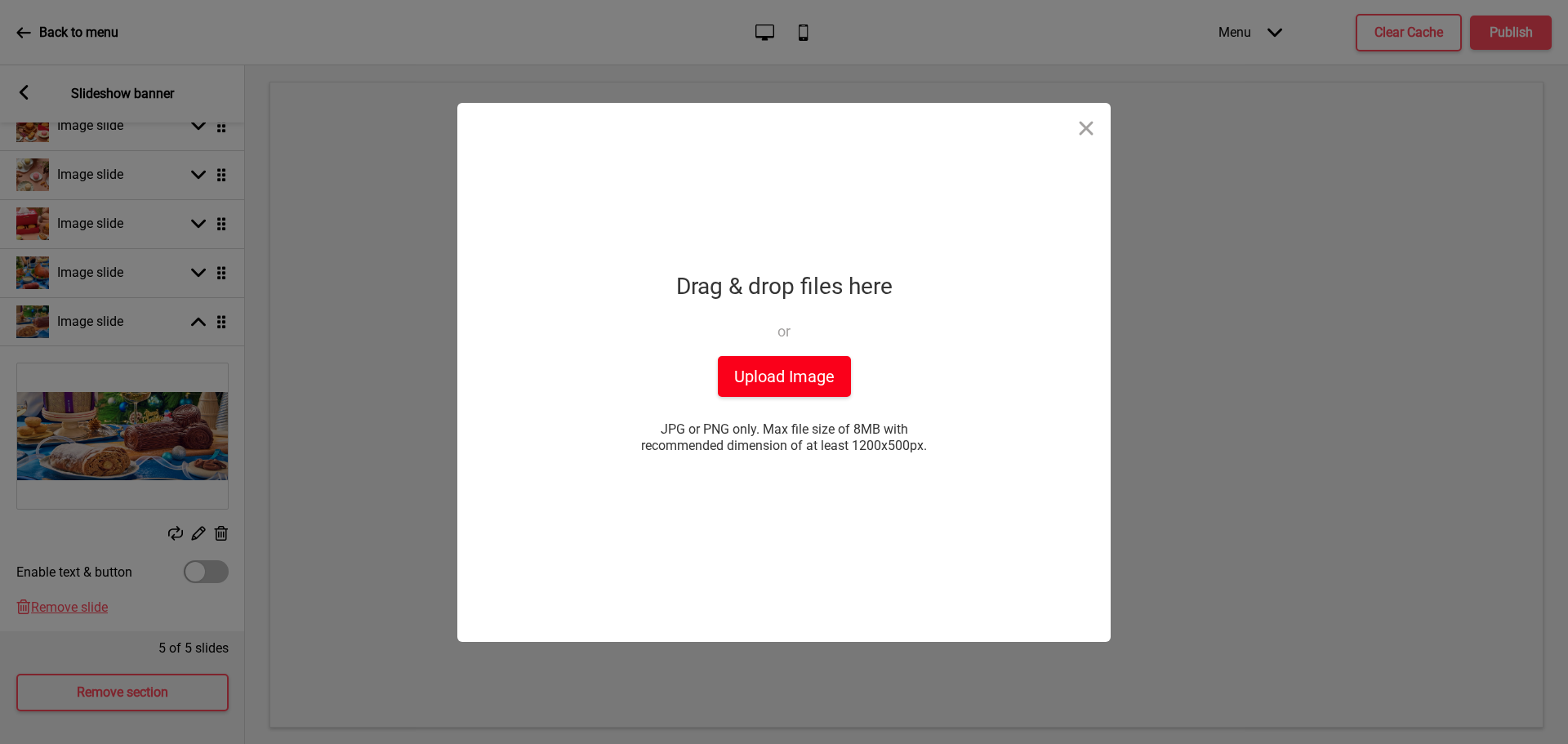
click at [832, 371] on button "Upload Image" at bounding box center [784, 376] width 133 height 41
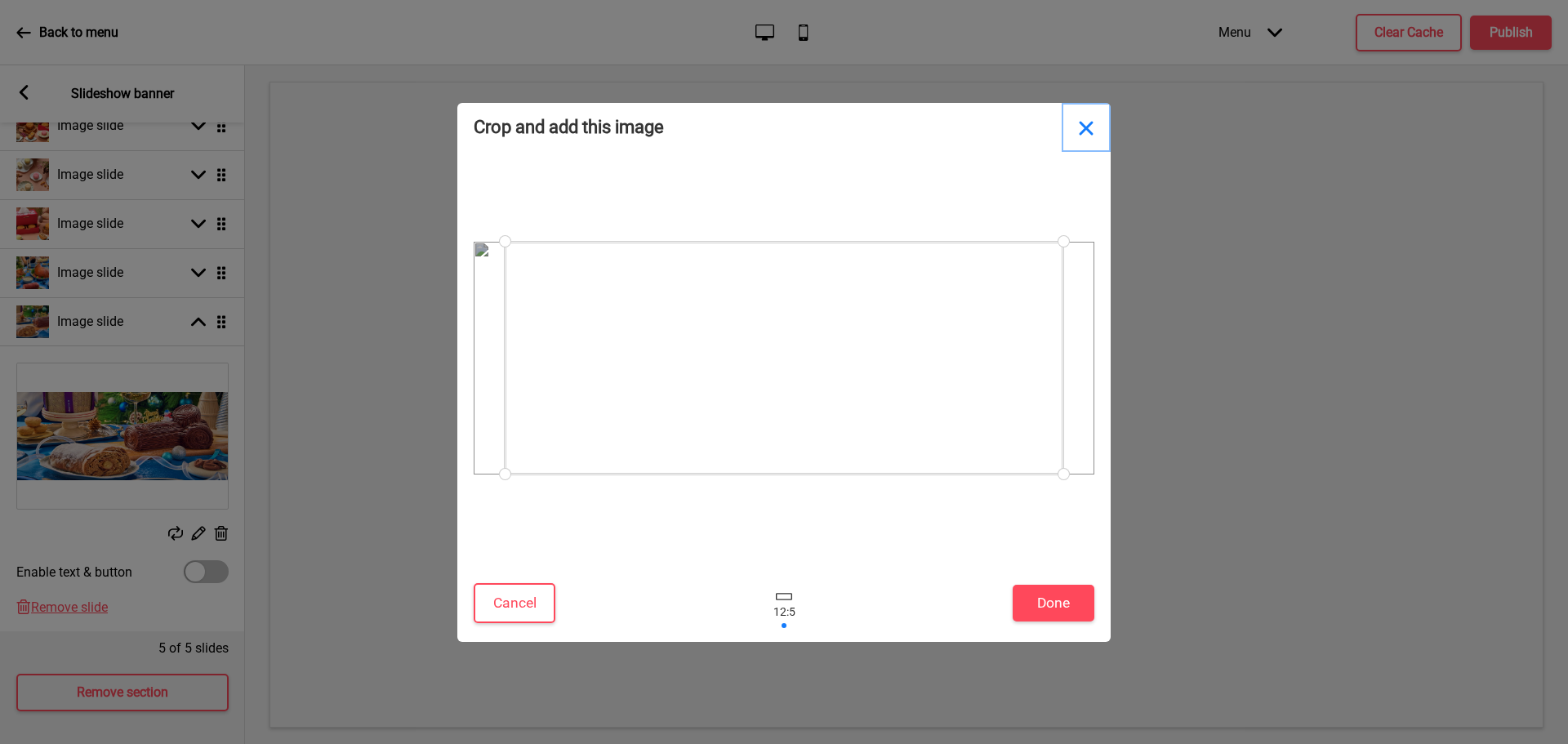
click at [1085, 135] on button "Close" at bounding box center [1086, 127] width 49 height 49
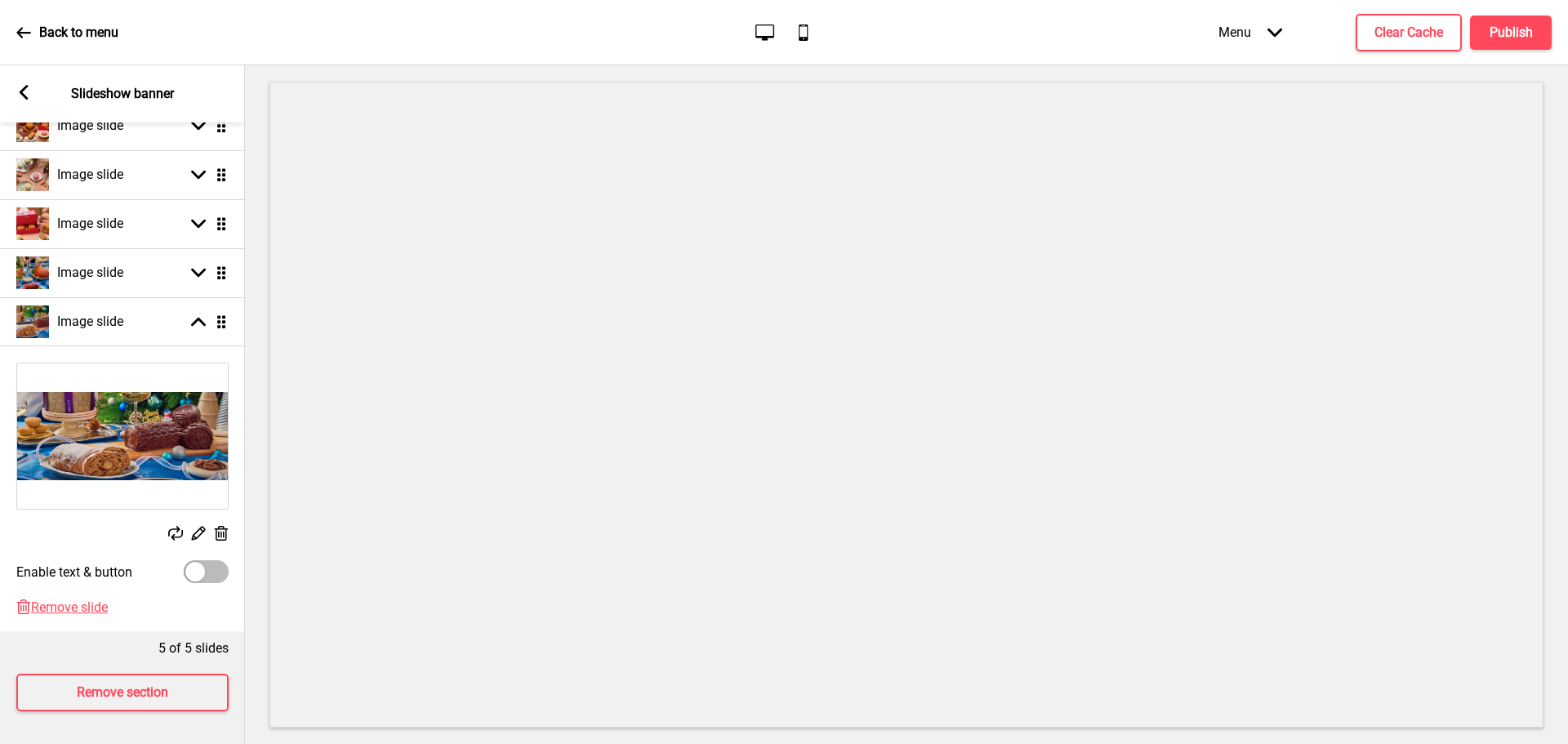
click at [168, 526] on icon at bounding box center [175, 533] width 15 height 15
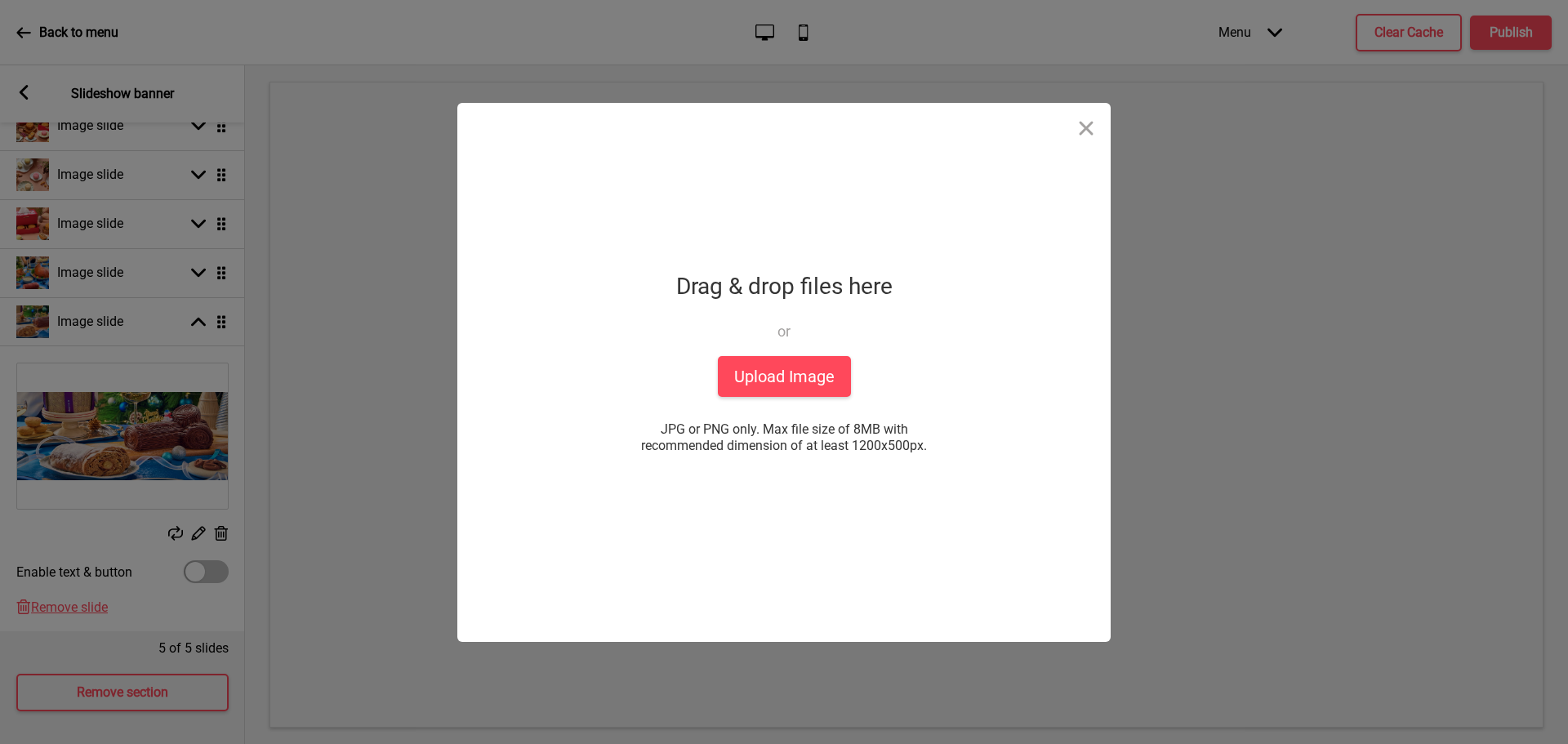
click at [840, 397] on div "Drop a file here Drag & drop files here or Upload files from your computer Uplo…" at bounding box center [784, 372] width 409 height 539
click at [836, 391] on button "Upload Image" at bounding box center [784, 376] width 133 height 41
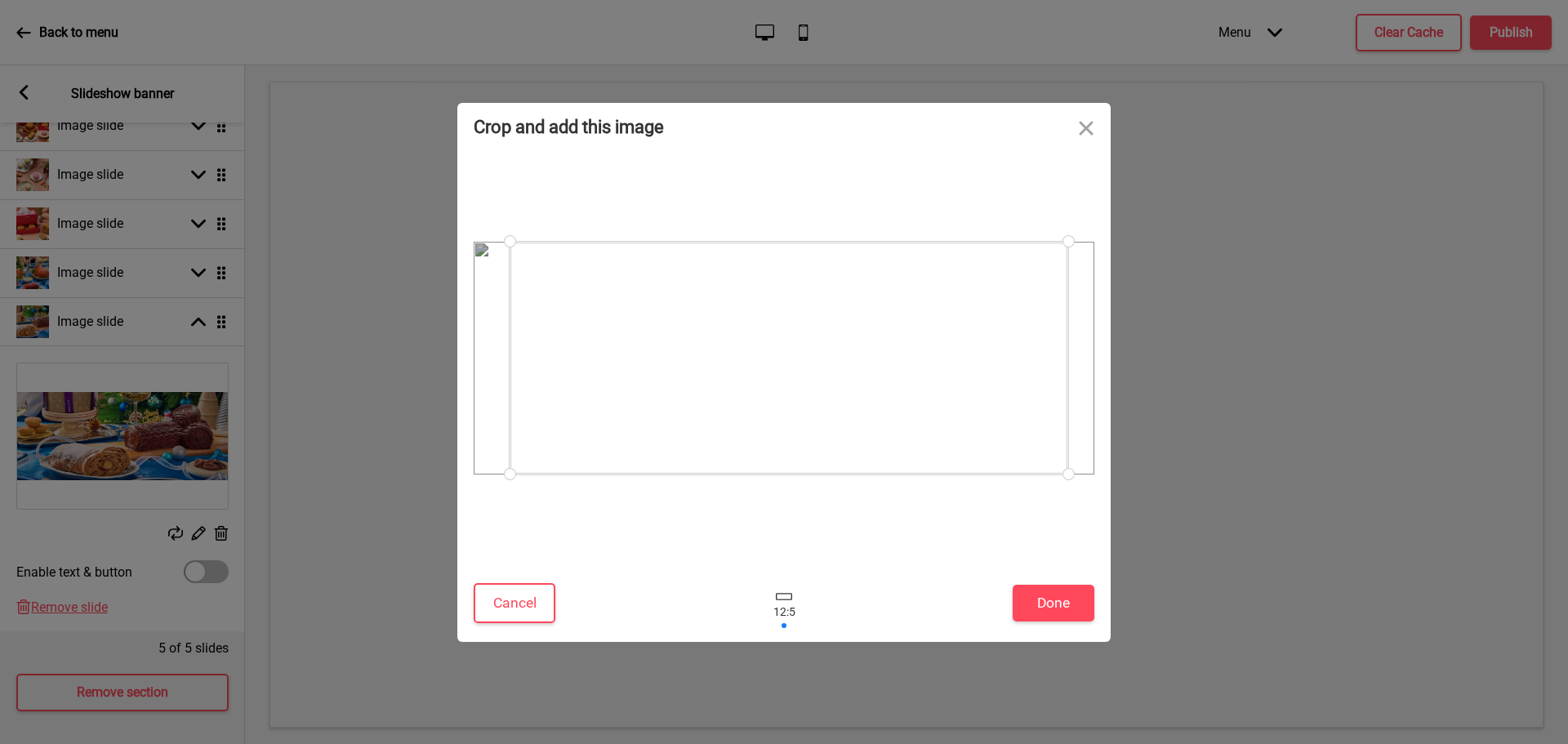
click at [910, 410] on div at bounding box center [789, 357] width 558 height 232
click at [915, 404] on div at bounding box center [793, 357] width 558 height 232
click at [1068, 597] on button "Done" at bounding box center [1053, 603] width 82 height 37
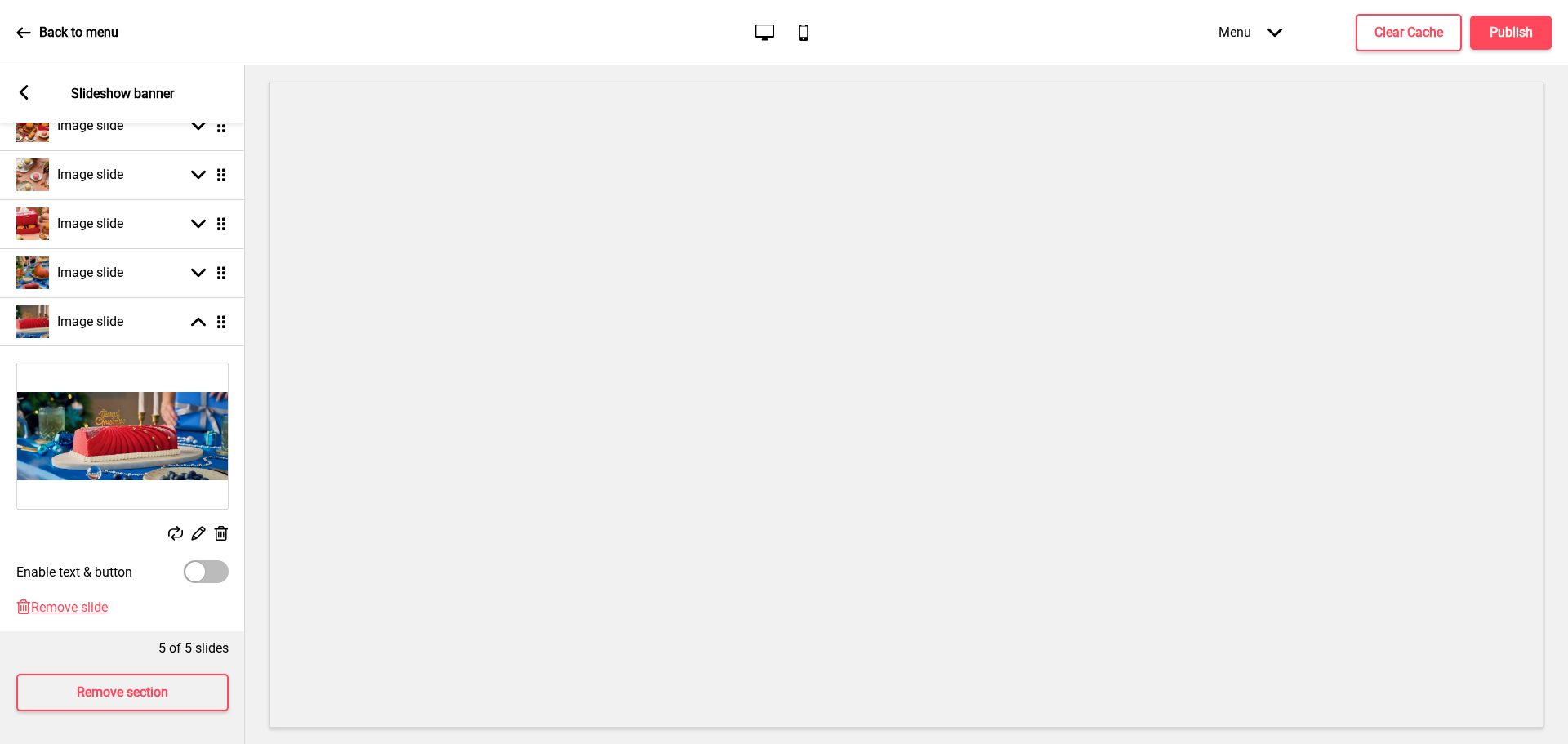
click at [25, 94] on rect at bounding box center [23, 91] width 15 height 15
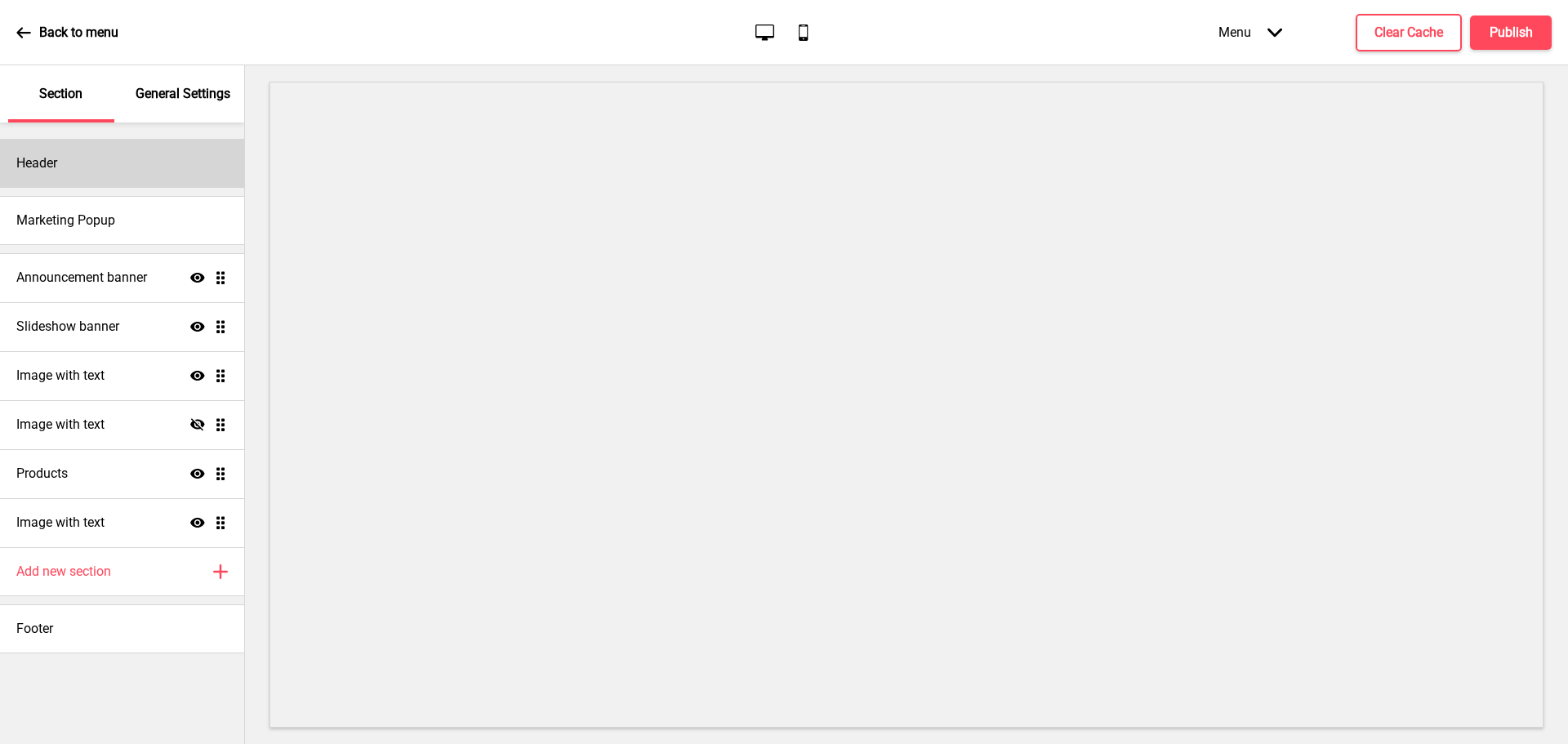
click at [149, 178] on div "Header" at bounding box center [122, 163] width 244 height 49
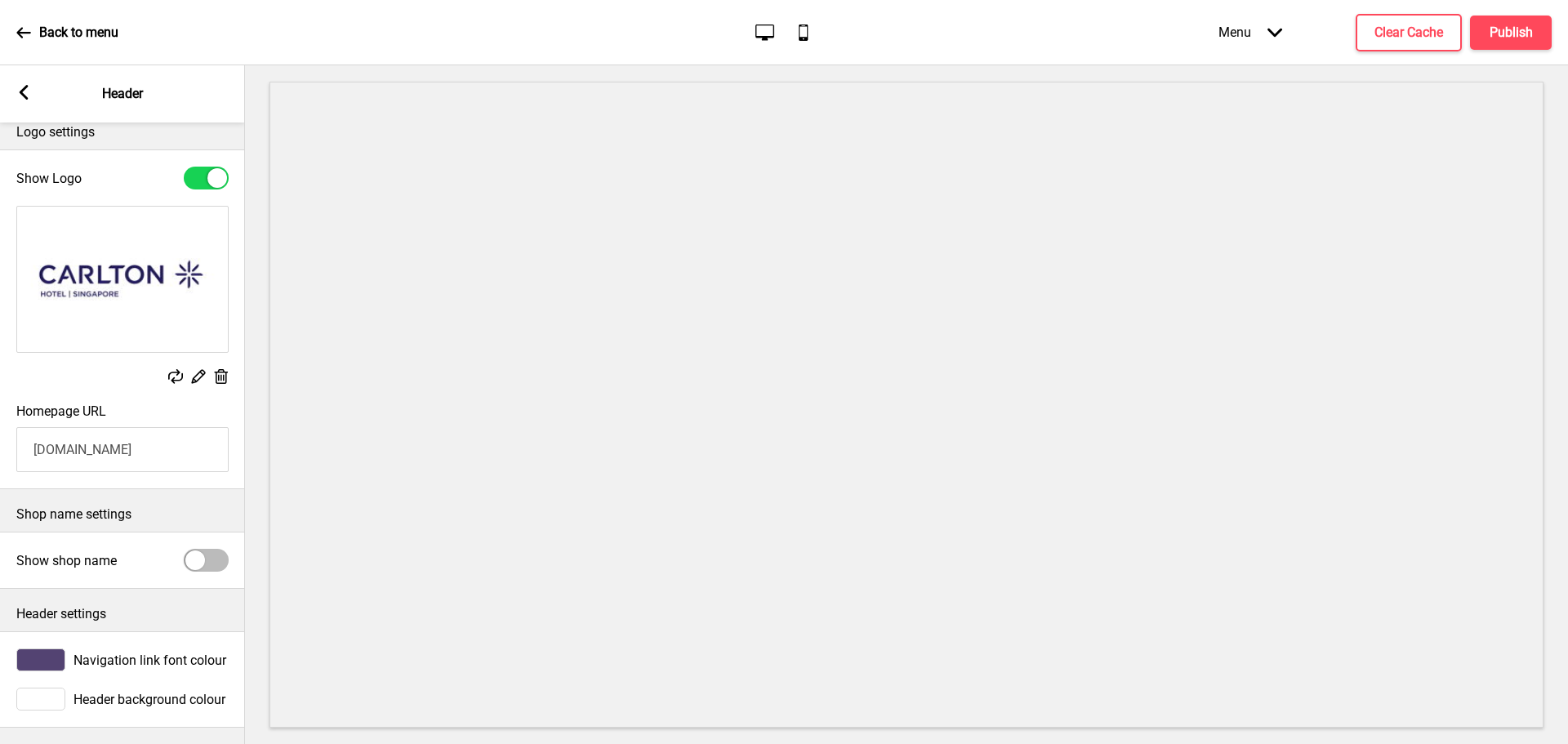
scroll to position [29, 0]
click at [31, 91] on div "Arrow left Header" at bounding box center [123, 93] width 245 height 57
click at [21, 91] on icon at bounding box center [23, 91] width 9 height 15
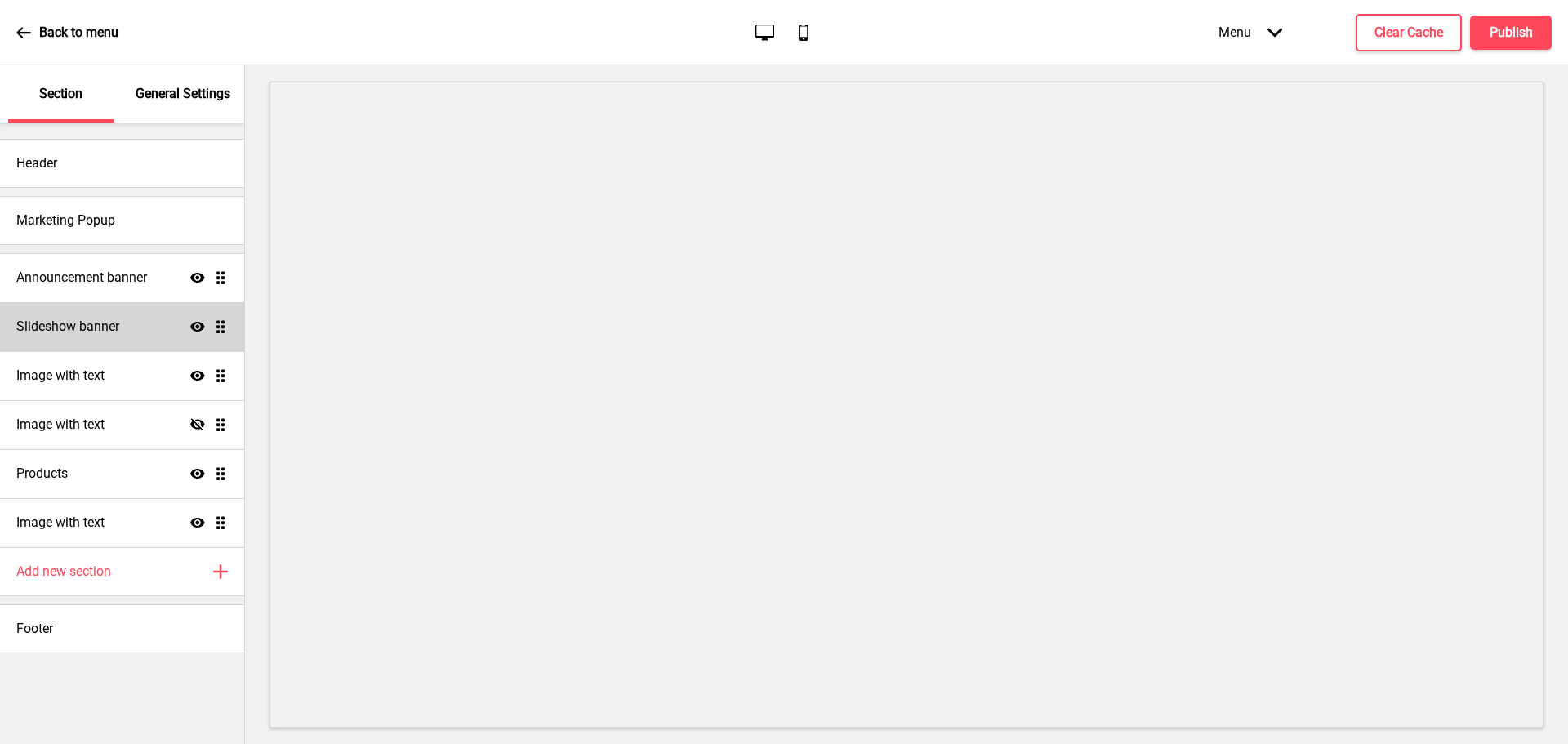
click at [80, 336] on div "Slideshow banner Show Drag" at bounding box center [122, 327] width 244 height 49
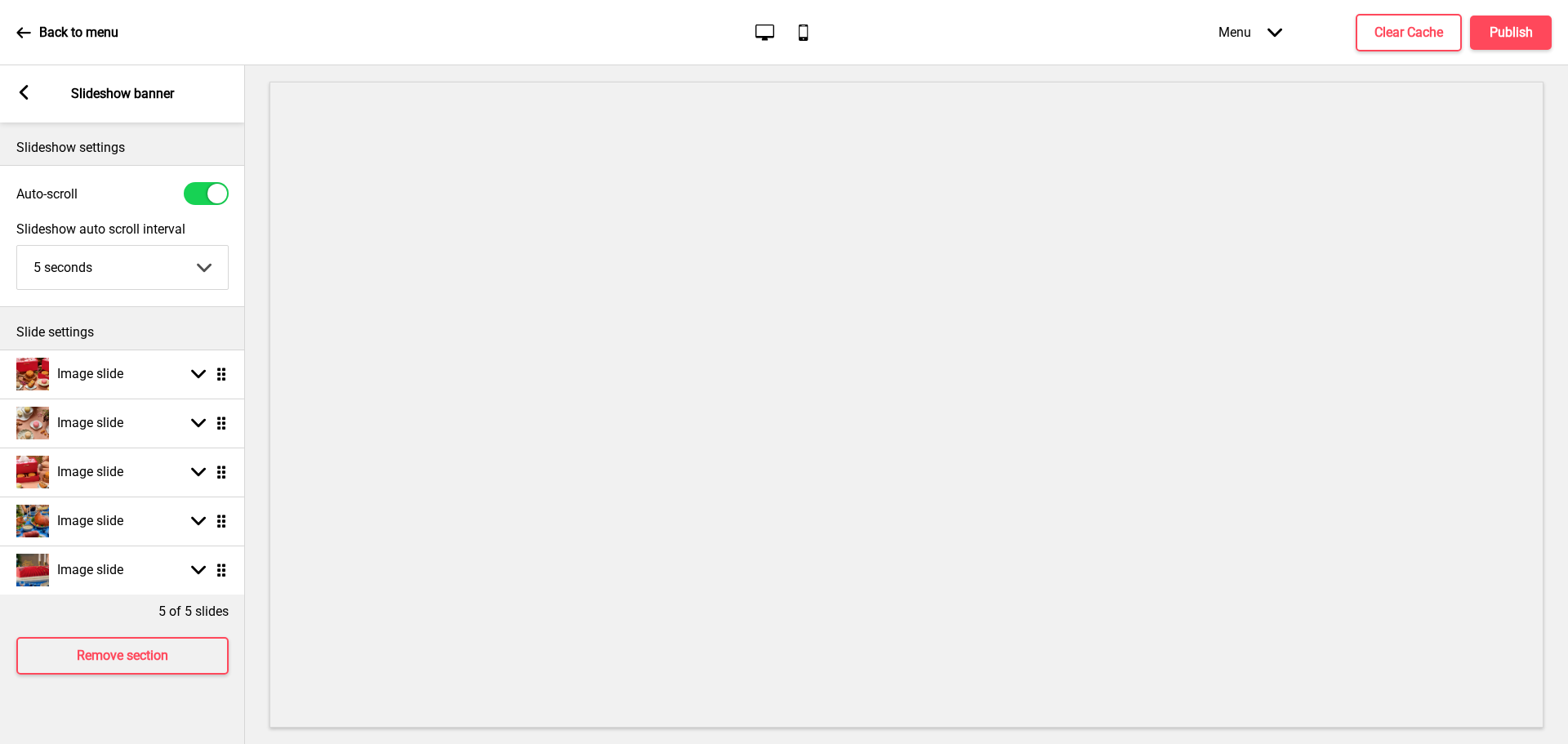
drag, startPoint x: 25, startPoint y: 94, endPoint x: 35, endPoint y: 103, distance: 13.5
click at [24, 94] on g at bounding box center [23, 91] width 15 height 15
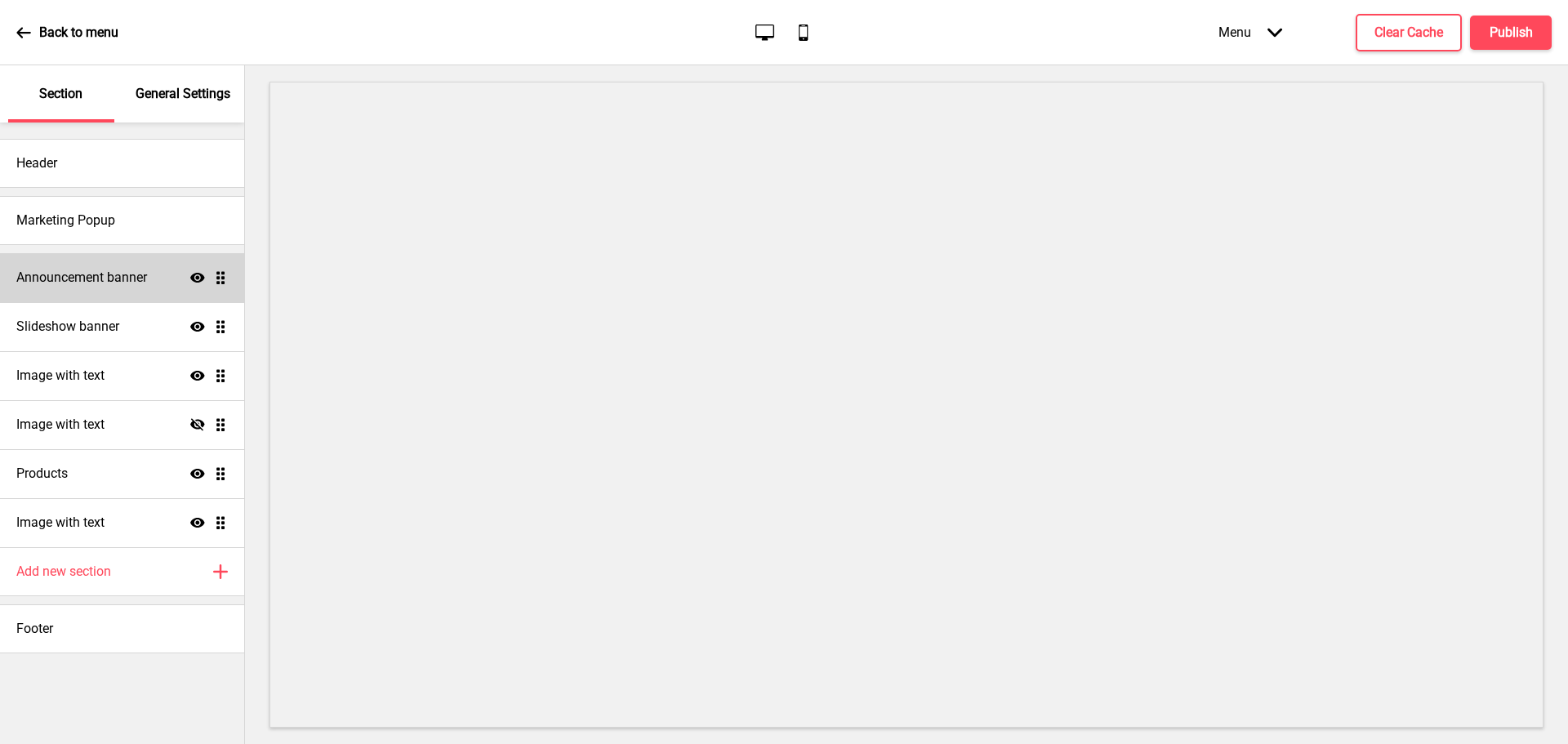
click at [106, 266] on div "Announcement banner Show Drag" at bounding box center [122, 277] width 244 height 49
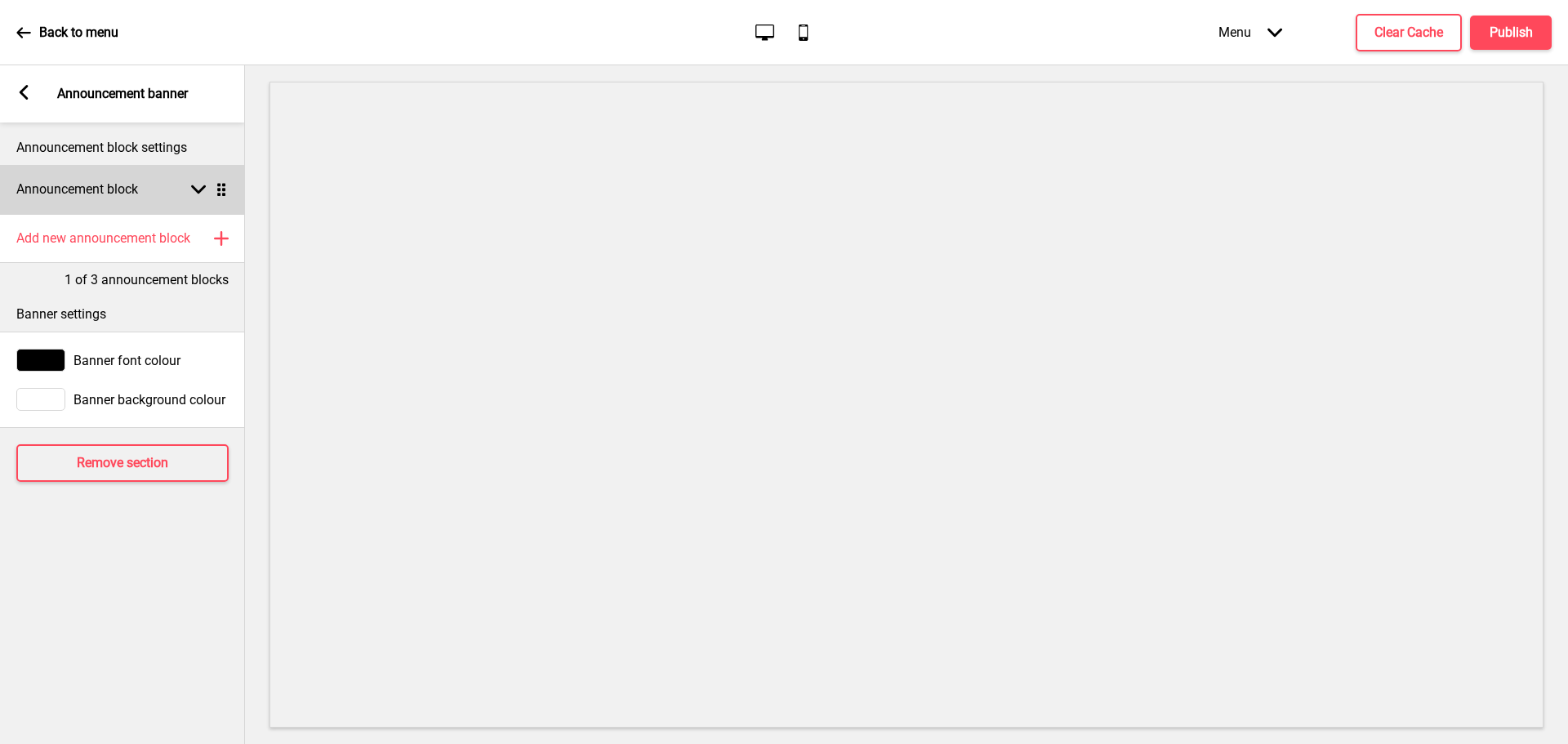
click at [102, 200] on div "Announcement block Arrow down Drag" at bounding box center [123, 190] width 245 height 49
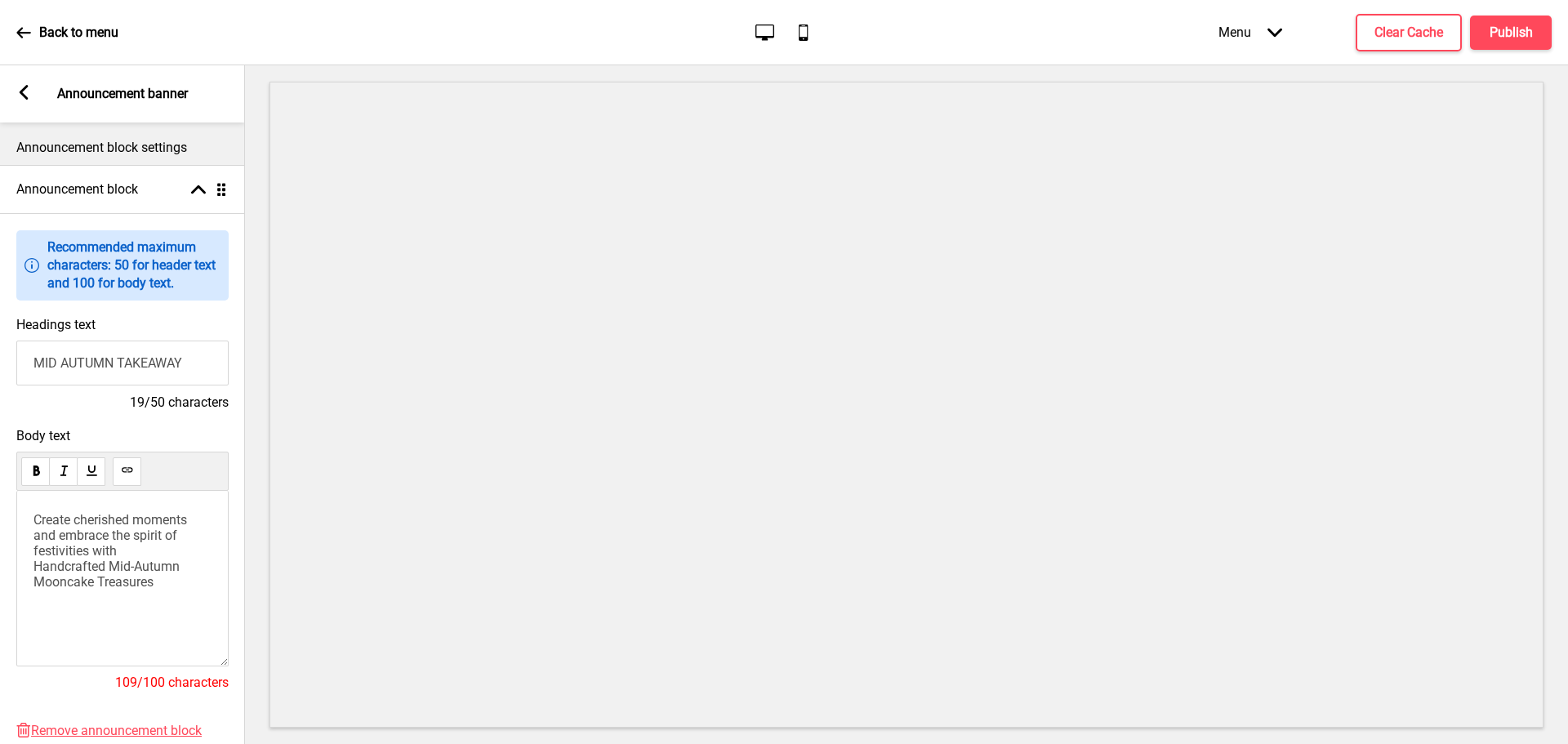
click at [125, 344] on input "MID AUTUMN TAKEAWAY" at bounding box center [123, 363] width 212 height 45
click at [125, 353] on input "MID AUTUMN TAKEAWAY" at bounding box center [123, 363] width 212 height 45
click at [119, 362] on input "MID AUTUMN TAKEAWAY" at bounding box center [123, 363] width 212 height 45
drag, startPoint x: 116, startPoint y: 363, endPoint x: 35, endPoint y: 360, distance: 81.1
click at [35, 360] on input "MID AUTUMN TAKEAWAY" at bounding box center [123, 363] width 212 height 45
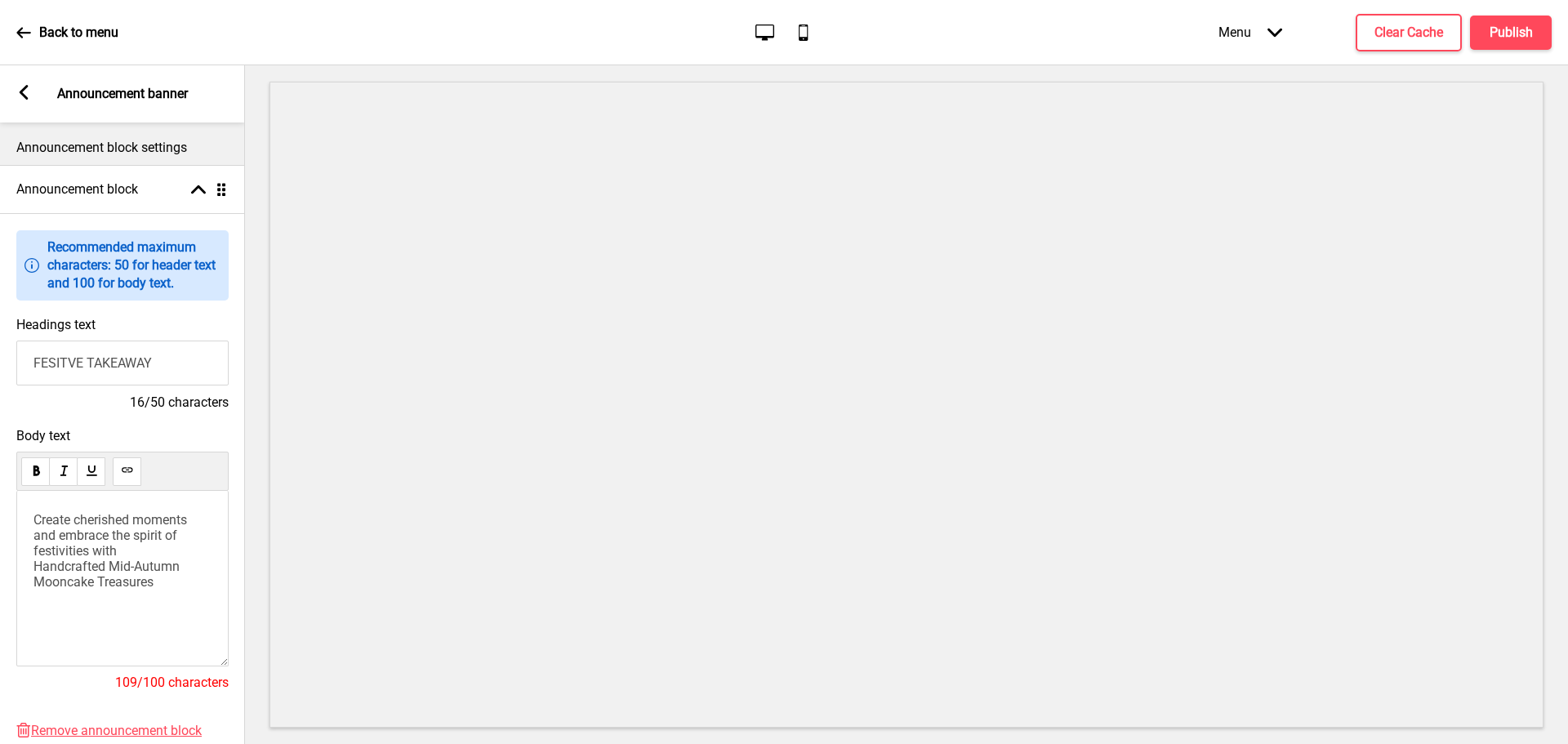
click at [155, 361] on input "FESITVE TAKEAWAY" at bounding box center [123, 363] width 212 height 45
type input "FESITVE TAKEAWAY DELIGHTS"
click at [131, 578] on span "Create cherished moments and embrace the spirit of festivities with Handcrafted…" at bounding box center [111, 550] width 157 height 78
click at [162, 580] on p "Create cherished moments and embrace the spirit of festivities with Handcrafted…" at bounding box center [122, 550] width 178 height 78
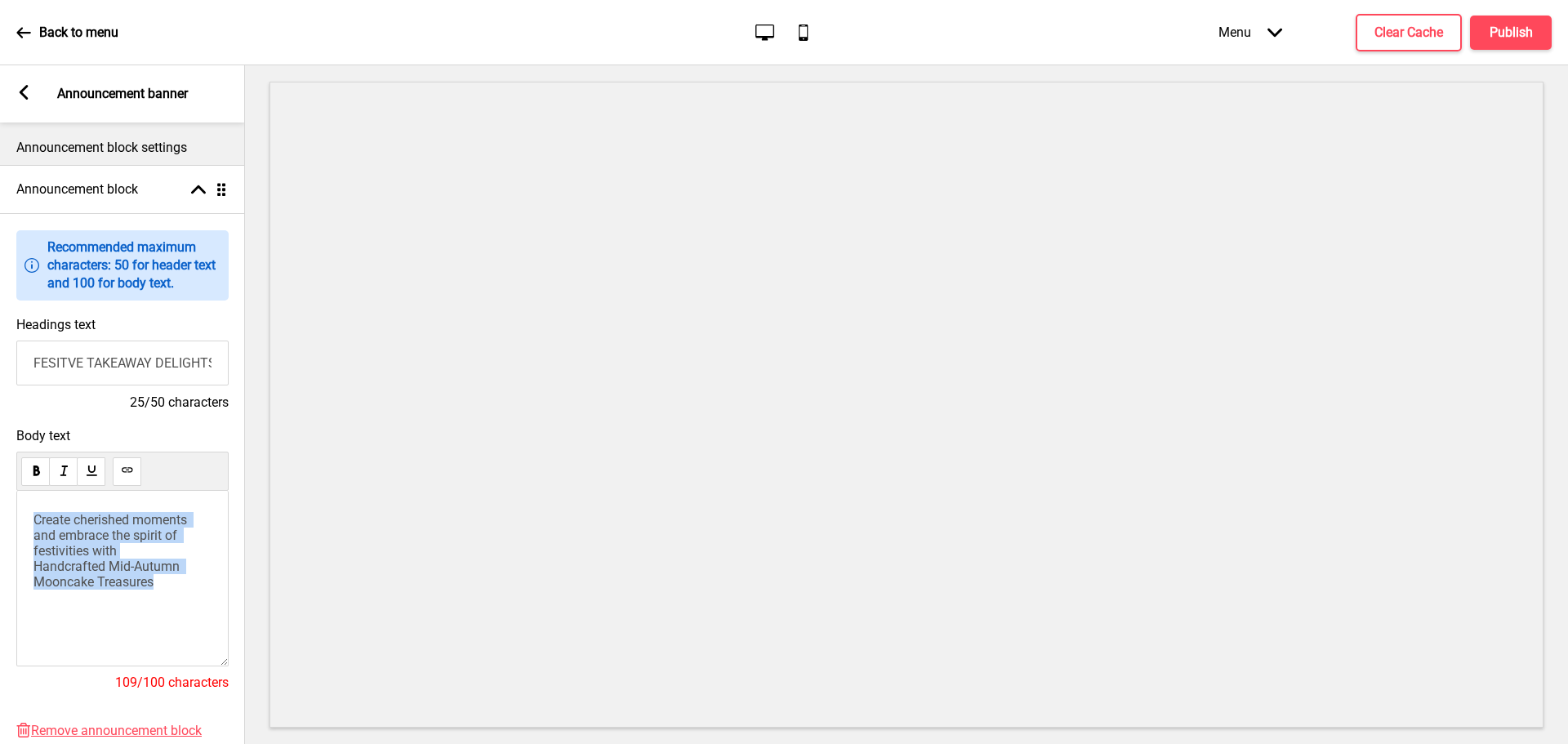
drag, startPoint x: 164, startPoint y: 587, endPoint x: 35, endPoint y: 527, distance: 142.3
click at [35, 527] on p "Create cherished moments and embrace the spirit of festivities with Handcrafted…" at bounding box center [122, 550] width 178 height 78
click at [129, 559] on p "Create cherished moments and embrace the spirit of festivities with Handcrafted…" at bounding box center [122, 550] width 178 height 78
click at [149, 587] on span "Create cherished moments and embrace the spirit of festivities with Handcrafted…" at bounding box center [111, 550] width 157 height 78
drag, startPoint x: 155, startPoint y: 600, endPoint x: 26, endPoint y: 521, distance: 151.3
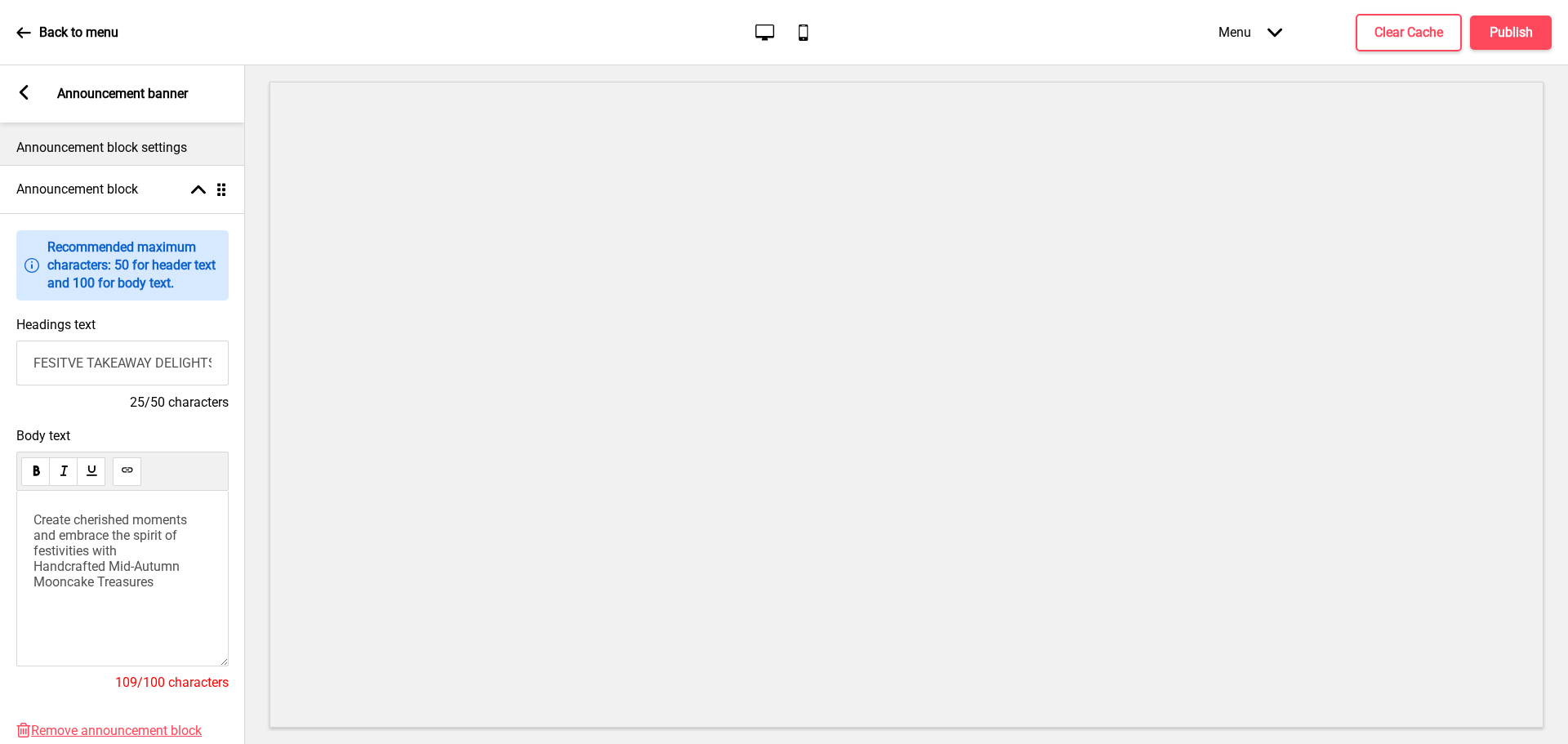
click at [26, 521] on div "Create cherished moments and embrace the spirit of festivities with Handcrafted…" at bounding box center [123, 578] width 212 height 175
click at [63, 538] on span "Create cherished moments and embrace the spirit of festivities with Handcrafted…" at bounding box center [111, 550] width 157 height 78
click at [33, 521] on span "Create cherished moments and embrace the spirit of festivities with Handcrafted…" at bounding box center [111, 550] width 157 height 78
click at [129, 539] on span "Create cherished moments and embrace the spirit of festivities with Handcrafted…" at bounding box center [111, 550] width 157 height 78
click at [177, 541] on span "Create cherished moments and embrace the spirit of festivities with Handcrafted…" at bounding box center [111, 550] width 157 height 78
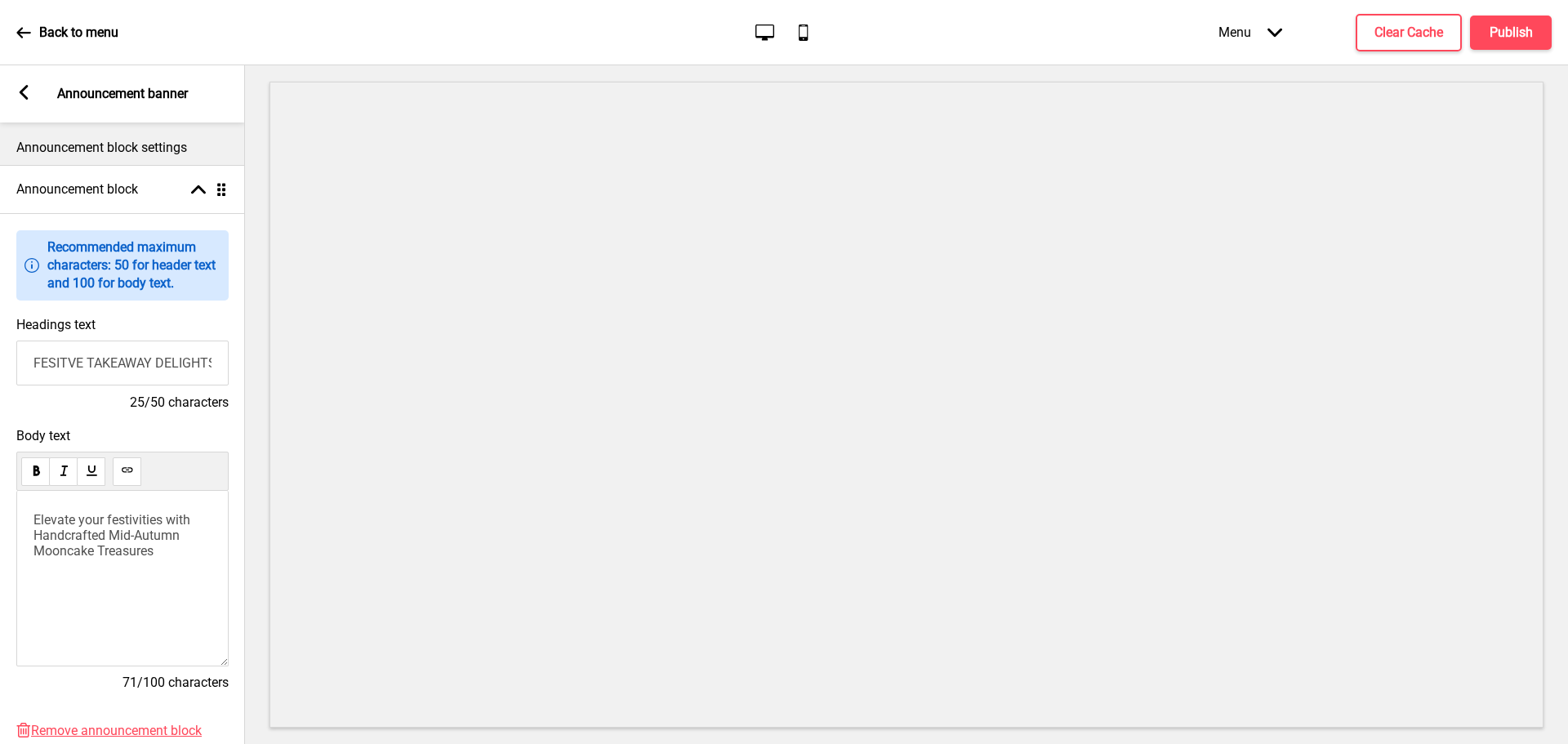
click at [159, 546] on span "Elevate your festivities with Handcrafted Mid-Autumn Mooncake Treasures" at bounding box center [111, 535] width 157 height 47
drag, startPoint x: 158, startPoint y: 555, endPoint x: 36, endPoint y: 536, distance: 123.5
click at [36, 536] on p "Elevate your festivities with Handcrafted Mid-Autumn Mooncake Treasures" at bounding box center [122, 535] width 178 height 47
click at [62, 361] on input "FESITVE TAKEAWAY DELIGHTS" at bounding box center [123, 363] width 212 height 45
click at [185, 361] on input "FESTIVE TAKEAWAY DELIGHTS" at bounding box center [123, 363] width 212 height 45
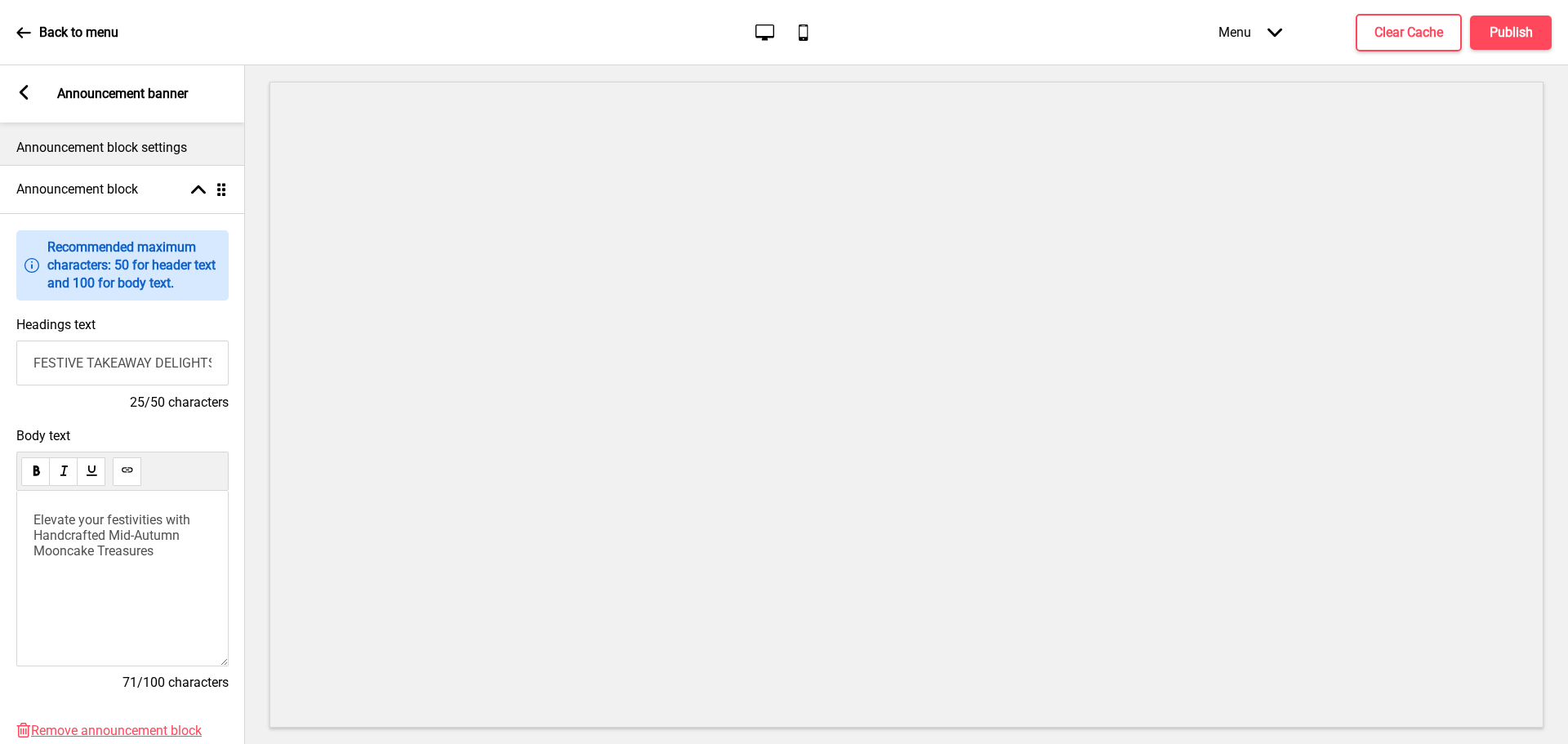
click at [185, 363] on input "FESTIVE TAKEAWAY DELIGHTS" at bounding box center [123, 363] width 212 height 45
type input "FESTIVE TAKEAWAYS"
click at [132, 558] on span "Elevate your festivities with Handcrafted Mid-Autumn Mooncake Treasures" at bounding box center [111, 535] width 157 height 47
click at [147, 558] on span "Elevate your festivities with Handcrafted Mid-Autumn Mooncake Treasures" at bounding box center [111, 535] width 157 height 47
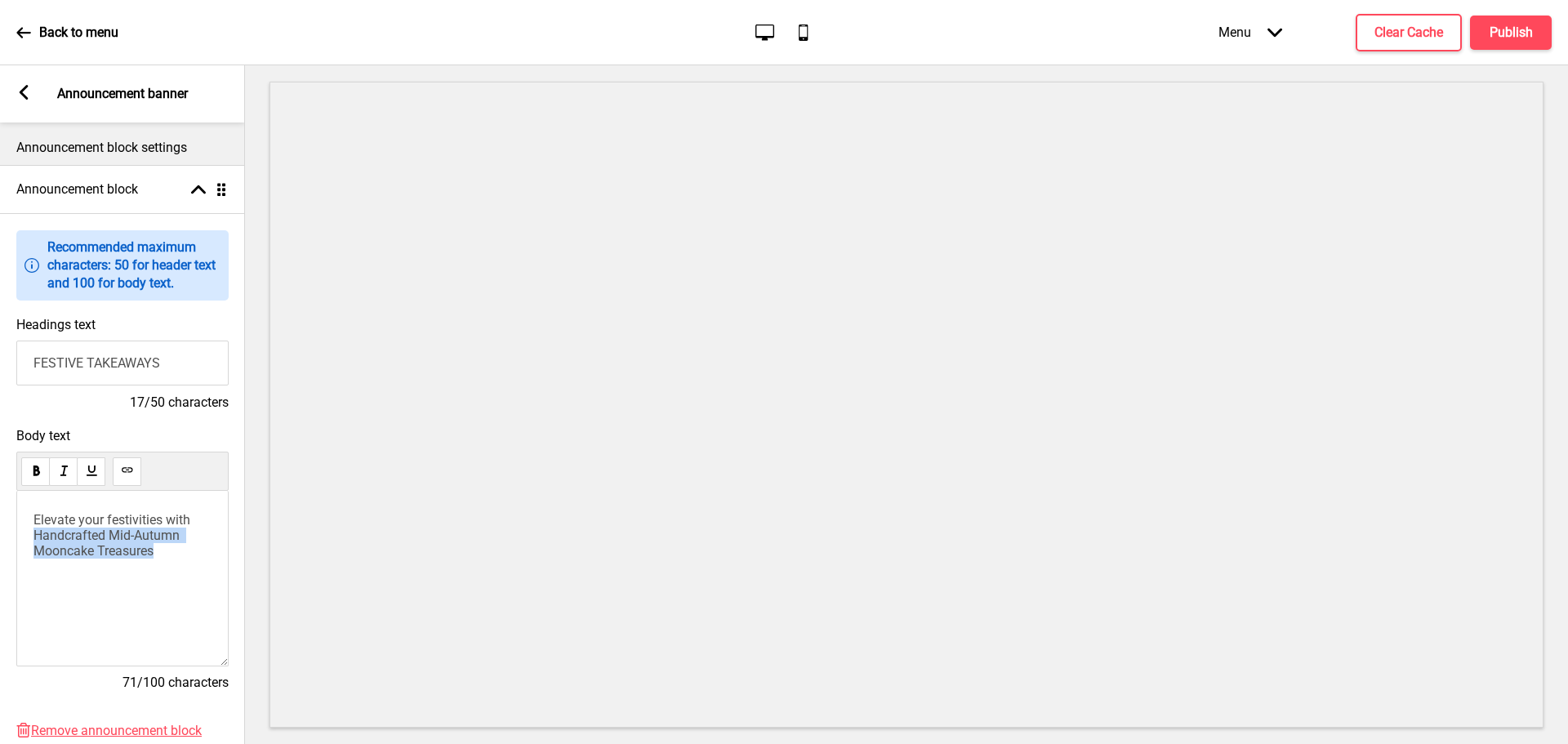
drag, startPoint x: 155, startPoint y: 556, endPoint x: 28, endPoint y: 539, distance: 128.1
click at [28, 539] on div "Elevate your festivities with Handcrafted Mid-Autumn Mooncake Treasures" at bounding box center [123, 578] width 212 height 175
click at [159, 522] on span "Elevate your festivities with Gourmet Festive Delights" at bounding box center [111, 527] width 157 height 31
click at [166, 518] on span "Elevate your festivities with Gourmet Festive Delights" at bounding box center [111, 527] width 157 height 31
click at [128, 546] on p "Elevate your festivities this Christmas with Gourmet Festive Delights" at bounding box center [122, 535] width 178 height 47
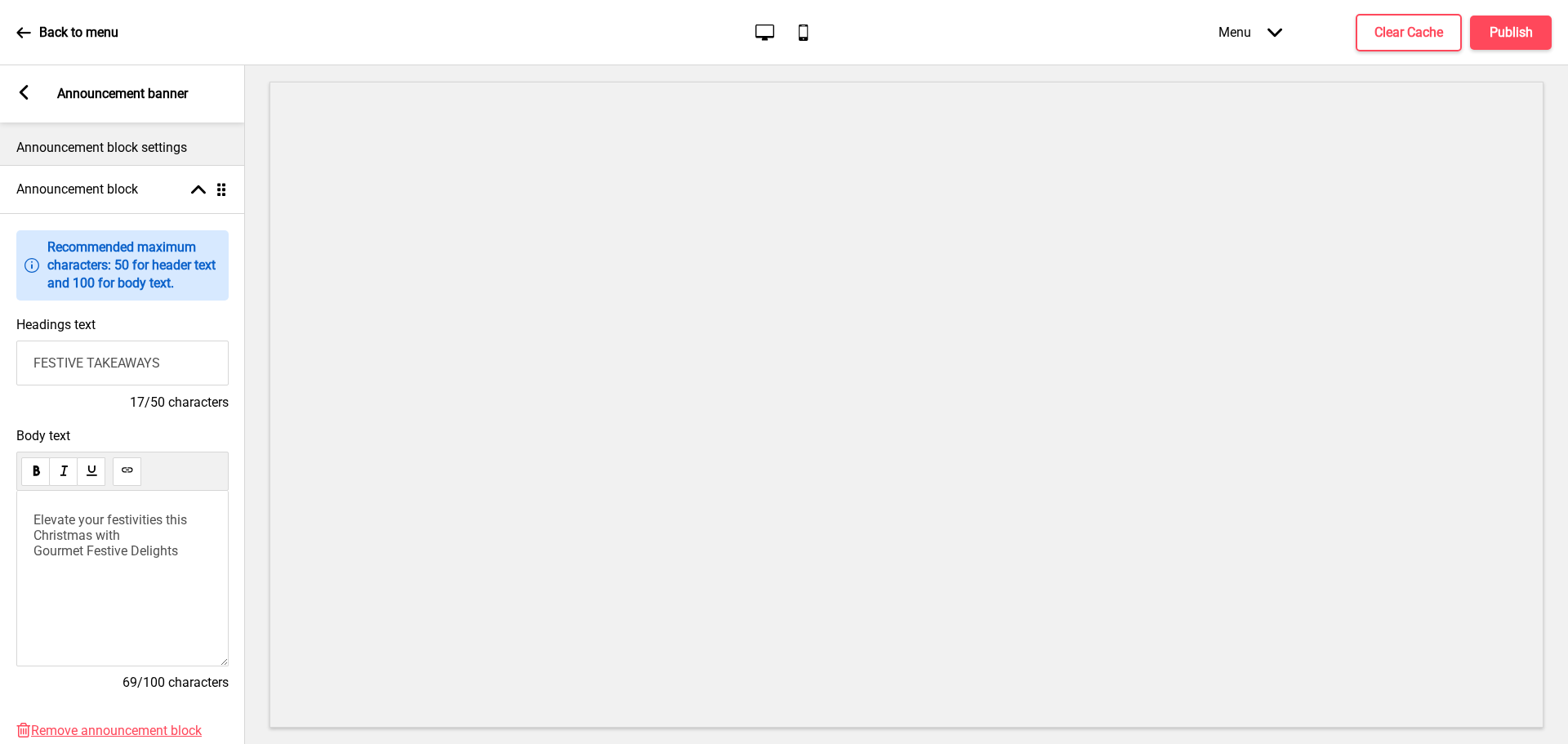
click at [34, 553] on span "Elevate your festivities this Christmas with Gourmet Festive Delights" at bounding box center [111, 535] width 157 height 47
click at [185, 564] on p "Gourmet Festive Delights" at bounding box center [122, 564] width 178 height 16
click at [209, 564] on p "Gourmet Festive Delights" at bounding box center [122, 564] width 178 height 16
click at [149, 536] on p "Elevate your festivities this Christmas with" at bounding box center [122, 527] width 178 height 31
click at [160, 525] on span "Elevate your festivities this Christmas with" at bounding box center [111, 527] width 157 height 31
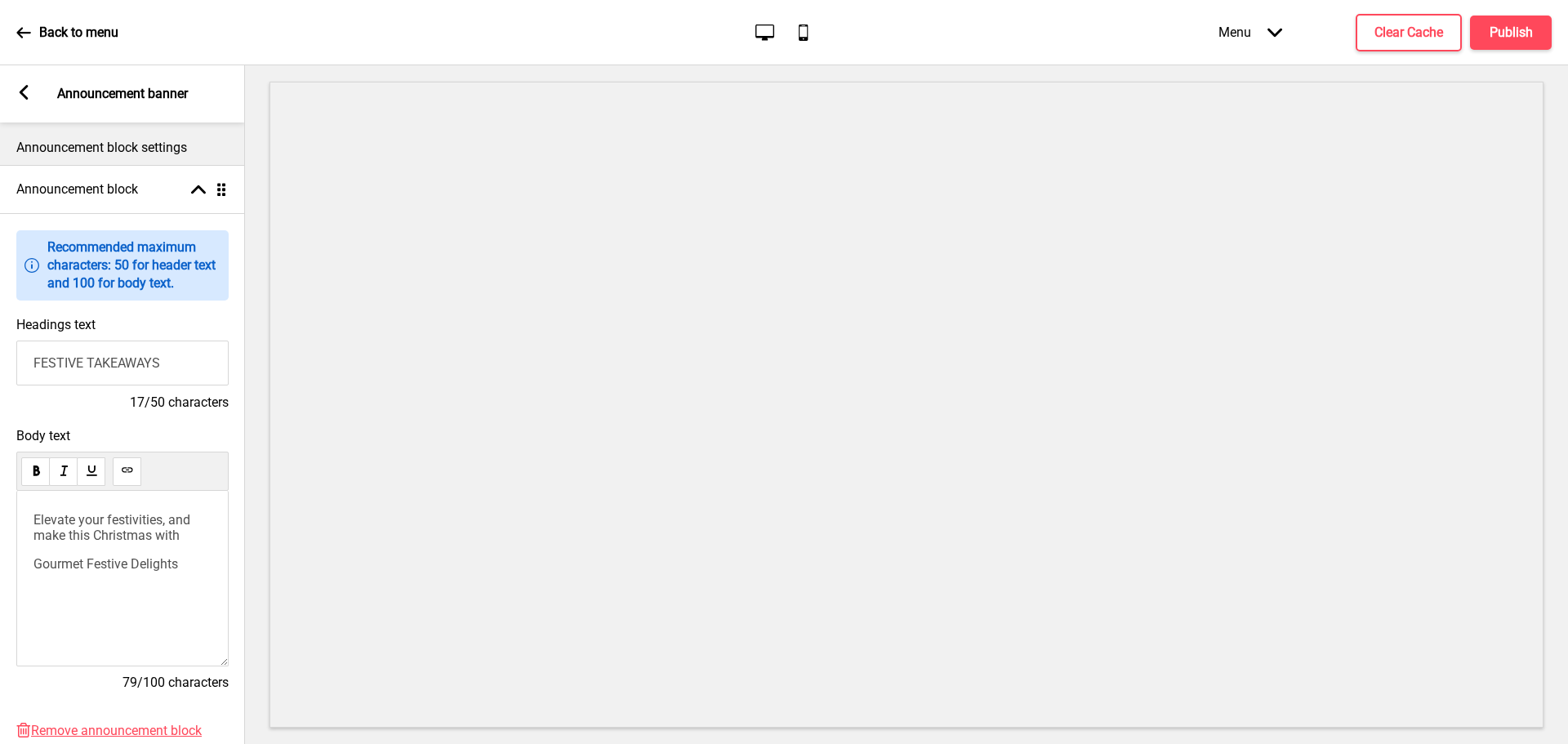
click at [156, 541] on span "Elevate your festivities, and make this Christmas with" at bounding box center [113, 527] width 160 height 31
click at [142, 558] on p "Elevate your festivities, and make this Christmas unforgettablewith" at bounding box center [122, 535] width 178 height 47
click at [35, 587] on span "Gourmet Festive Delights" at bounding box center [105, 580] width 145 height 16
click at [136, 565] on div "Elevate your festivities, and make this Christmas unforgettable with Gourmet Fe…" at bounding box center [122, 549] width 178 height 75
drag, startPoint x: 114, startPoint y: 561, endPoint x: 24, endPoint y: 562, distance: 90.0
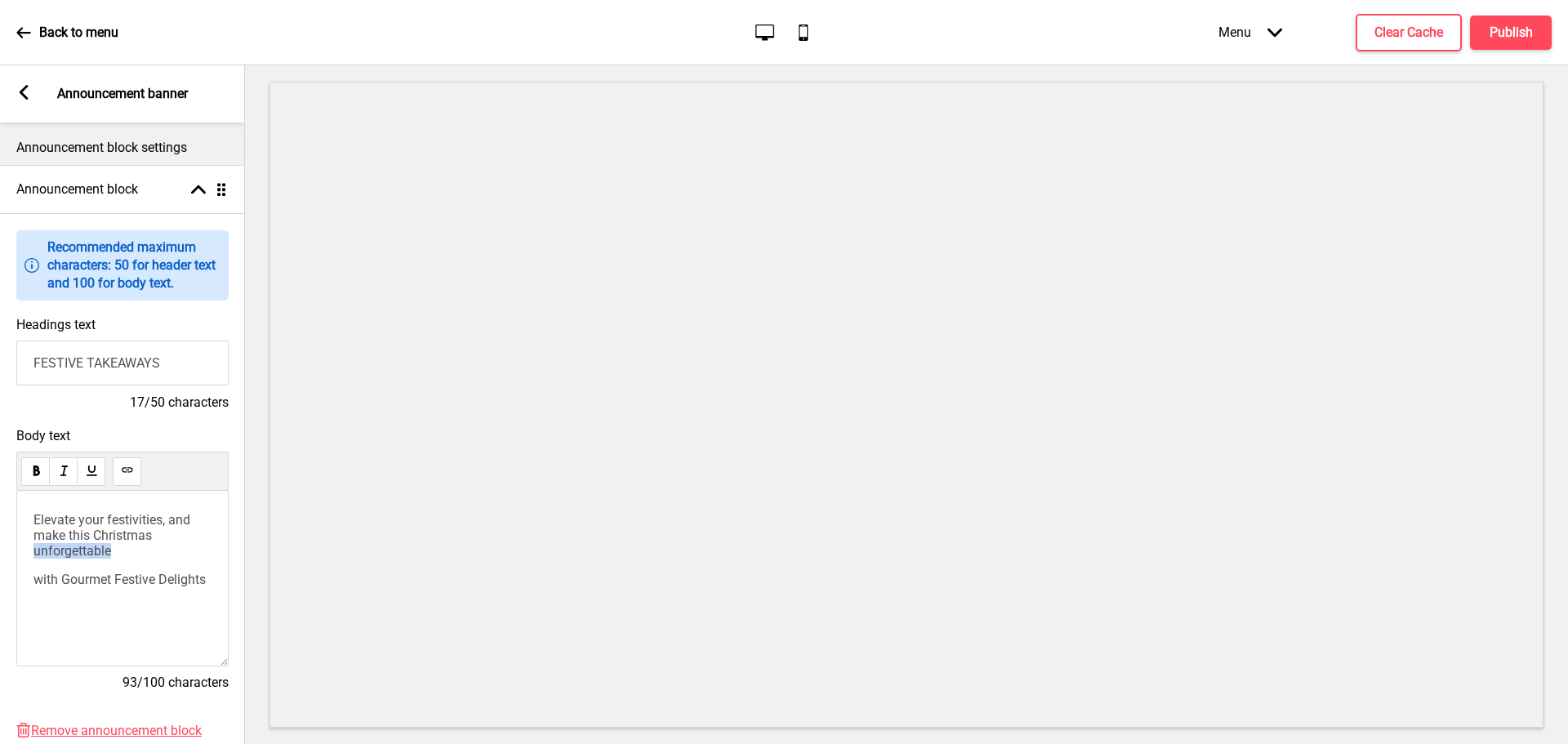
click at [24, 562] on div "Elevate your festivities, and make this Christmas unforgettable with Gourmet Fe…" at bounding box center [123, 578] width 212 height 175
click at [33, 572] on span "with Gourmet Festive Delights" at bounding box center [119, 564] width 172 height 16
click at [31, 571] on div "Elevate your festivities, and make this Christmas with Gourmet Festive Delights" at bounding box center [123, 578] width 212 height 175
click at [34, 572] on span "with Gourmet Festive Delights" at bounding box center [119, 564] width 172 height 16
click at [86, 549] on div "Elevate your festivities, and make this Christmas unforgettable with Gourmet Fe…" at bounding box center [122, 549] width 178 height 75
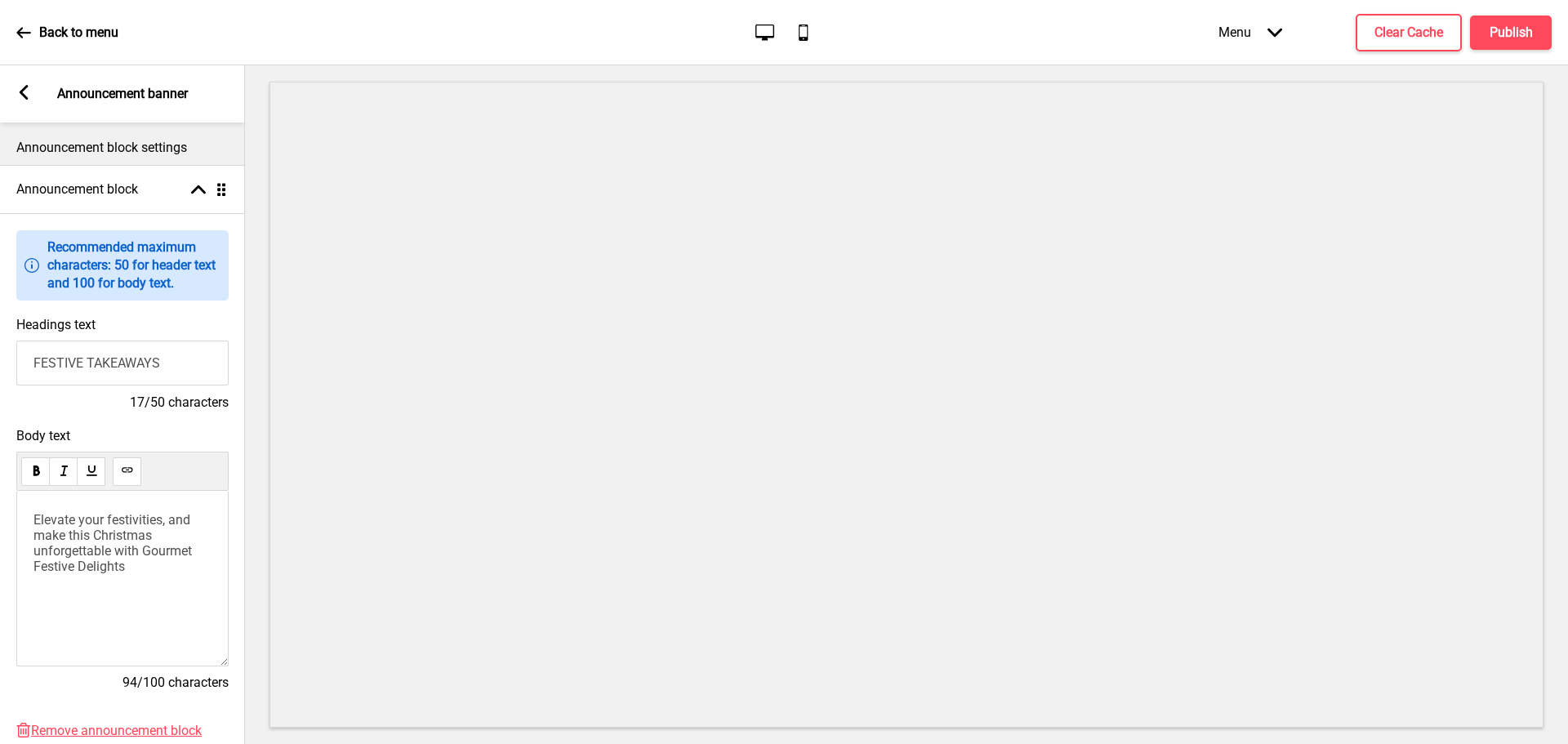
click at [156, 574] on p "Elevate your festivities, and make this Christmas unforgettable with Gourmet Fe…" at bounding box center [122, 543] width 178 height 62
click at [165, 526] on span "Elevate your festivities, and make this Christmas unforgettable with Gourmet Fe…" at bounding box center [114, 543] width 161 height 62
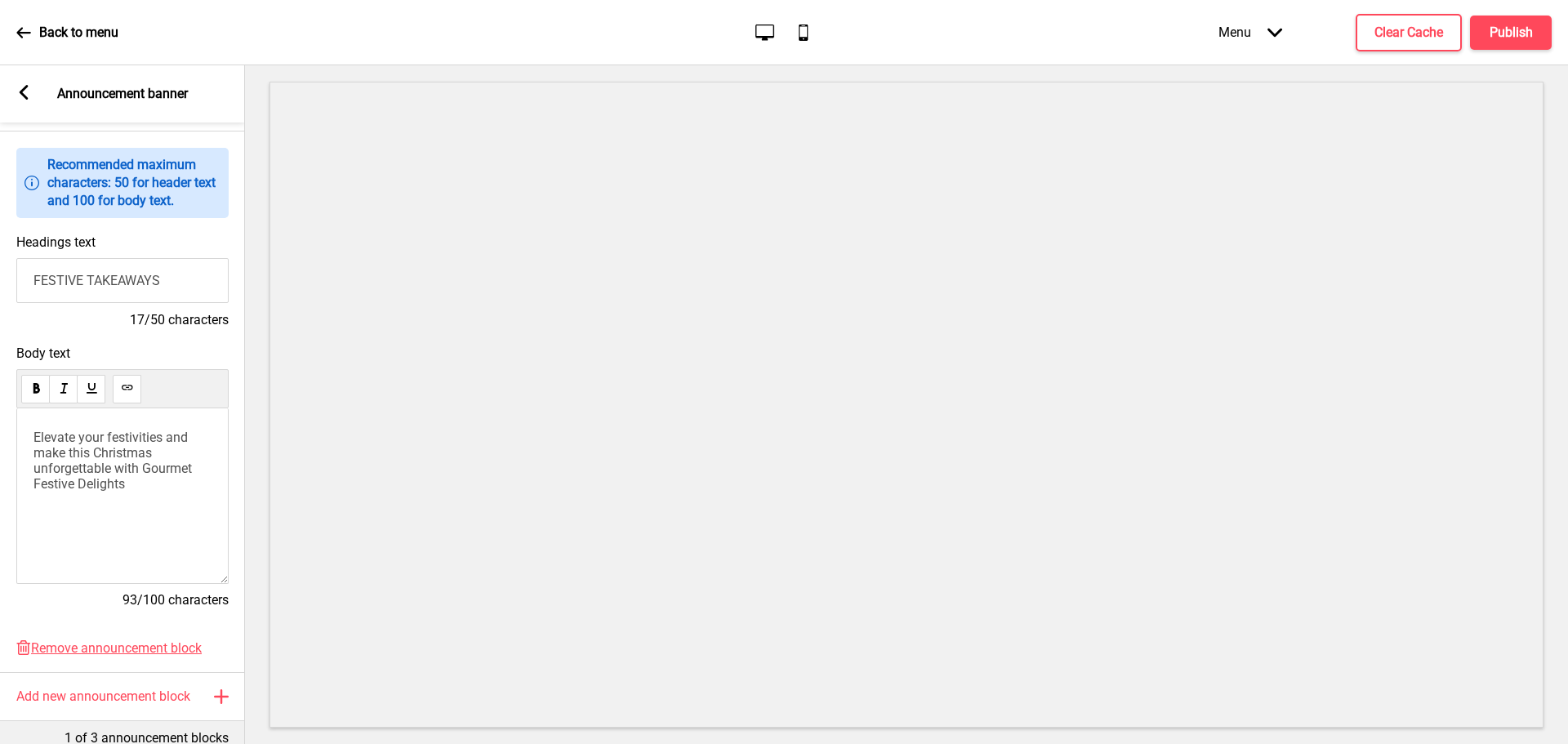
scroll to position [80, 0]
click at [34, 94] on div "Arrow left Announcement banner" at bounding box center [123, 93] width 245 height 57
click at [18, 95] on rect at bounding box center [23, 91] width 15 height 15
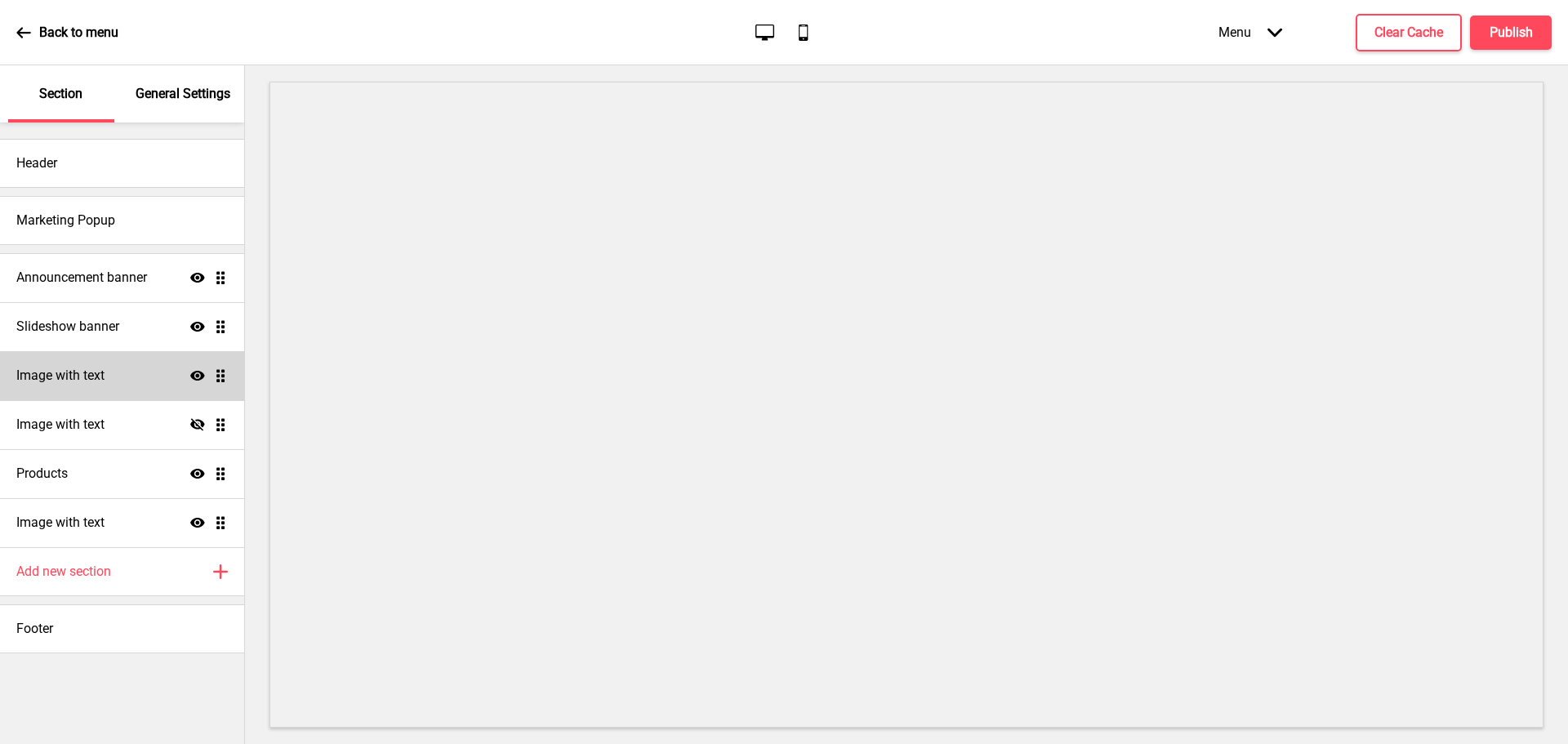
click at [100, 378] on h4 "Image with text" at bounding box center [60, 375] width 89 height 18
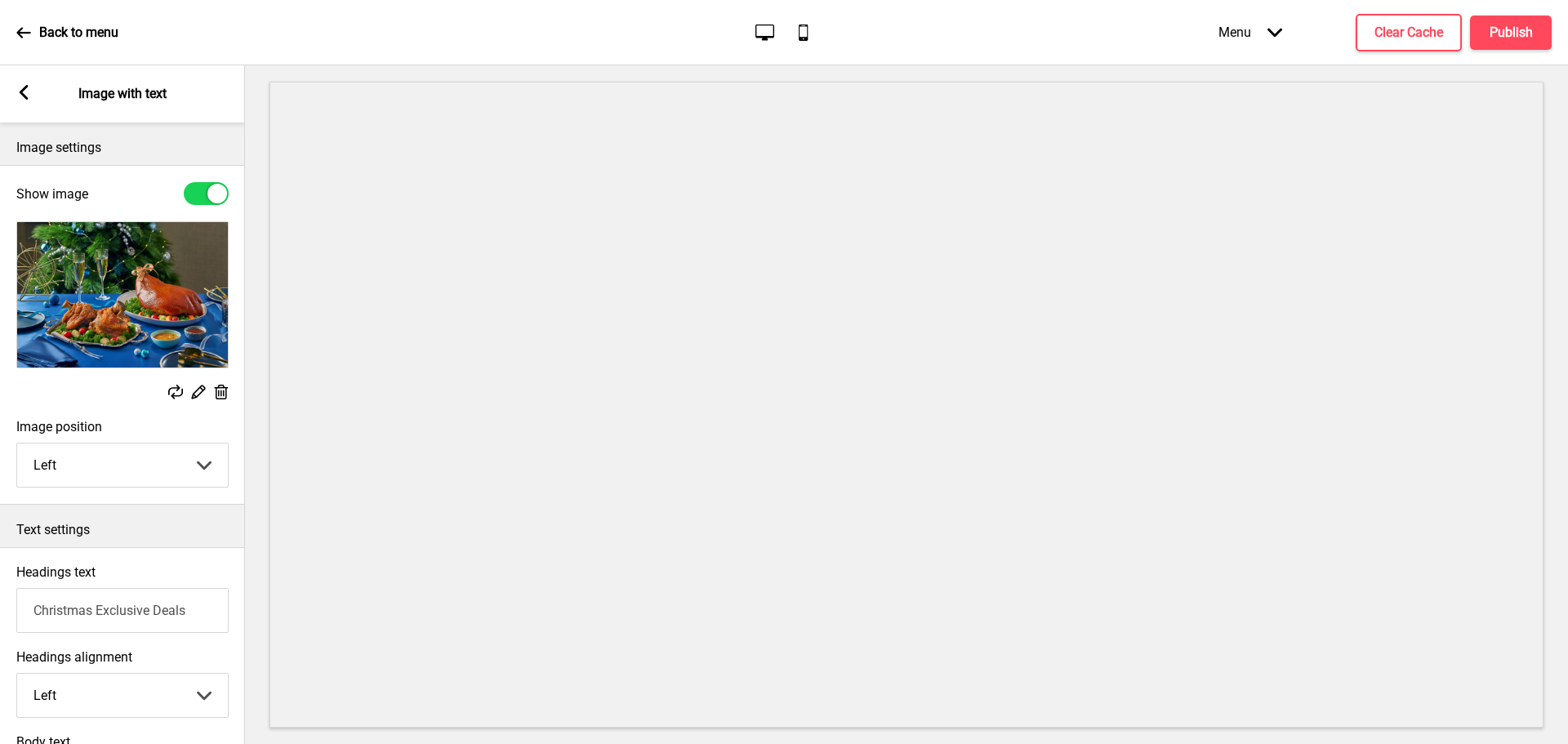
click at [28, 94] on rect at bounding box center [23, 91] width 15 height 15
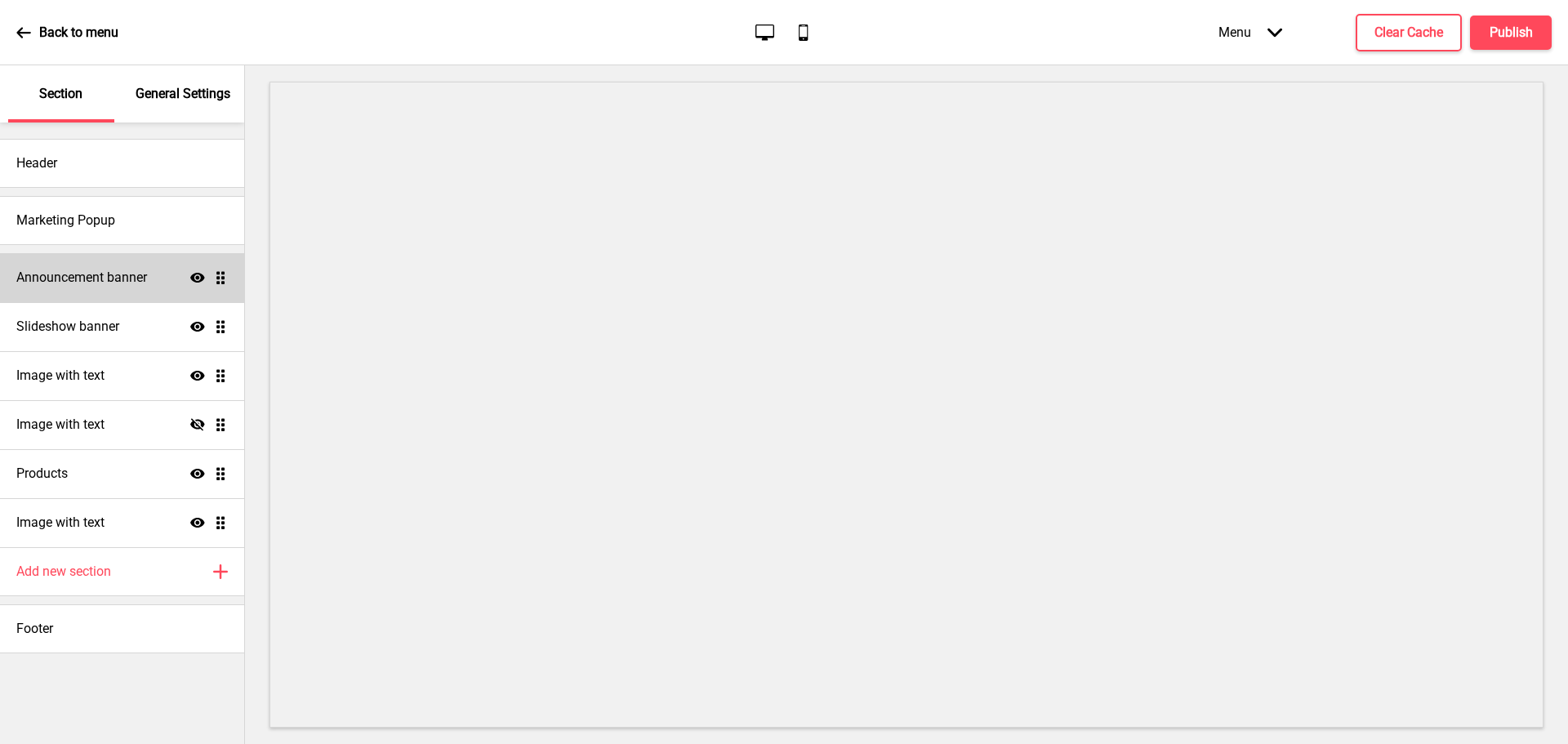
click at [89, 275] on h4 "Announcement banner" at bounding box center [82, 277] width 130 height 18
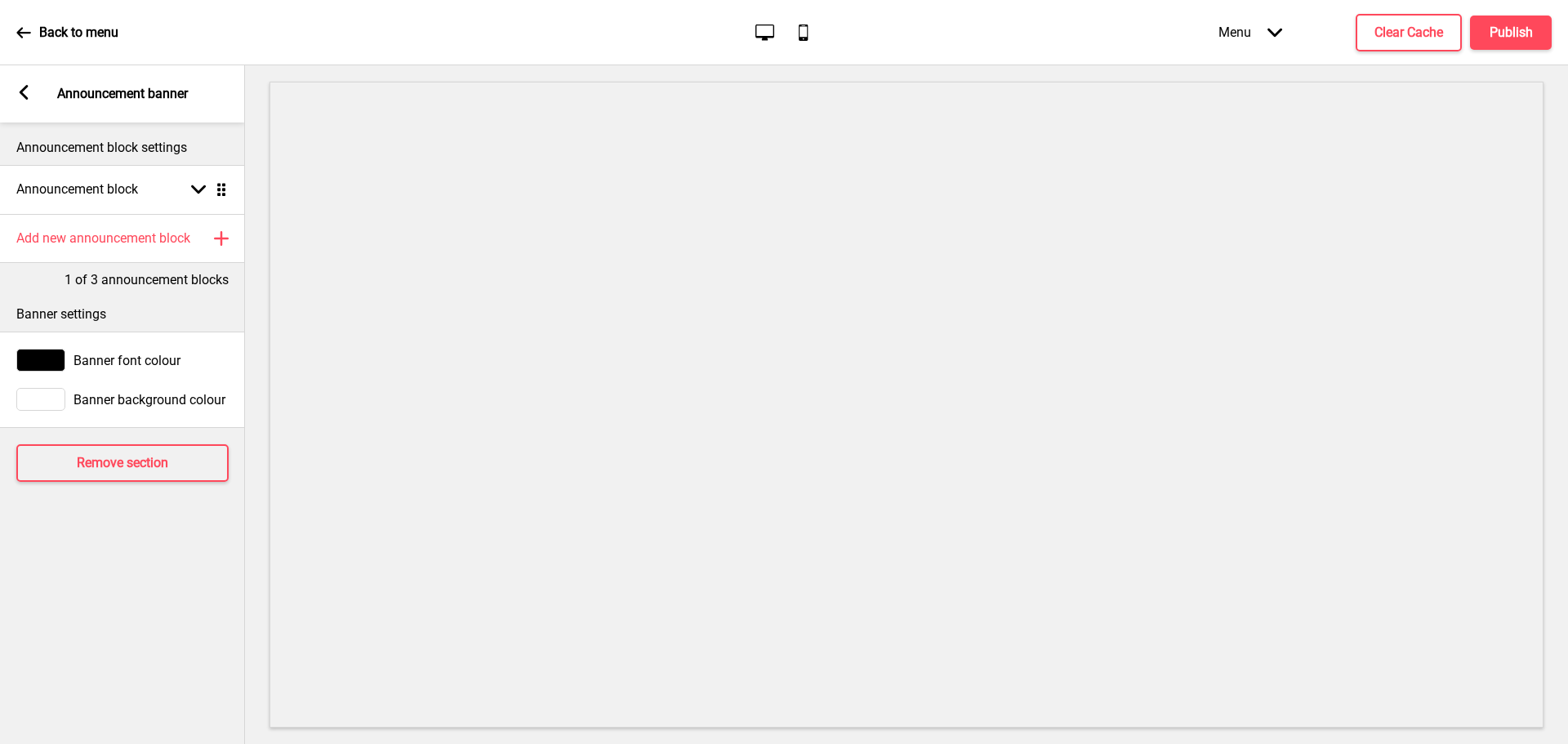
click at [30, 90] on rect at bounding box center [23, 91] width 15 height 15
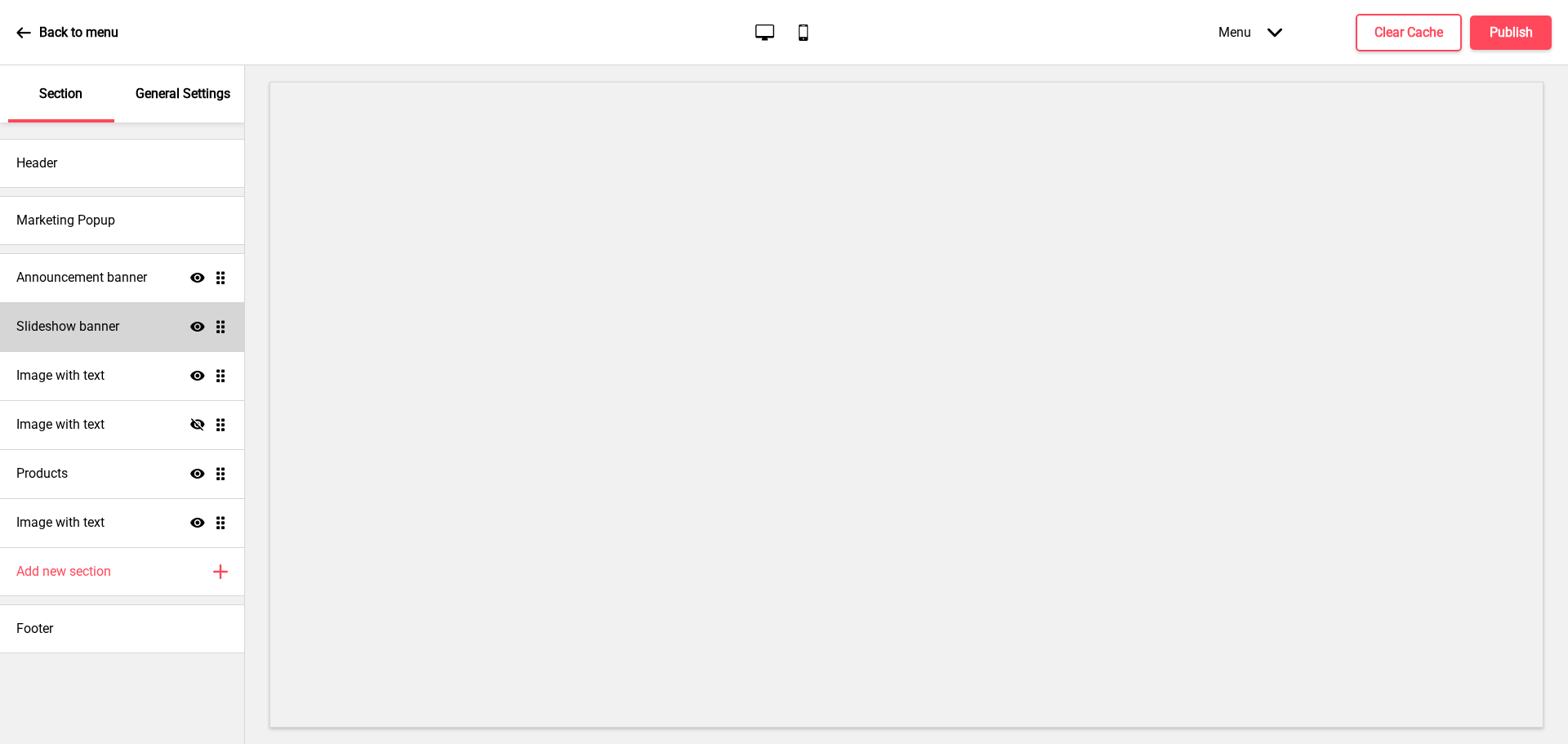
click at [89, 318] on h4 "Slideshow banner" at bounding box center [68, 327] width 103 height 18
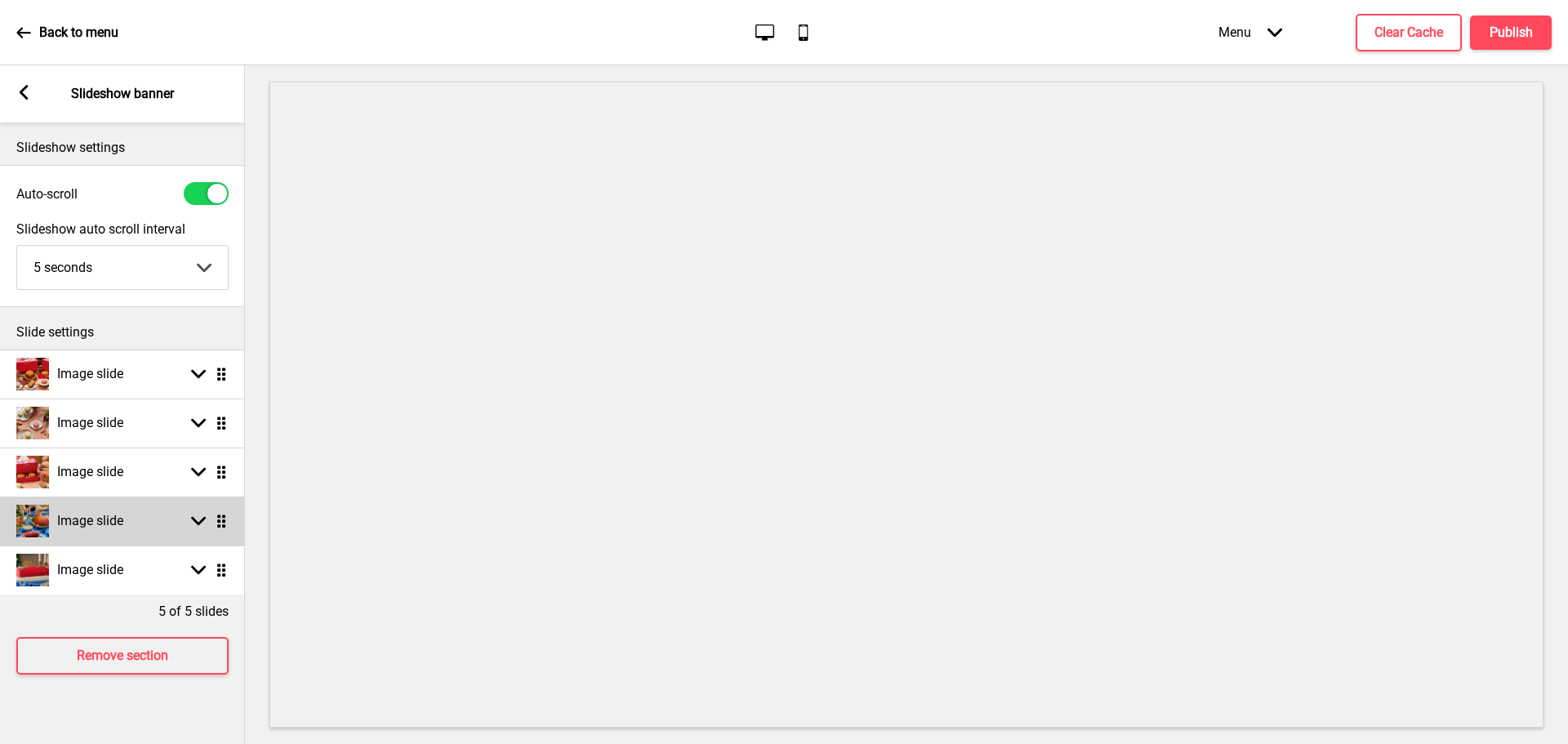
click at [191, 514] on div "Arrow down Drag" at bounding box center [205, 520] width 46 height 15
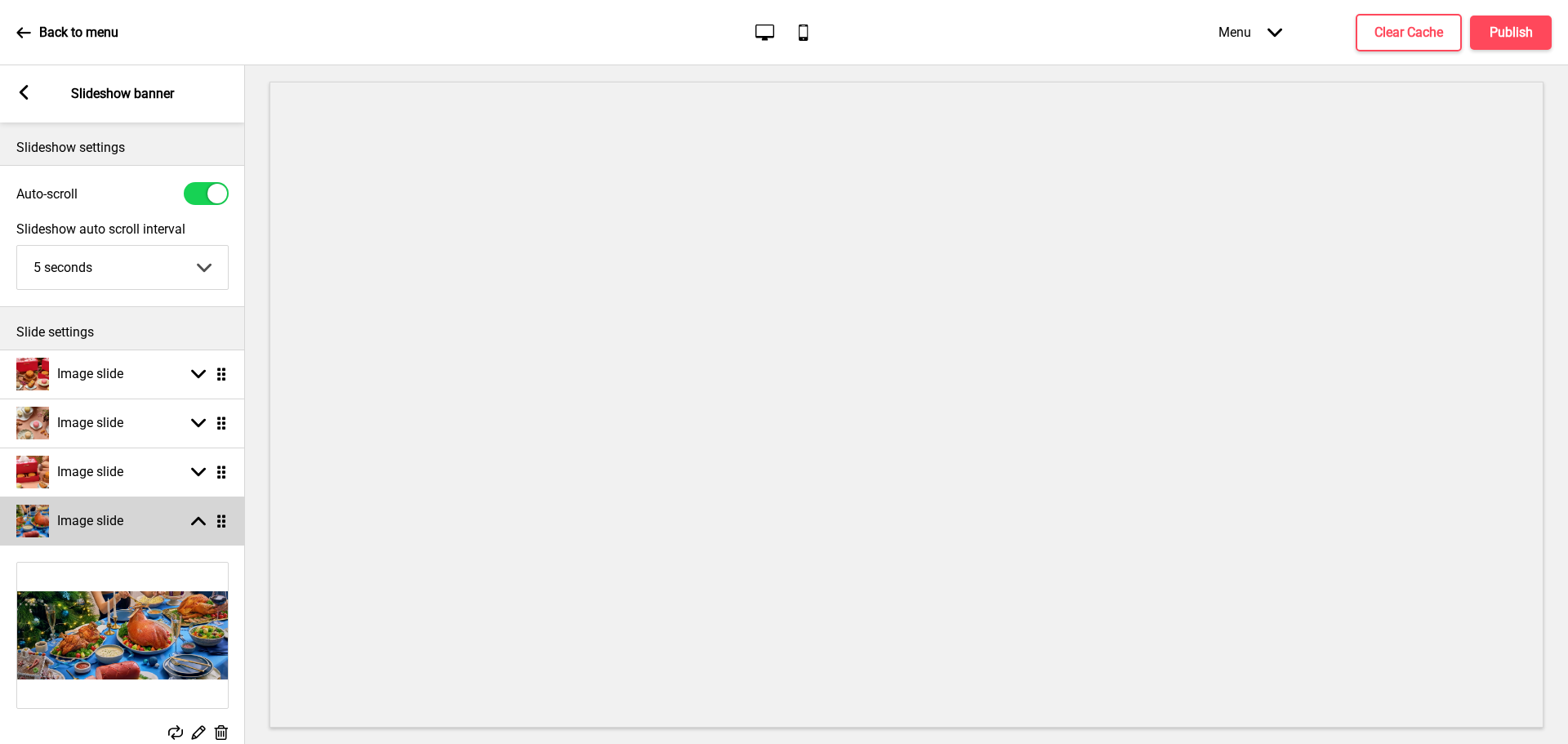
click at [191, 514] on div "Arrow up Drag" at bounding box center [205, 520] width 46 height 15
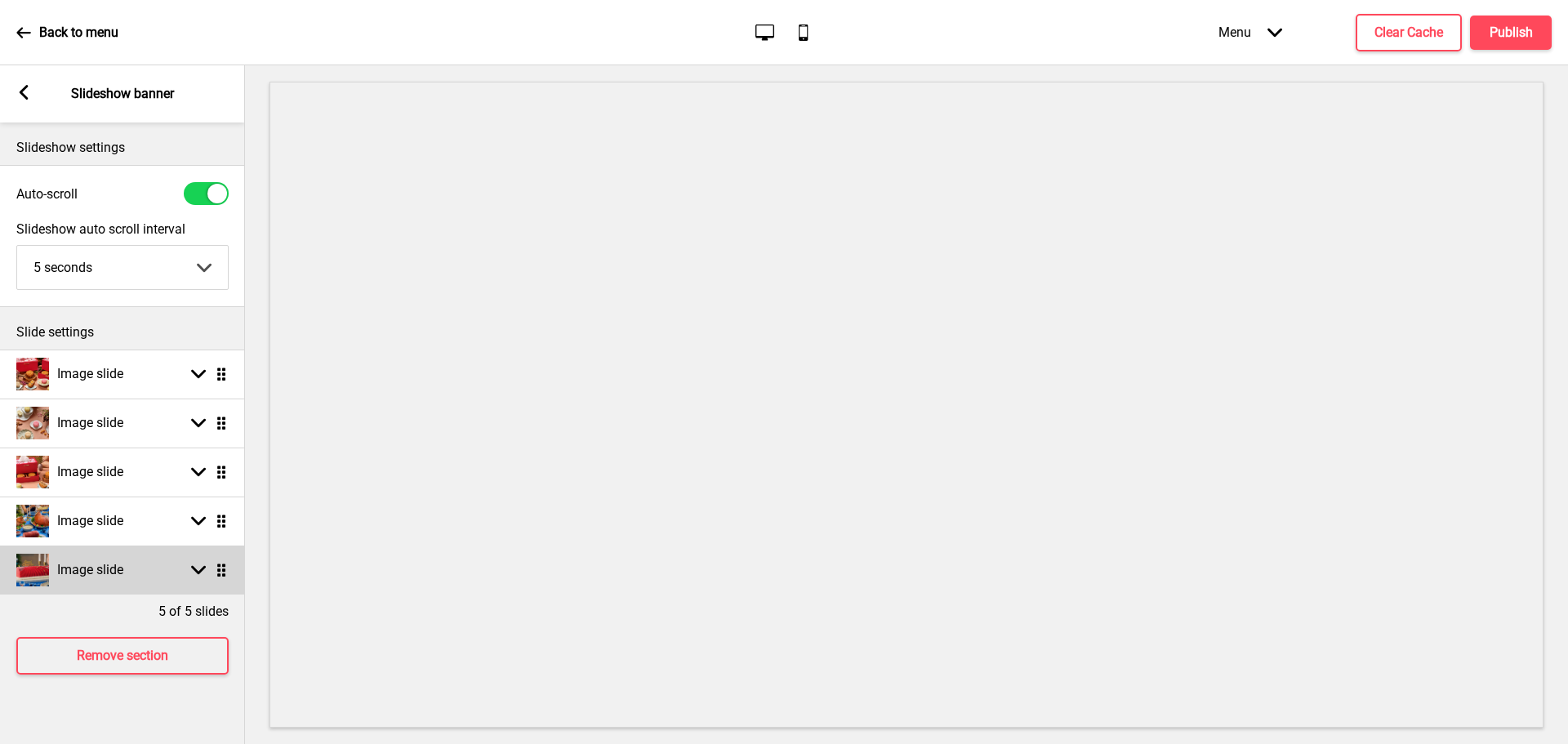
click at [154, 564] on div "Image slide Arrow down Drag" at bounding box center [123, 570] width 245 height 49
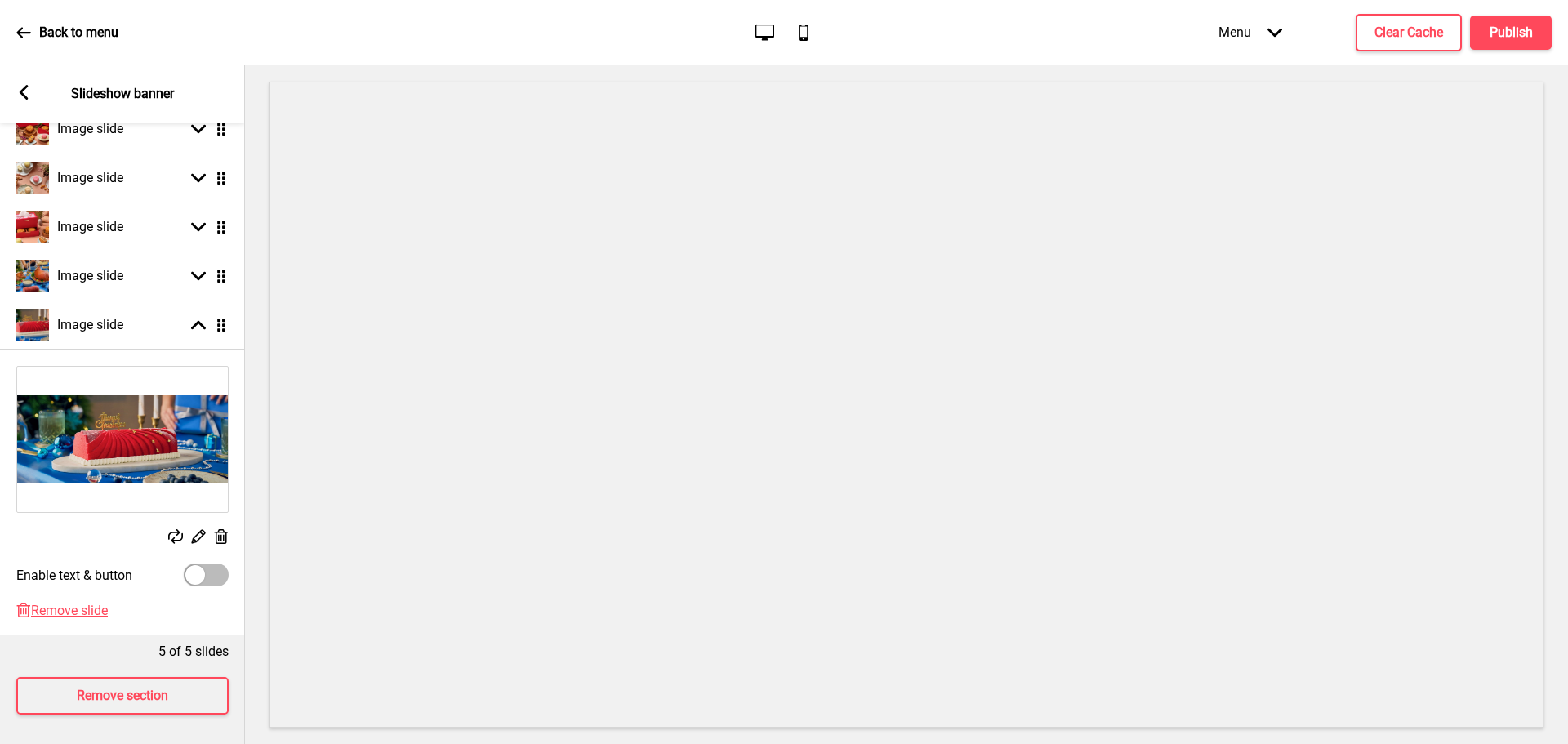
scroll to position [261, 0]
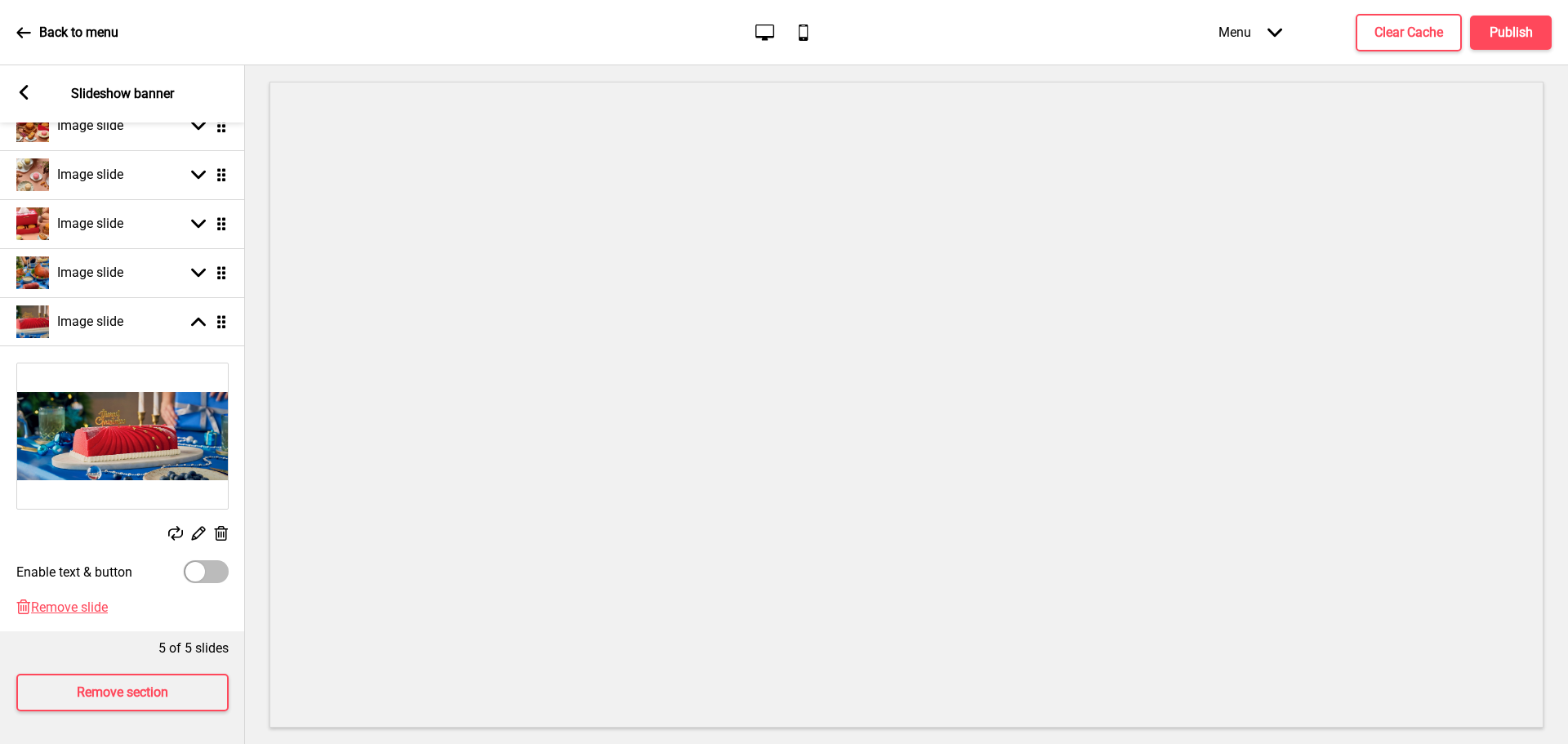
click at [216, 526] on icon at bounding box center [222, 533] width 14 height 15
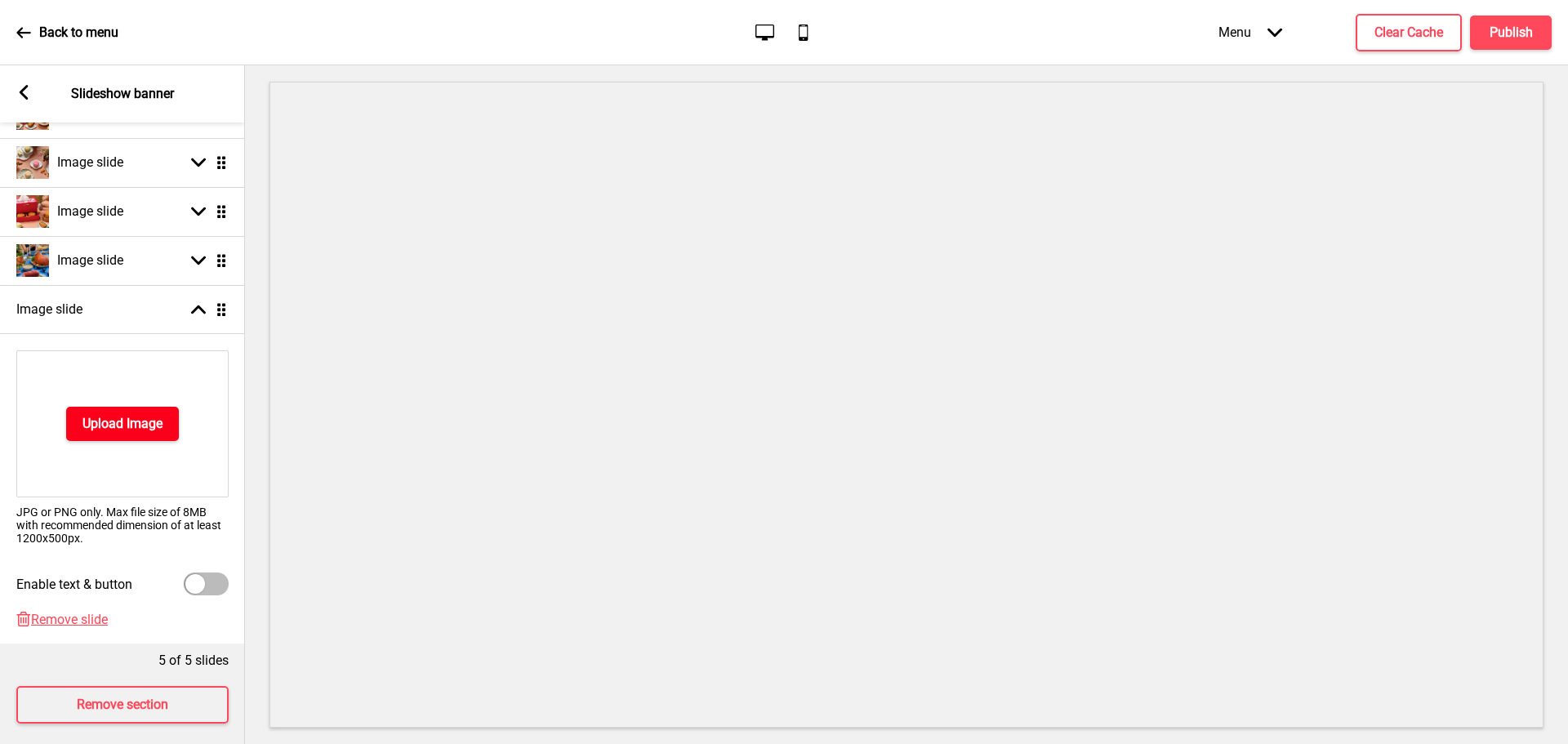
click at [139, 419] on h4 "Upload Image" at bounding box center [123, 423] width 80 height 18
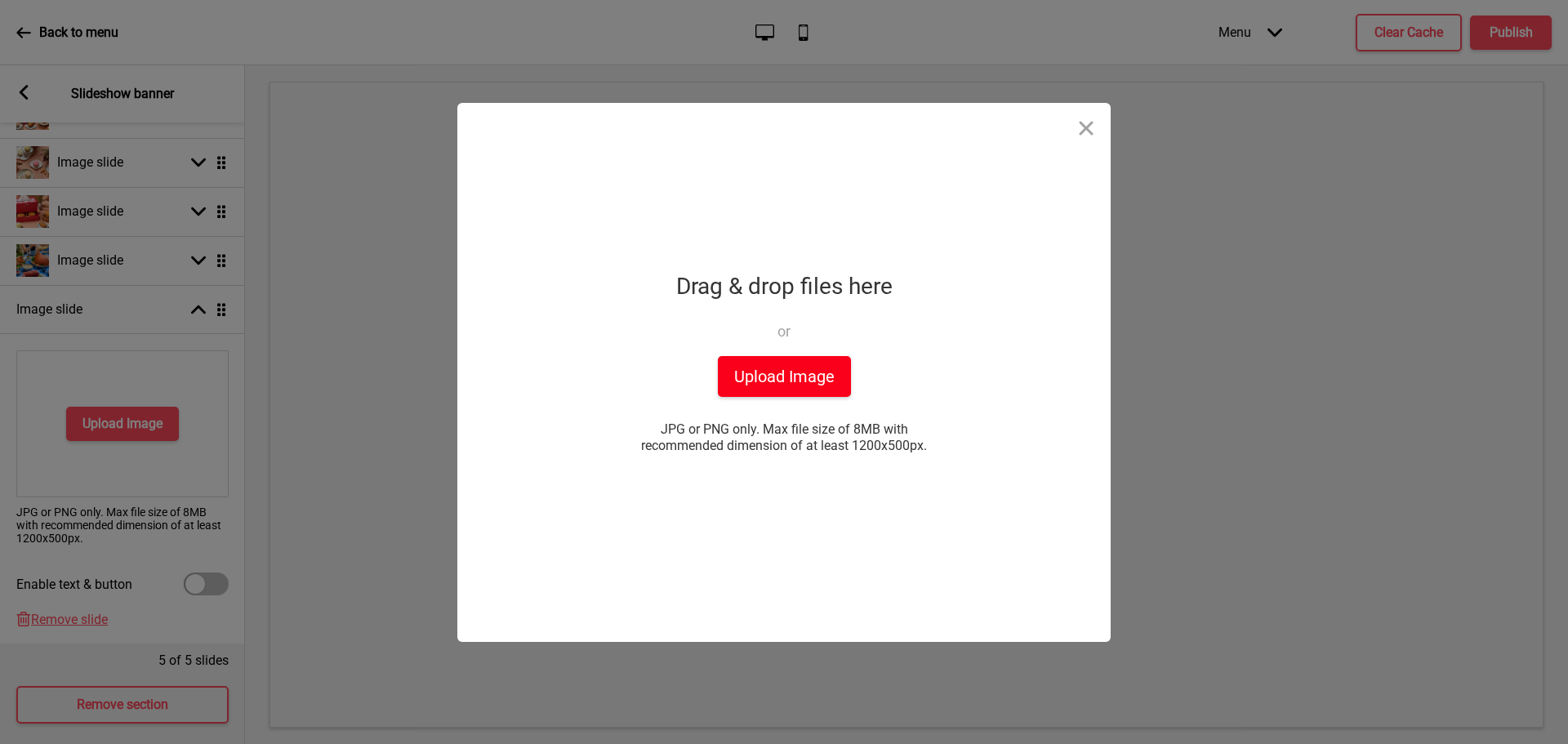
click at [772, 384] on button "Upload Image" at bounding box center [784, 376] width 133 height 41
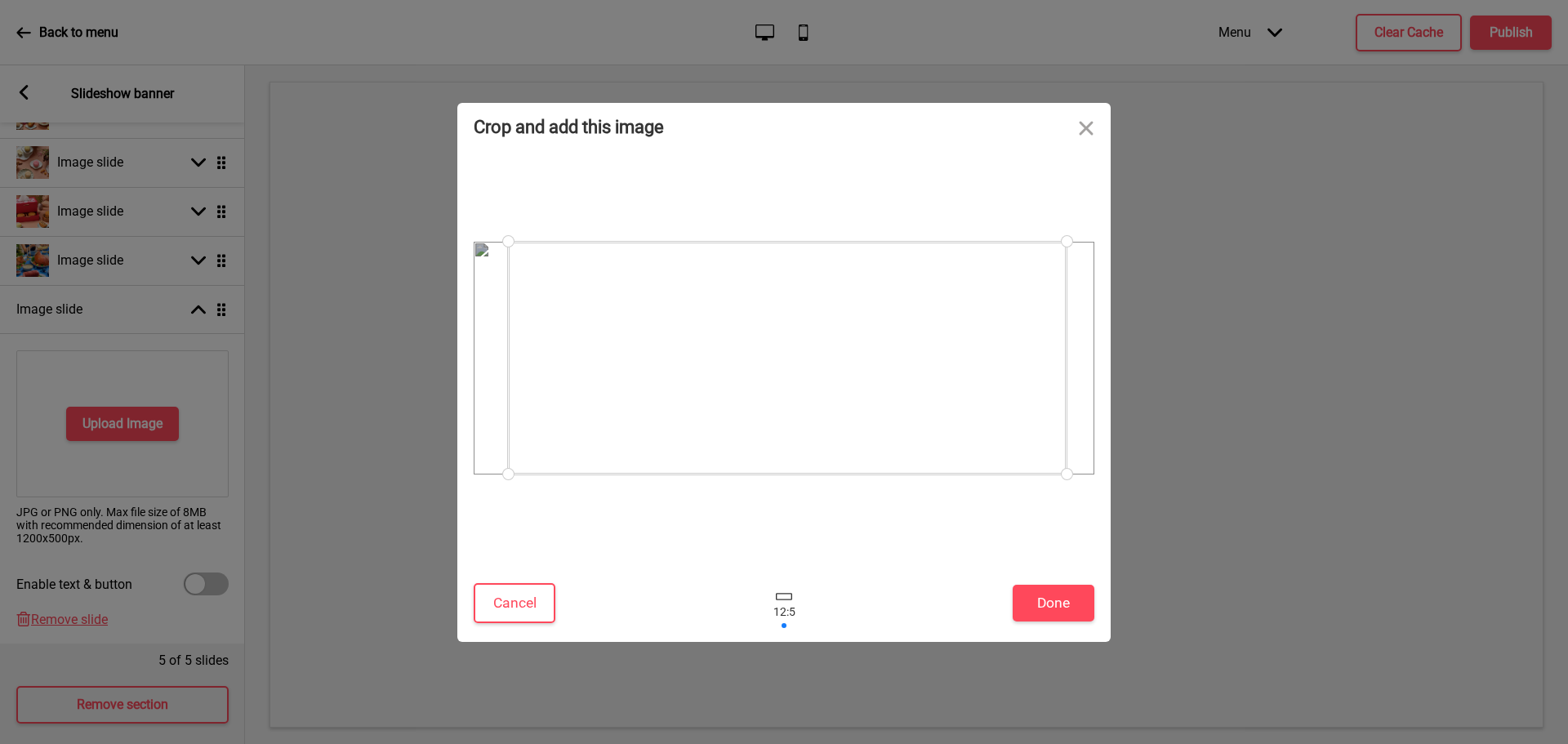
click at [894, 378] on div at bounding box center [787, 357] width 558 height 232
click at [1036, 604] on button "Done" at bounding box center [1053, 603] width 82 height 37
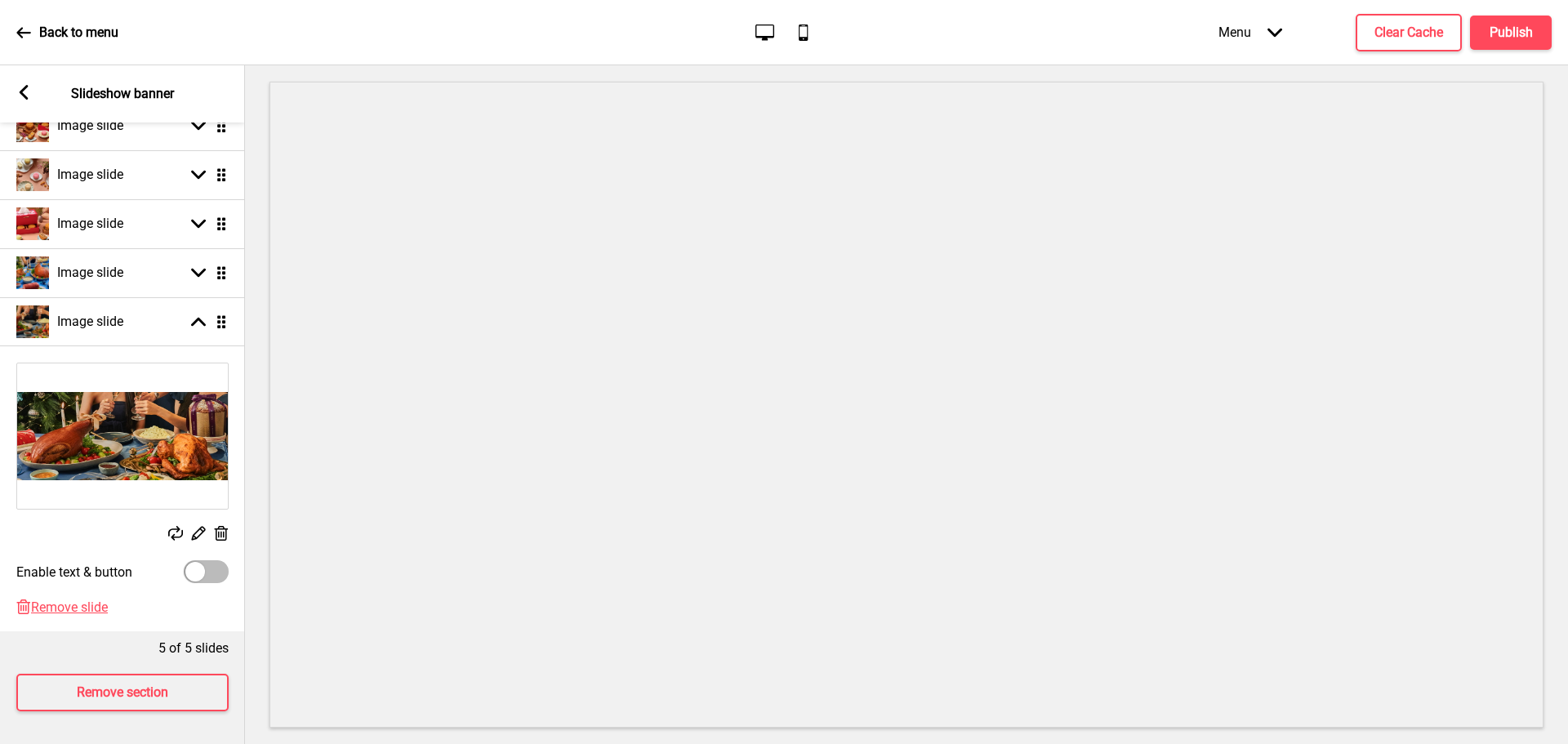
click at [178, 526] on rect at bounding box center [175, 533] width 15 height 15
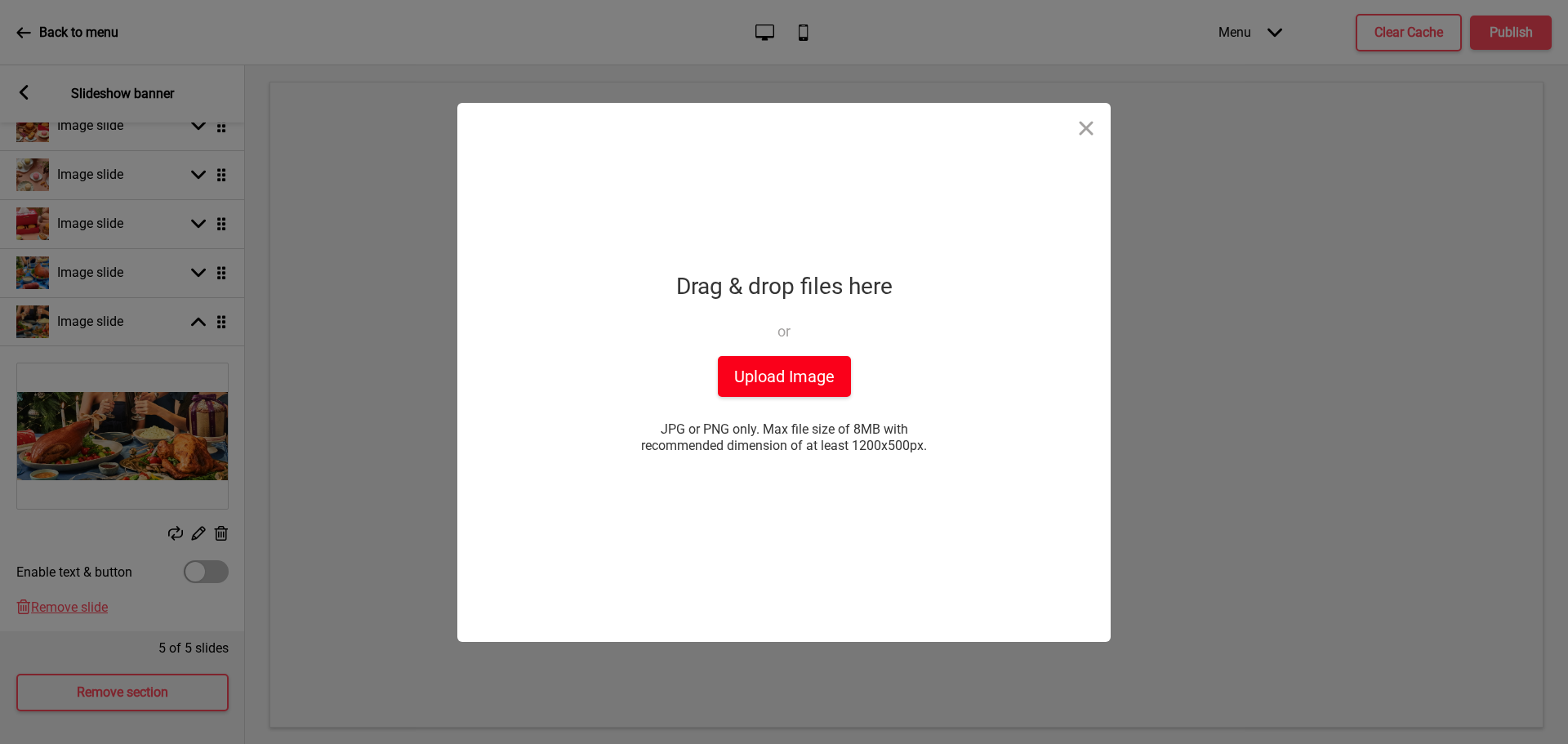
click at [826, 378] on button "Upload Image" at bounding box center [784, 376] width 133 height 41
click at [780, 389] on button "Upload Image" at bounding box center [784, 376] width 133 height 41
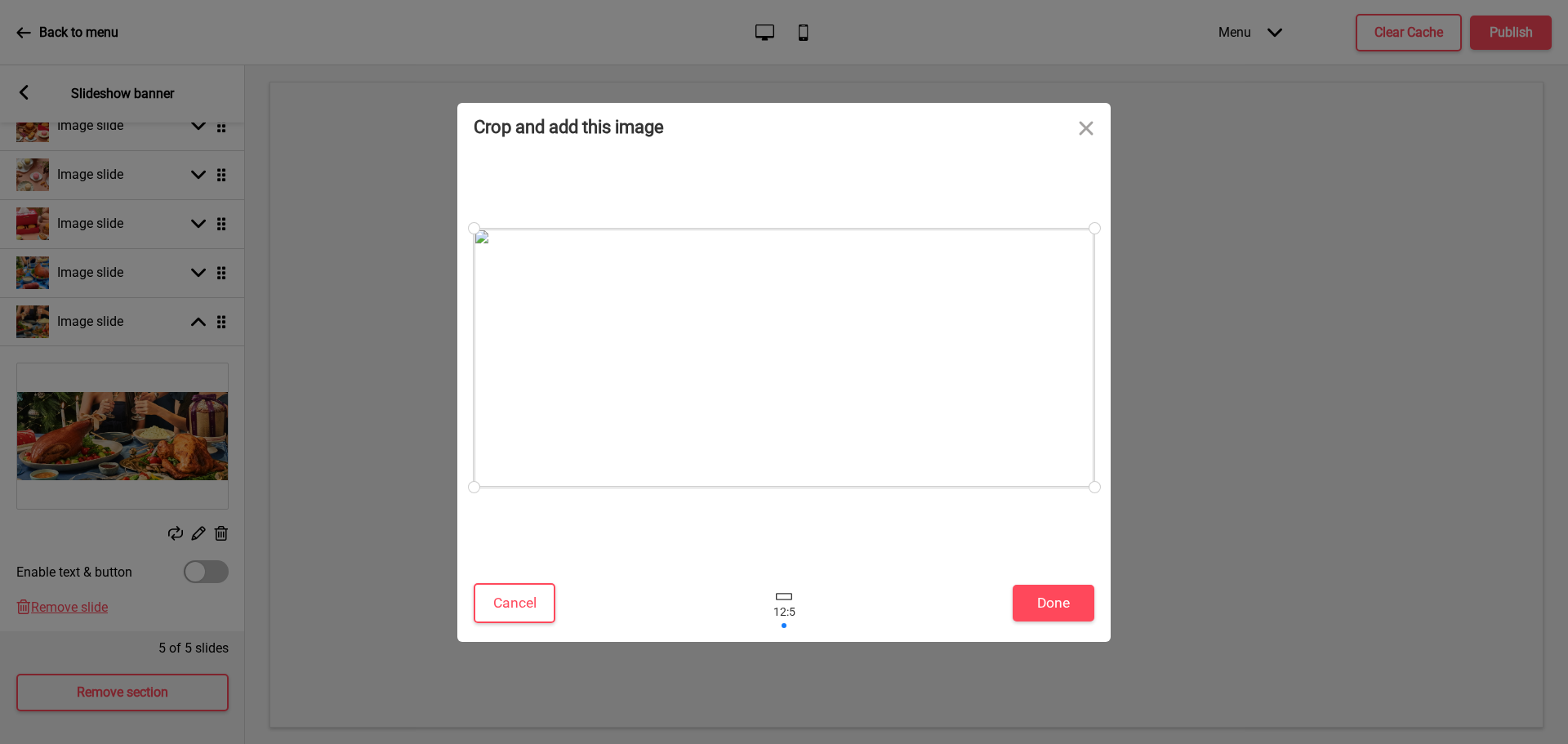
click at [1066, 627] on div "Cancel Done" at bounding box center [784, 606] width 654 height 69
click at [1072, 605] on button "Done" at bounding box center [1053, 603] width 82 height 37
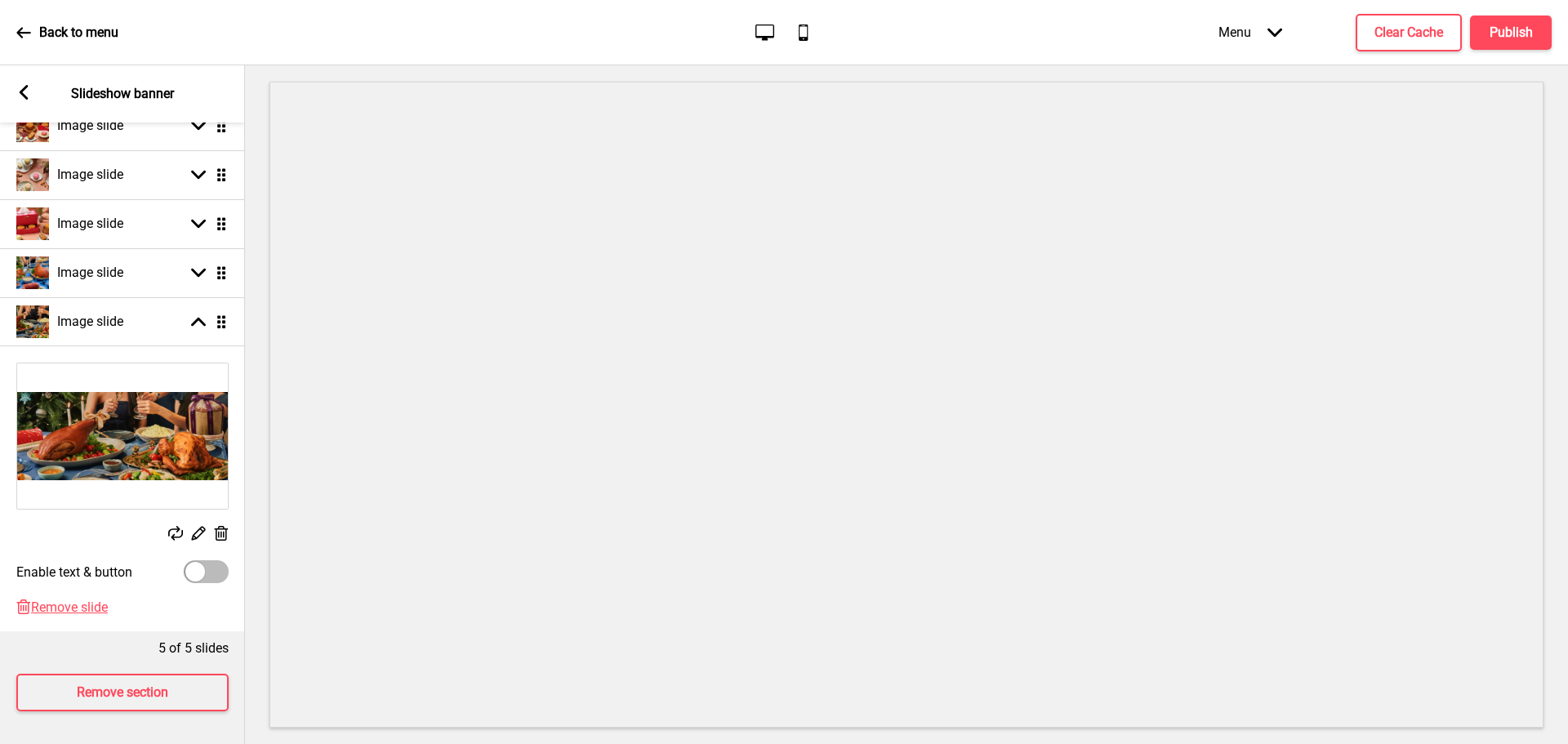
click at [170, 526] on icon at bounding box center [175, 533] width 15 height 15
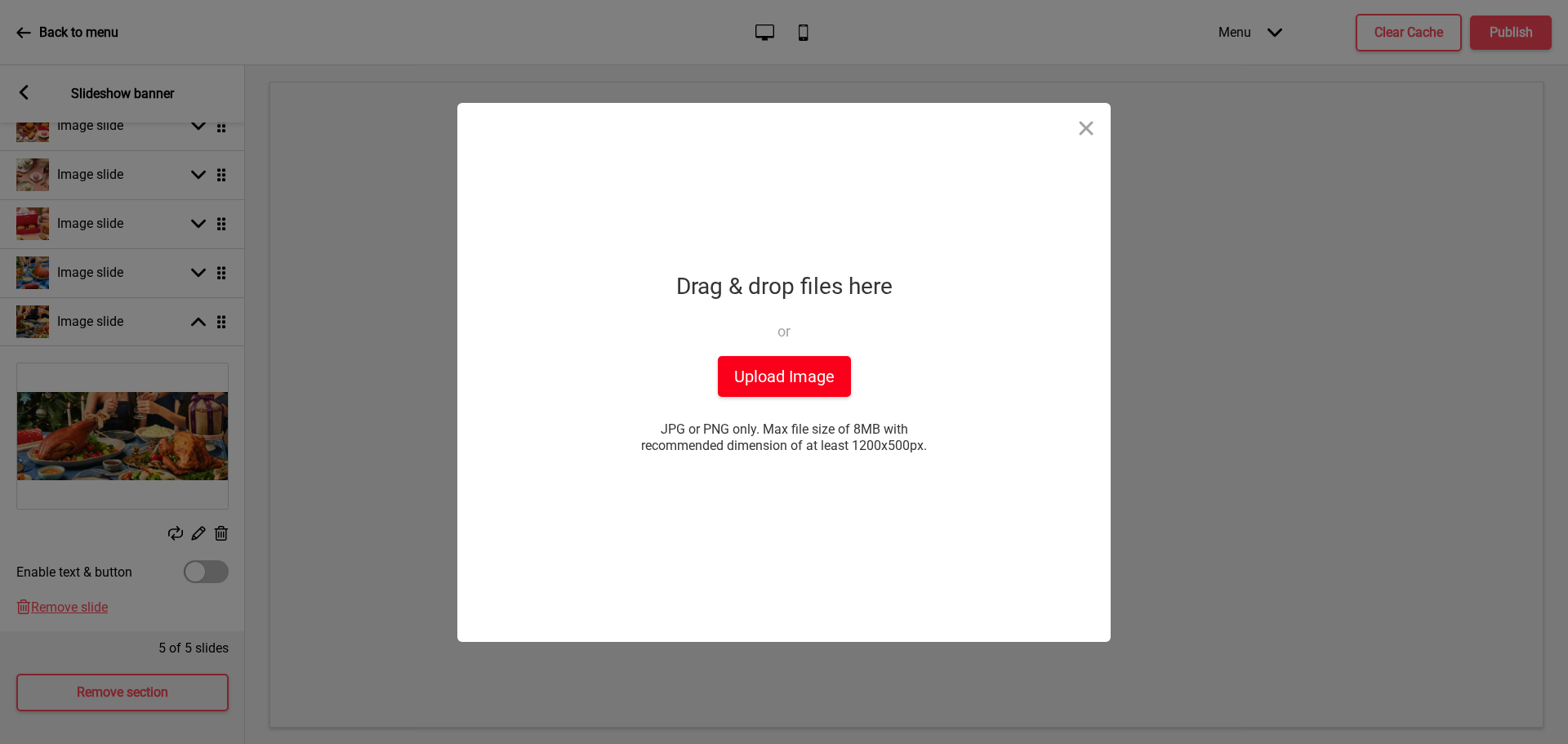
click at [751, 389] on button "Upload Image" at bounding box center [784, 376] width 133 height 41
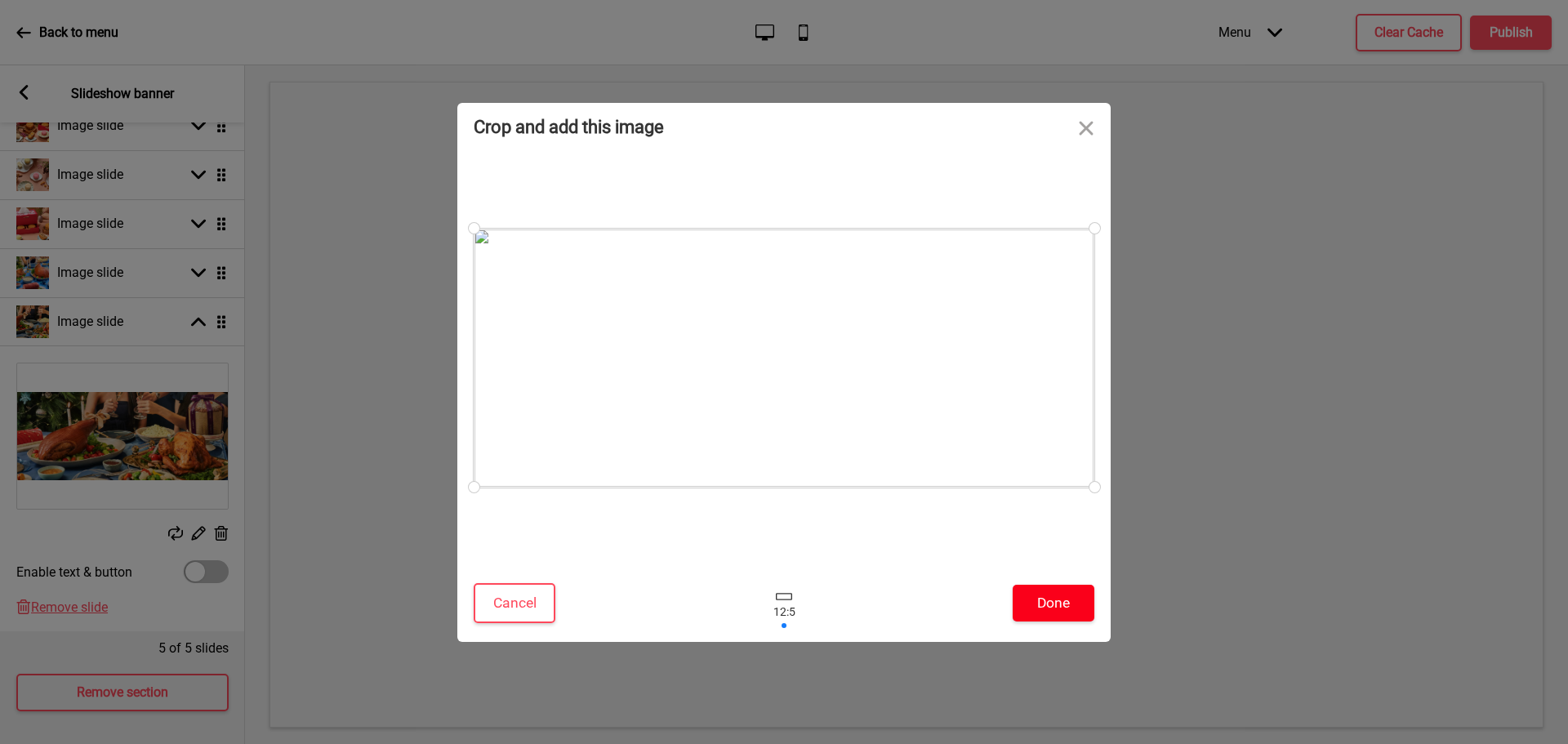
click at [1051, 597] on button "Done" at bounding box center [1053, 603] width 82 height 37
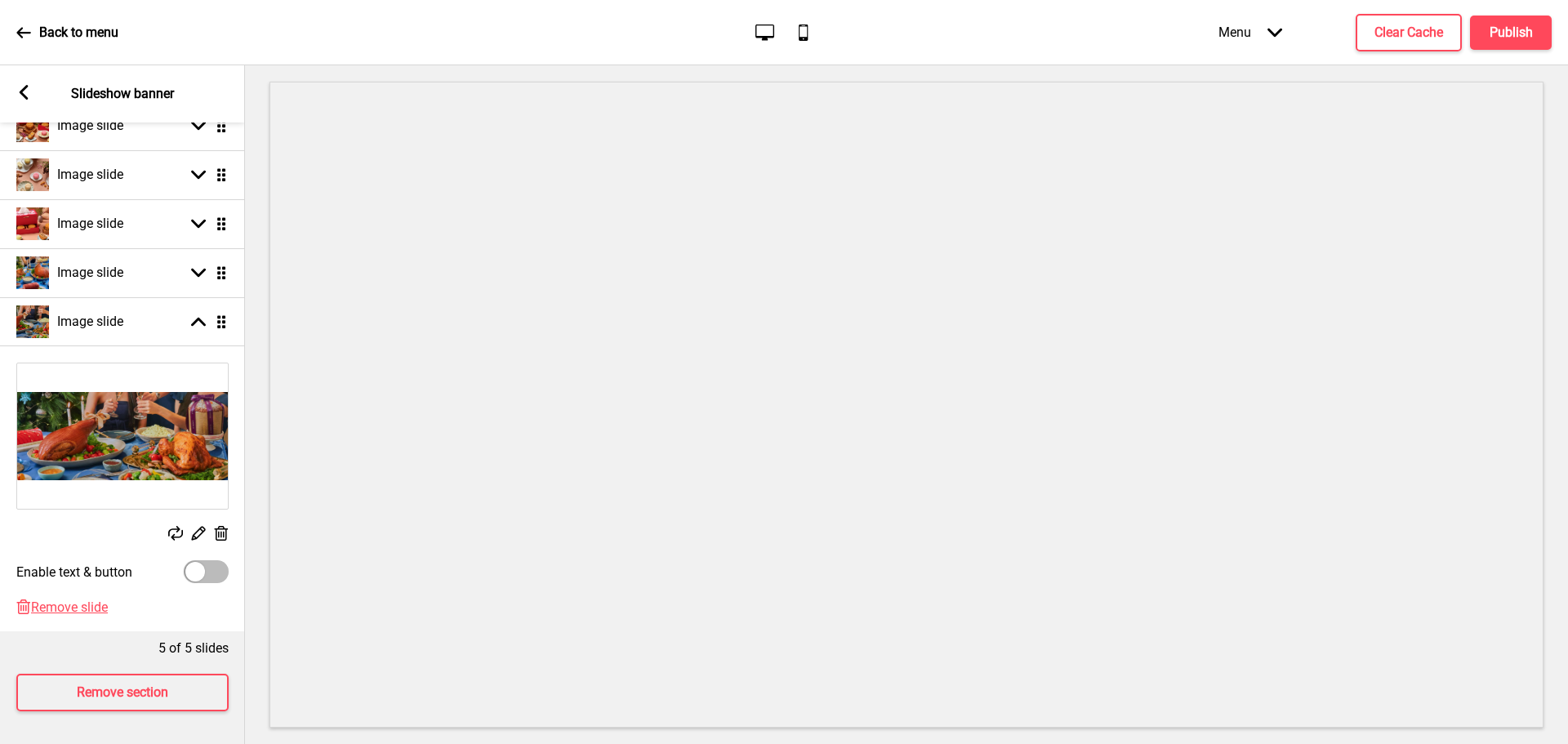
click at [96, 436] on img at bounding box center [123, 436] width 211 height 145
click at [167, 526] on div "Replace Edit Delete" at bounding box center [123, 535] width 212 height 18
click at [171, 526] on rect at bounding box center [175, 533] width 15 height 15
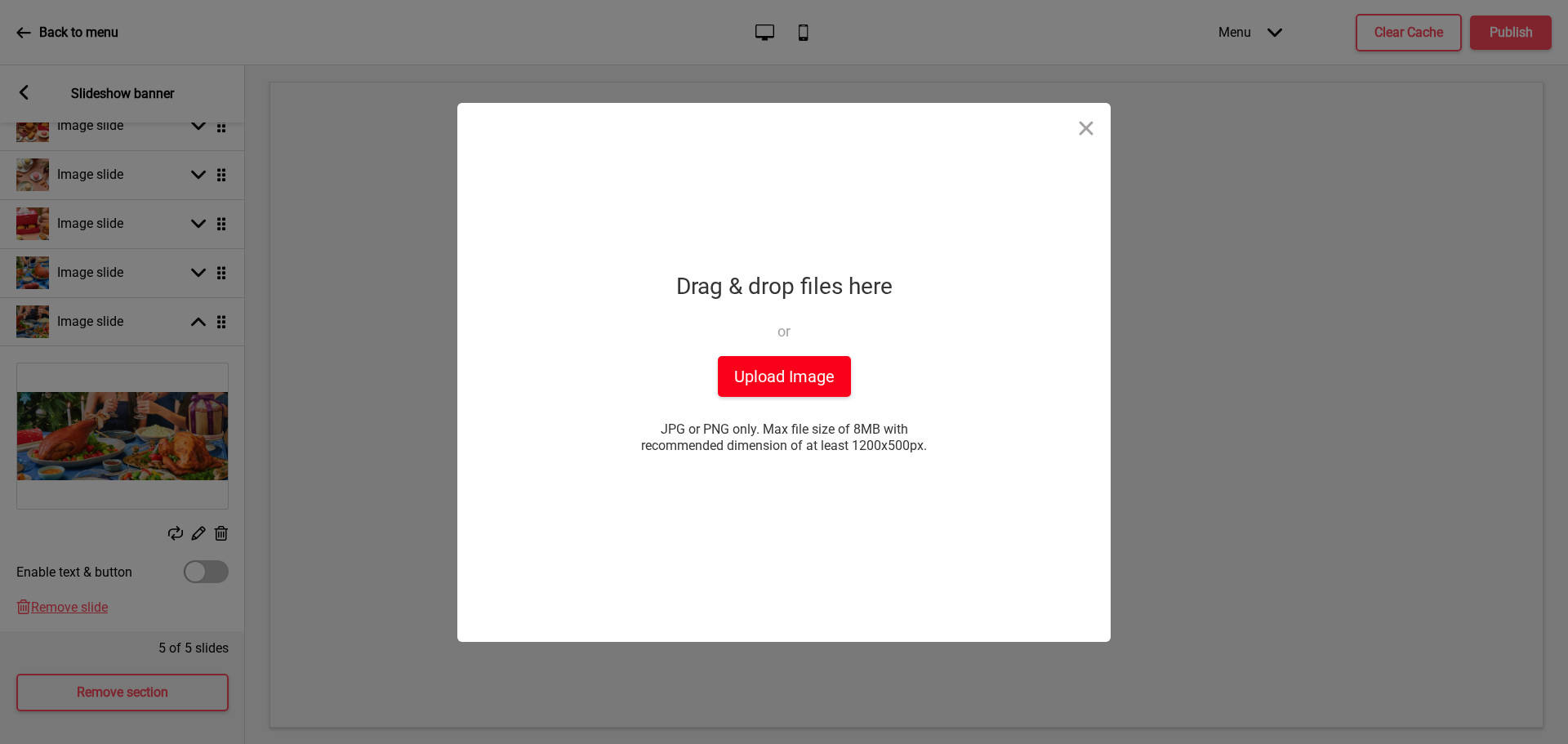
click at [765, 374] on button "Upload Image" at bounding box center [784, 376] width 133 height 41
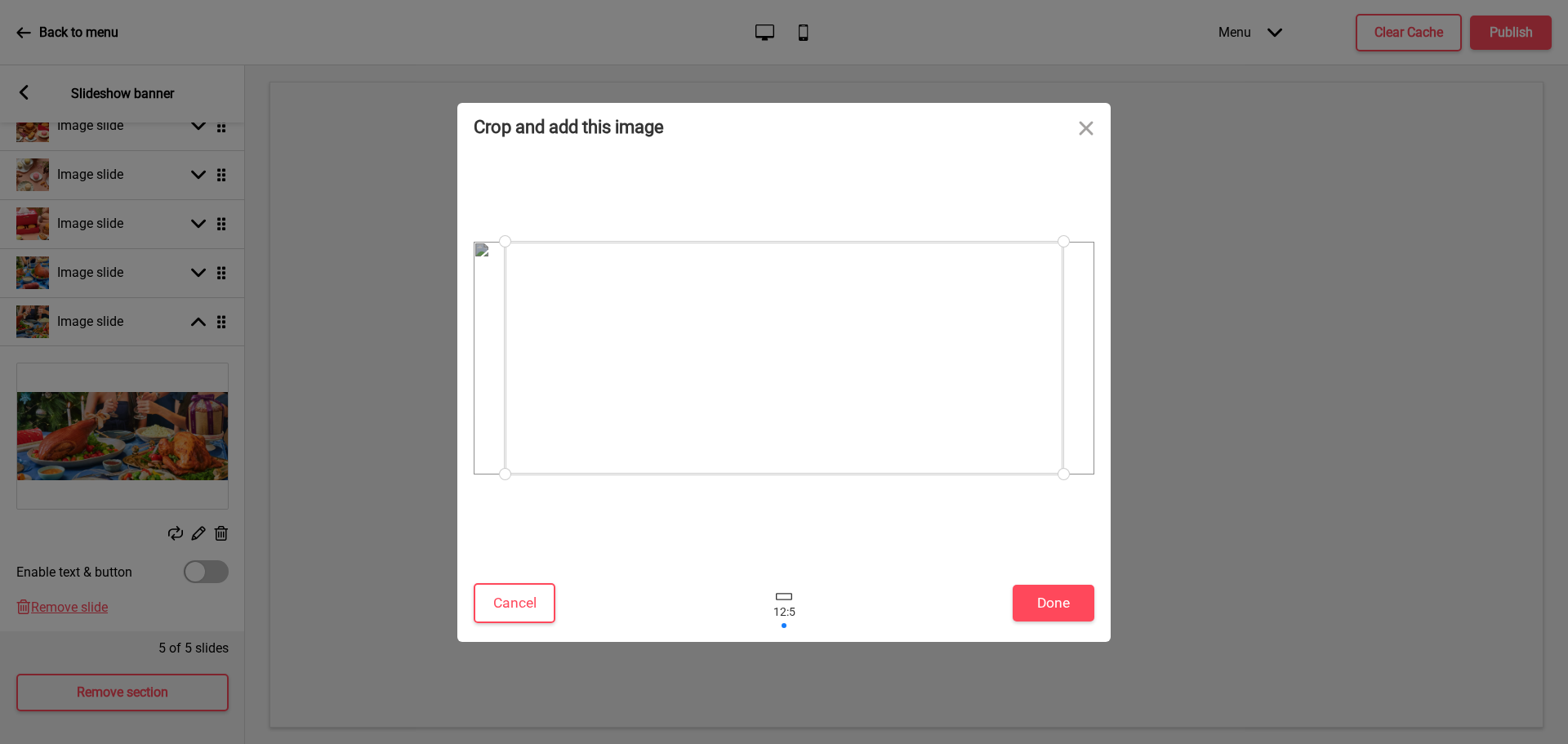
click at [291, 107] on div "Crop and add this image Cancel Done Drop a file here Drag & drop files here or …" at bounding box center [784, 372] width 1568 height 744
click at [921, 369] on div at bounding box center [784, 357] width 558 height 232
click at [1064, 614] on button "Done" at bounding box center [1053, 603] width 82 height 37
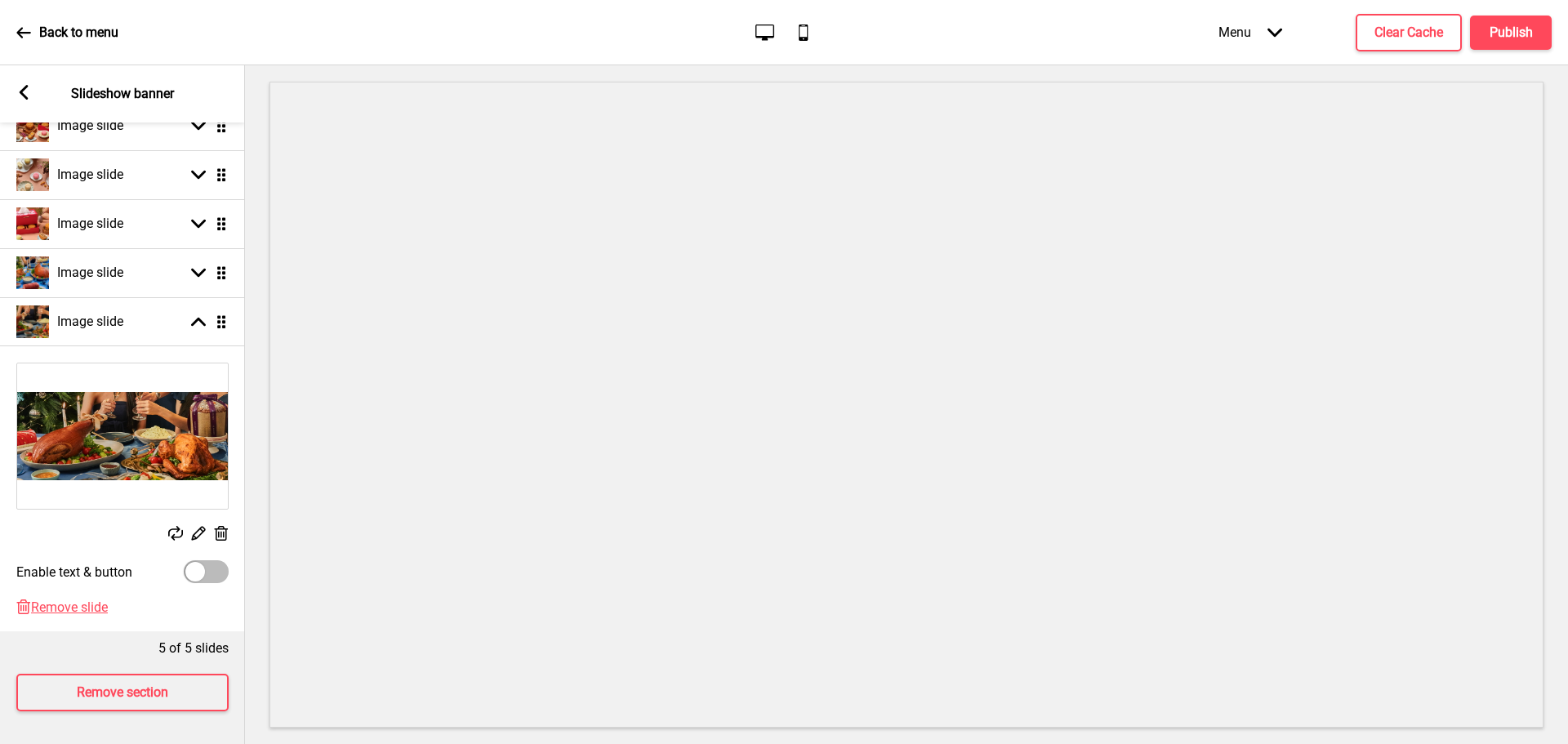
click at [171, 526] on icon at bounding box center [175, 533] width 15 height 15
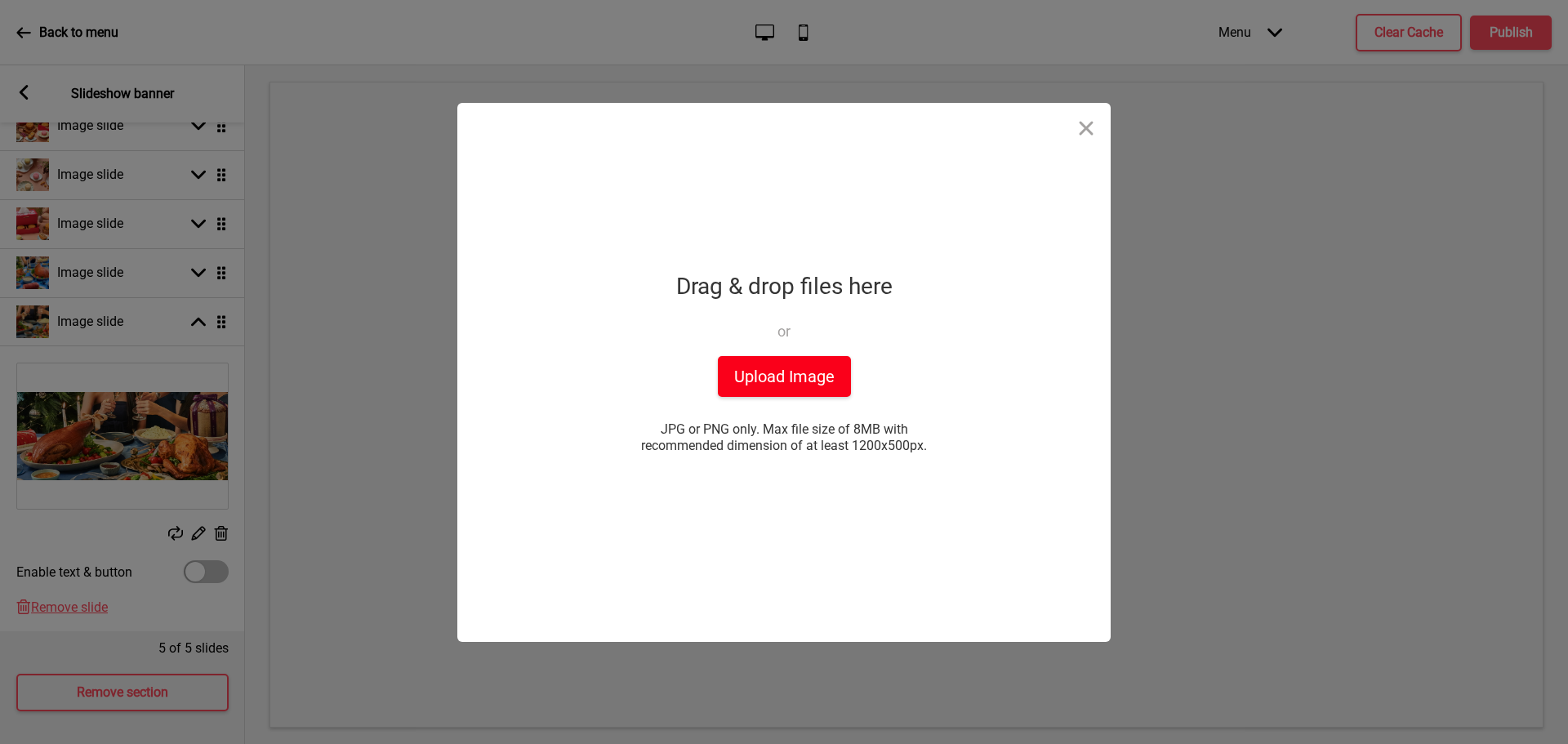
click at [748, 377] on button "Upload Image" at bounding box center [784, 376] width 133 height 41
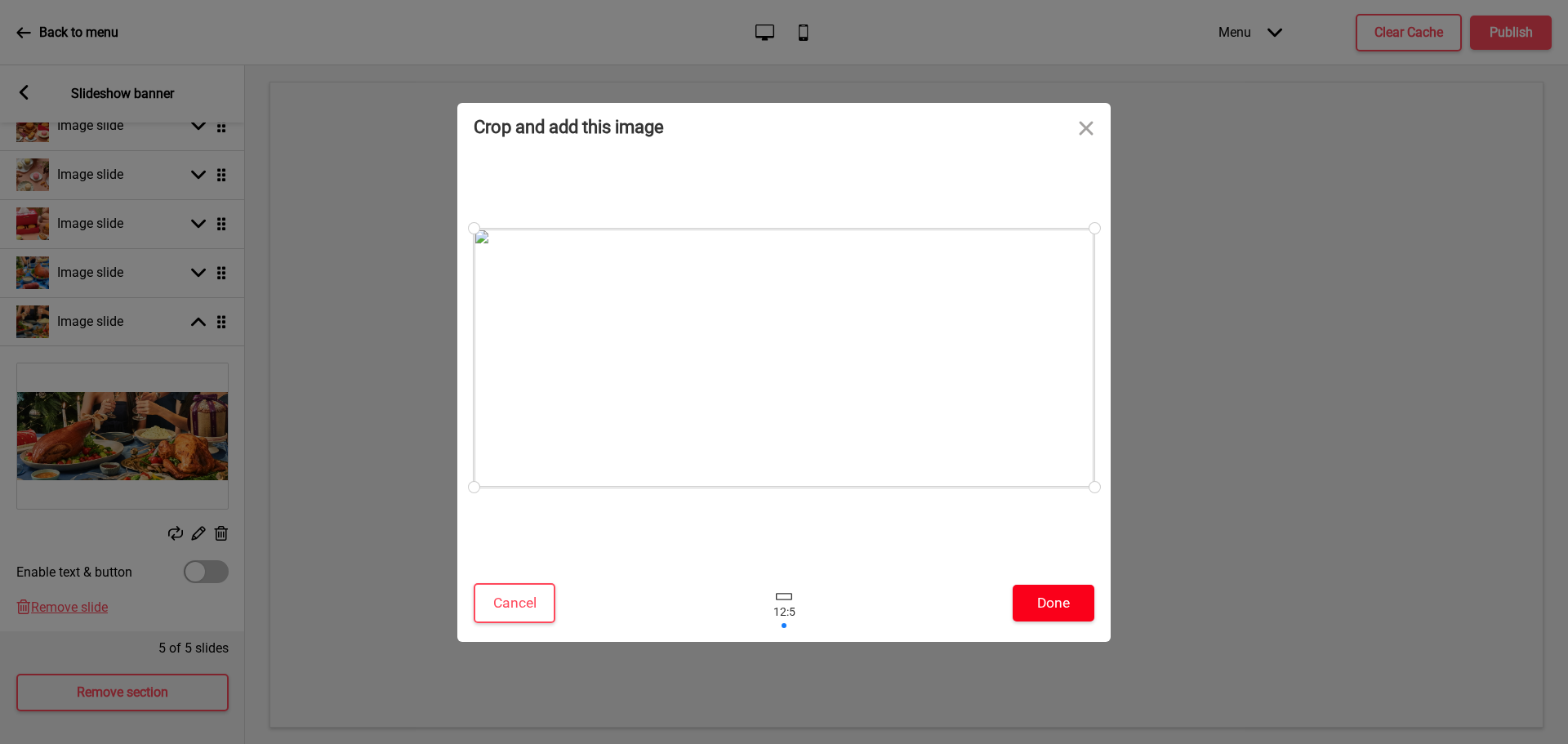
click at [1055, 620] on button "Done" at bounding box center [1053, 603] width 82 height 37
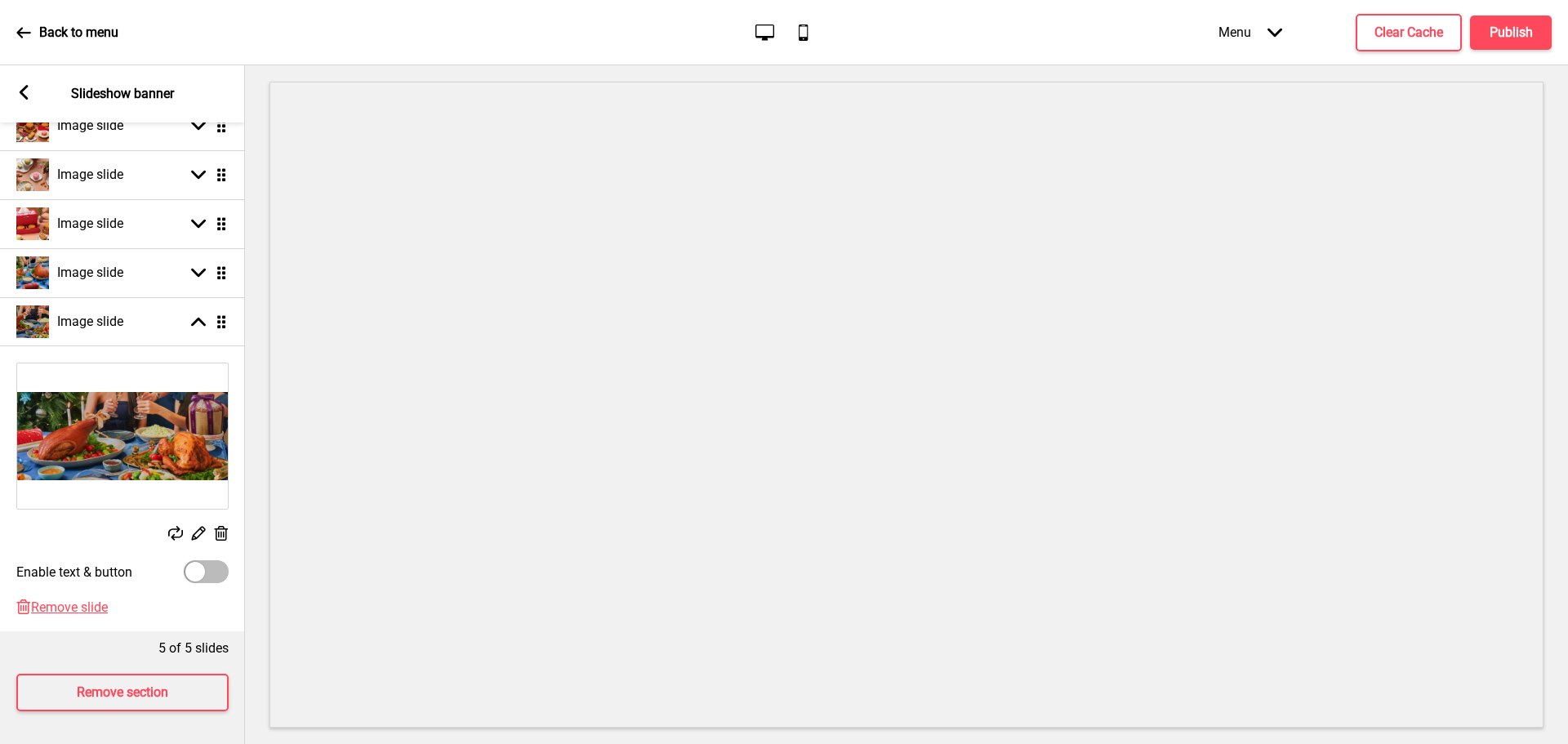
click at [168, 526] on rect at bounding box center [175, 533] width 15 height 15
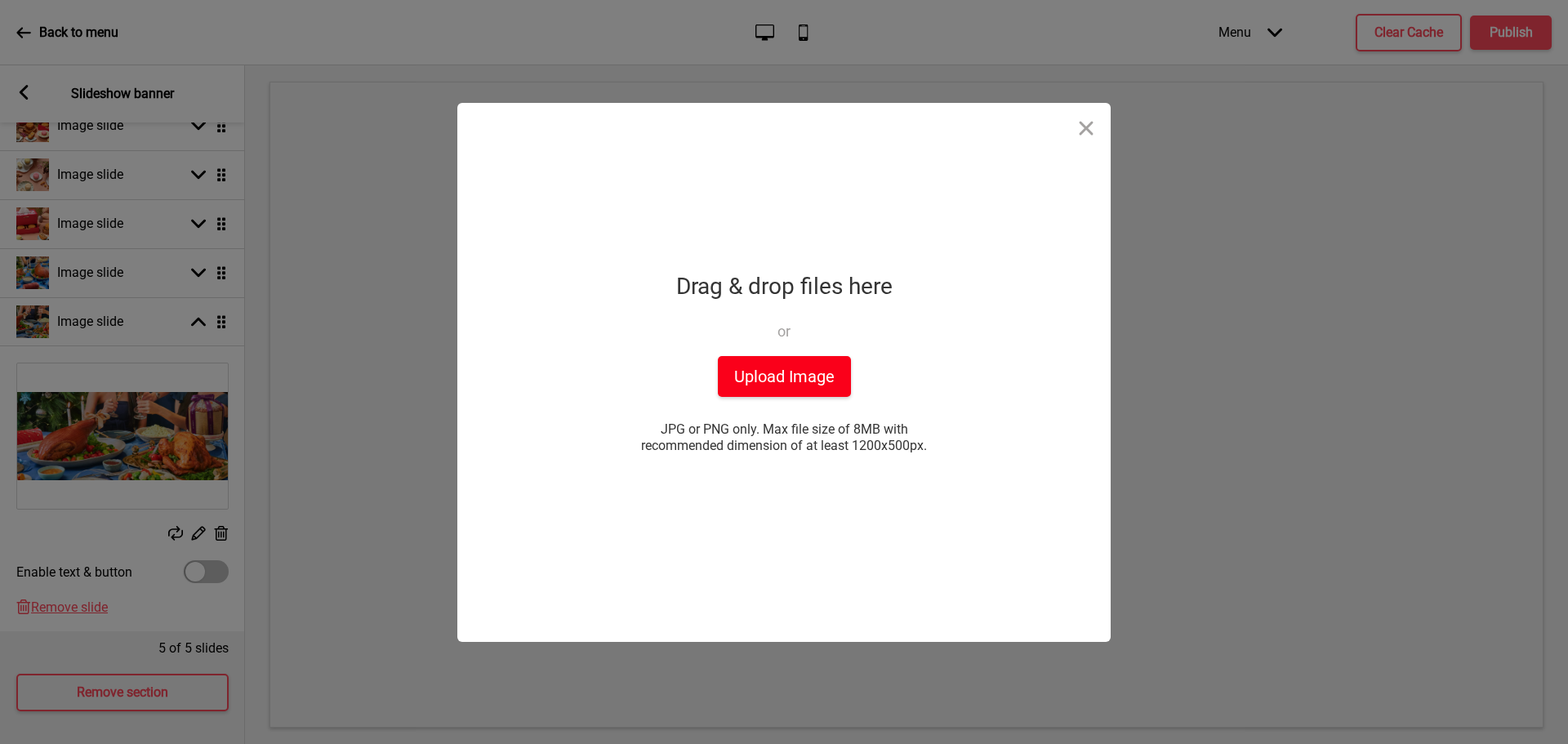
click at [789, 373] on button "Upload Image" at bounding box center [784, 376] width 133 height 41
click at [248, 78] on div "Drop a file here Drag & drop files here or Upload files from your computer Uplo…" at bounding box center [784, 372] width 1568 height 744
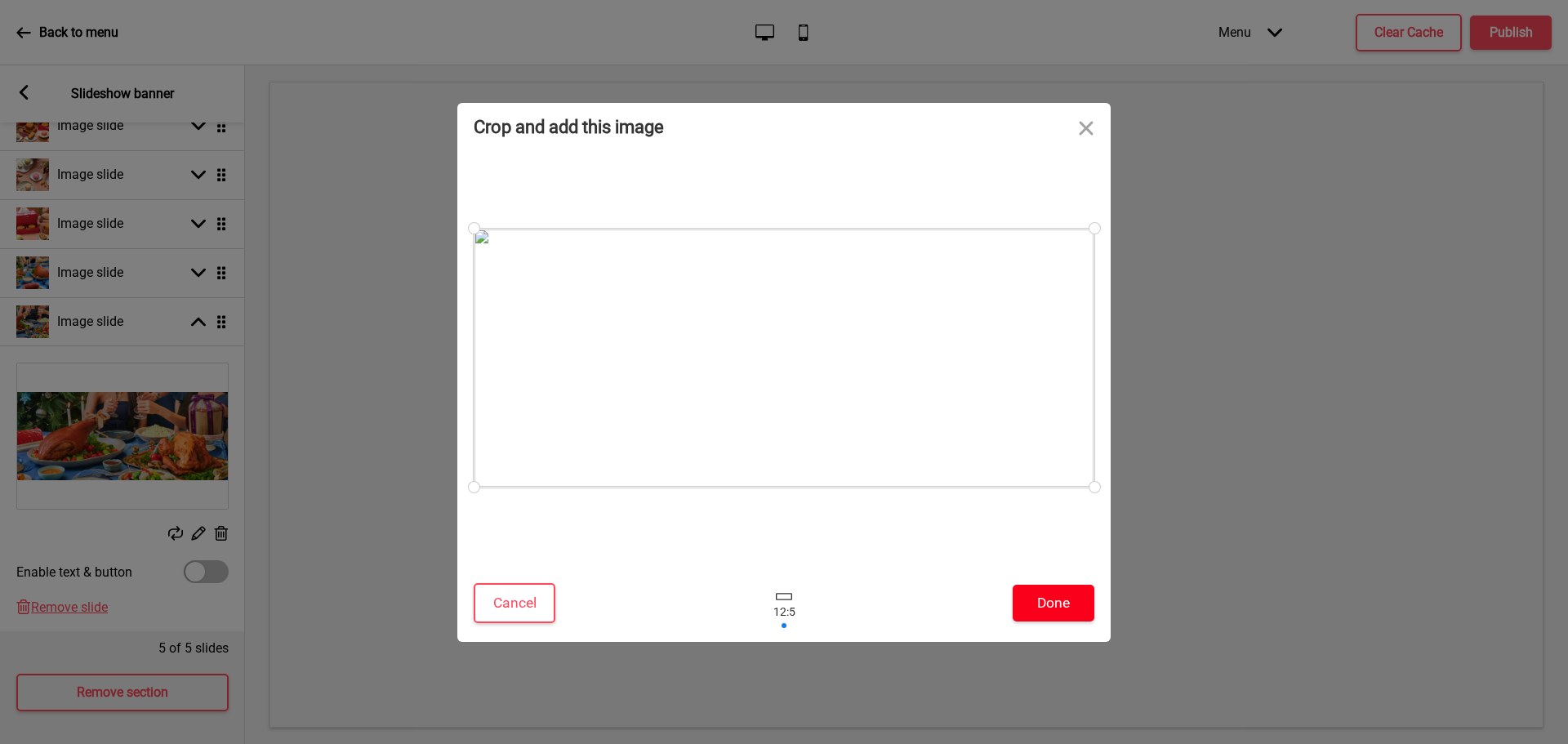
click at [1048, 597] on button "Done" at bounding box center [1053, 603] width 82 height 37
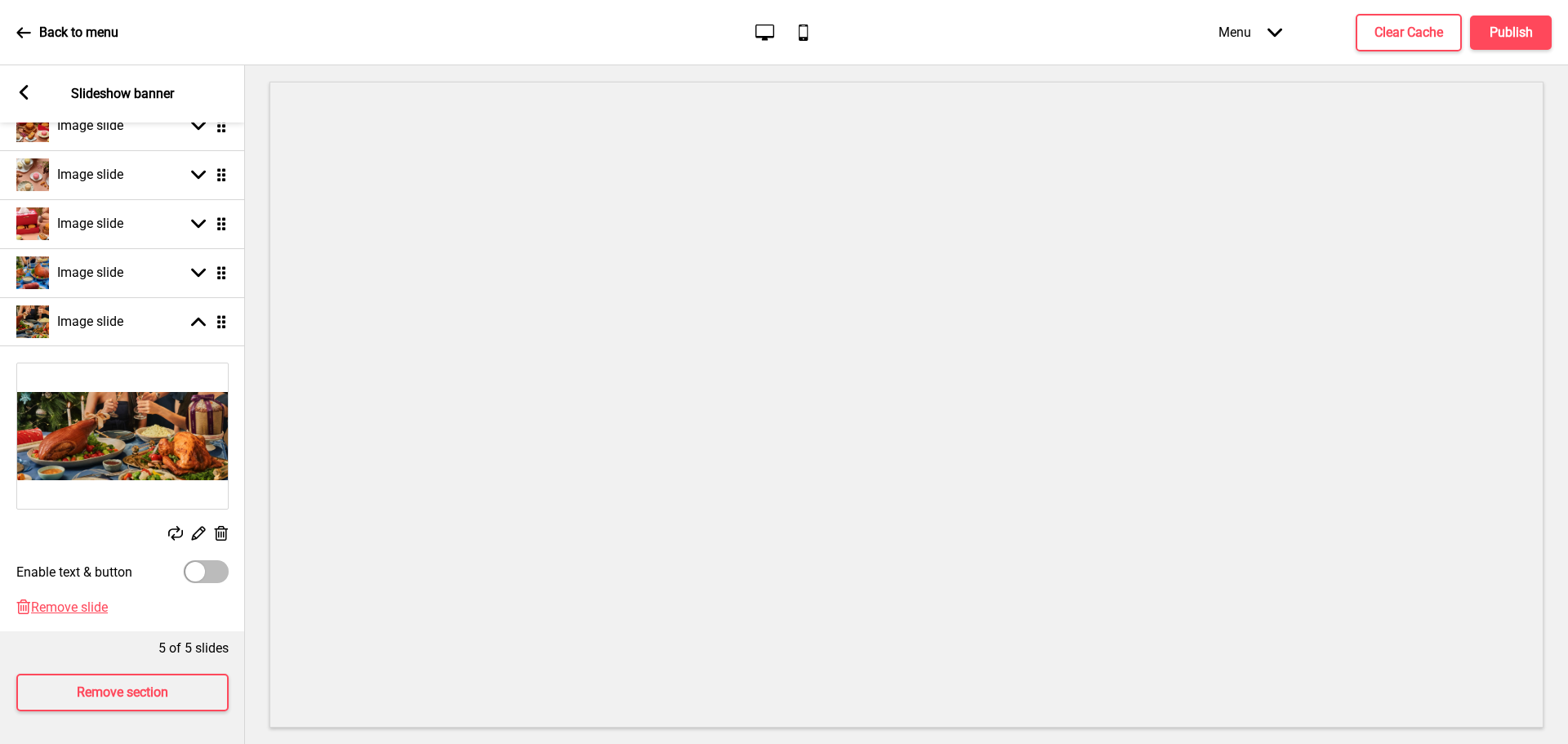
click at [171, 526] on rect at bounding box center [175, 533] width 15 height 15
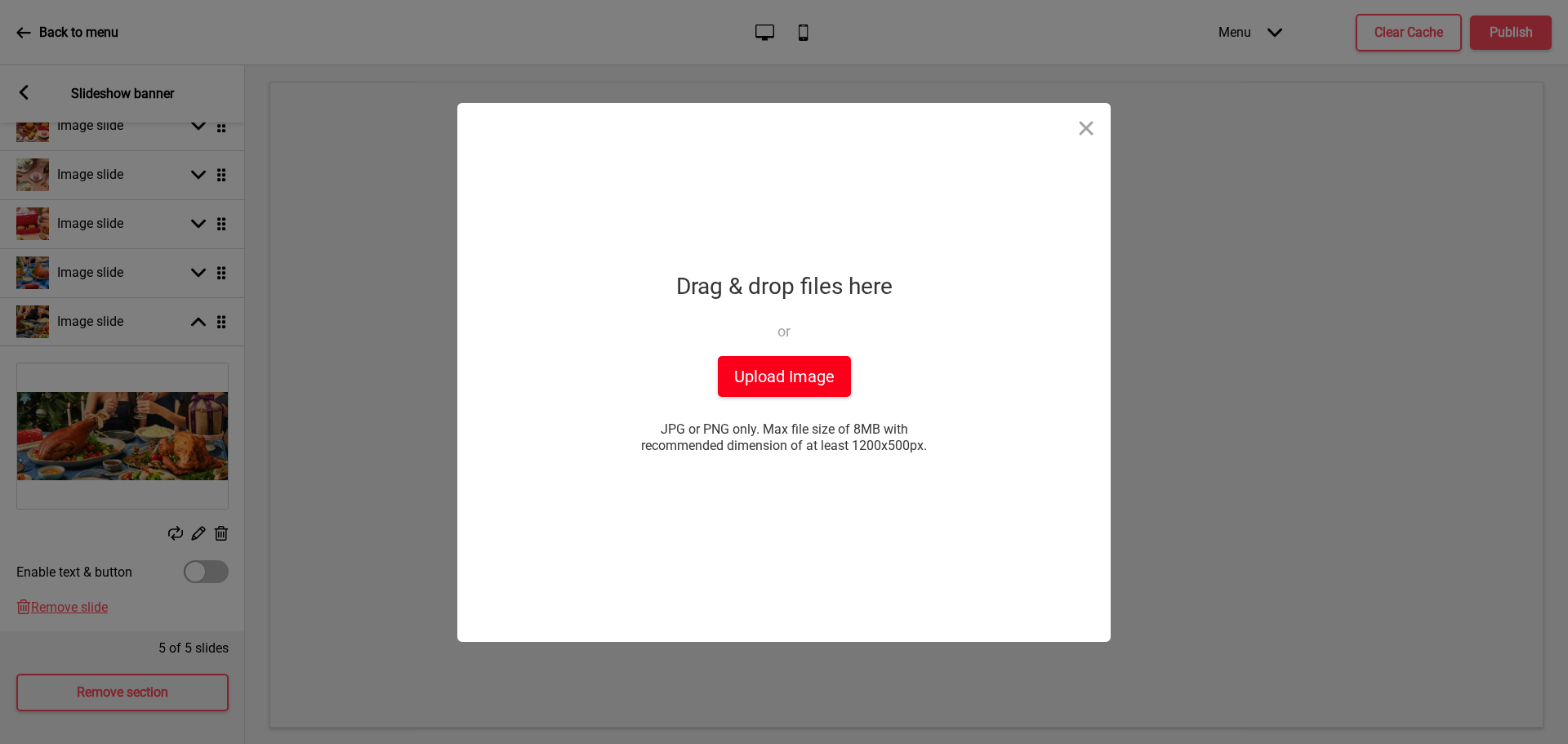
click at [745, 356] on button "Upload Image" at bounding box center [784, 376] width 133 height 41
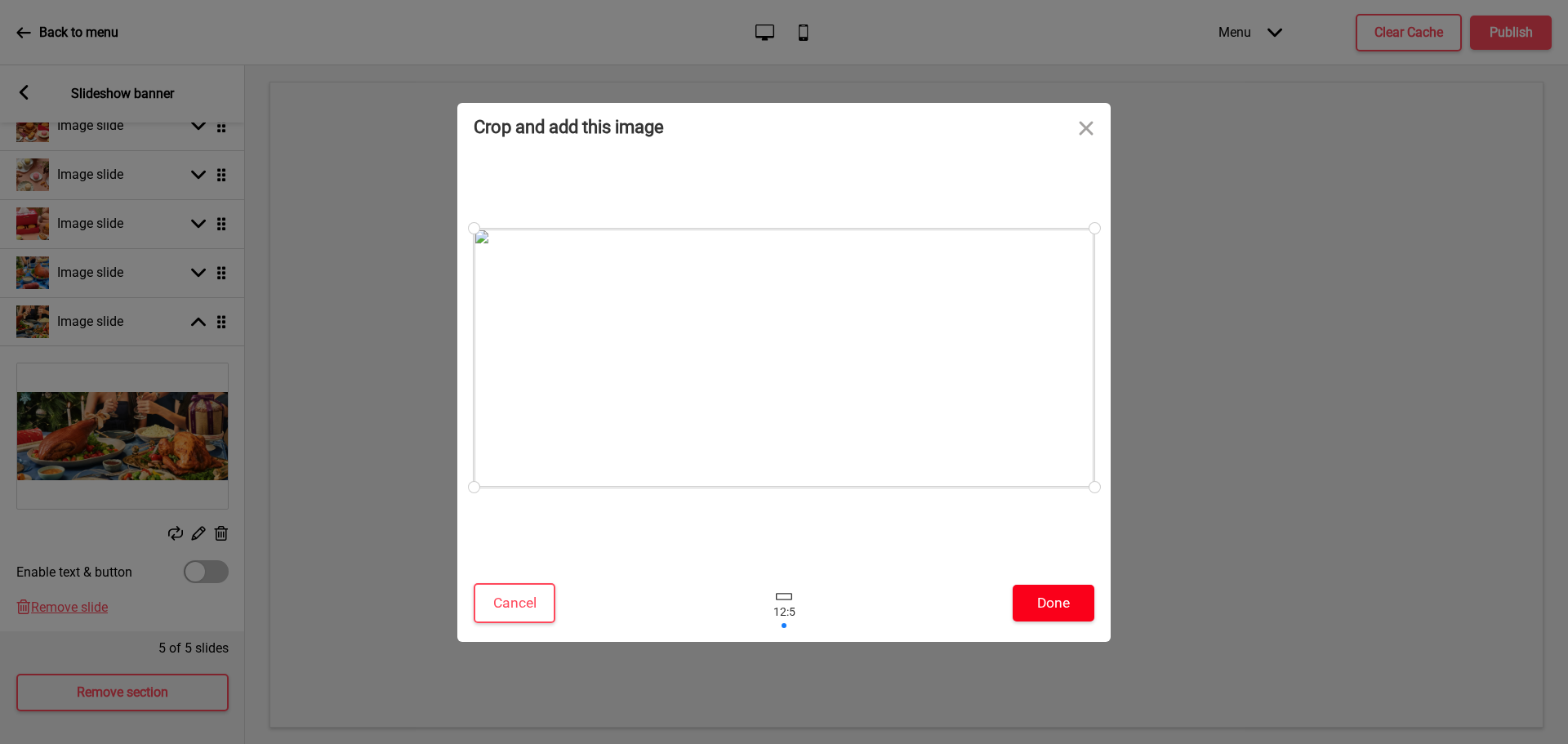
click at [1055, 594] on button "Done" at bounding box center [1053, 603] width 82 height 37
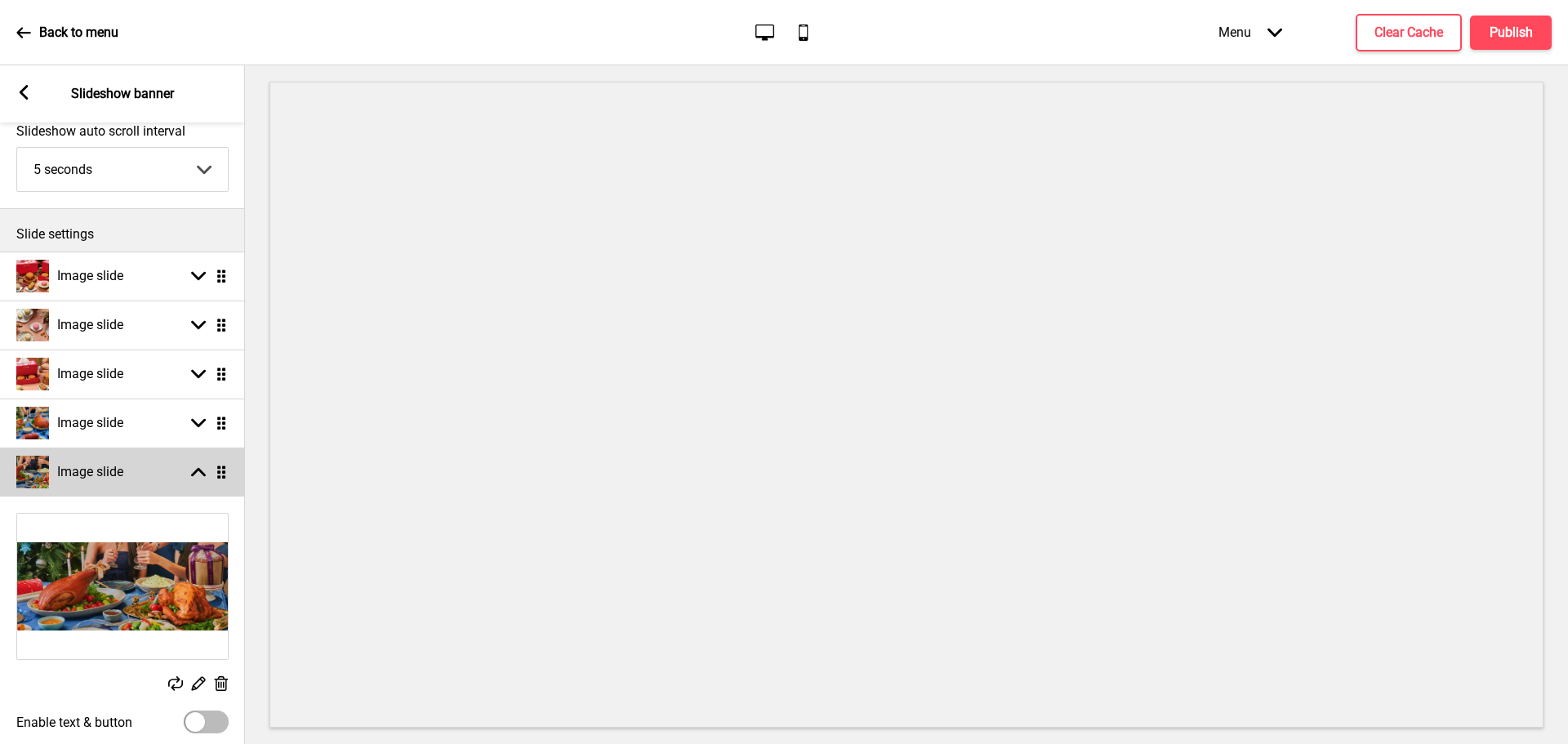
scroll to position [97, 0]
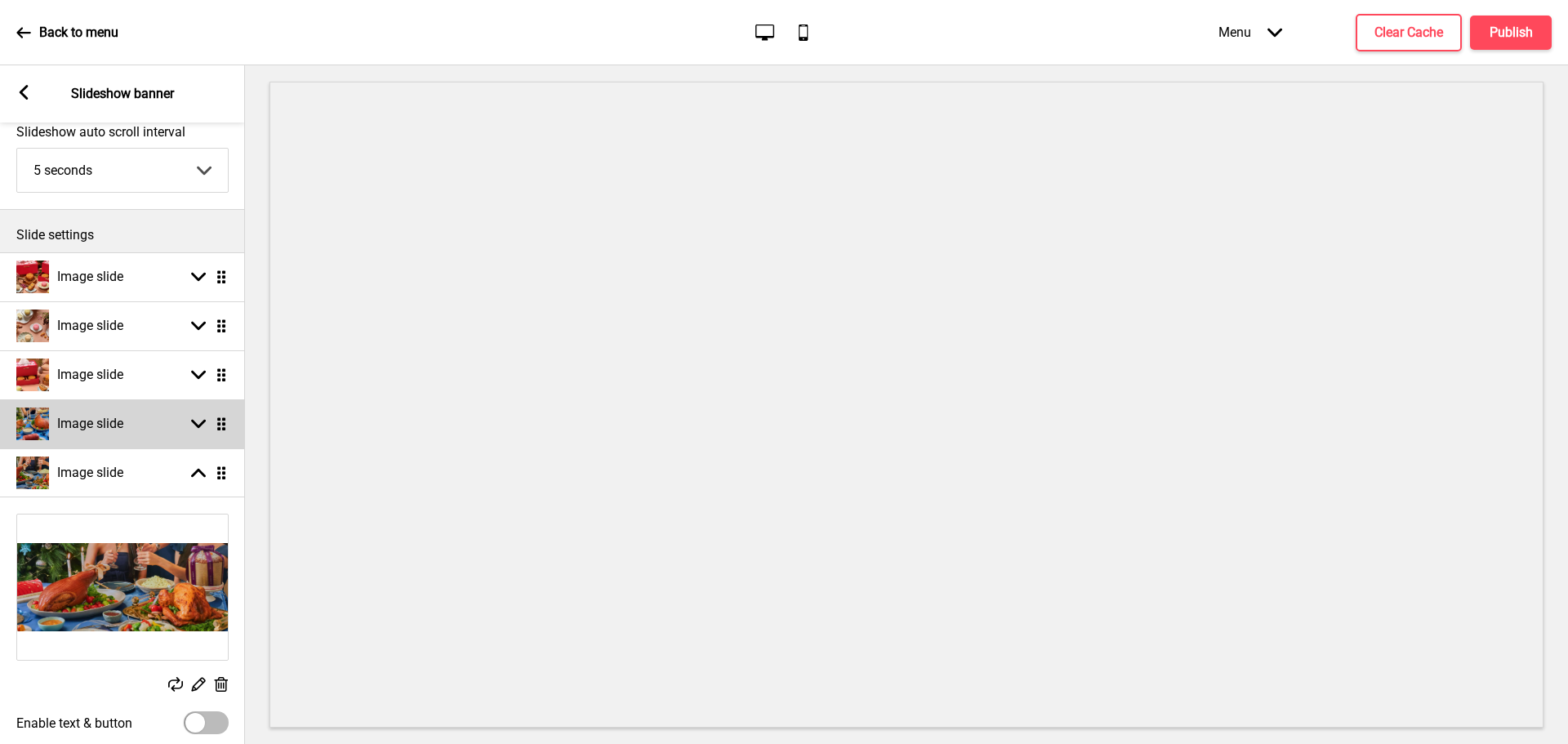
click at [112, 401] on div "Image slide Arrow down Drag" at bounding box center [123, 423] width 245 height 49
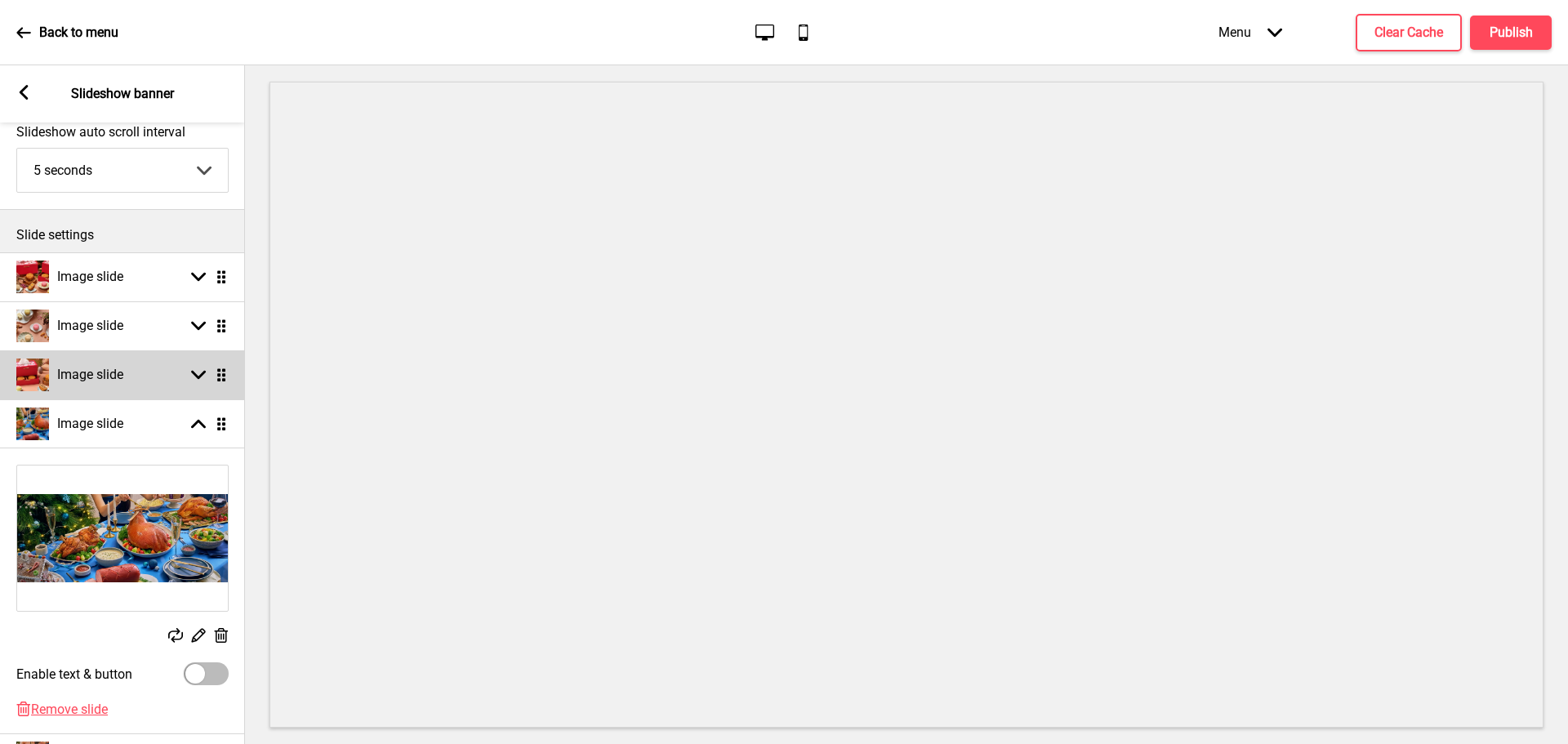
click at [121, 372] on h4 "Image slide" at bounding box center [90, 374] width 66 height 18
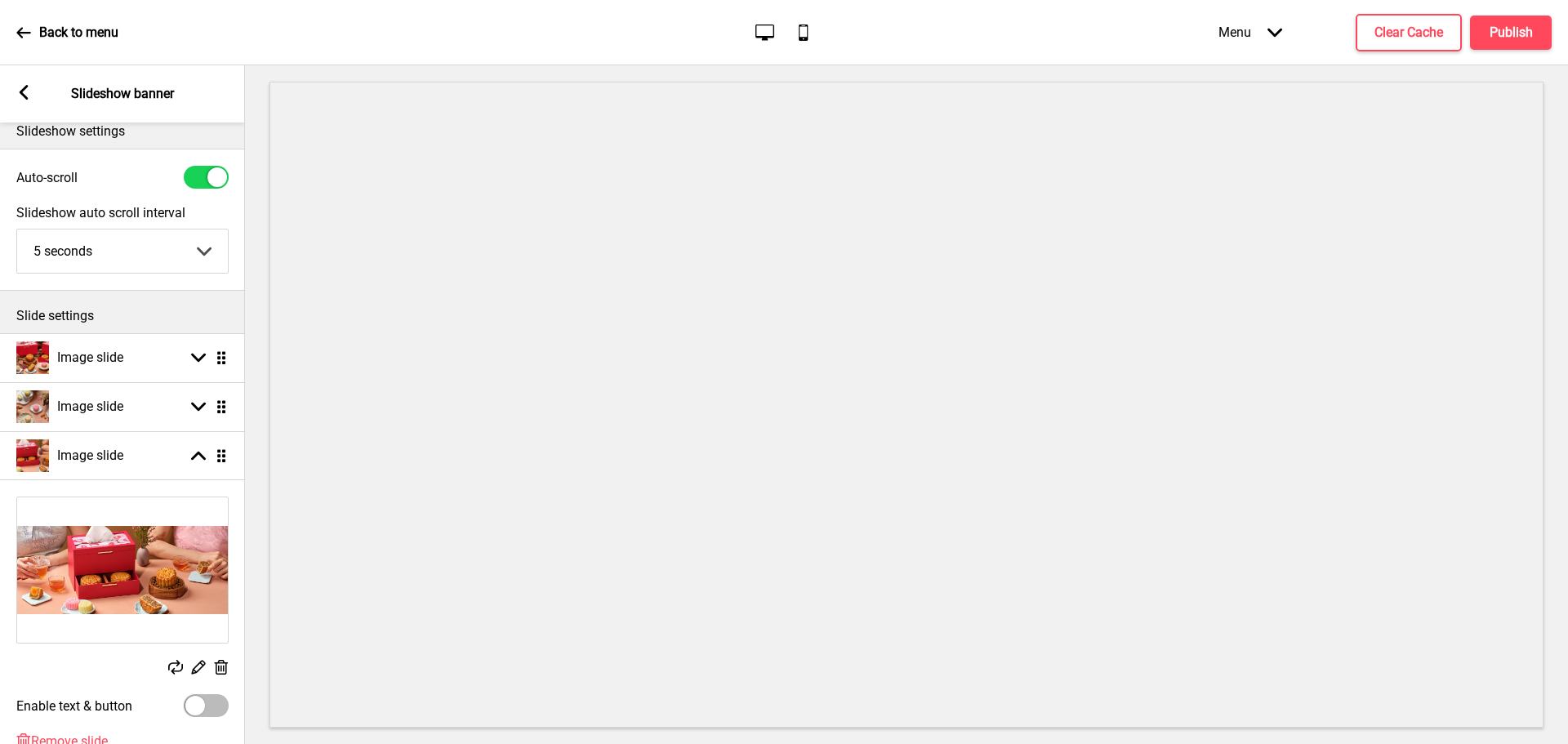
scroll to position [16, 0]
click at [107, 419] on div "Image slide" at bounding box center [70, 407] width 107 height 33
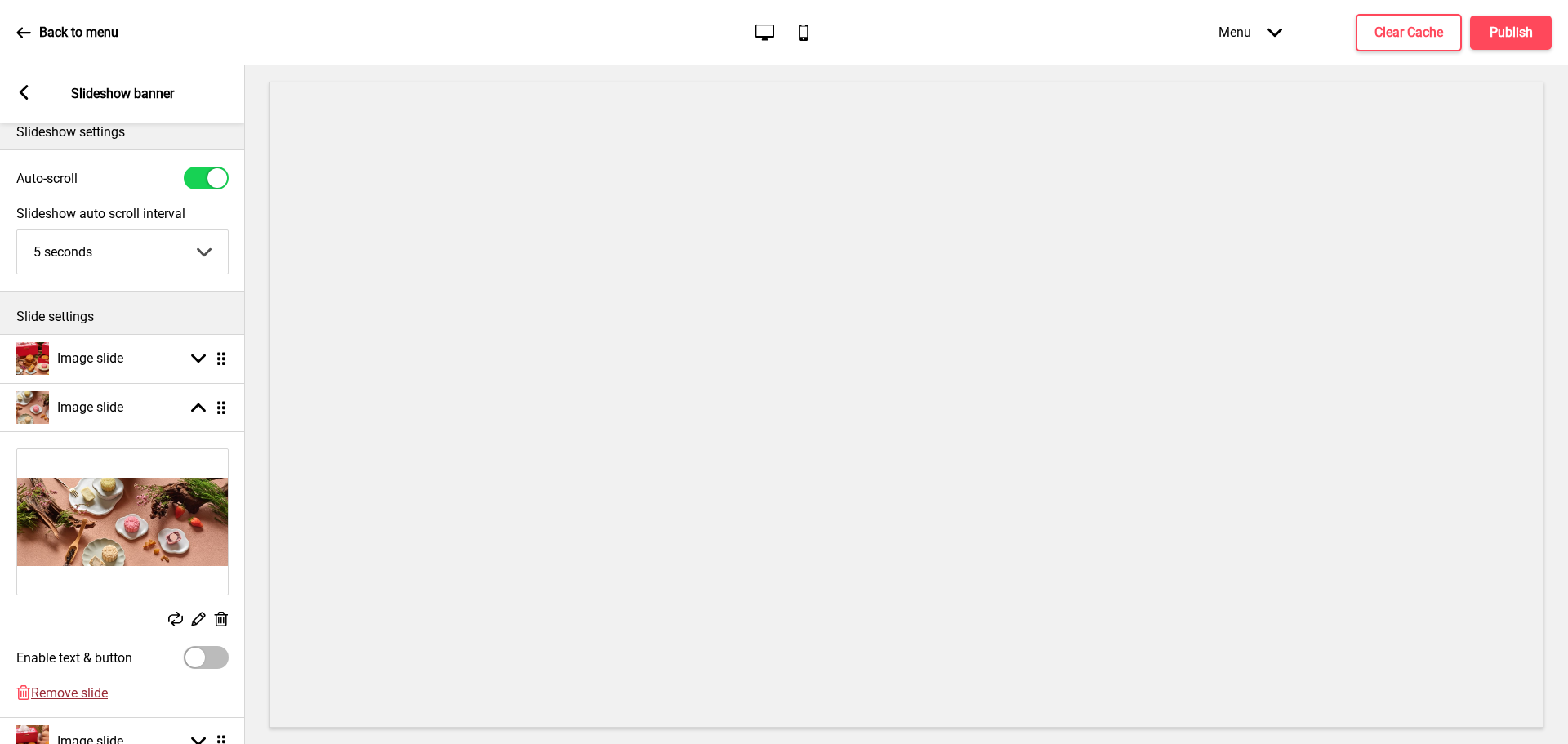
click at [66, 690] on span "Remove slide" at bounding box center [69, 692] width 77 height 16
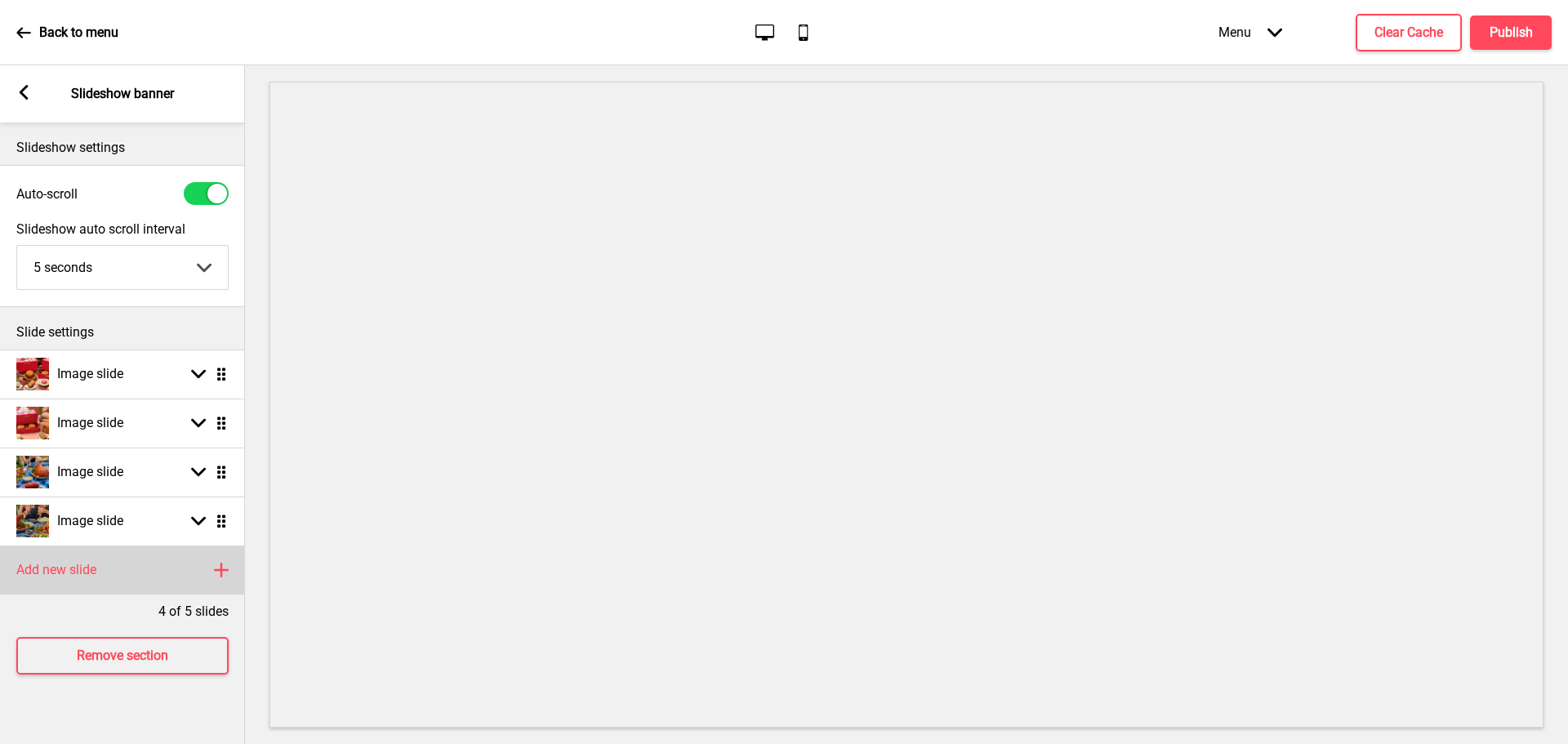
scroll to position [0, 0]
click at [160, 583] on div "Add new slide Plus" at bounding box center [123, 570] width 245 height 49
click at [206, 569] on div "Arrow down Drag" at bounding box center [205, 569] width 46 height 15
select select "right"
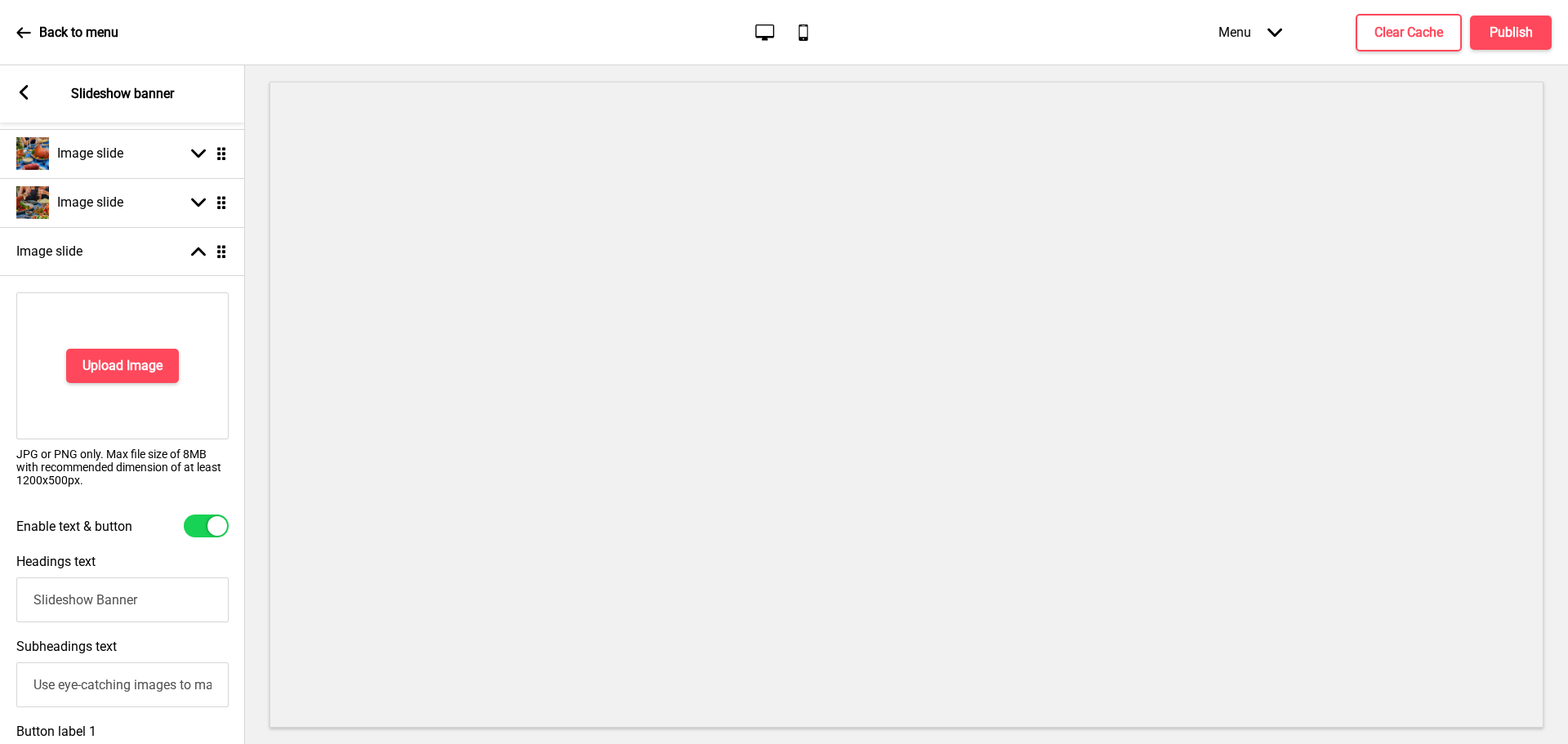
scroll to position [327, 0]
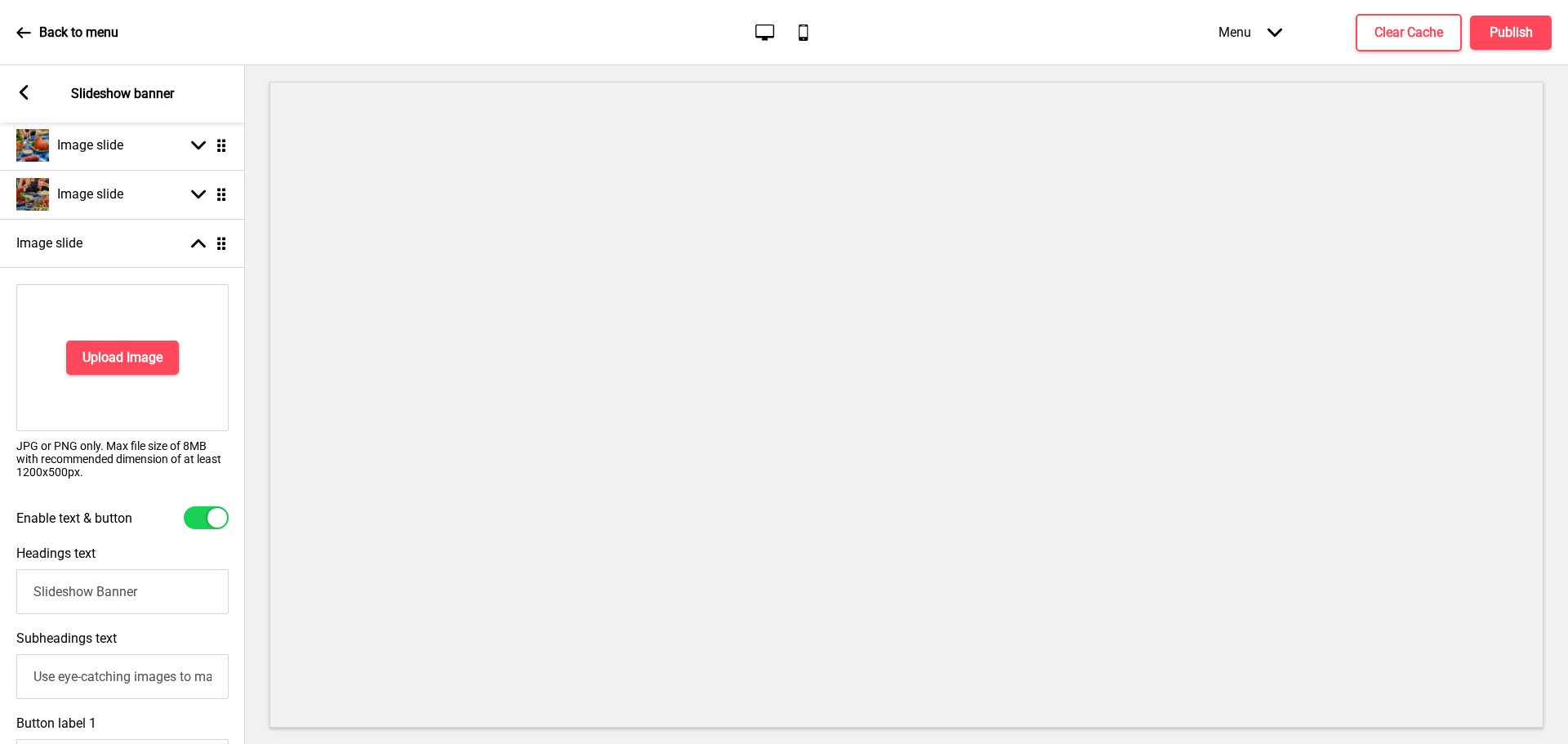
click at [196, 514] on div at bounding box center [206, 517] width 45 height 23
checkbox input "false"
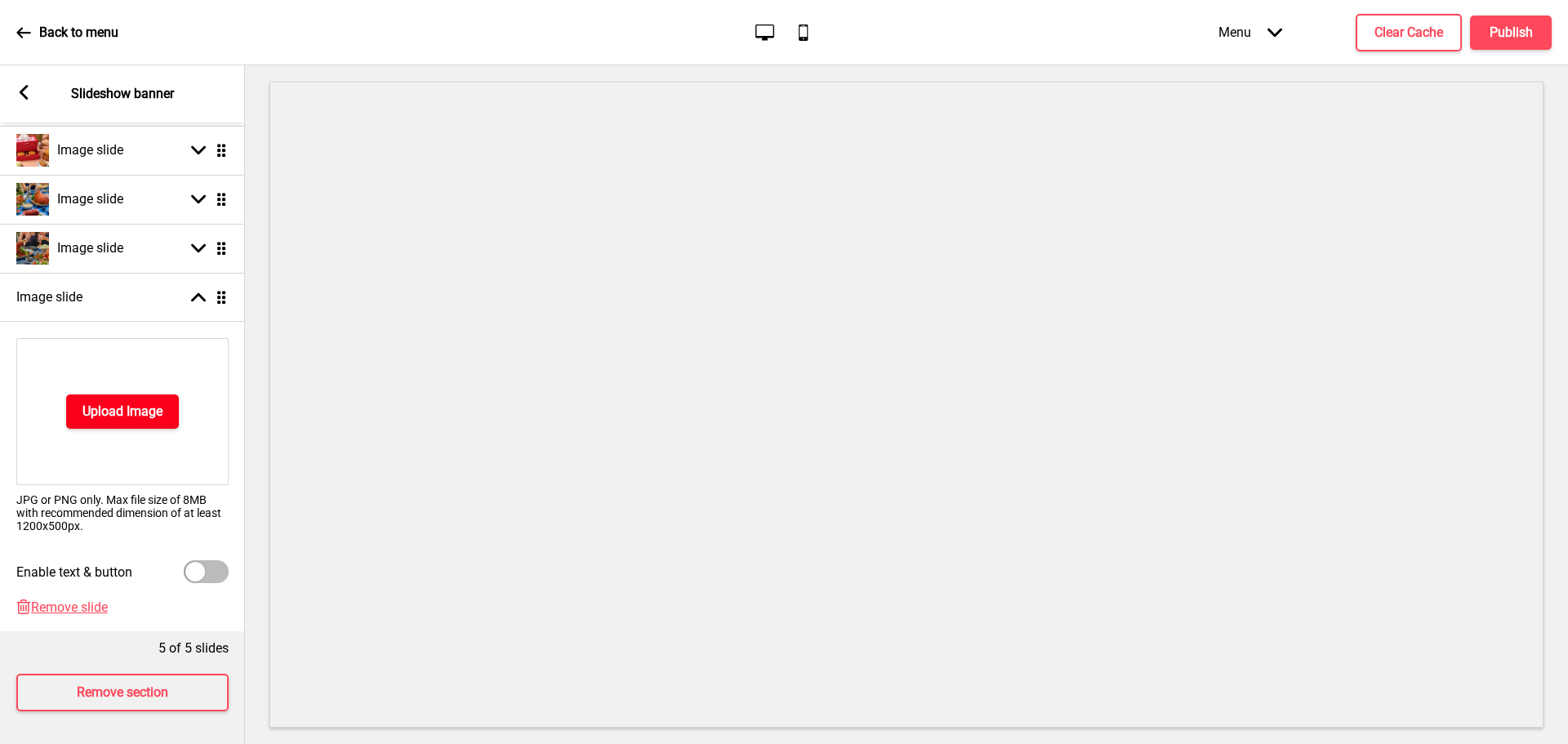
click at [155, 364] on div "Upload Image" at bounding box center [123, 411] width 212 height 147
click at [129, 403] on h4 "Upload Image" at bounding box center [123, 411] width 80 height 18
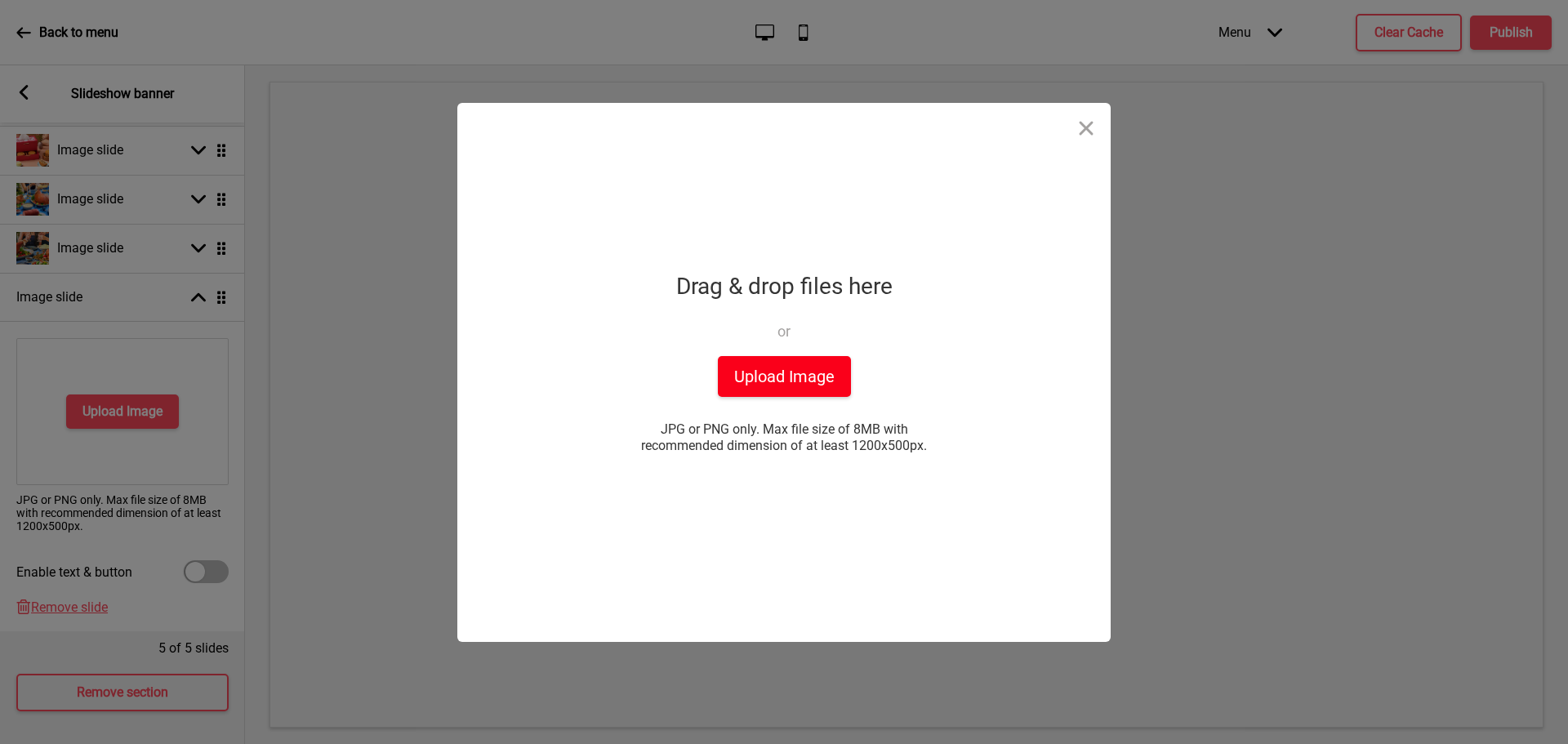
click at [777, 369] on button "Upload Image" at bounding box center [784, 376] width 133 height 41
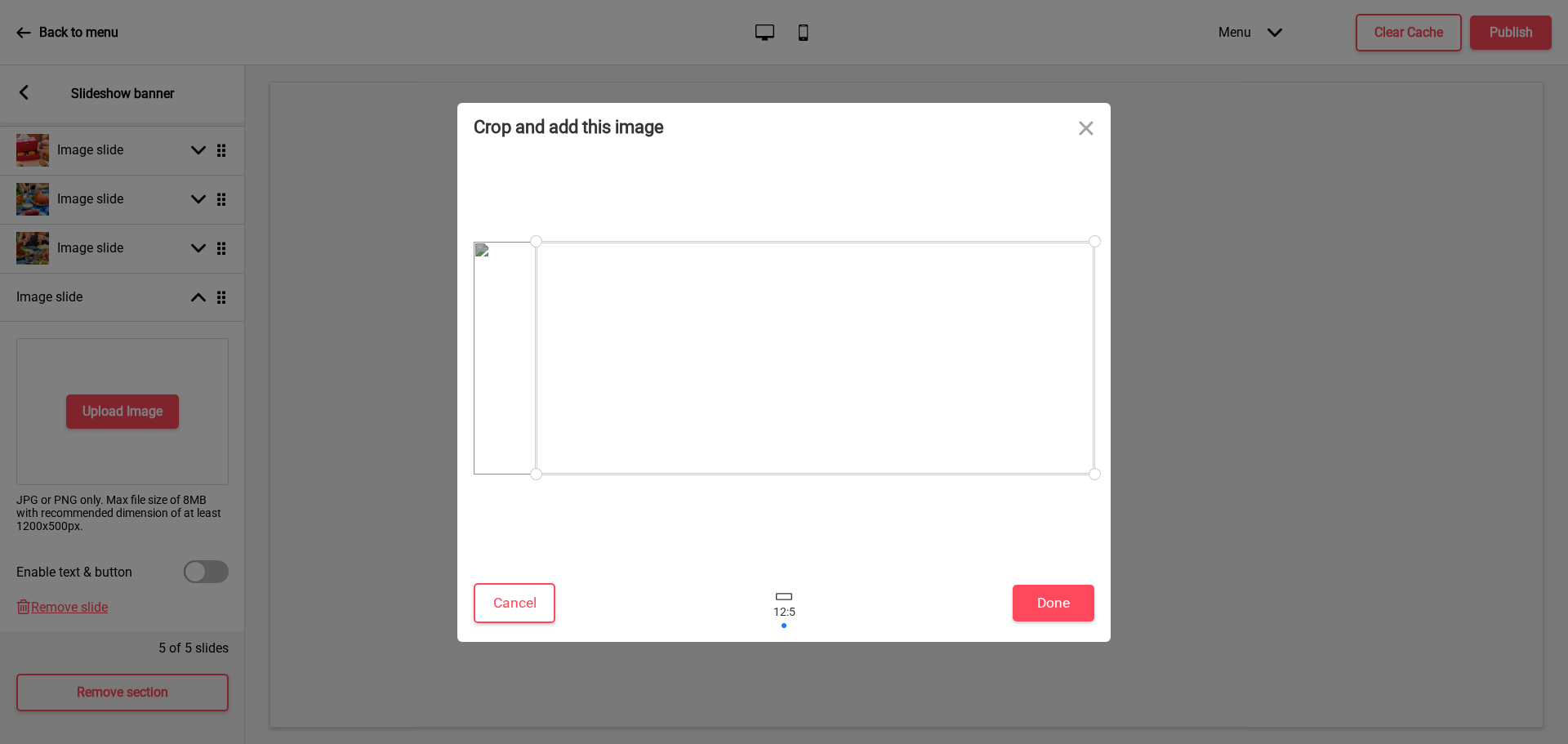
drag, startPoint x: 819, startPoint y: 405, endPoint x: 854, endPoint y: 405, distance: 35.0
click at [854, 405] on div at bounding box center [815, 357] width 558 height 232
click at [1050, 608] on button "Done" at bounding box center [1053, 603] width 82 height 37
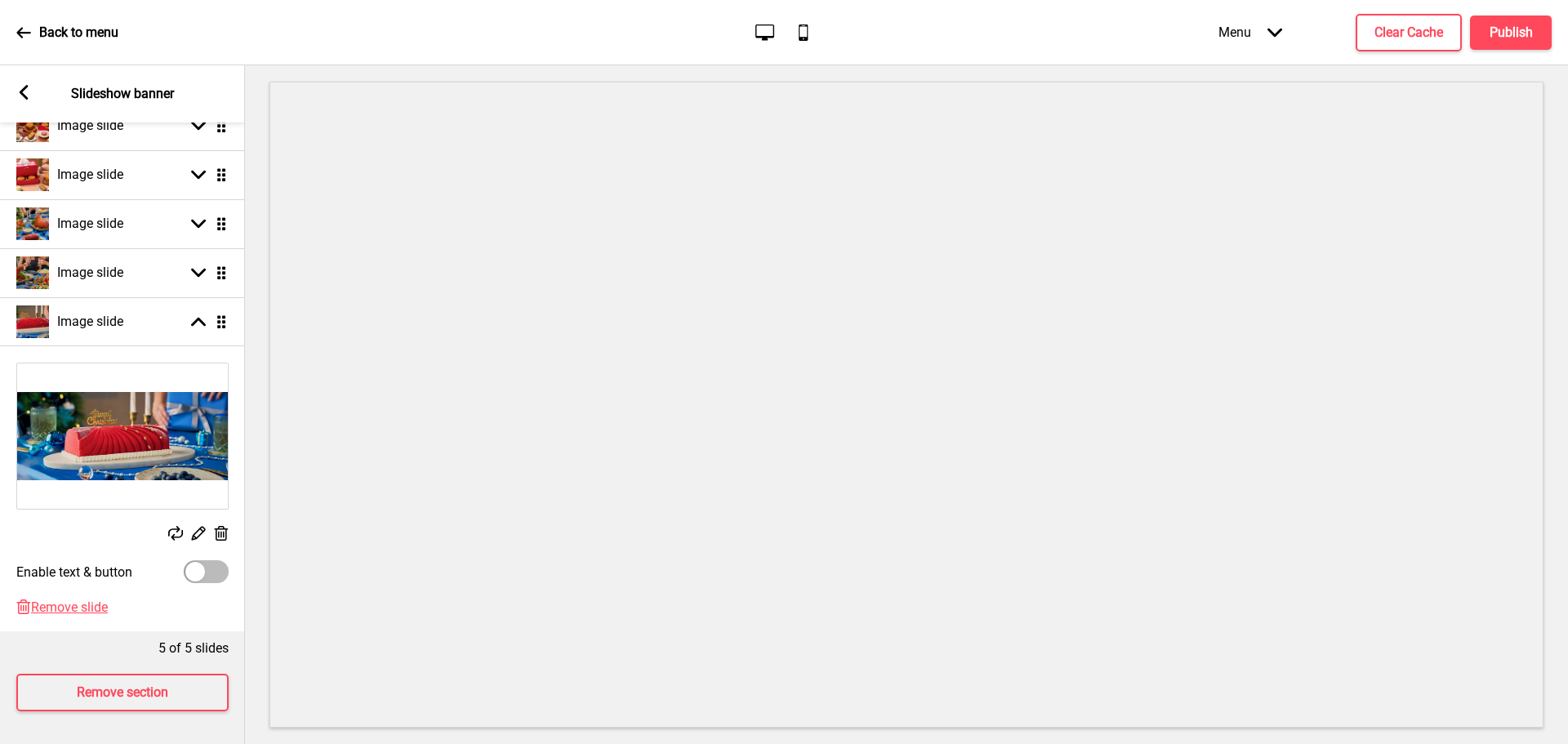
scroll to position [261, 0]
click at [102, 264] on h4 "Image slide" at bounding box center [90, 272] width 66 height 18
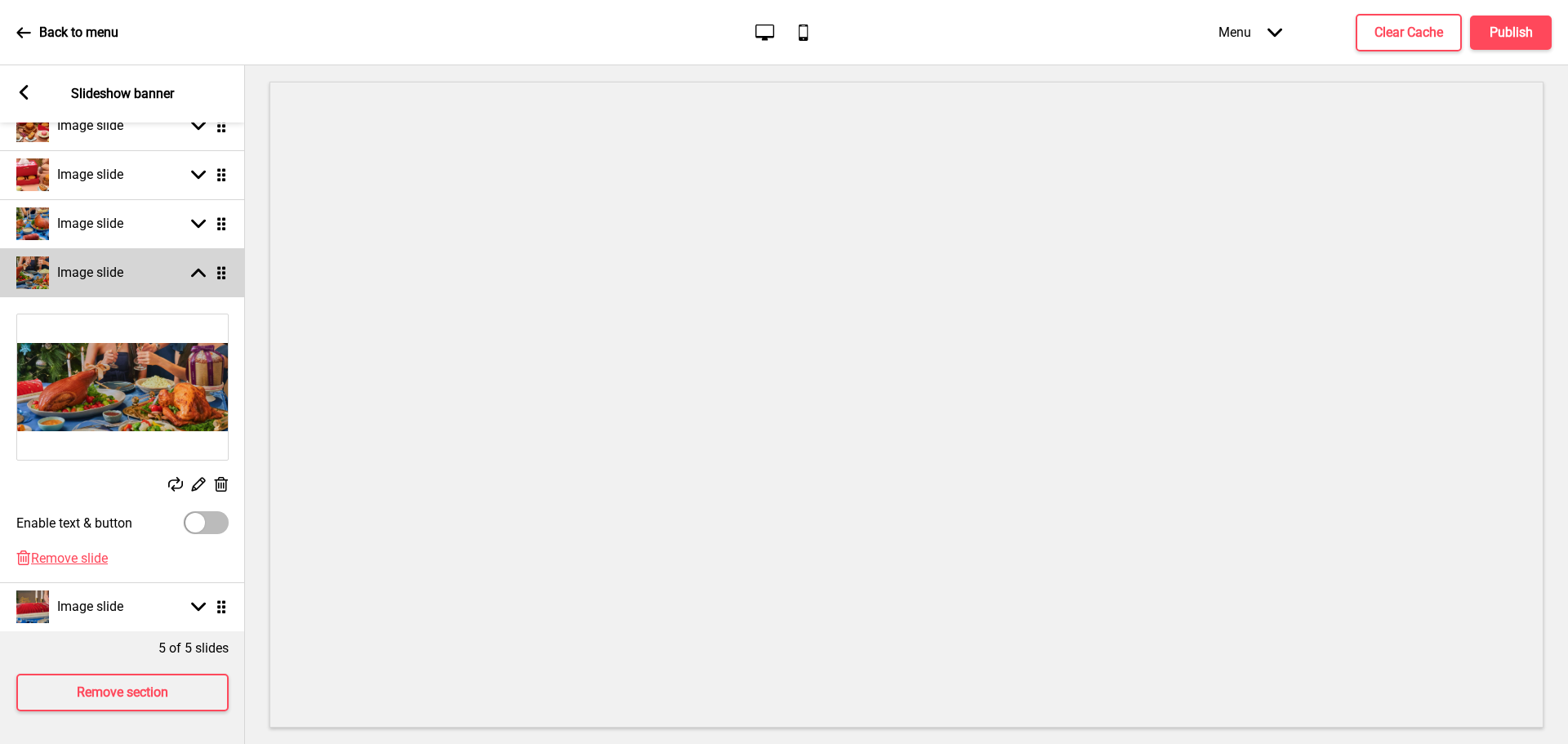
click at [122, 264] on h4 "Image slide" at bounding box center [90, 272] width 66 height 18
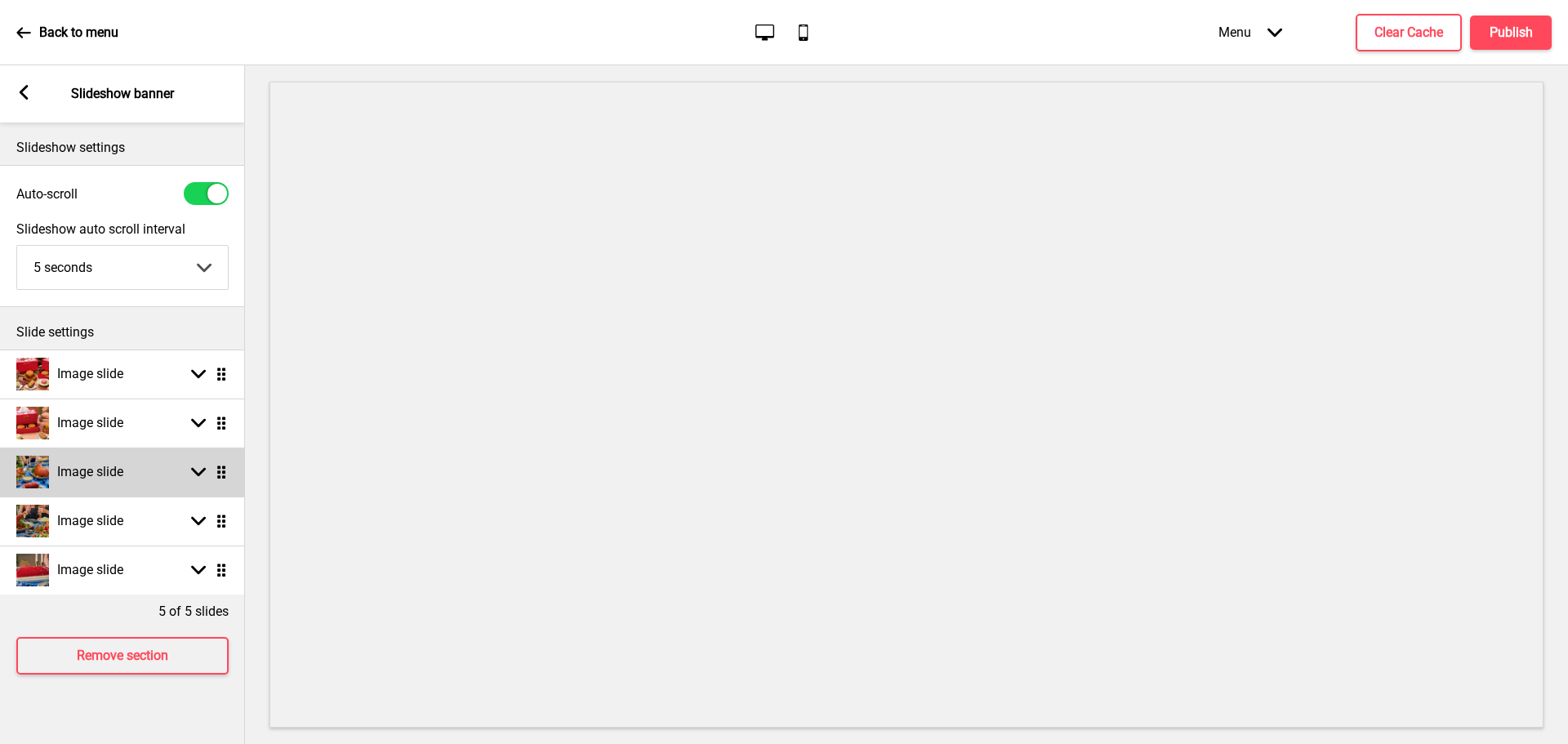
scroll to position [0, 0]
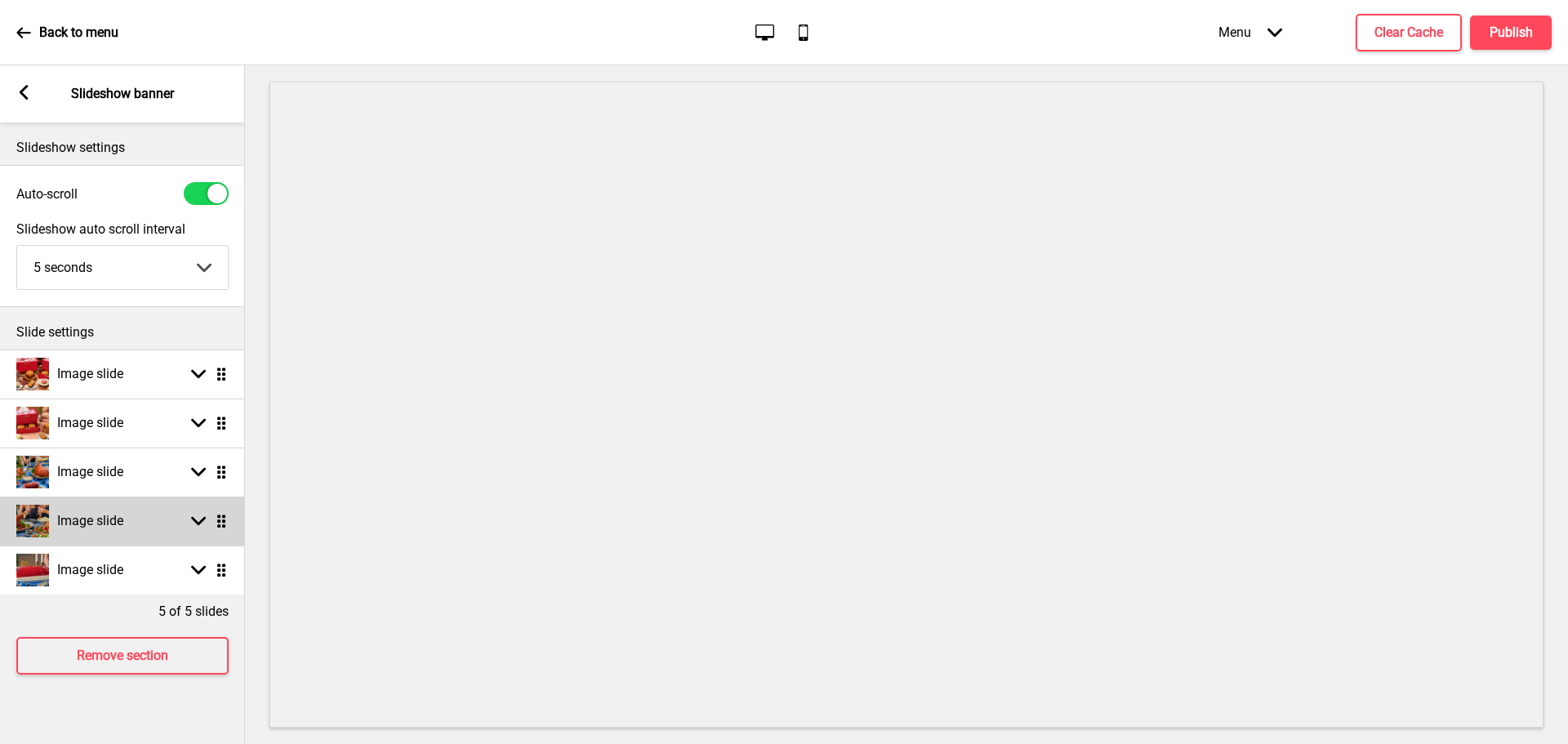
click at [147, 514] on div "Image slide Arrow down Drag" at bounding box center [123, 520] width 245 height 49
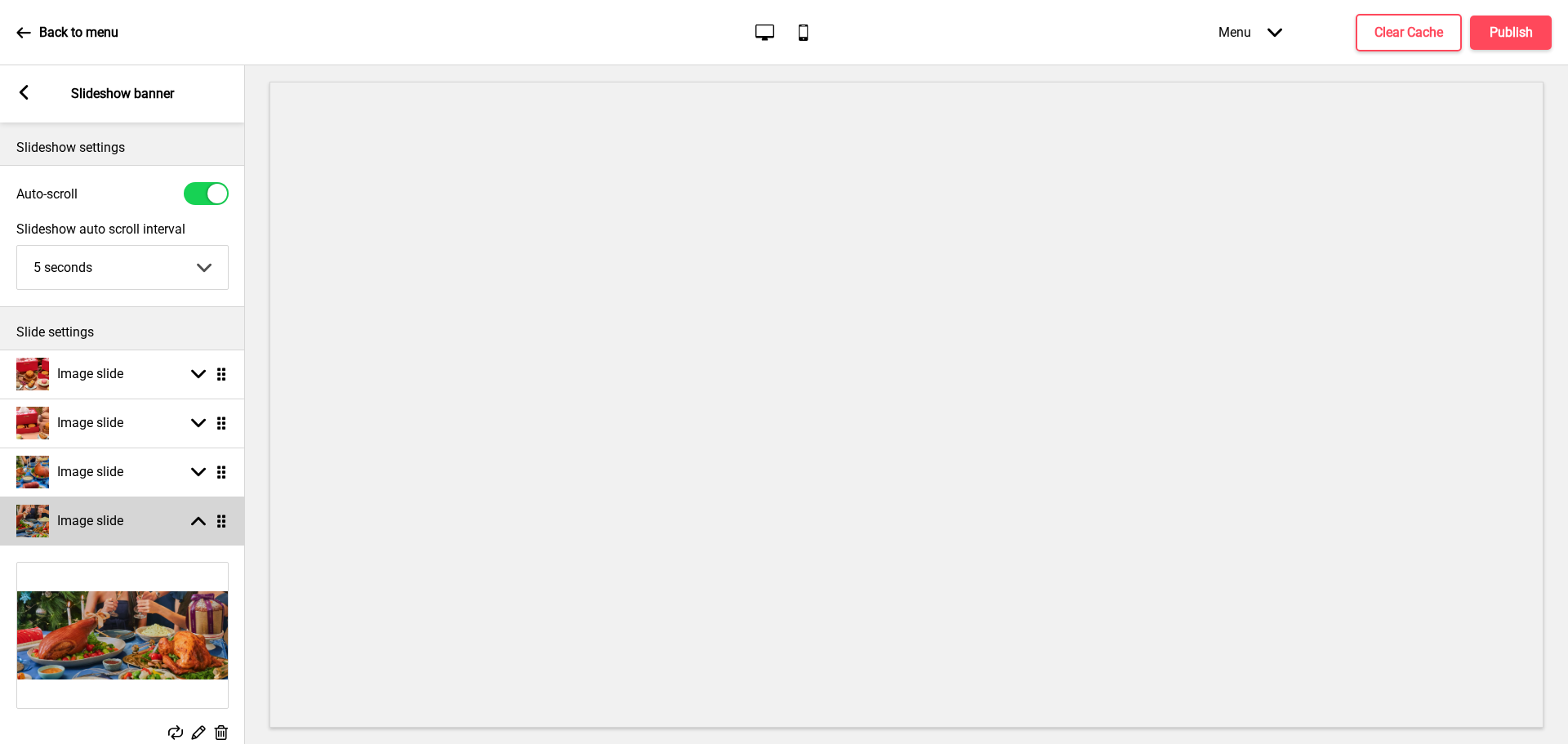
click at [190, 534] on div "Image slide Arrow up Drag" at bounding box center [123, 520] width 245 height 49
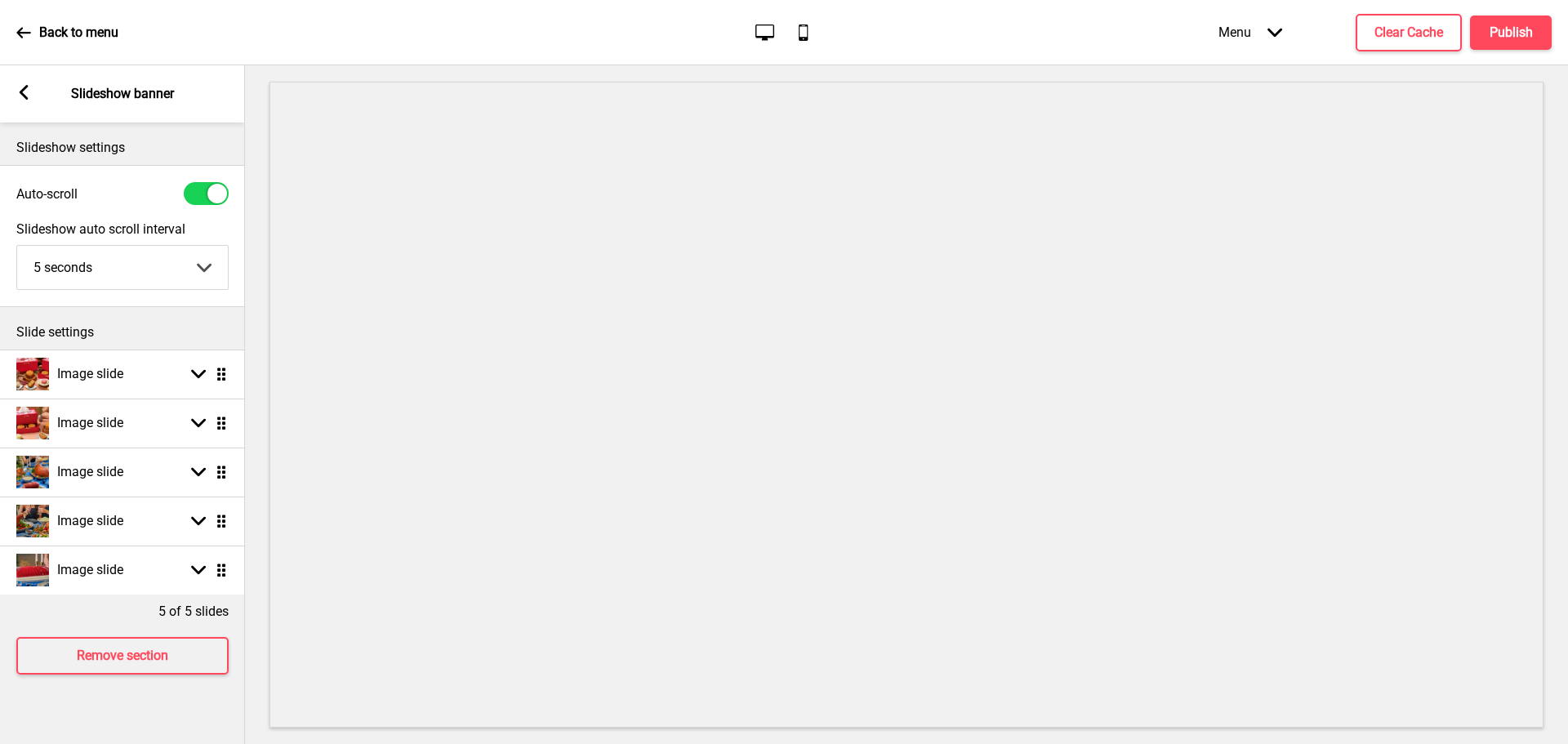
click at [26, 90] on rect at bounding box center [23, 91] width 15 height 15
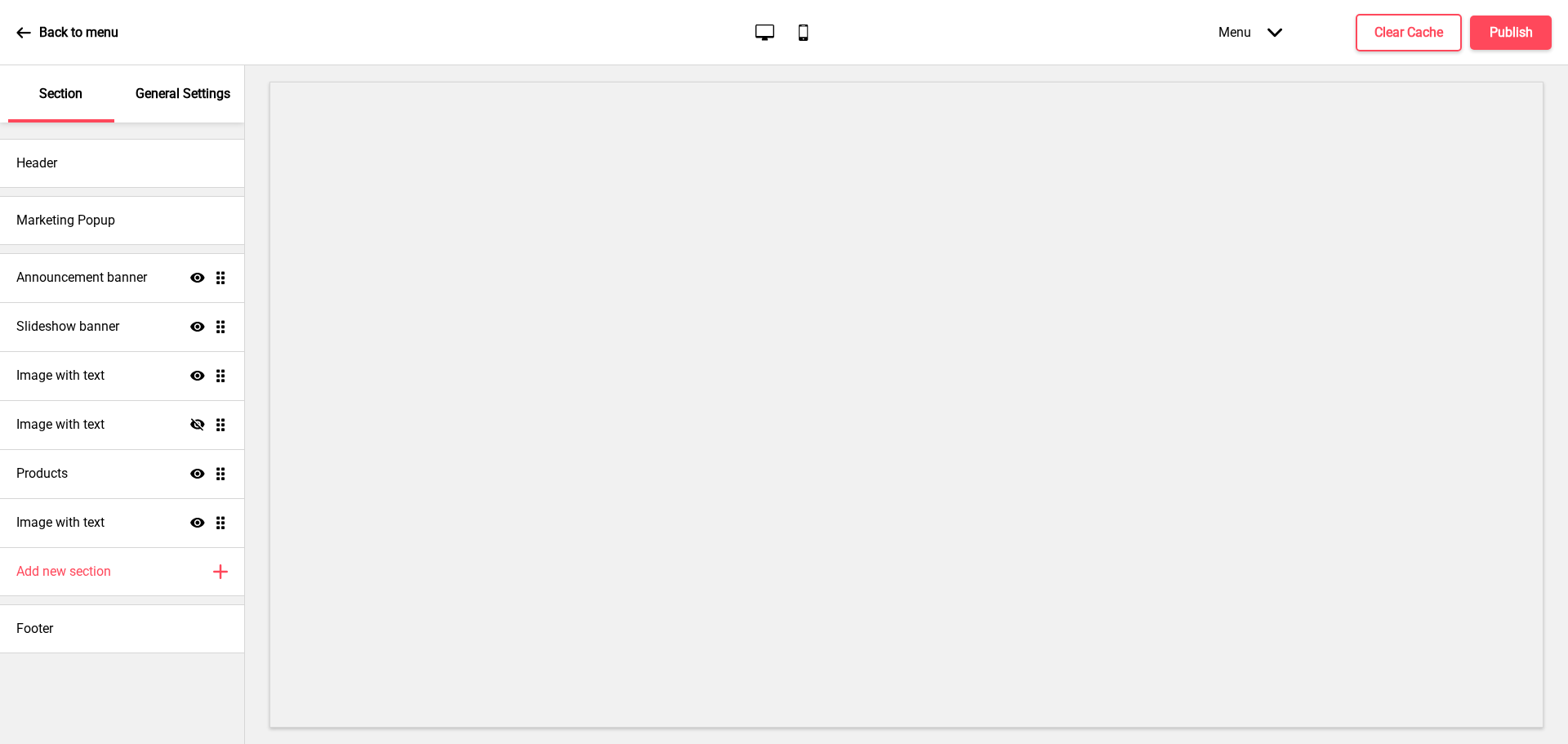
click at [19, 26] on icon at bounding box center [23, 32] width 15 height 15
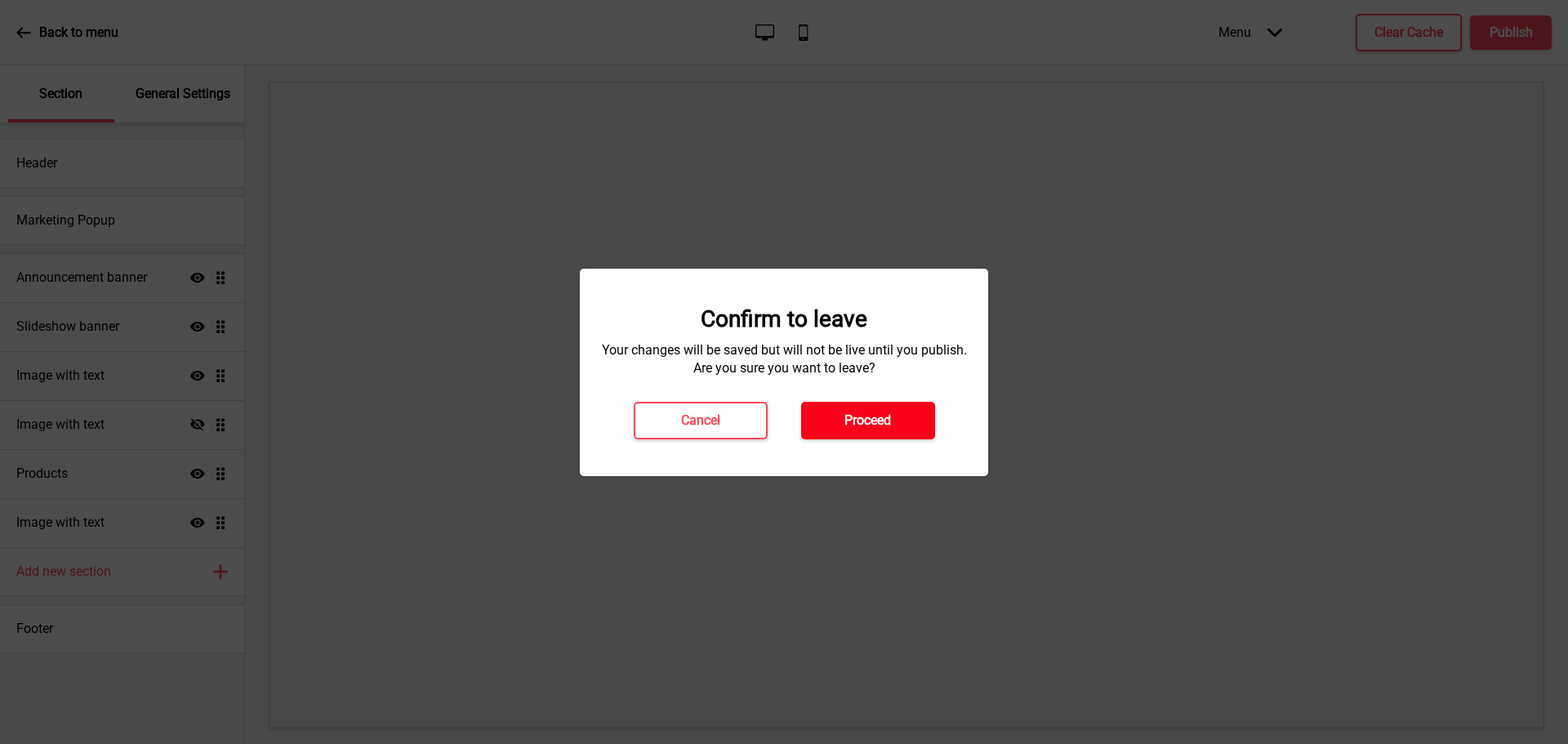
click at [859, 425] on h4 "Proceed" at bounding box center [868, 420] width 47 height 18
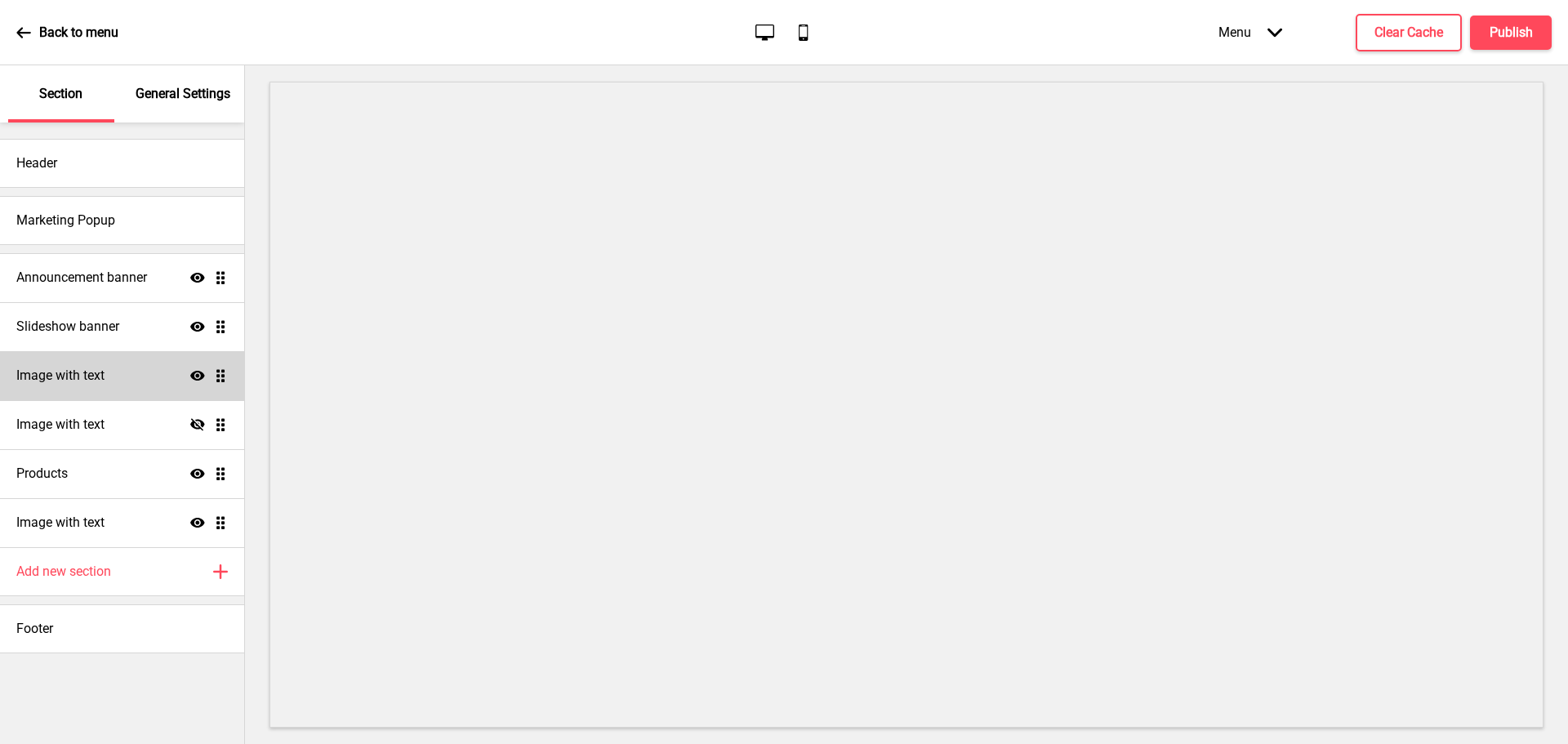
click at [135, 374] on div "Image with text Show Drag" at bounding box center [122, 375] width 244 height 49
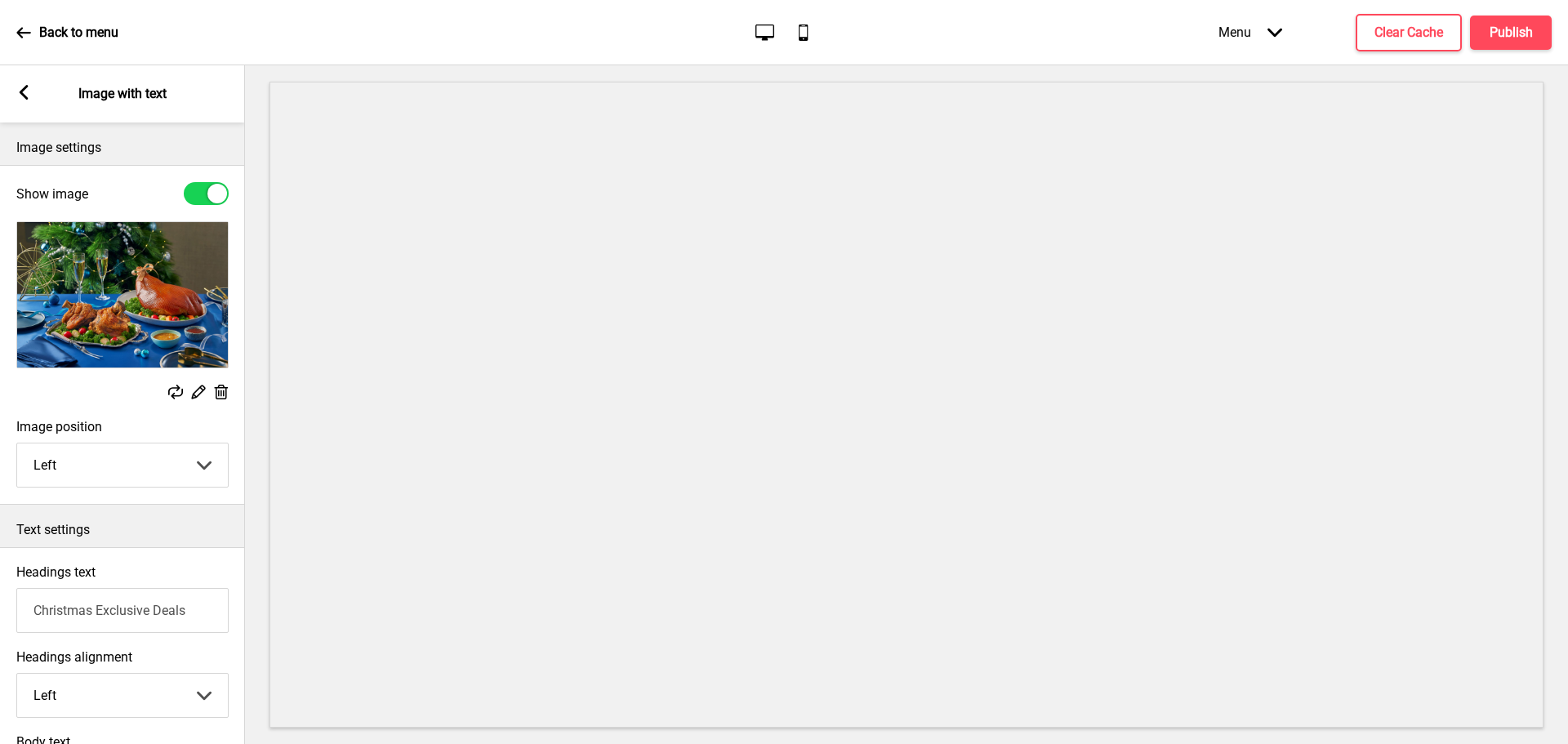
click at [18, 99] on div "Arrow left" at bounding box center [23, 93] width 15 height 18
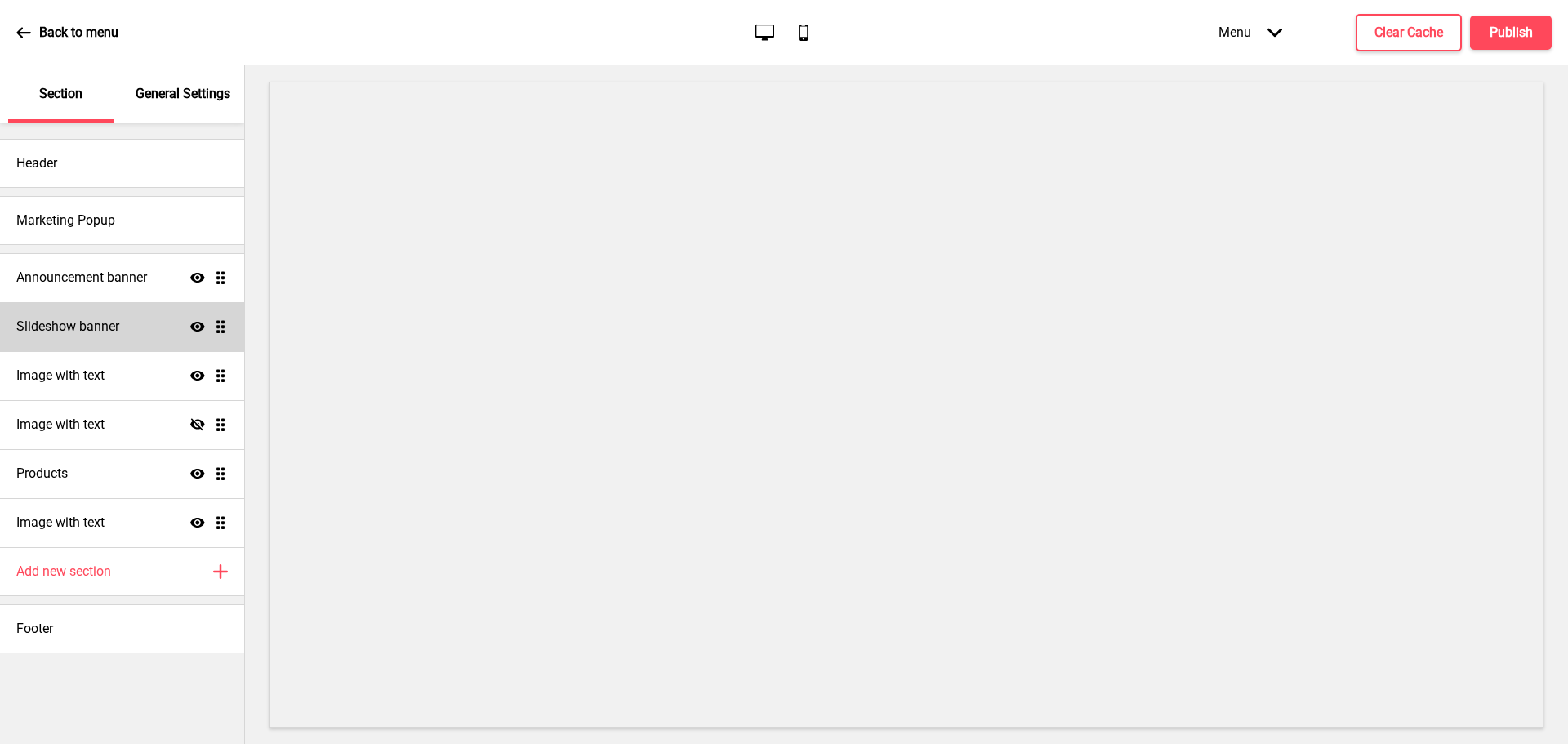
click at [89, 334] on h4 "Slideshow banner" at bounding box center [68, 327] width 103 height 18
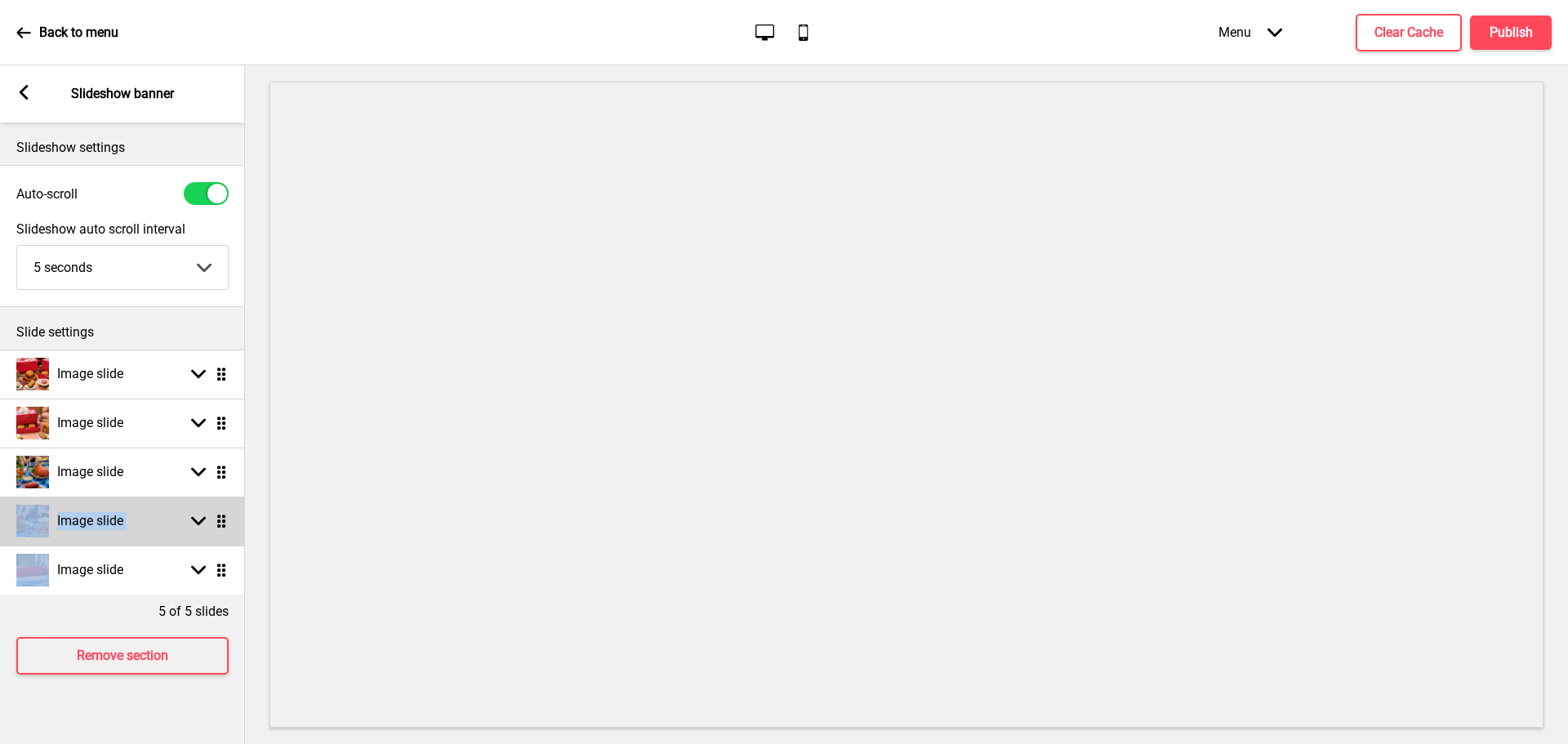
scroll to position [0, 1]
drag, startPoint x: 232, startPoint y: 472, endPoint x: 230, endPoint y: 540, distance: 68.0
click at [230, 540] on ul "Image slide Arrow down Drag Image slide Arrow down Drag Image slide Arrow down …" at bounding box center [122, 472] width 245 height 245
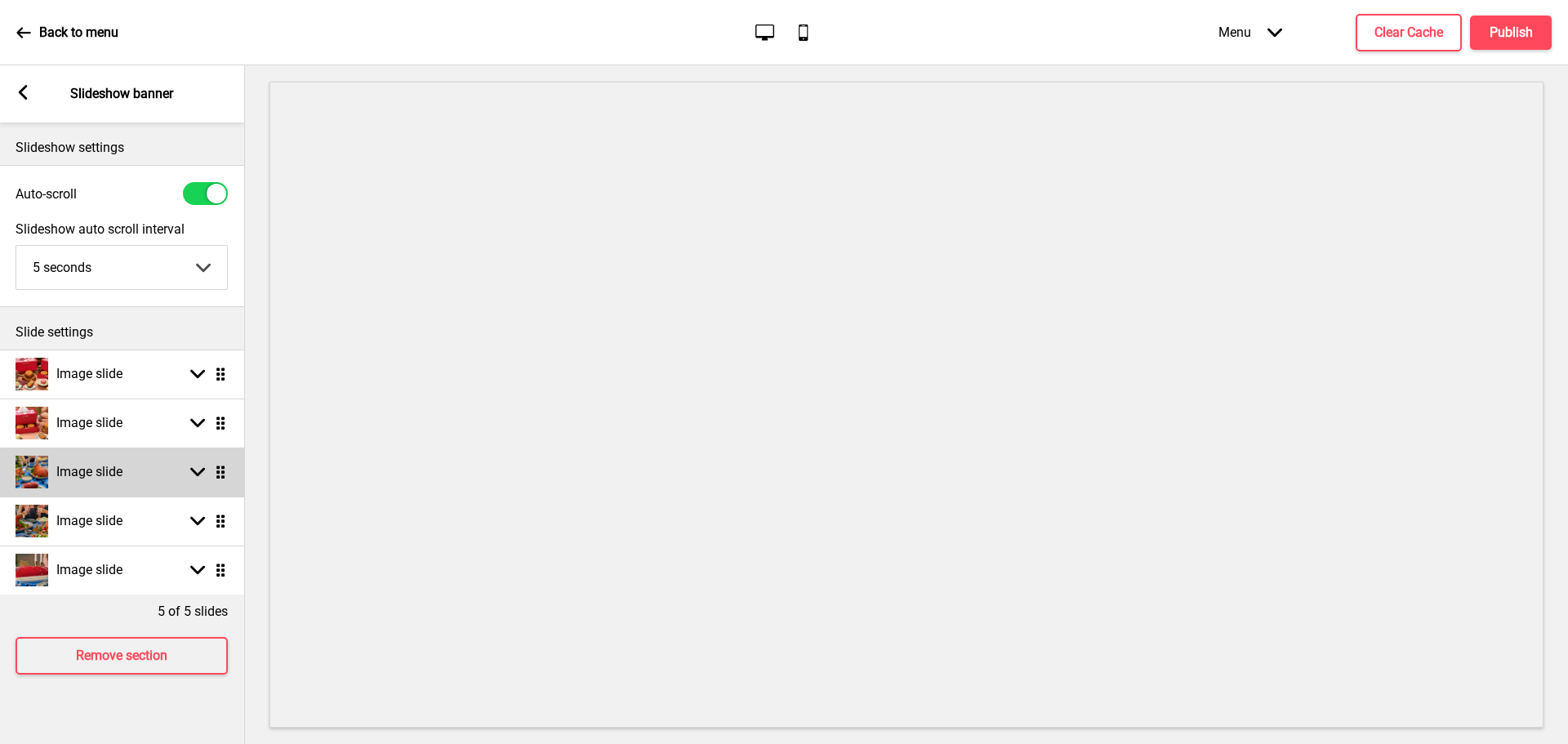
click at [73, 476] on h4 "Image slide" at bounding box center [89, 472] width 66 height 18
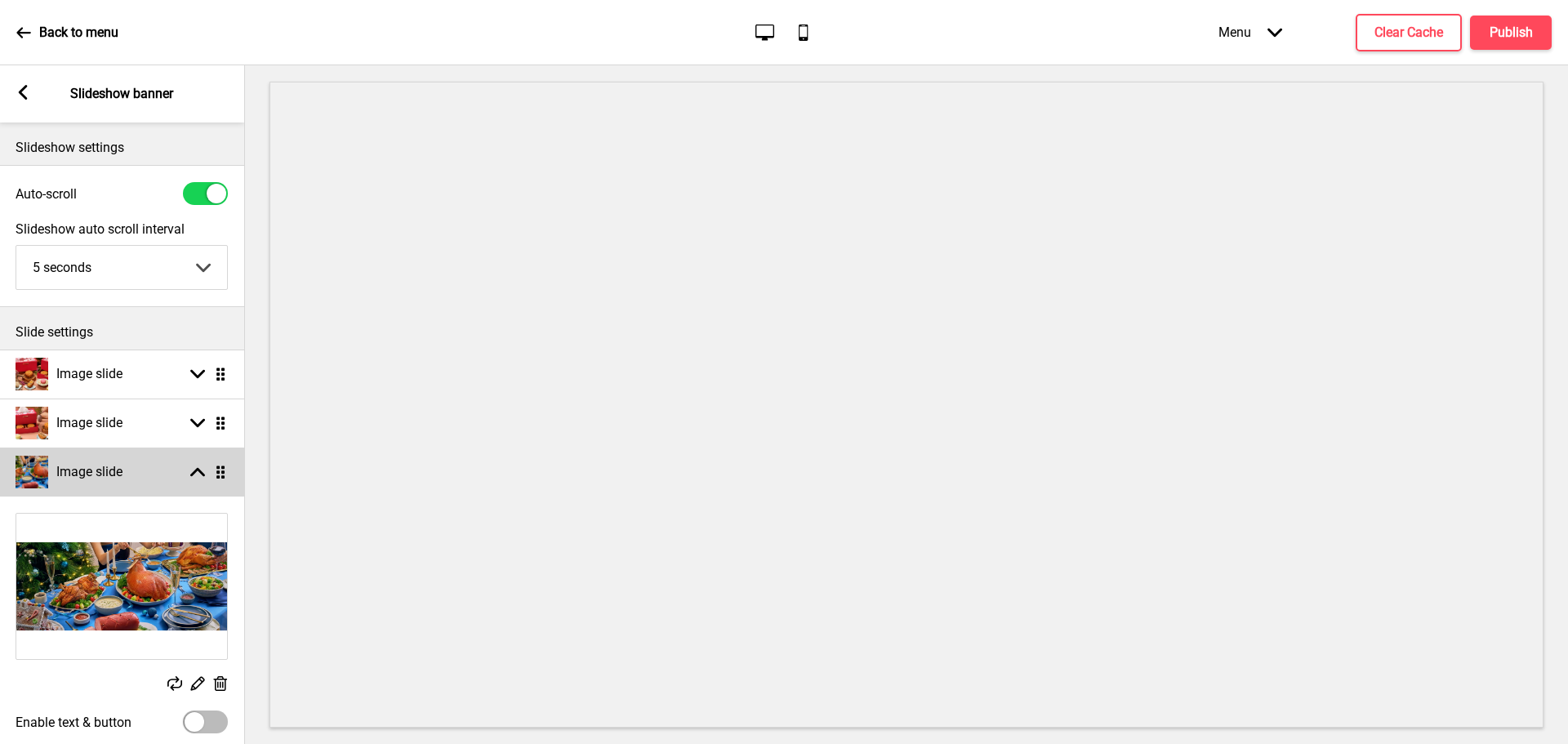
click at [120, 477] on h4 "Image slide" at bounding box center [89, 472] width 66 height 18
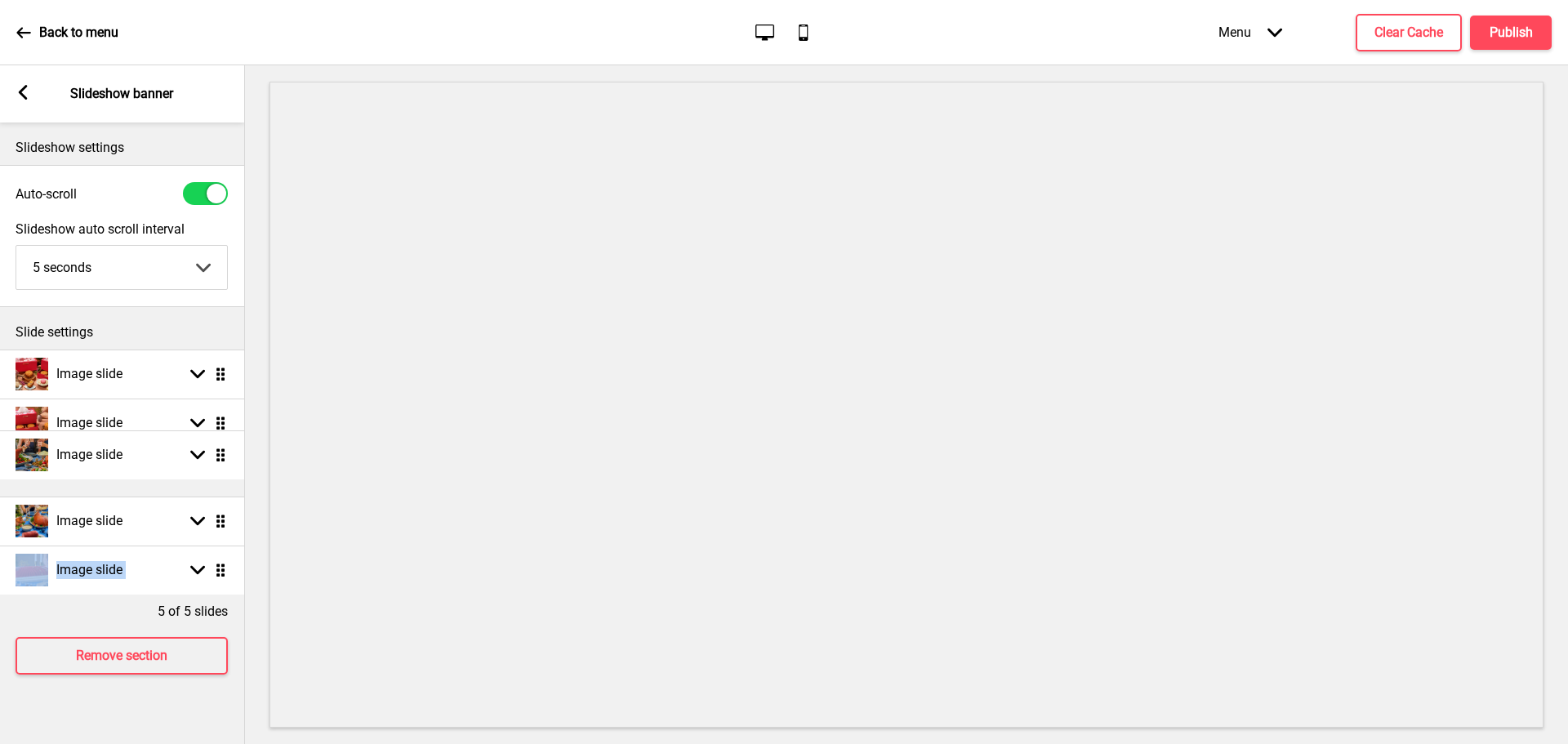
drag, startPoint x: 220, startPoint y: 521, endPoint x: 218, endPoint y: 455, distance: 66.0
click at [32, 94] on div "Arrow left Slideshow banner" at bounding box center [122, 93] width 245 height 57
click at [13, 84] on div "Arrow left Slideshow banner" at bounding box center [122, 93] width 245 height 57
click at [23, 89] on icon at bounding box center [22, 91] width 9 height 15
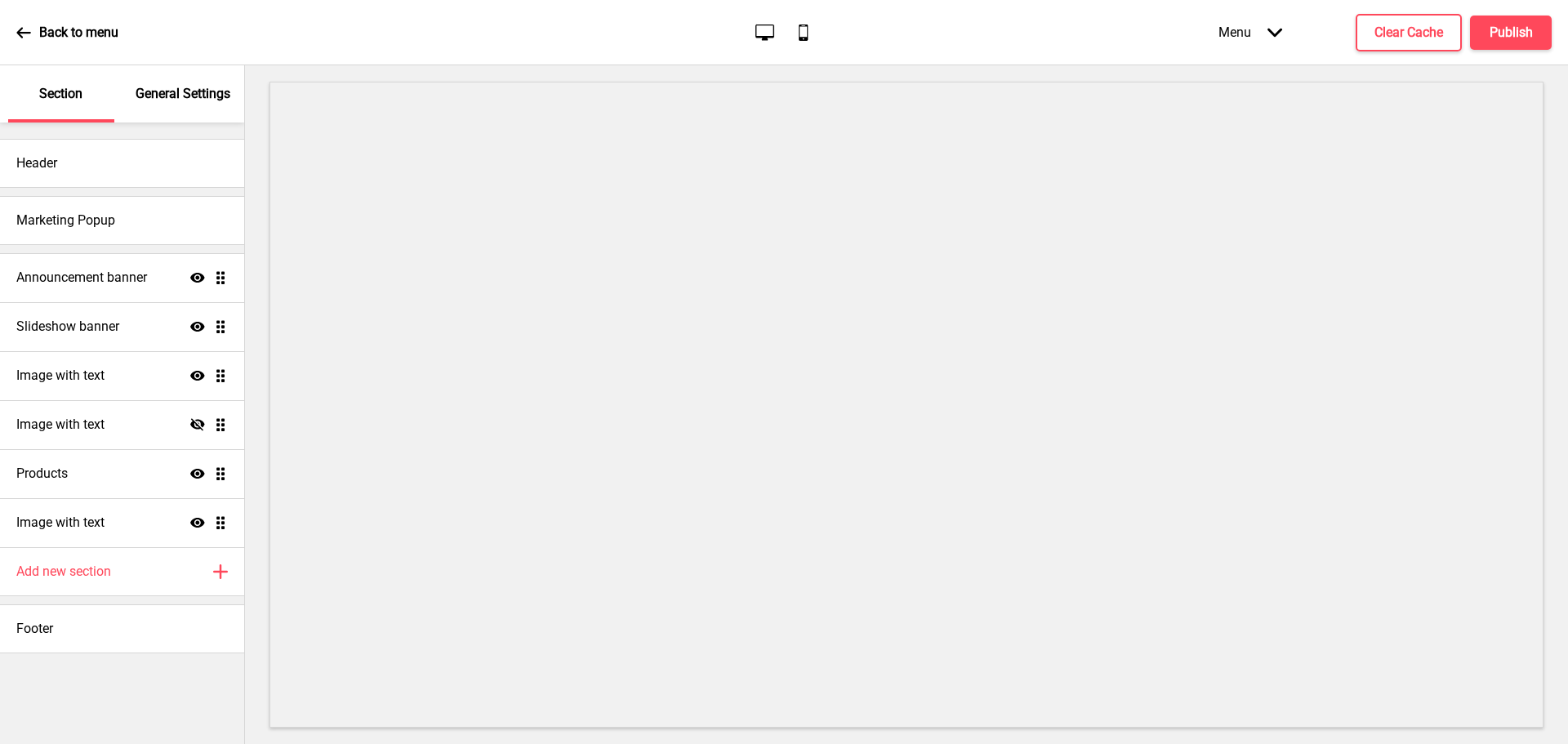
click at [18, 34] on icon at bounding box center [23, 32] width 15 height 15
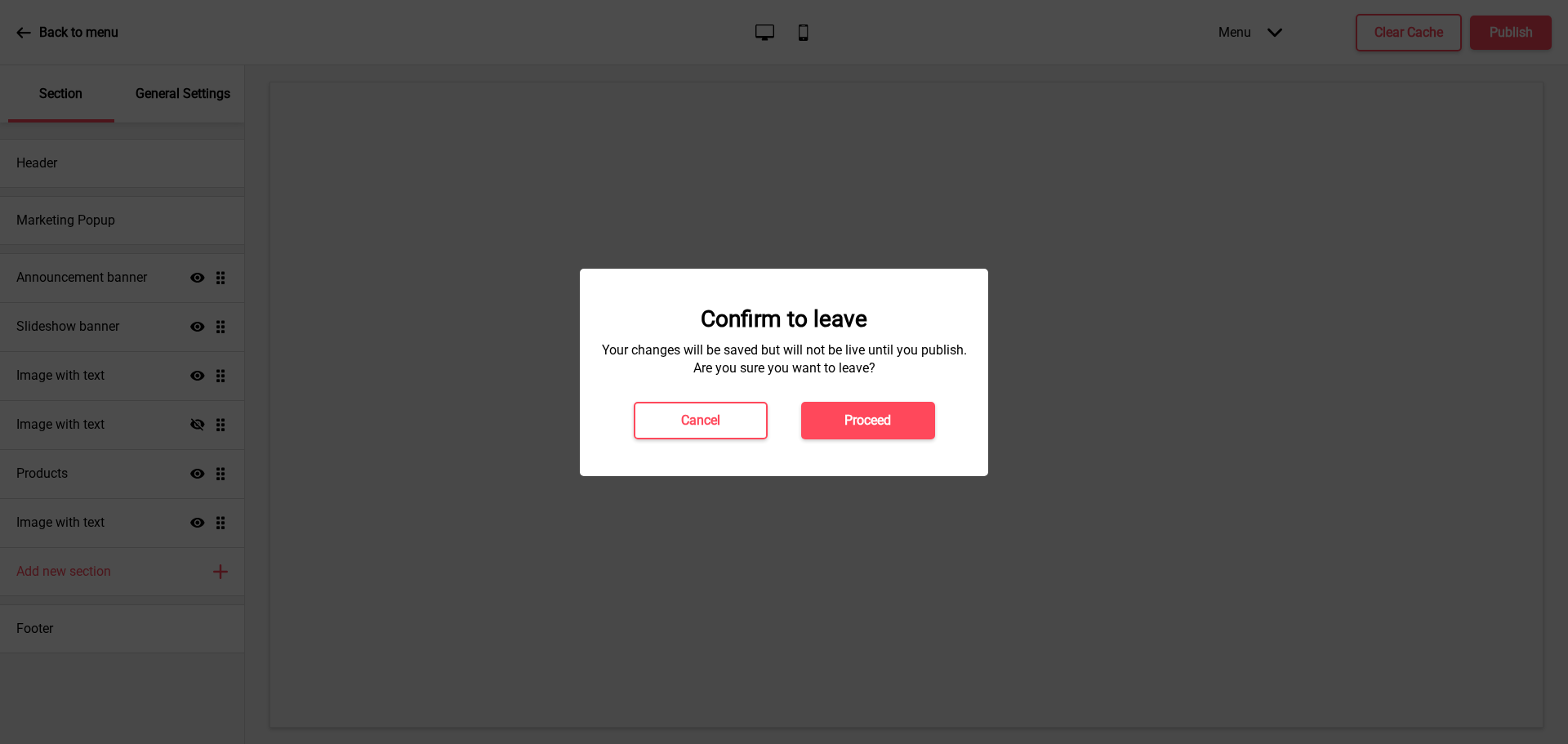
click at [876, 426] on h4 "Proceed" at bounding box center [868, 420] width 47 height 18
